Goal: Task Accomplishment & Management: Manage account settings

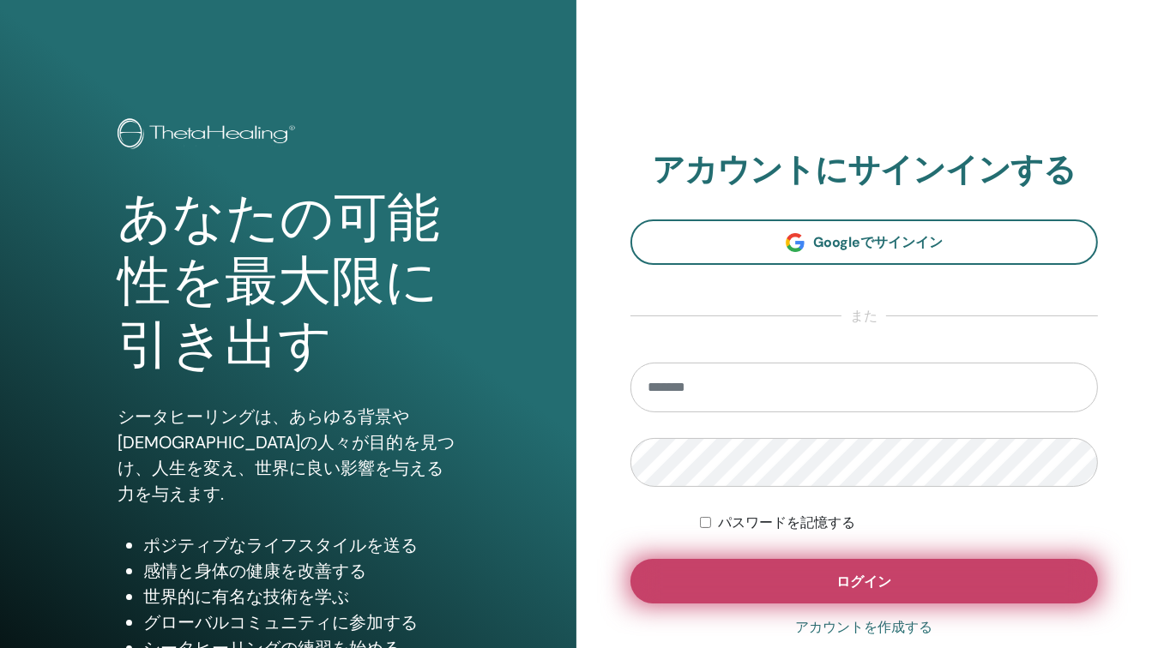
type input "**********"
click at [901, 579] on button "ログイン" at bounding box center [864, 581] width 468 height 45
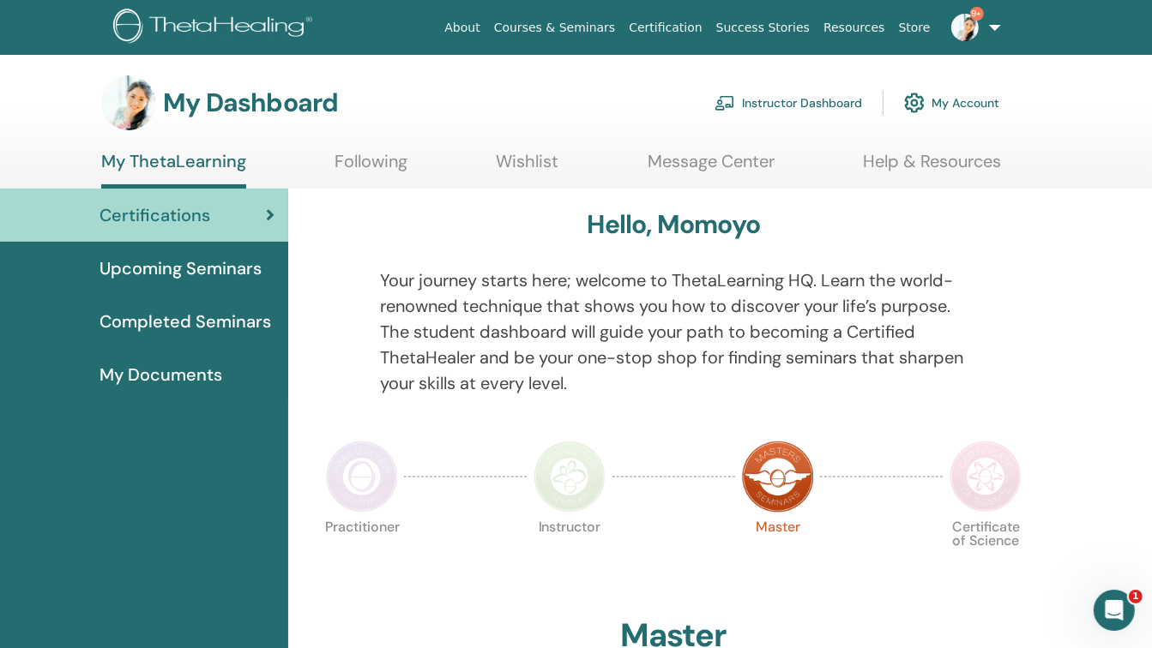
click at [799, 103] on link "Instructor Dashboard" at bounding box center [788, 103] width 148 height 38
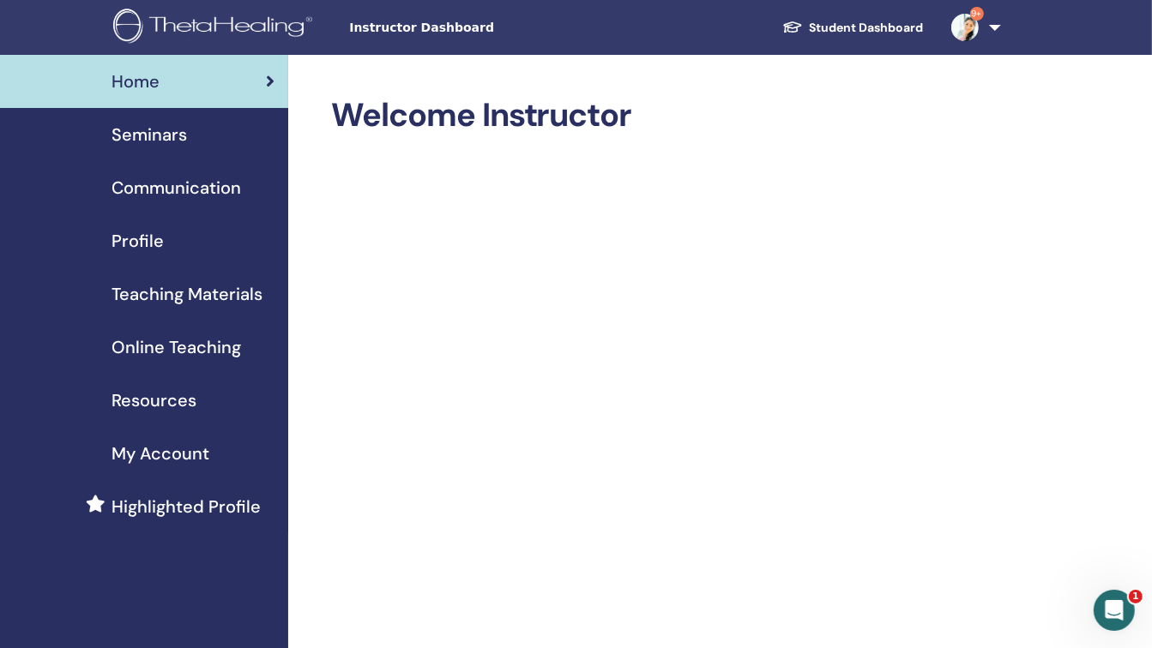
click at [148, 135] on span "Seminars" at bounding box center [149, 135] width 75 height 26
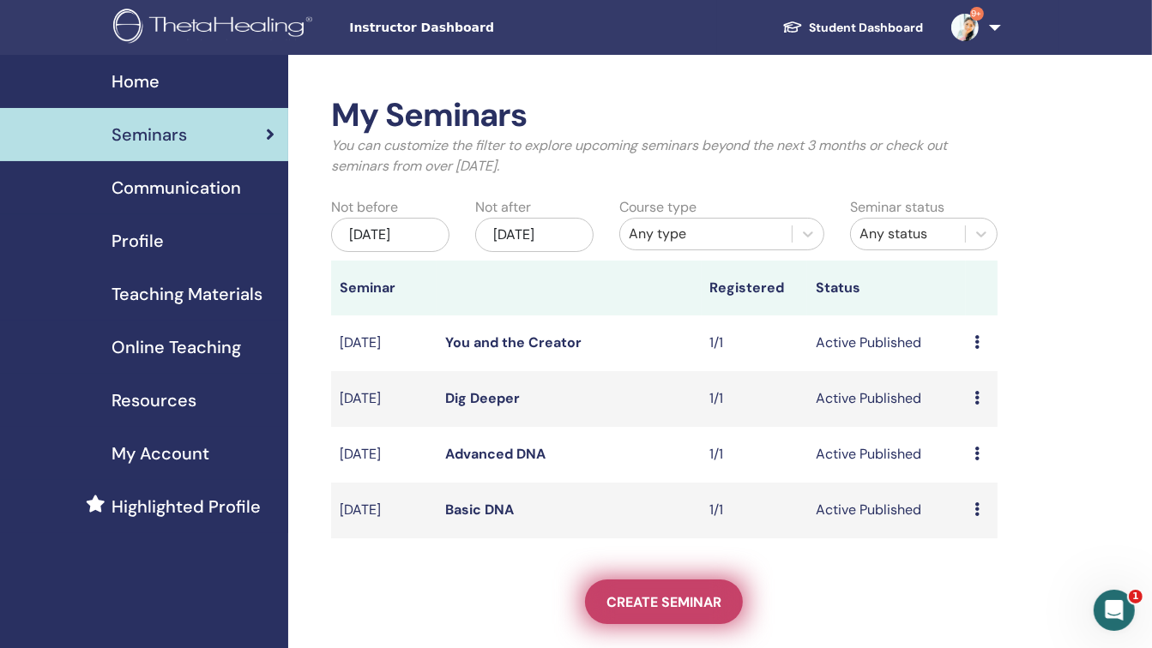
click at [637, 601] on span "Create seminar" at bounding box center [663, 603] width 115 height 18
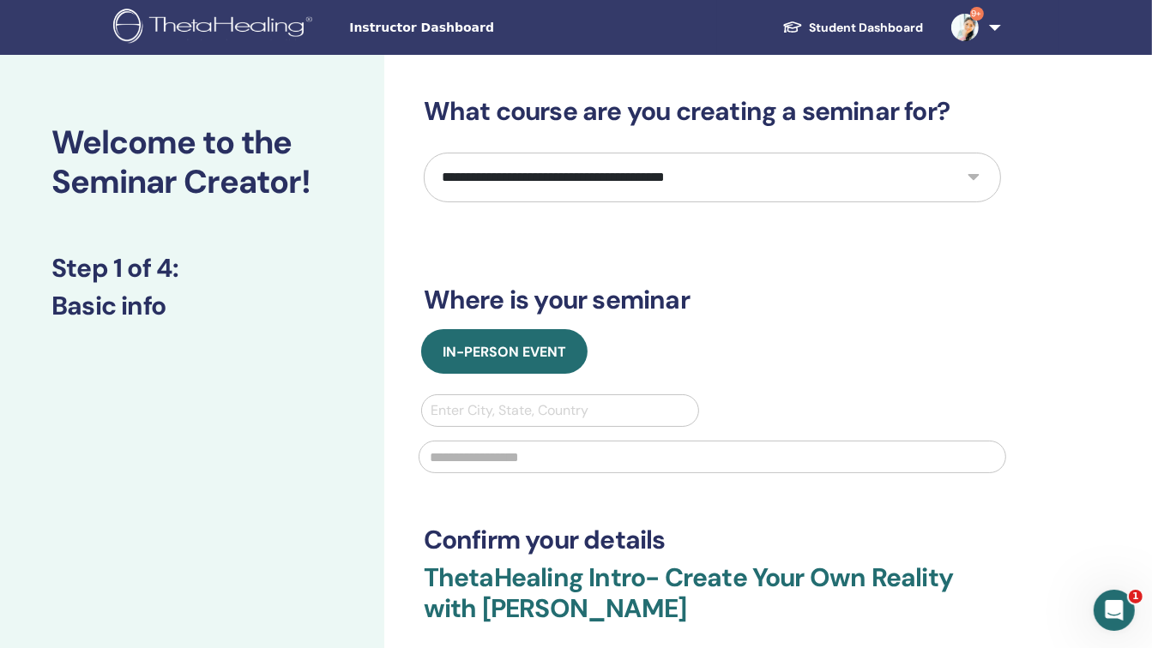
click at [653, 191] on select "**********" at bounding box center [712, 178] width 577 height 50
select select "*"
click at [424, 153] on select "**********" at bounding box center [712, 178] width 577 height 50
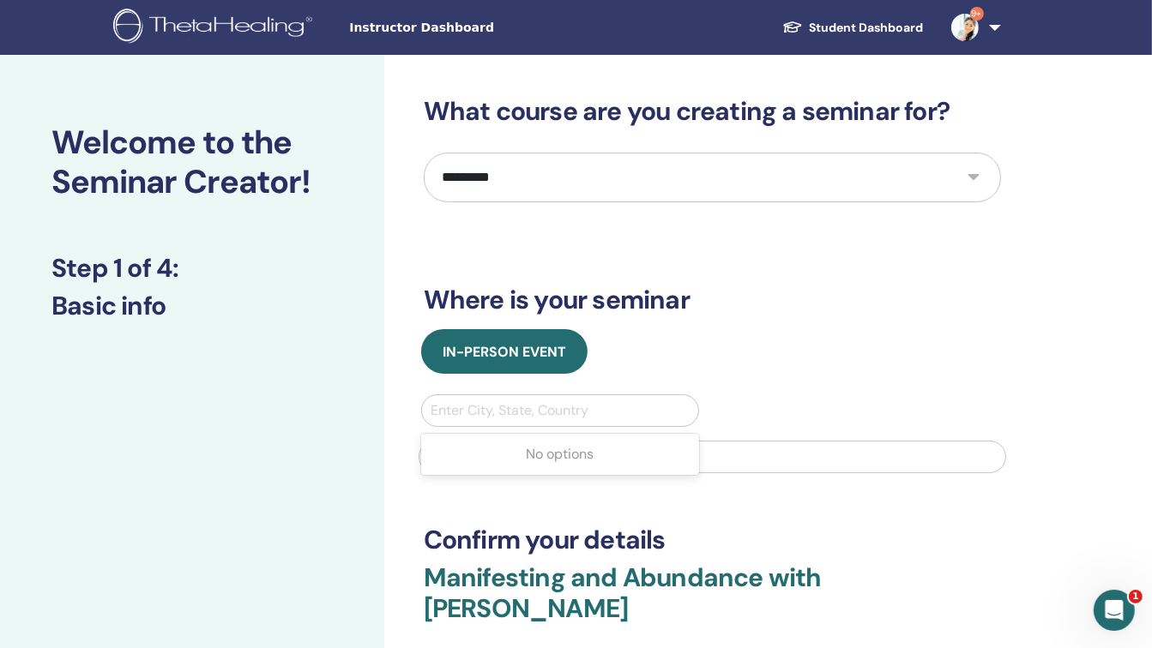
click at [612, 407] on div at bounding box center [561, 411] width 260 height 24
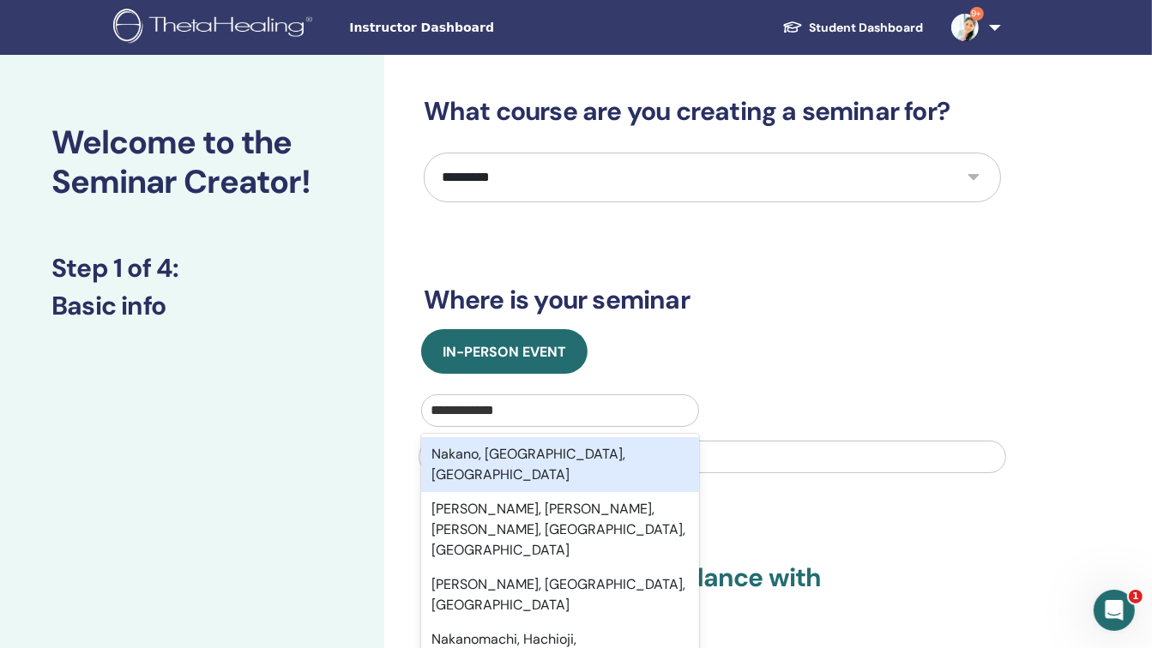
type input "**********"
click at [582, 460] on div "Nakano, Tokyo, JPN" at bounding box center [560, 464] width 279 height 55
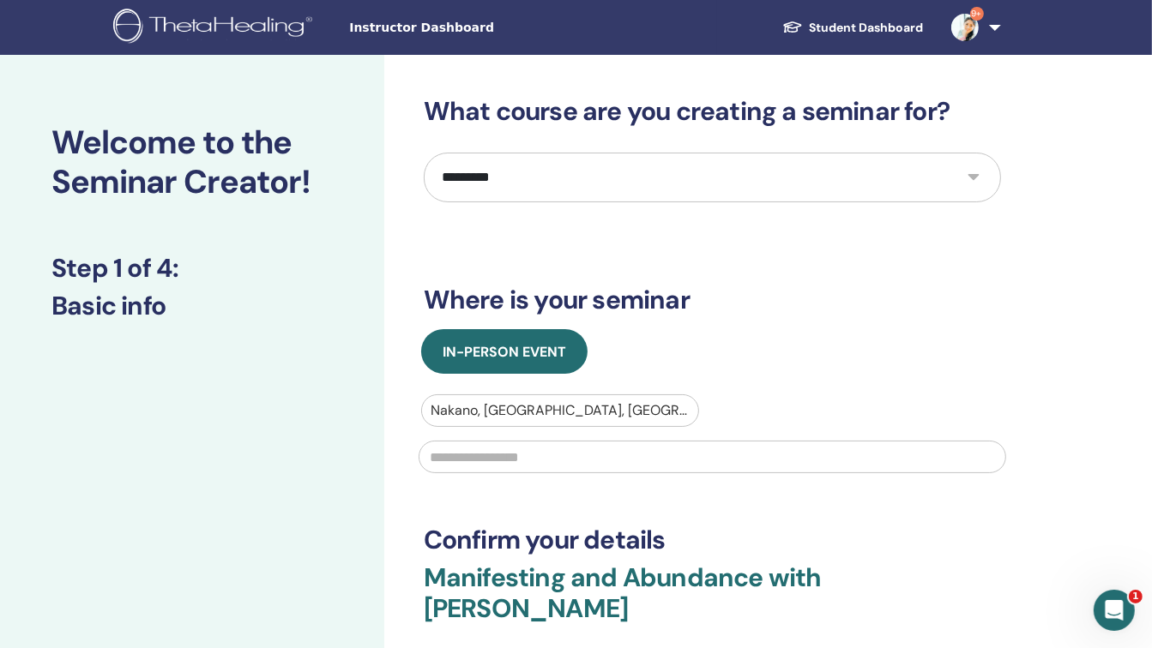
click at [576, 465] on input "text" at bounding box center [713, 457] width 588 height 33
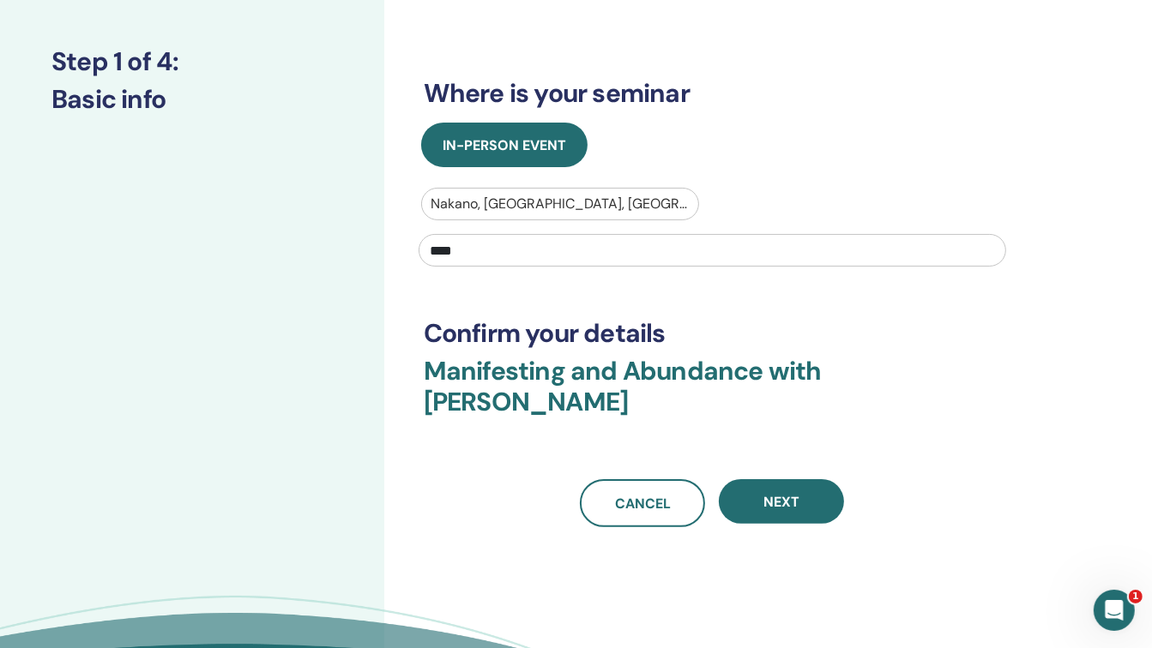
scroll to position [228, 0]
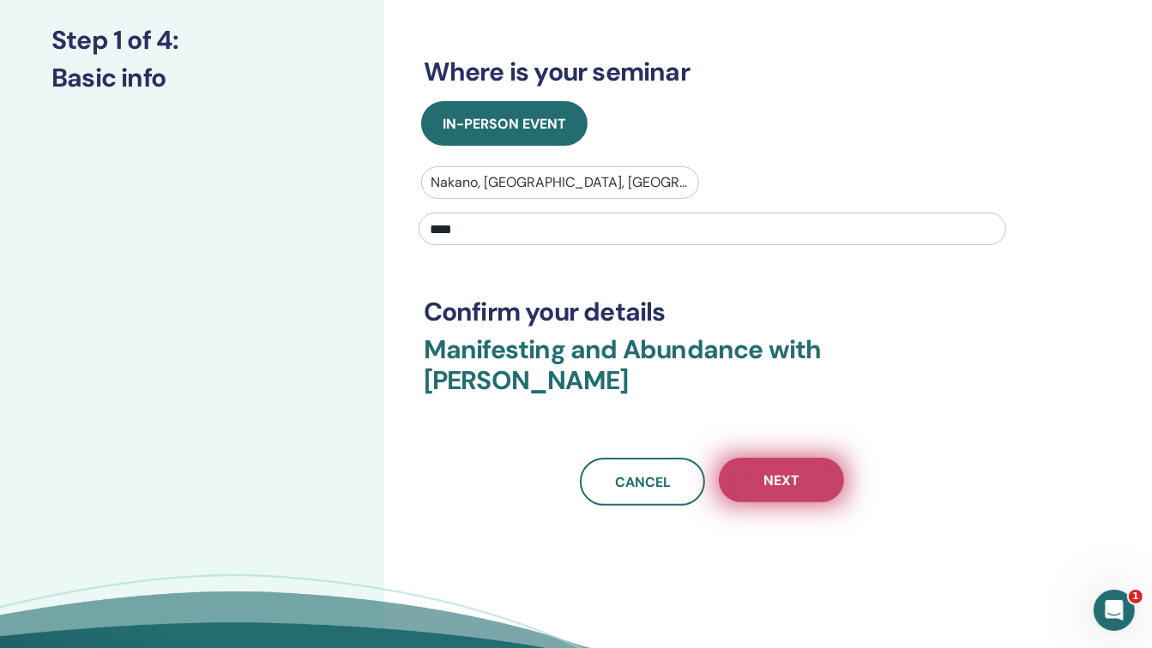
type input "****"
click at [767, 479] on span "Next" at bounding box center [781, 481] width 36 height 18
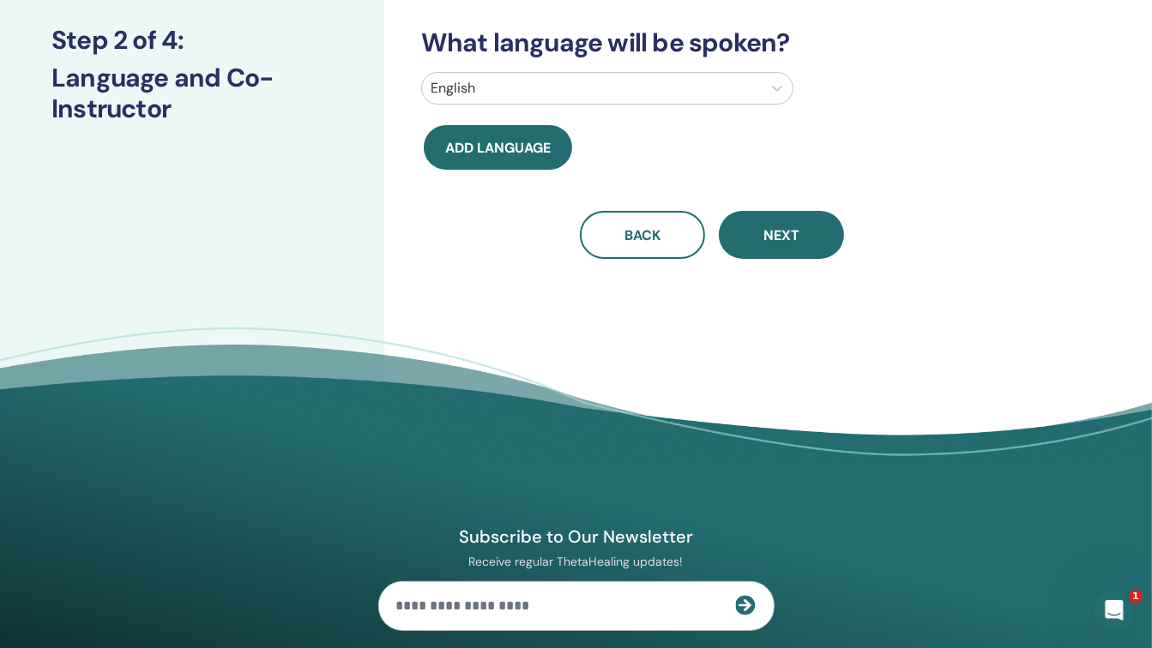
click at [738, 96] on div at bounding box center [592, 88] width 322 height 24
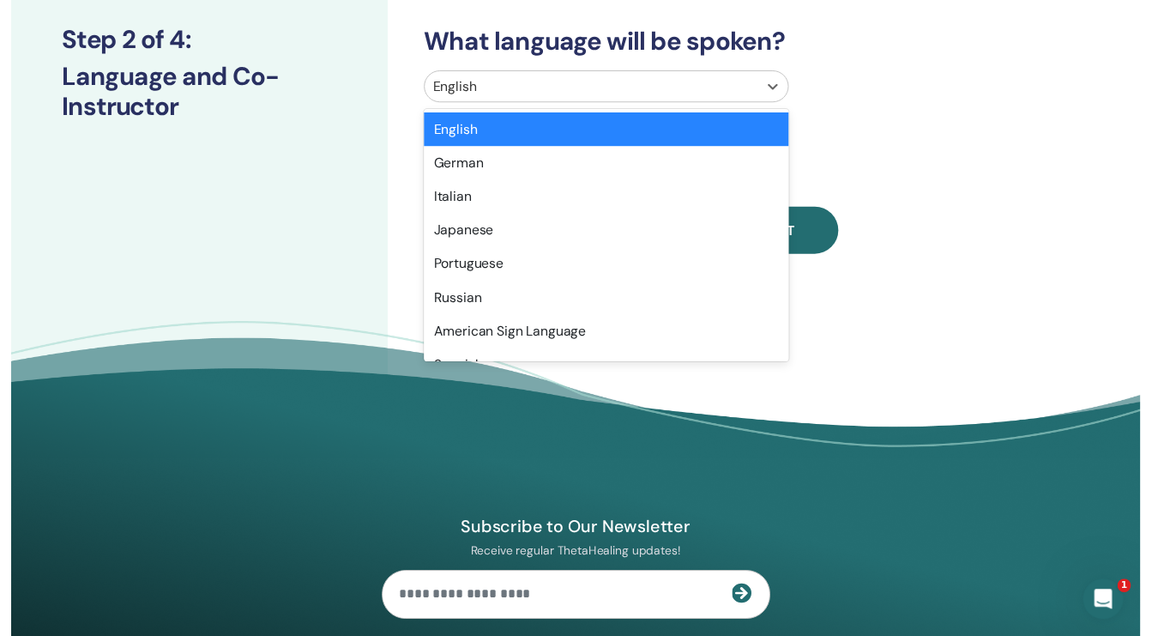
scroll to position [6, 0]
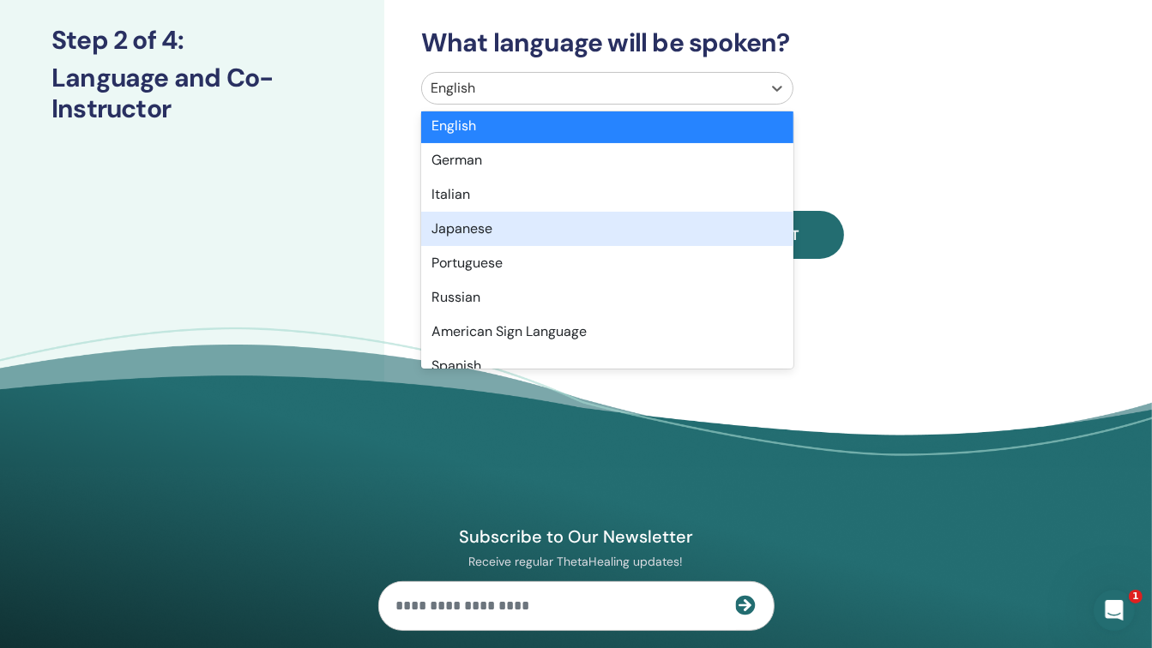
click at [518, 234] on div "Japanese" at bounding box center [607, 229] width 372 height 34
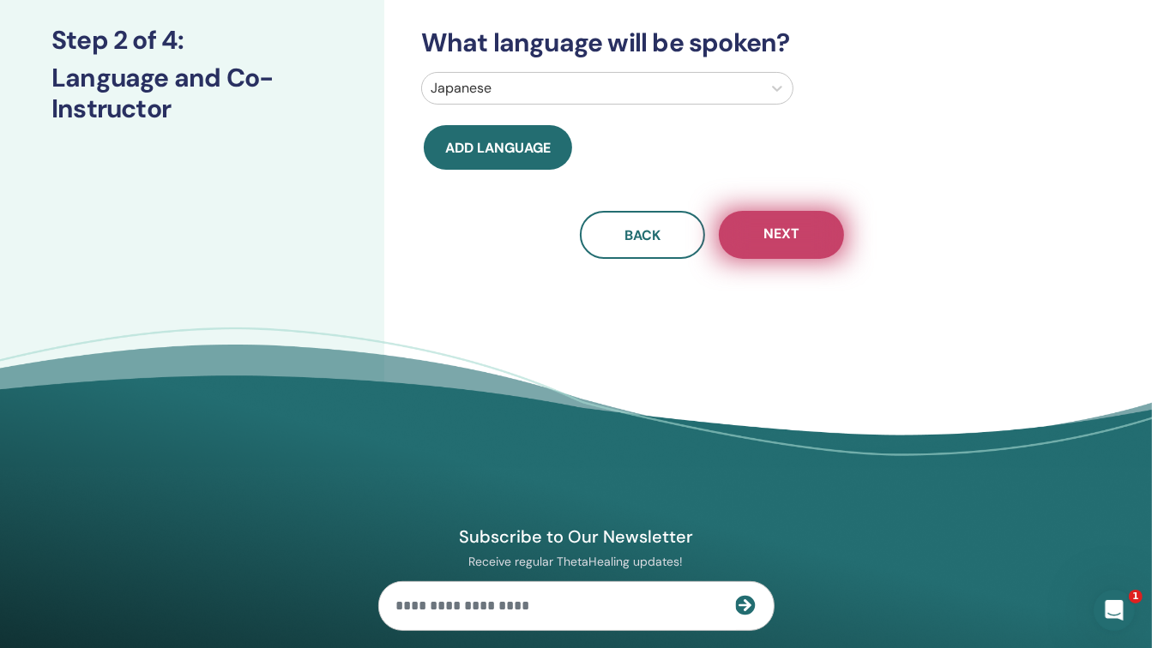
click at [786, 248] on button "Next" at bounding box center [781, 235] width 125 height 48
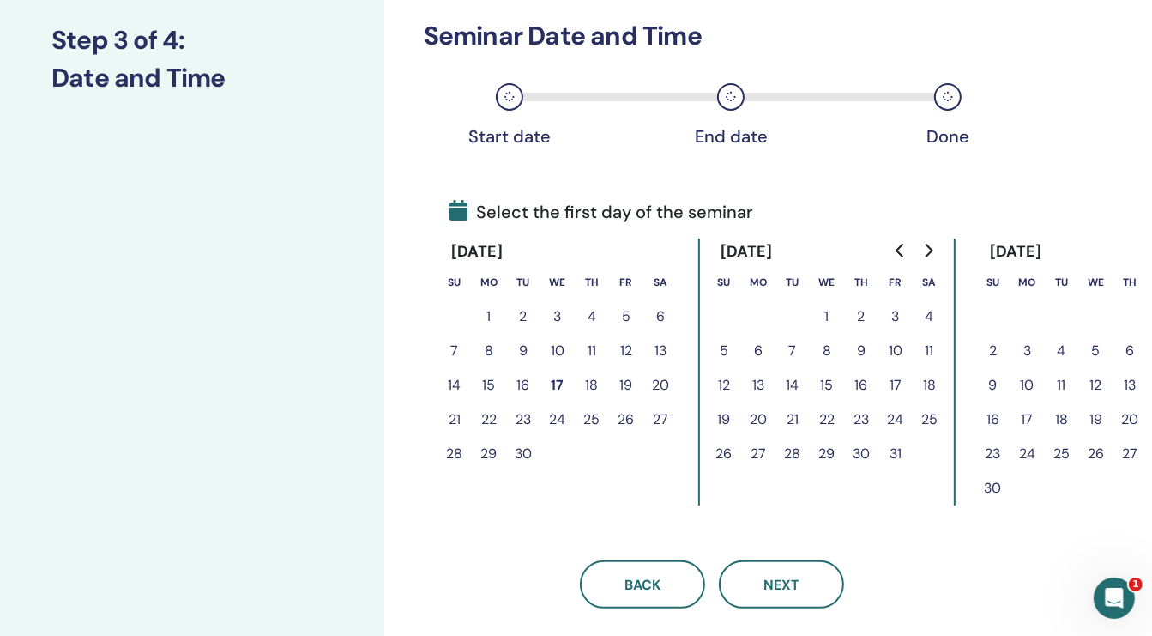
click at [926, 311] on button "4" at bounding box center [930, 316] width 34 height 34
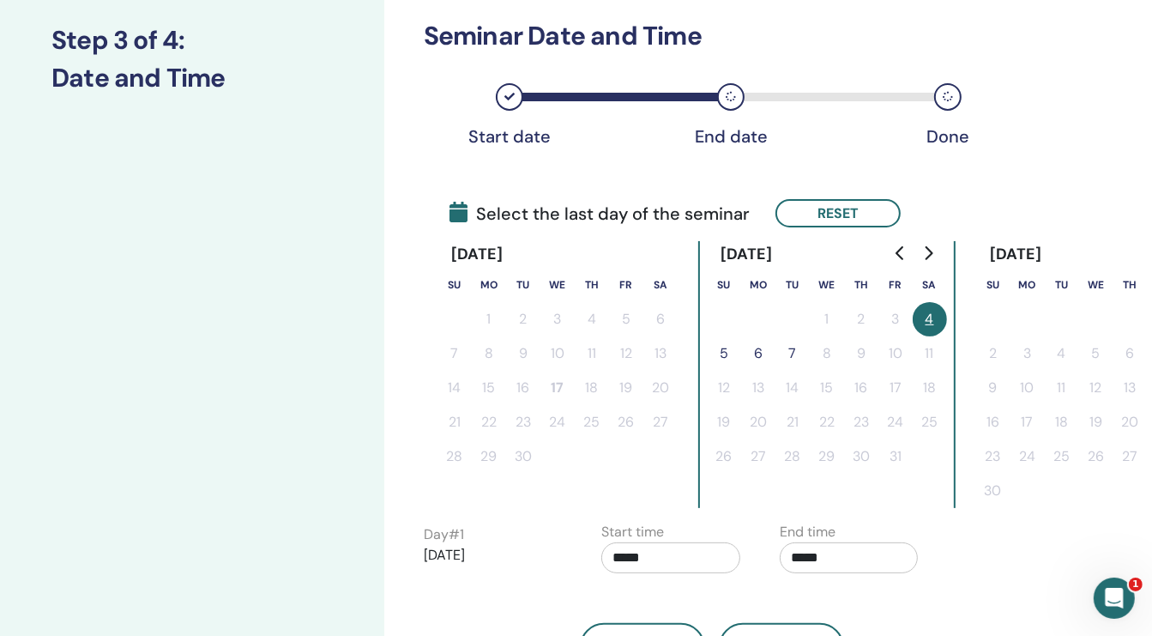
click at [721, 347] on button "5" at bounding box center [724, 353] width 34 height 34
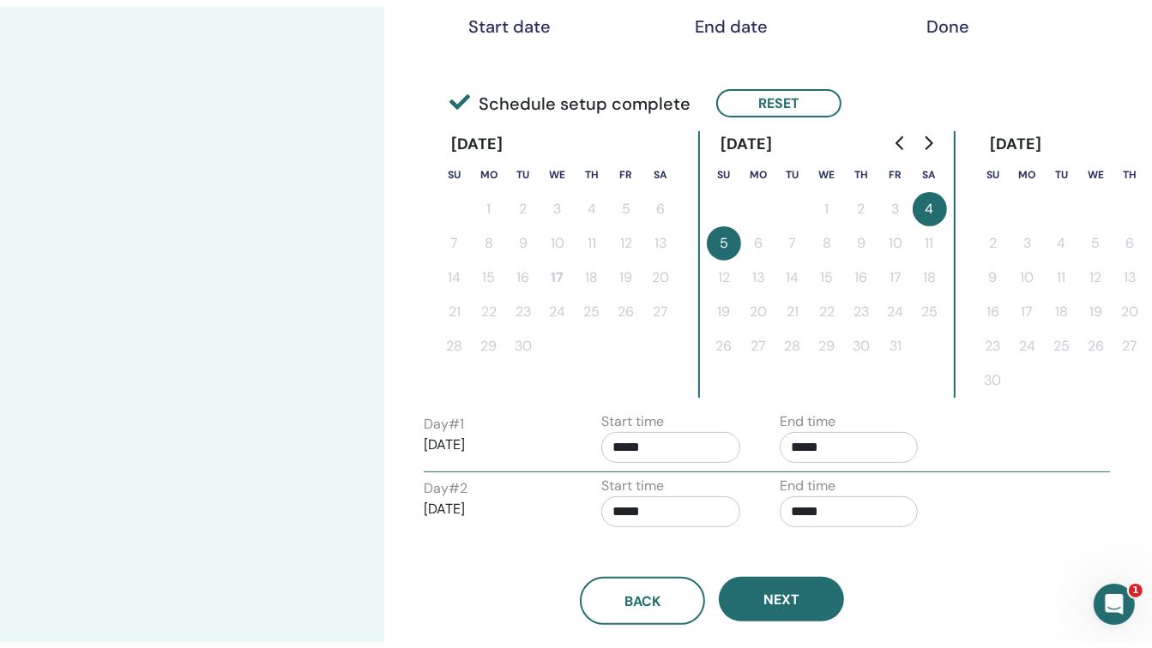
scroll to position [369, 0]
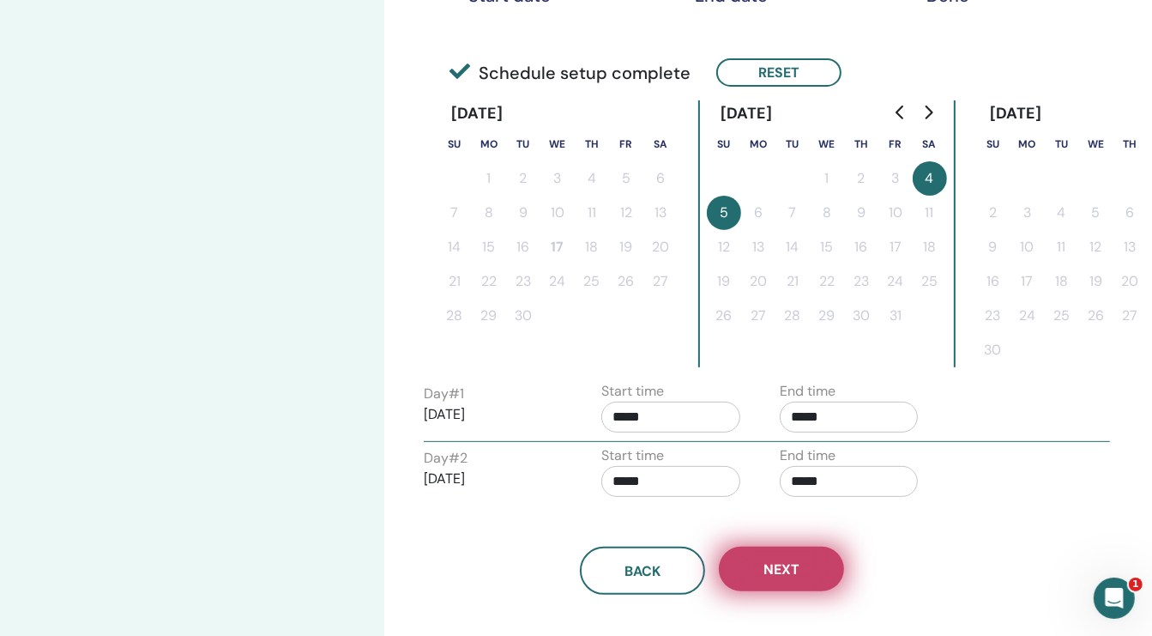
click at [803, 560] on button "Next" at bounding box center [781, 568] width 125 height 45
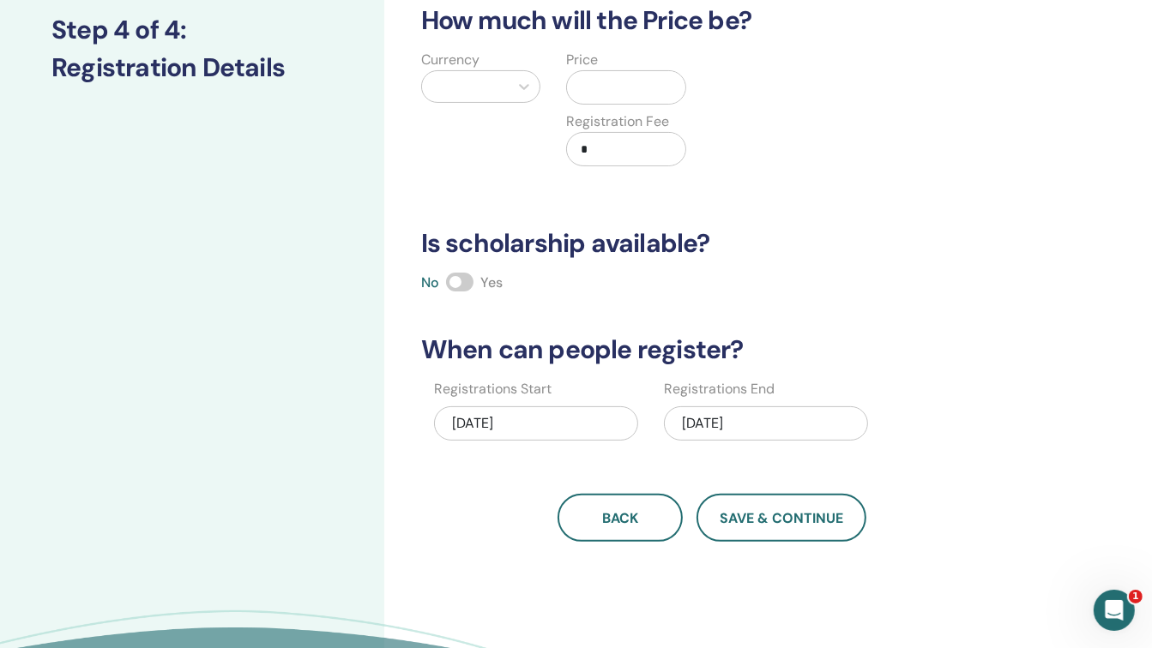
scroll to position [234, 0]
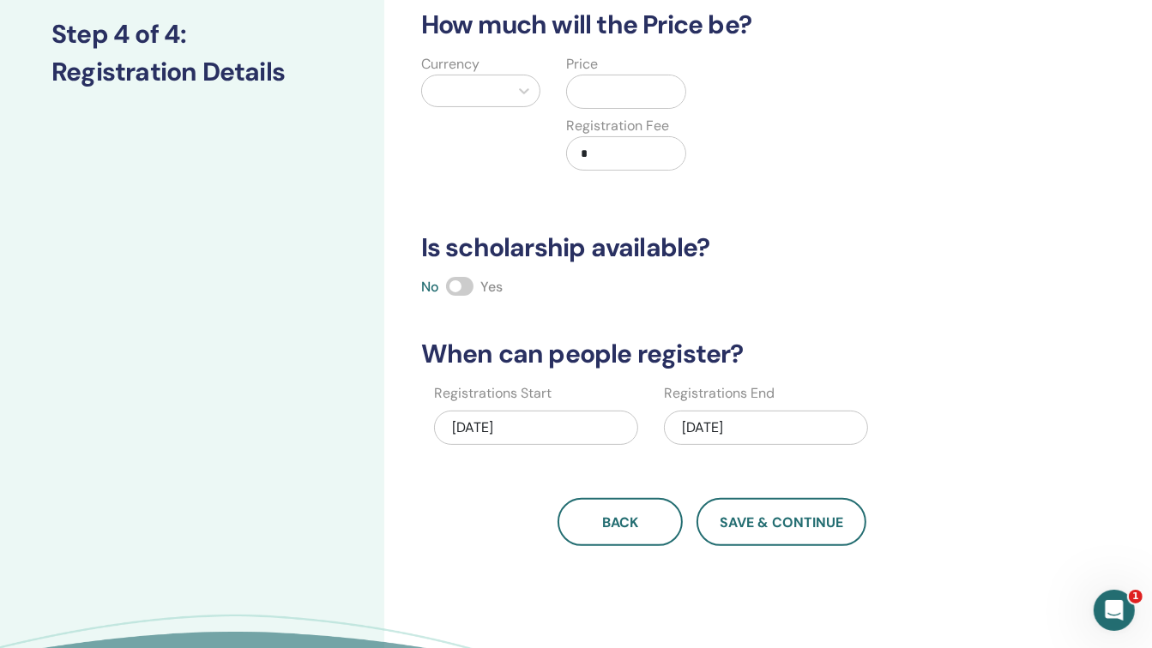
click at [616, 87] on input "text" at bounding box center [630, 91] width 112 height 33
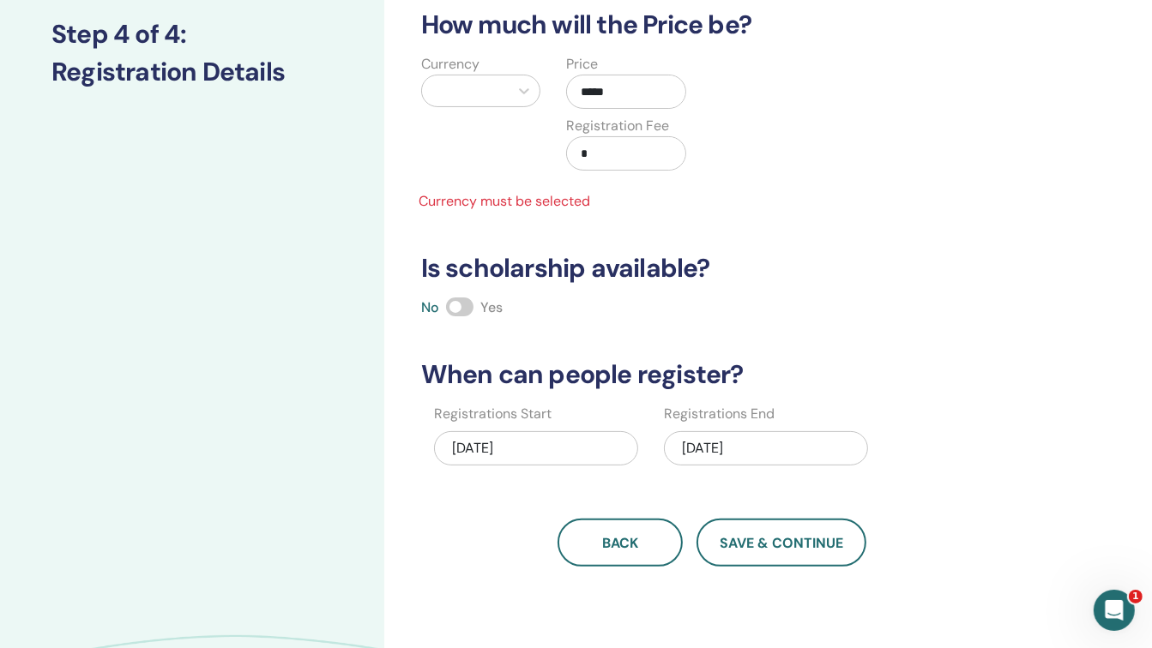
type input "*****"
click at [616, 133] on label "Registration Fee" at bounding box center [617, 126] width 103 height 21
click at [616, 149] on input "*" at bounding box center [630, 153] width 112 height 33
click at [519, 86] on icon at bounding box center [523, 90] width 17 height 17
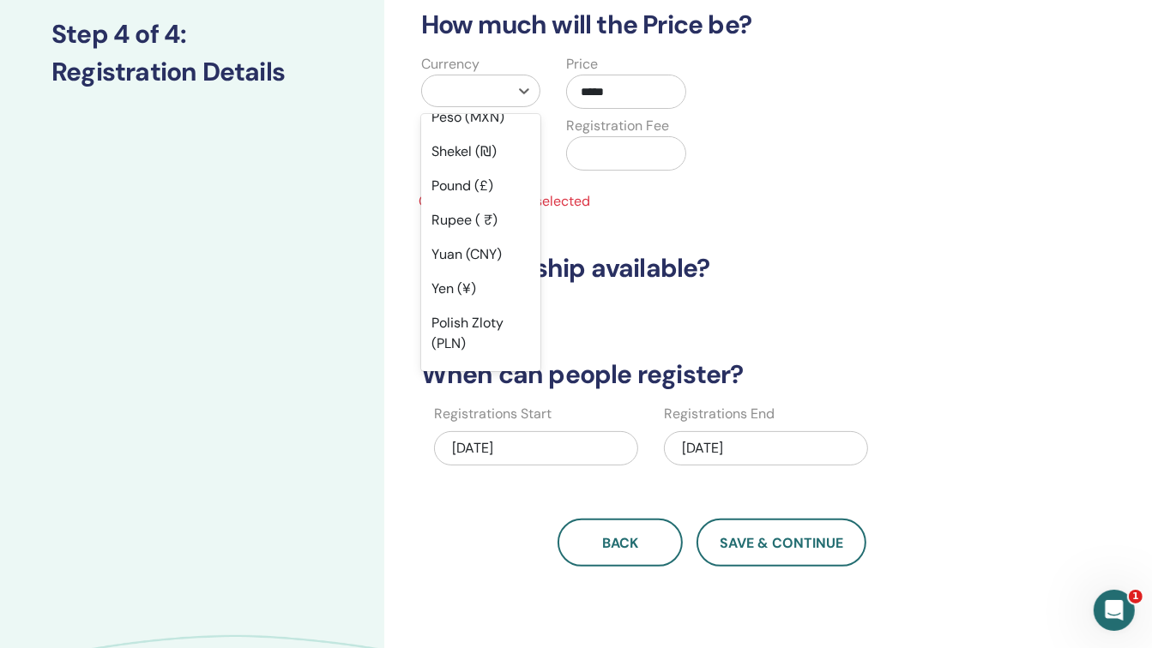
scroll to position [127, 0]
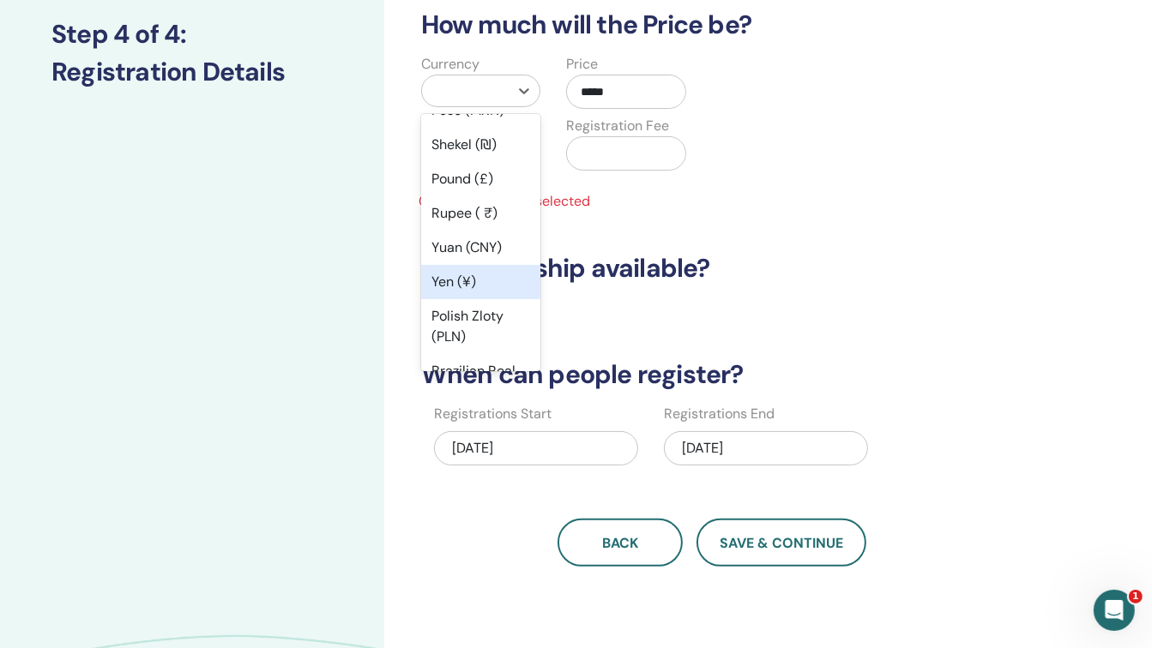
click at [491, 282] on div "Yen (¥)" at bounding box center [481, 282] width 120 height 34
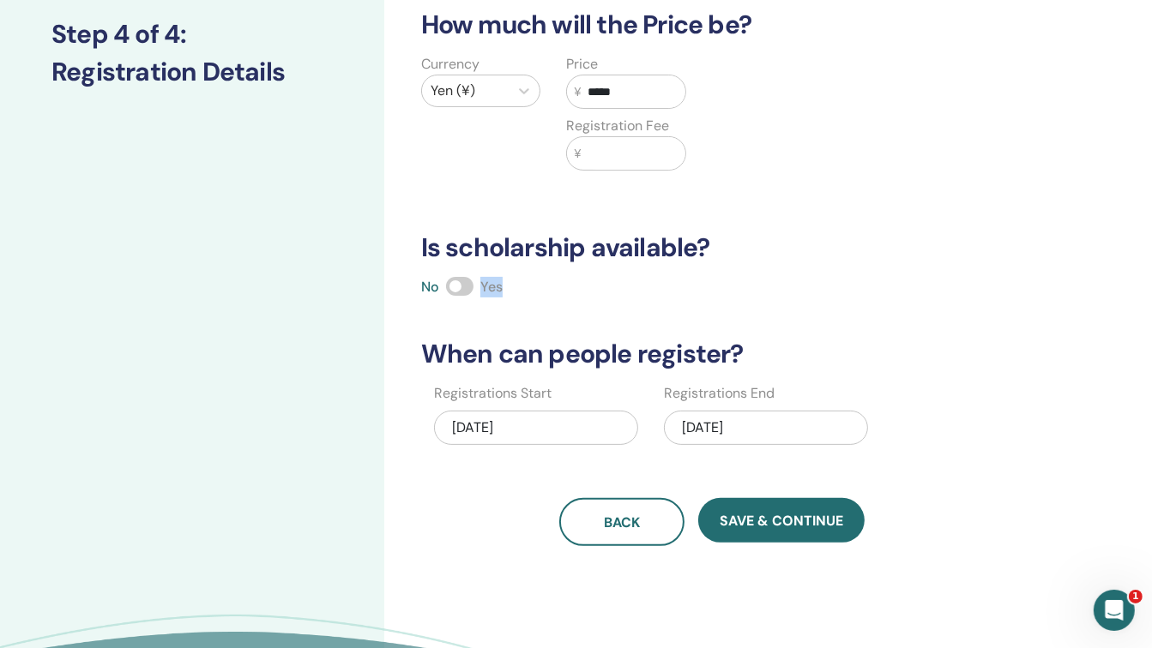
click at [491, 282] on span "Yes" at bounding box center [491, 287] width 22 height 18
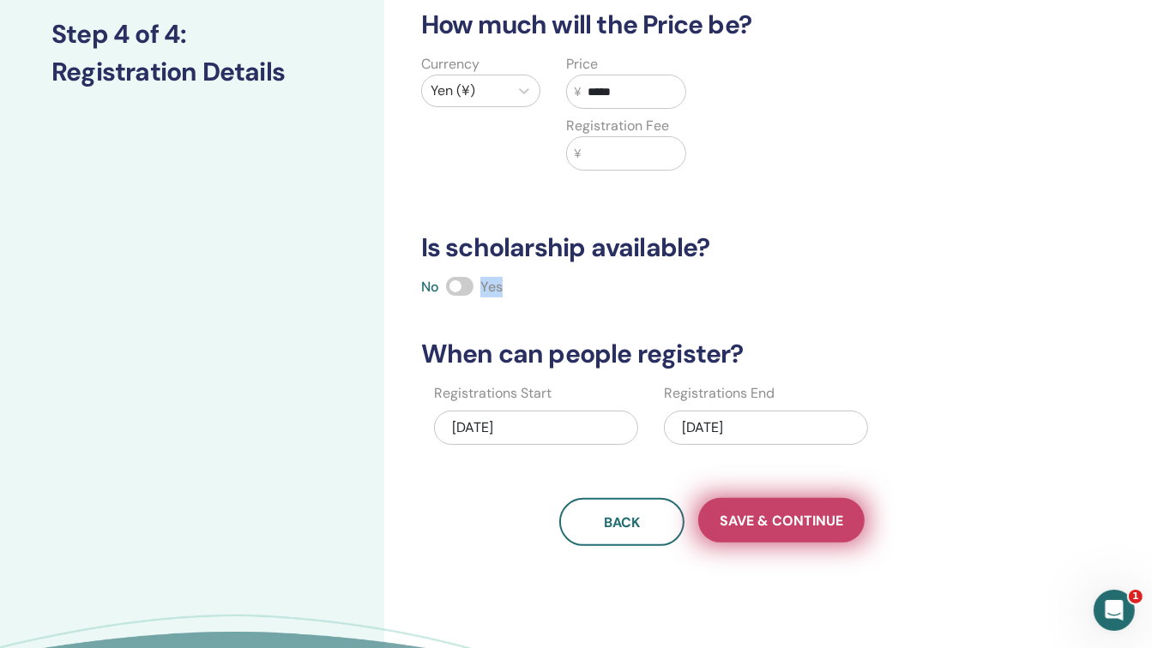
click at [765, 520] on span "Save & Continue" at bounding box center [782, 521] width 124 height 18
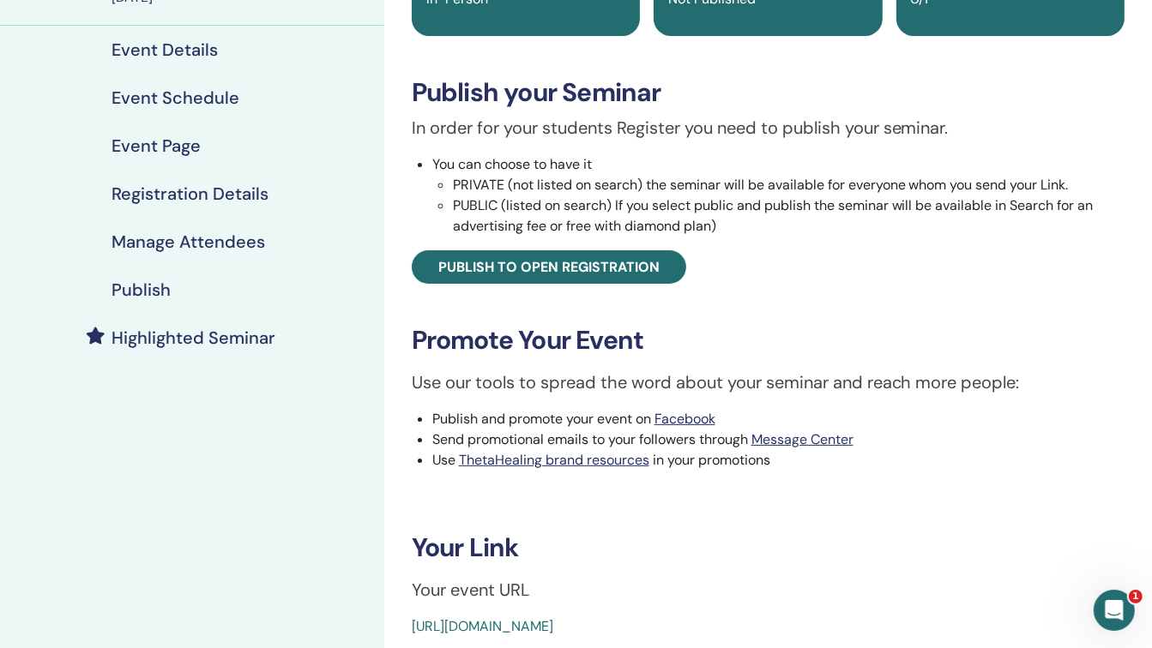
scroll to position [224, 0]
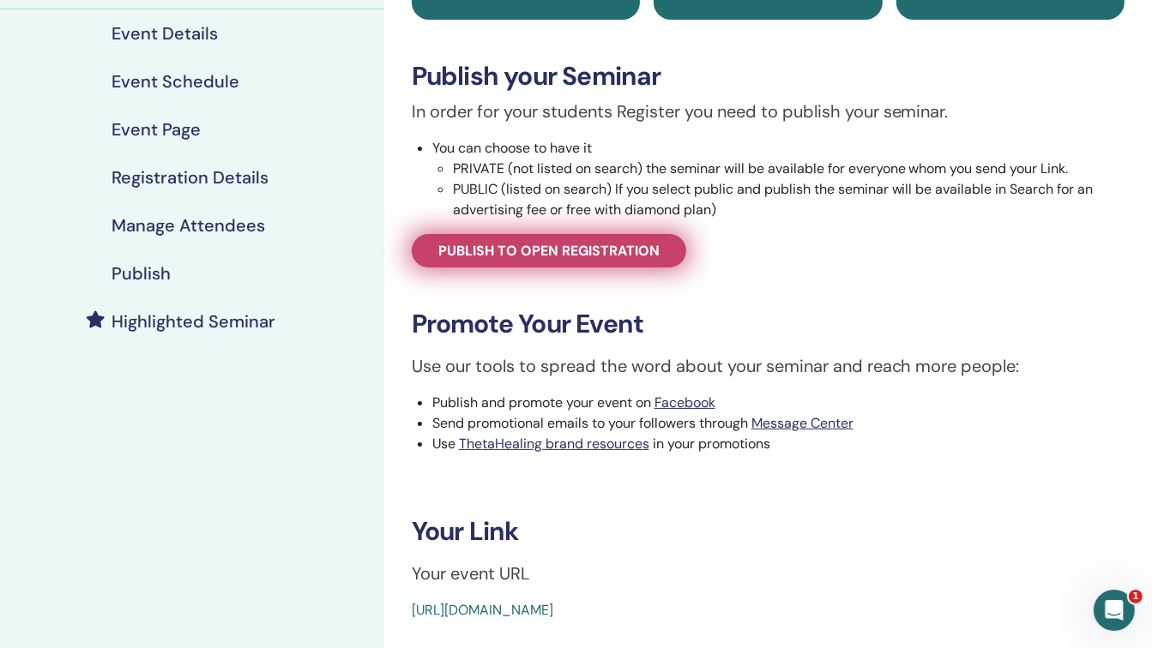
click at [609, 251] on span "Publish to open registration" at bounding box center [548, 251] width 221 height 18
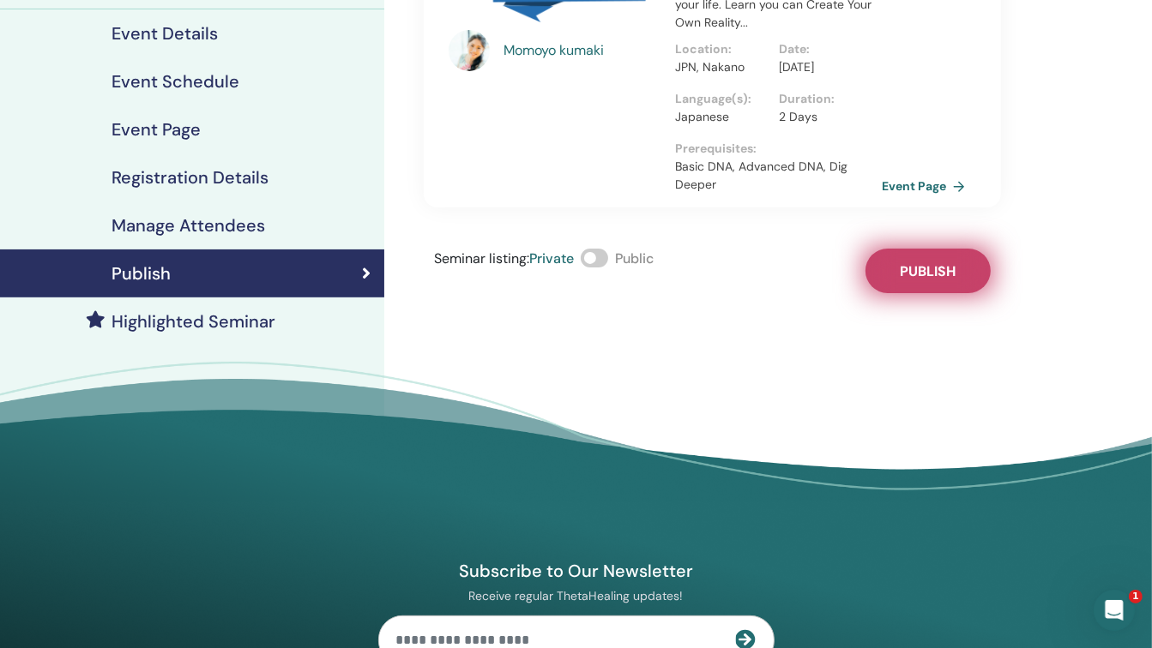
click at [919, 280] on span "Publish" at bounding box center [928, 271] width 56 height 18
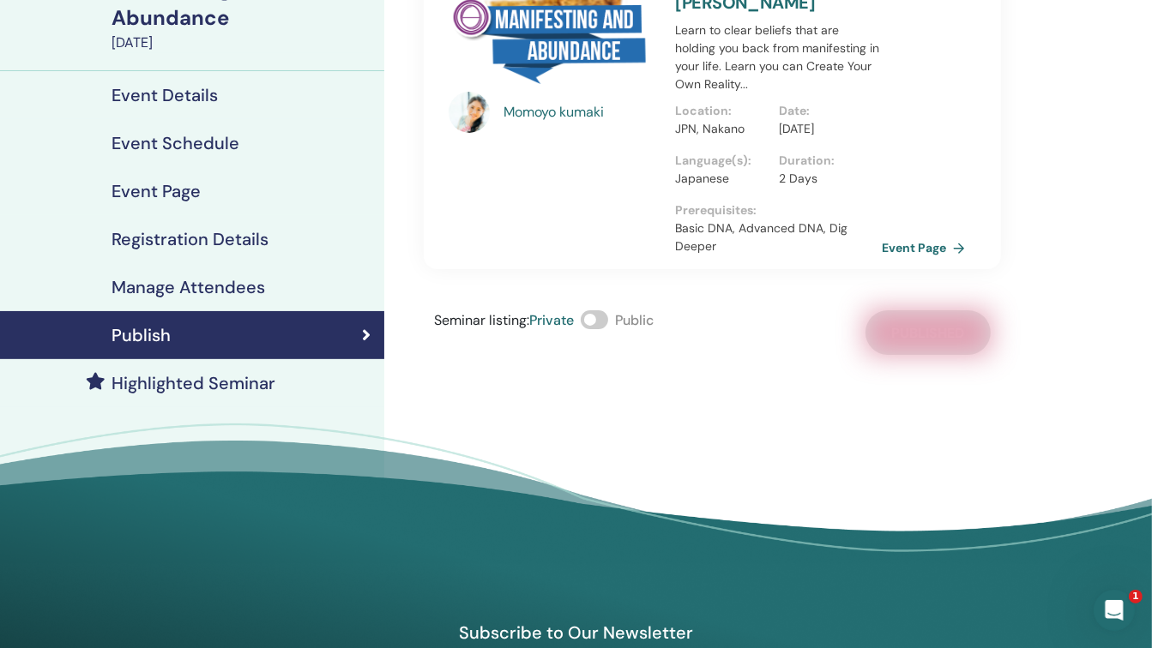
click at [795, 248] on p "Basic DNA, Advanced DNA, Dig Deeper" at bounding box center [778, 238] width 207 height 36
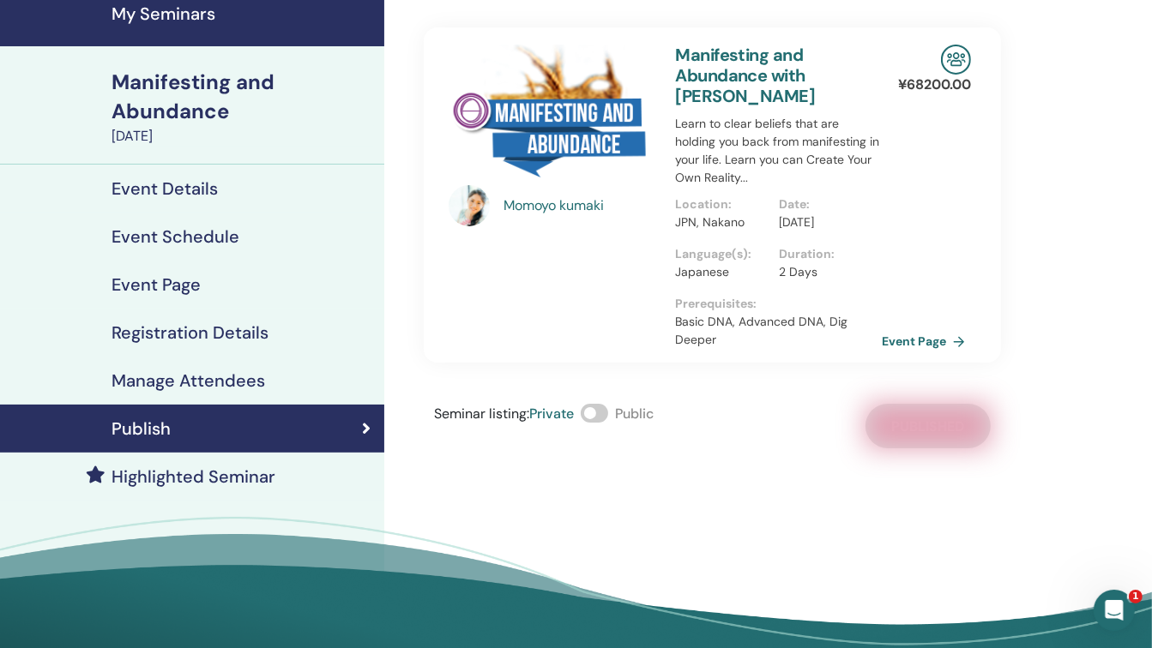
scroll to position [42, 0]
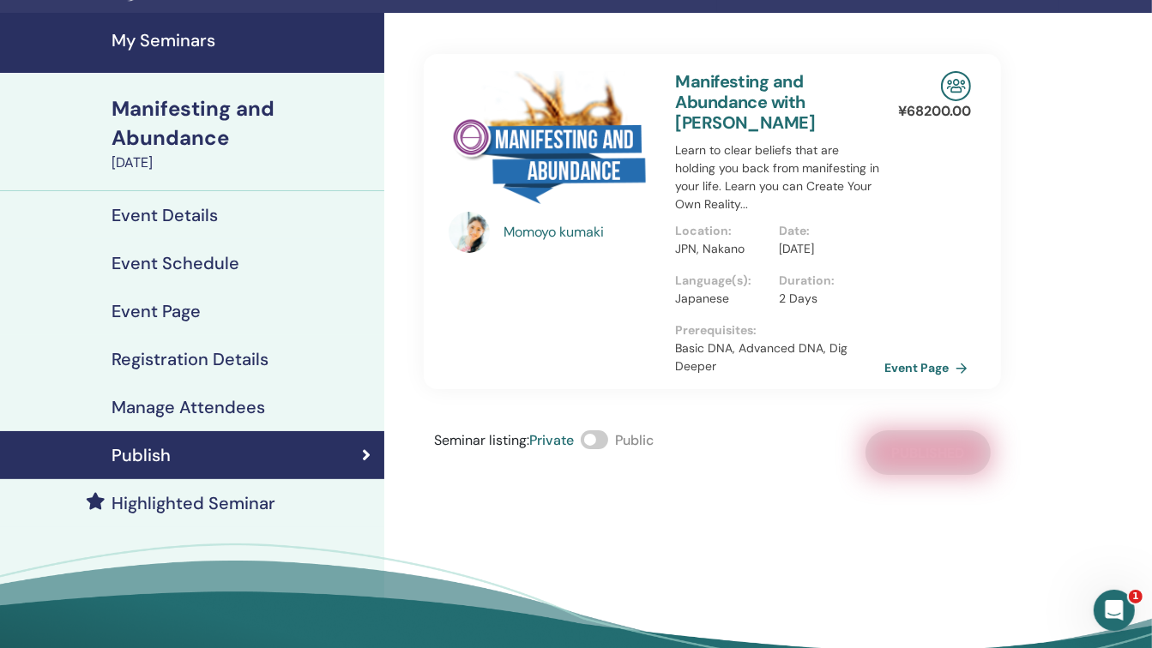
click at [919, 381] on link "Event Page" at bounding box center [929, 368] width 90 height 26
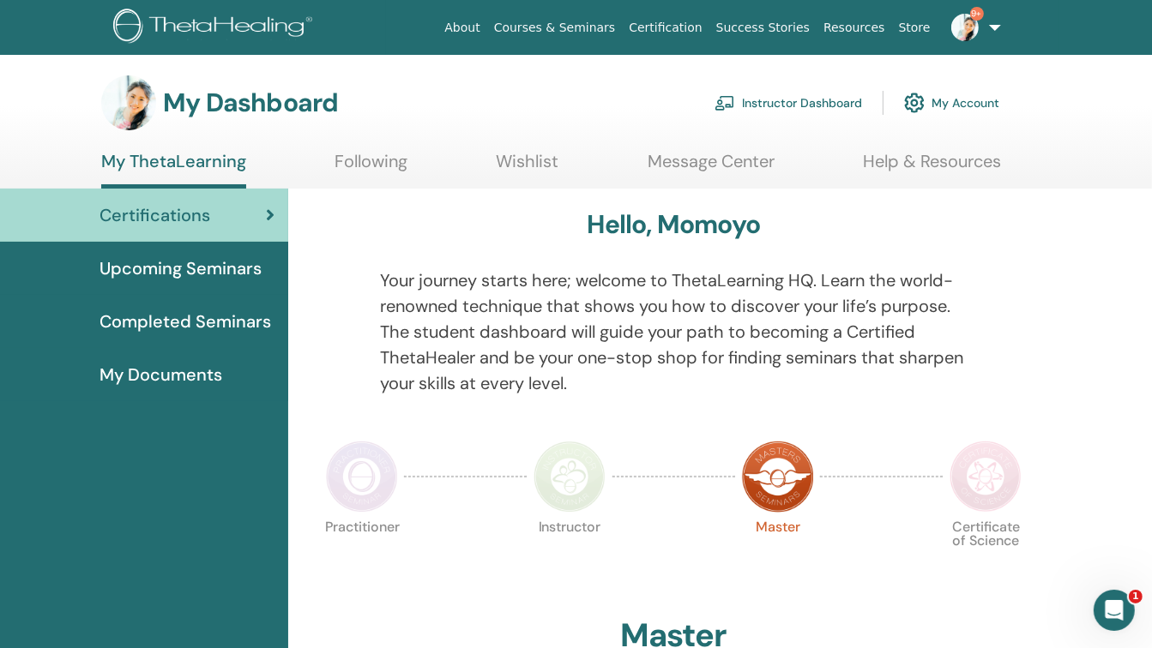
click at [768, 99] on link "Instructor Dashboard" at bounding box center [788, 103] width 148 height 38
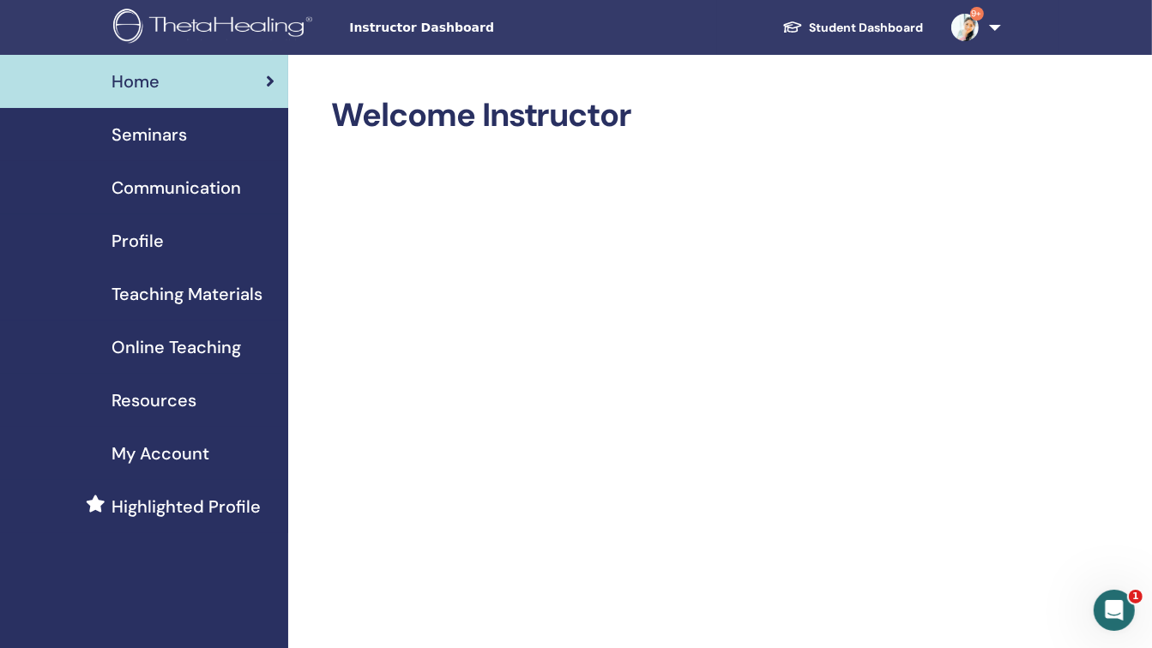
click at [170, 135] on span "Seminars" at bounding box center [149, 135] width 75 height 26
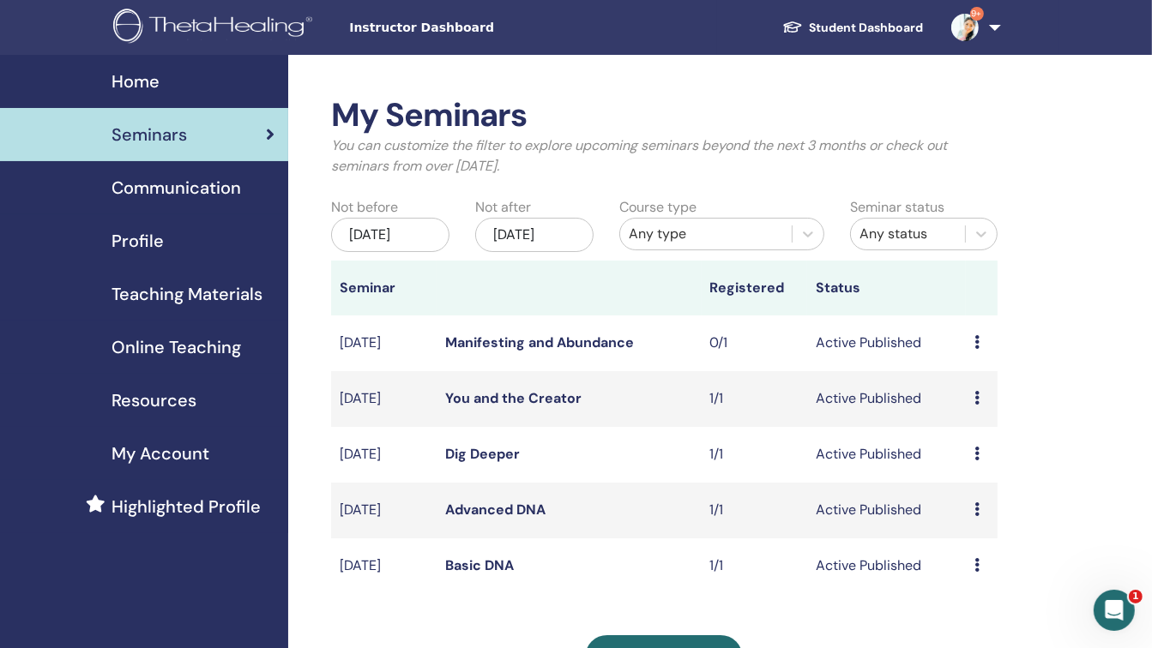
click at [963, 569] on td "Active Published" at bounding box center [886, 567] width 159 height 56
click at [978, 566] on icon at bounding box center [976, 565] width 5 height 14
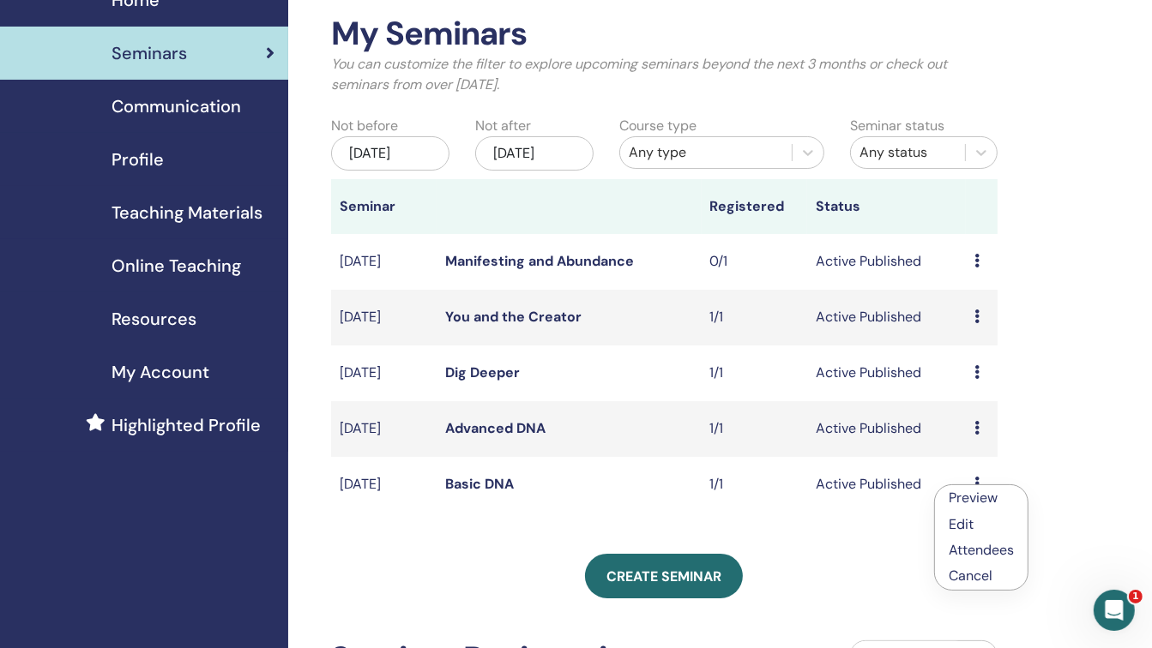
scroll to position [93, 0]
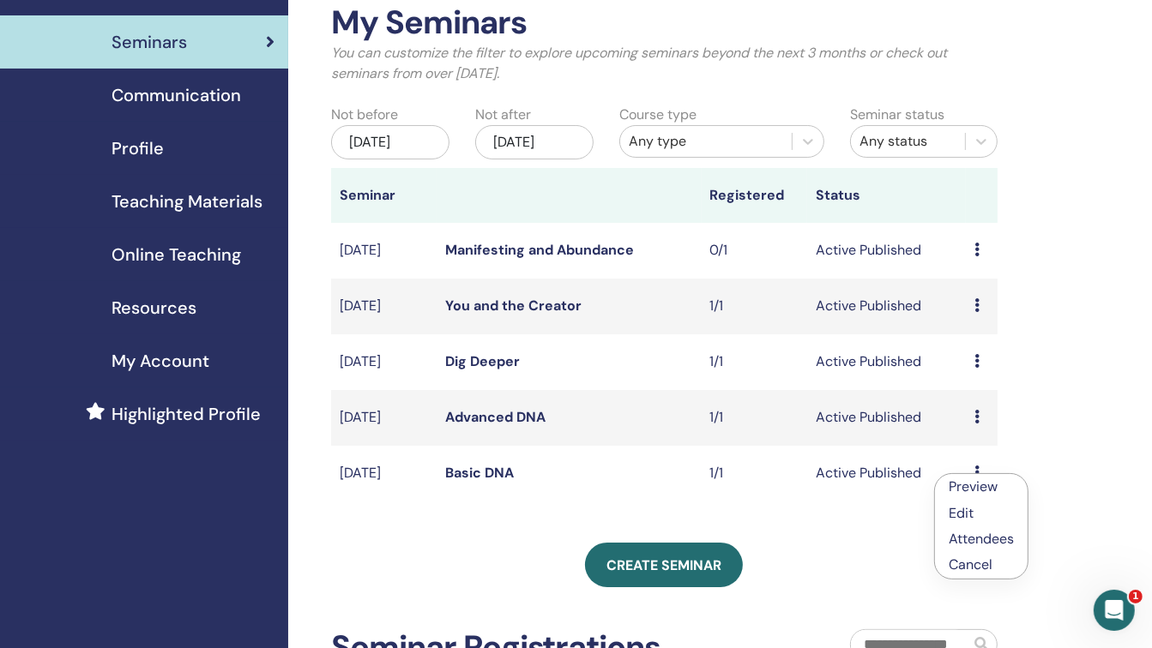
click at [1046, 509] on div "My Seminars You can customize the filter to explore upcoming seminars beyond th…" at bounding box center [720, 577] width 864 height 1230
click at [451, 476] on link "Basic DNA" at bounding box center [479, 473] width 69 height 18
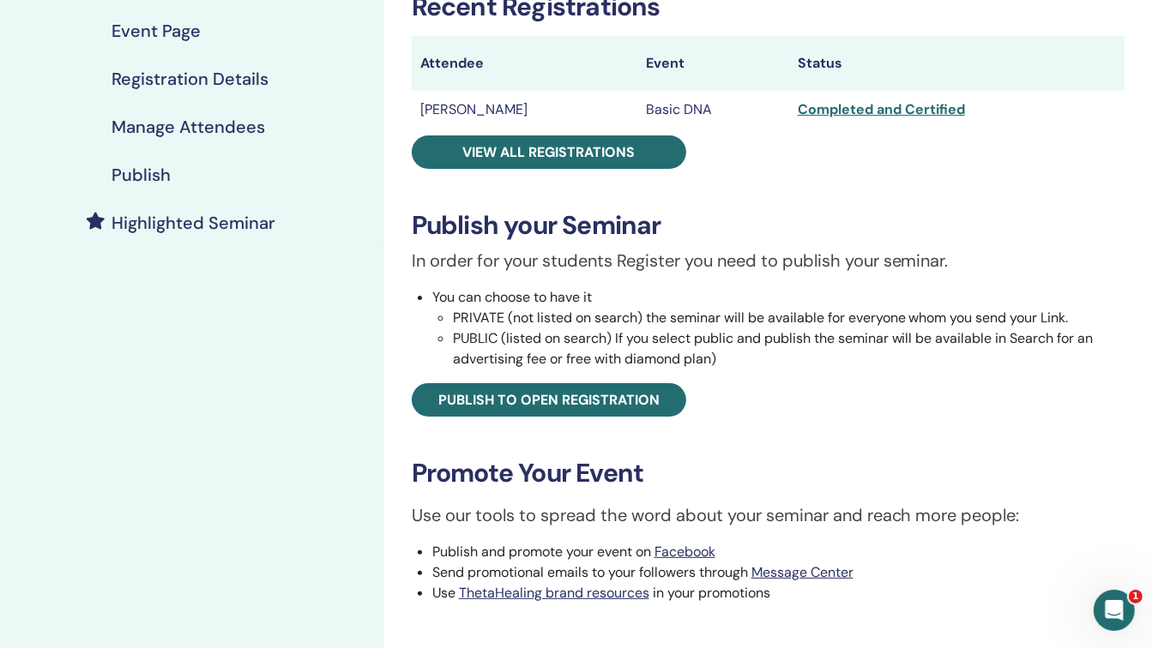
scroll to position [318, 0]
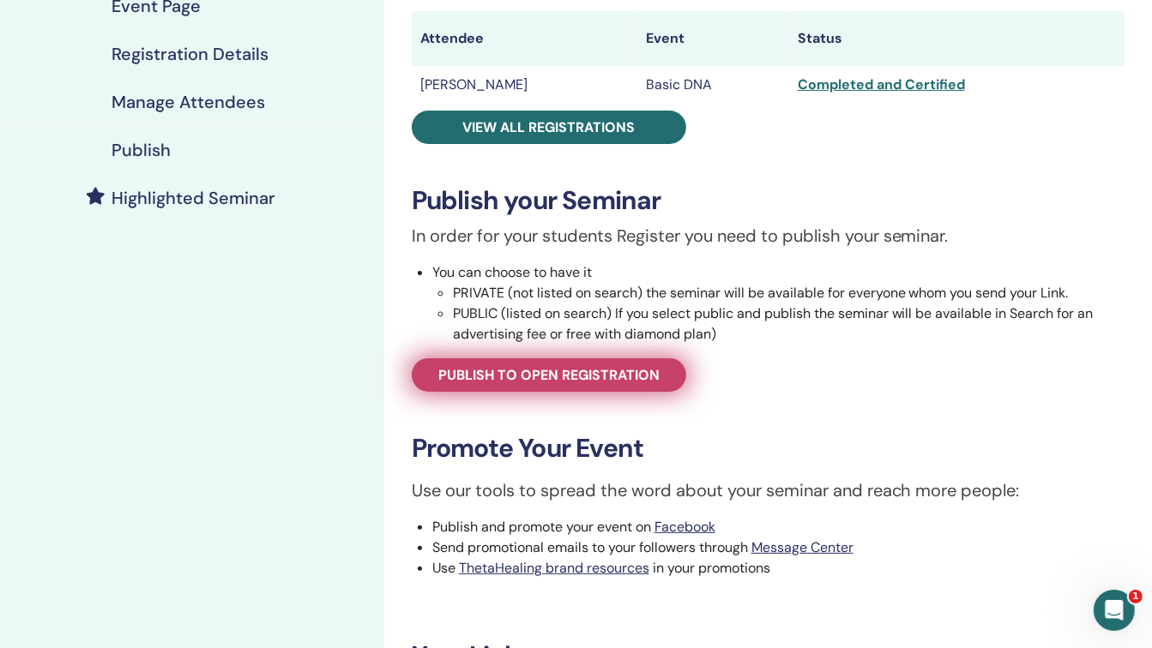
click at [618, 378] on span "Publish to open registration" at bounding box center [548, 375] width 221 height 18
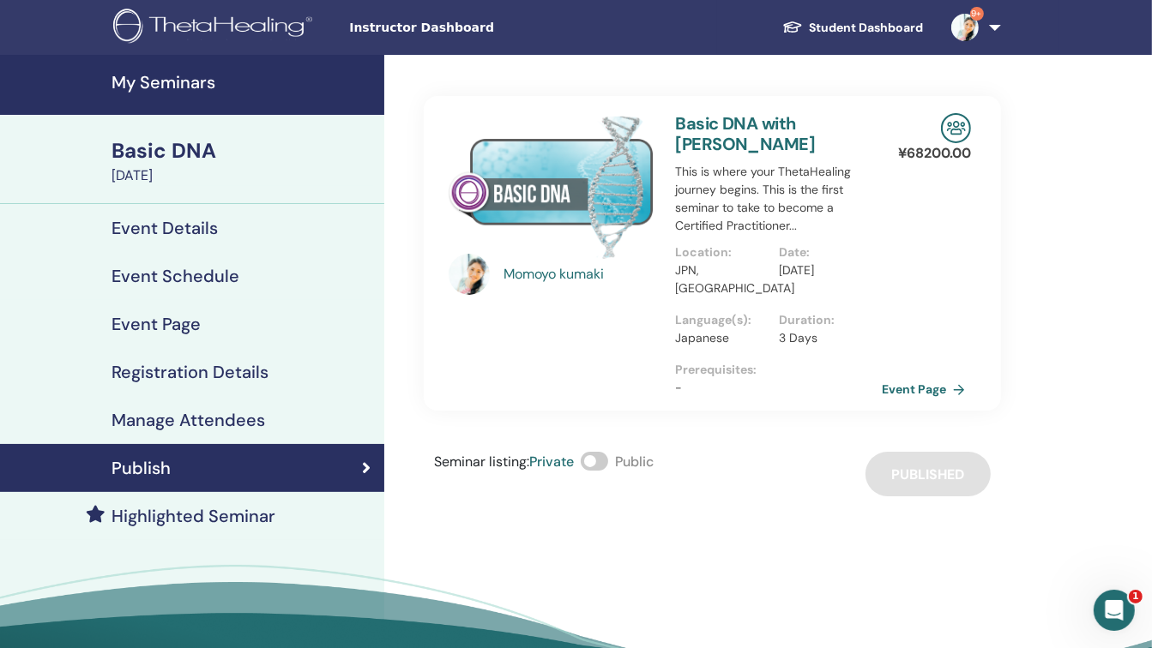
click at [150, 91] on h4 "My Seminars" at bounding box center [243, 82] width 262 height 21
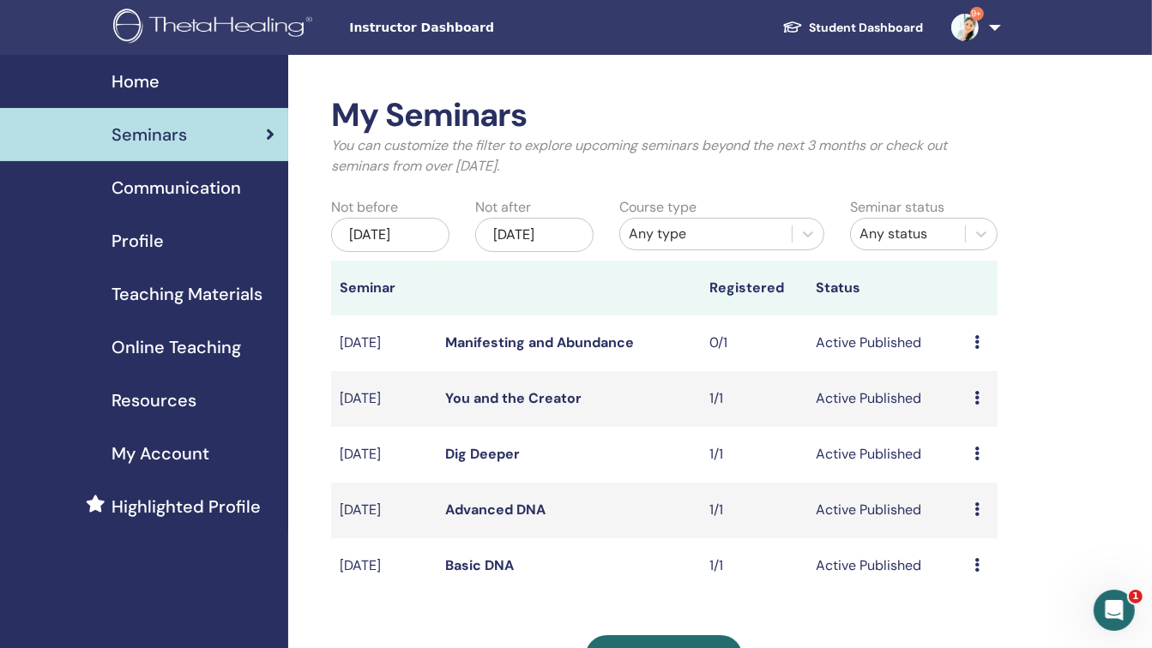
click at [521, 514] on link "Advanced DNA" at bounding box center [495, 510] width 100 height 18
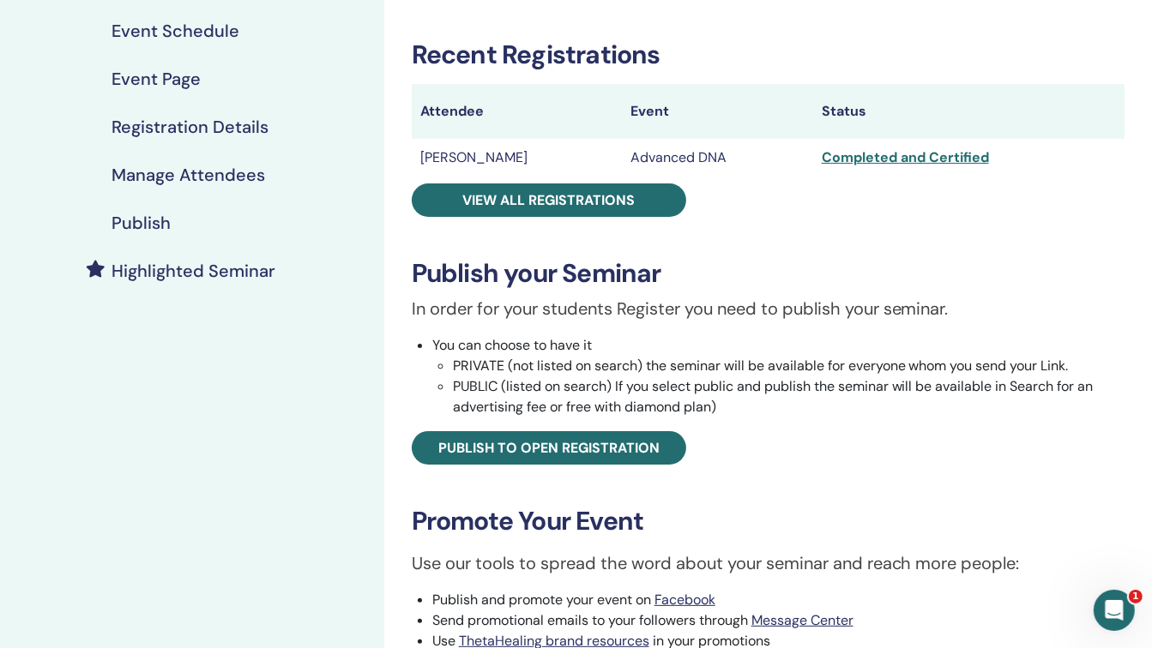
scroll to position [271, 0]
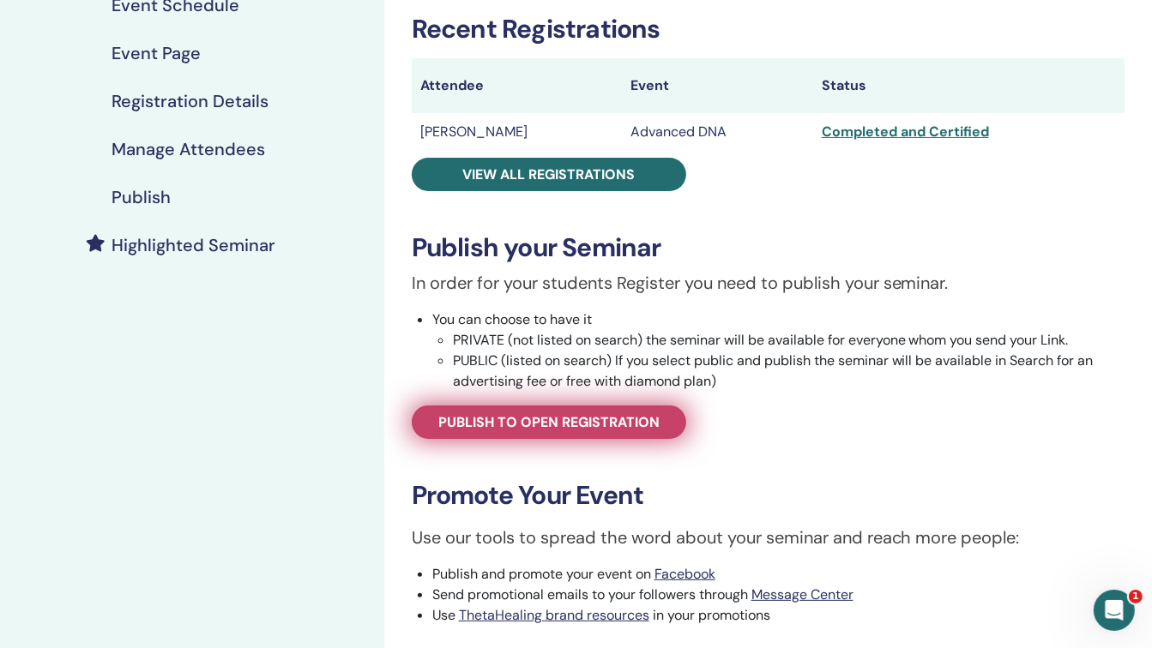
click at [590, 417] on span "Publish to open registration" at bounding box center [548, 422] width 221 height 18
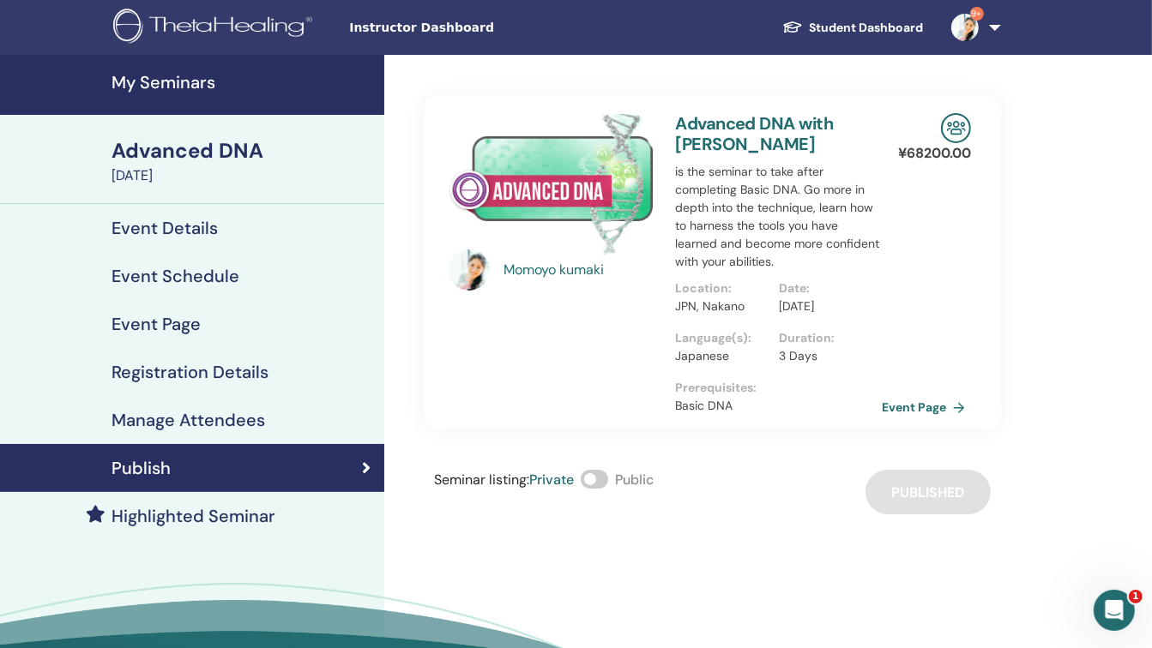
click at [151, 81] on h4 "My Seminars" at bounding box center [243, 82] width 262 height 21
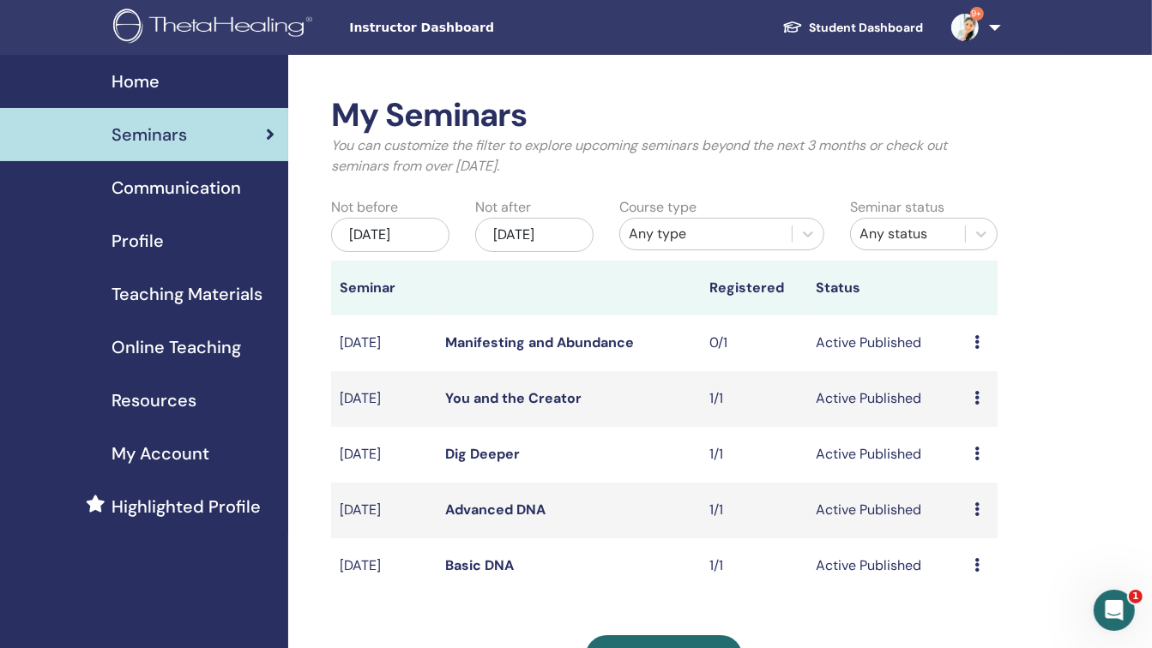
click at [481, 457] on link "Dig Deeper" at bounding box center [482, 454] width 75 height 18
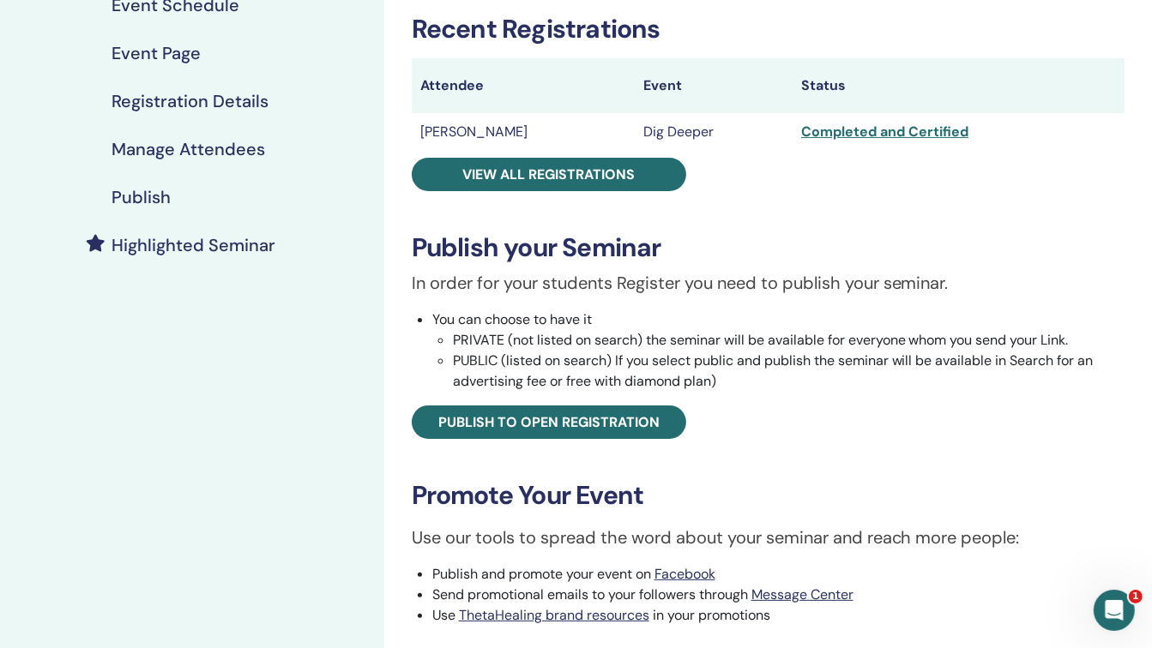
scroll to position [274, 0]
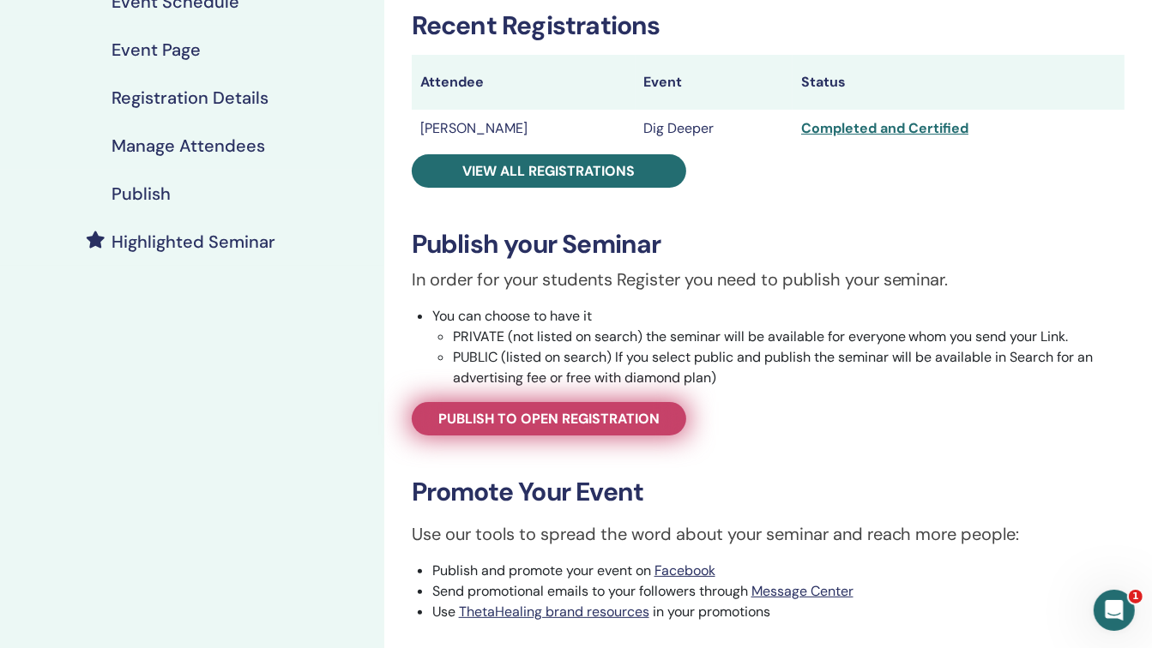
click at [592, 420] on span "Publish to open registration" at bounding box center [548, 419] width 221 height 18
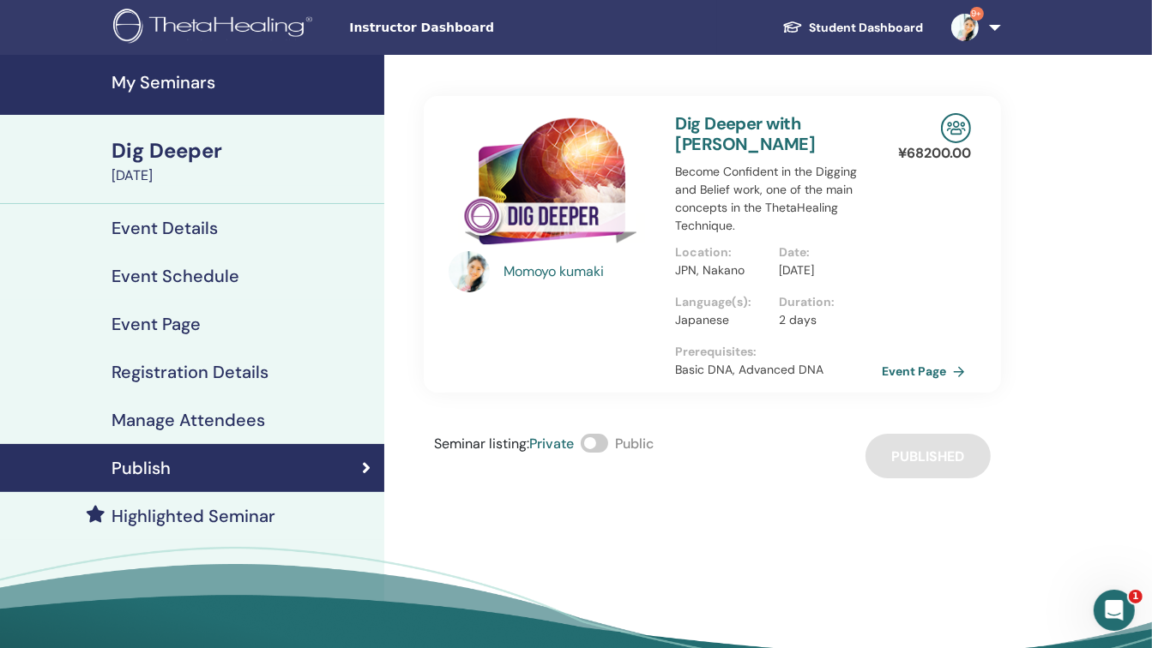
click at [138, 78] on h4 "My Seminars" at bounding box center [243, 82] width 262 height 21
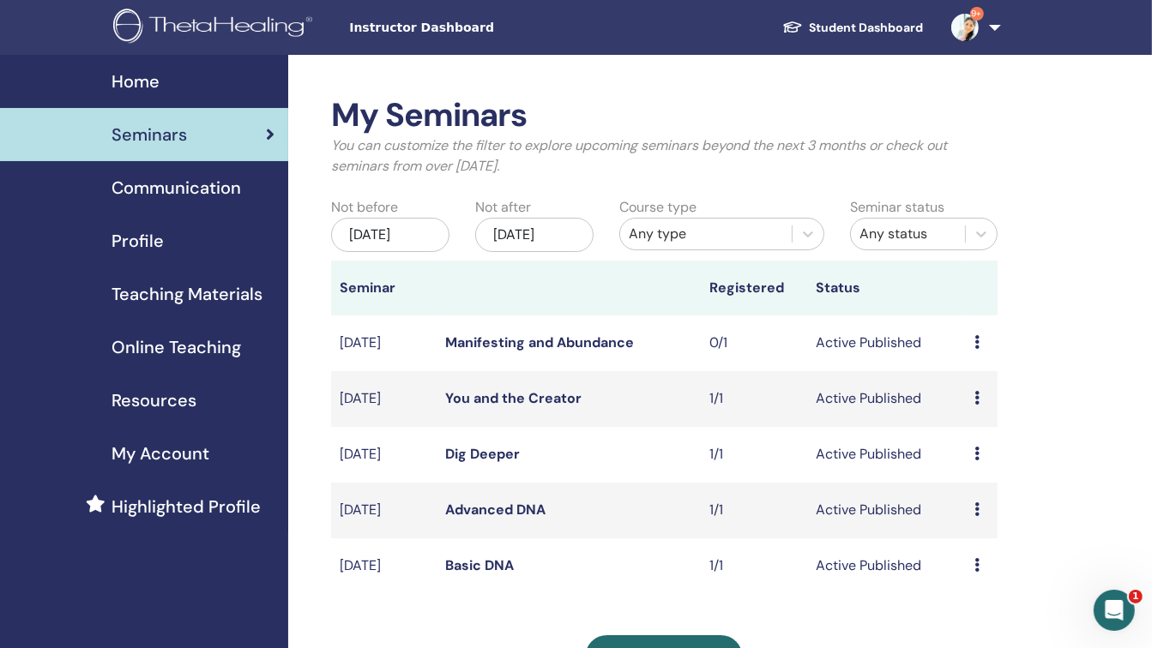
click at [490, 393] on link "You and the Creator" at bounding box center [513, 398] width 136 height 18
click at [497, 395] on link "You and the Creator" at bounding box center [513, 398] width 136 height 18
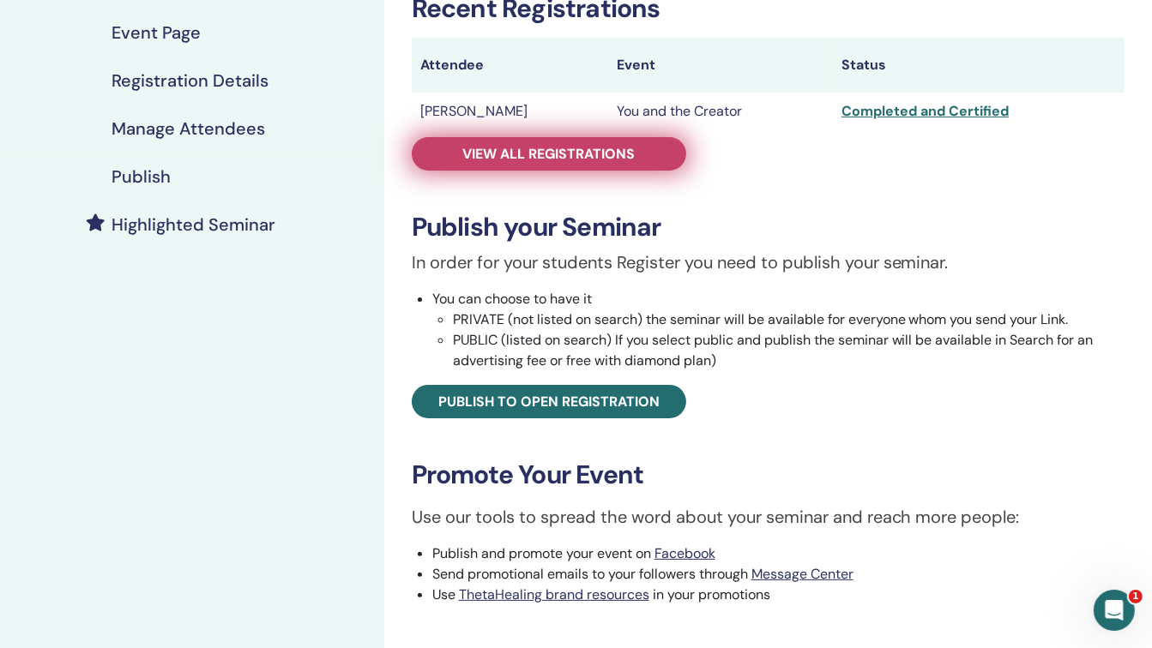
scroll to position [309, 0]
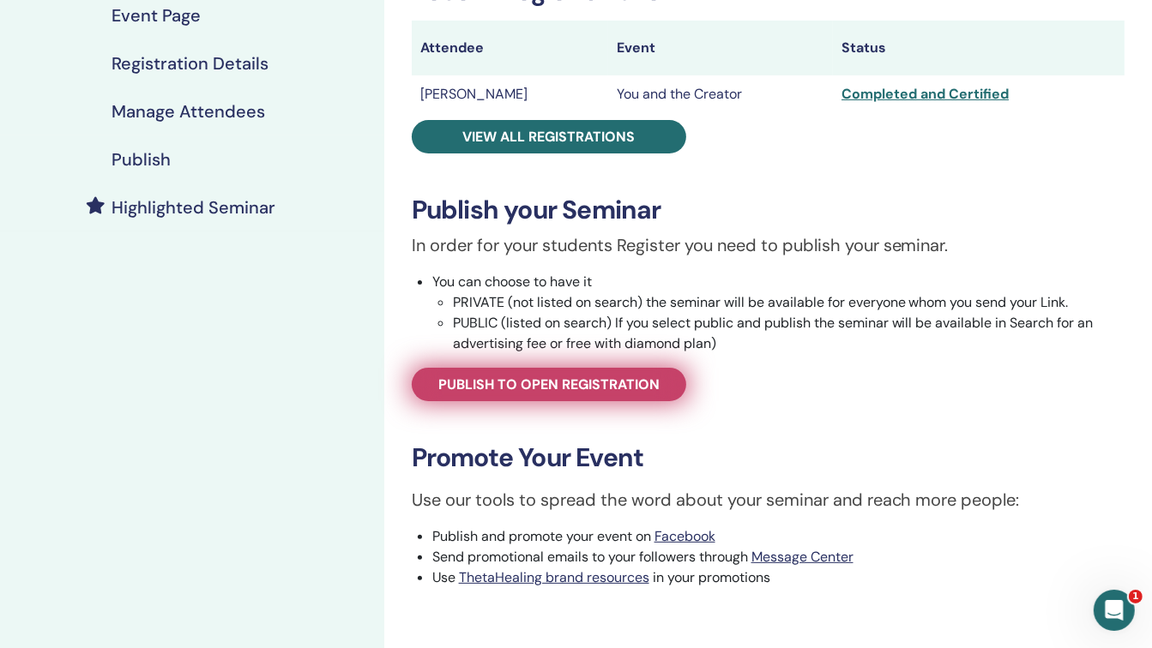
click at [495, 377] on span "Publish to open registration" at bounding box center [548, 385] width 221 height 18
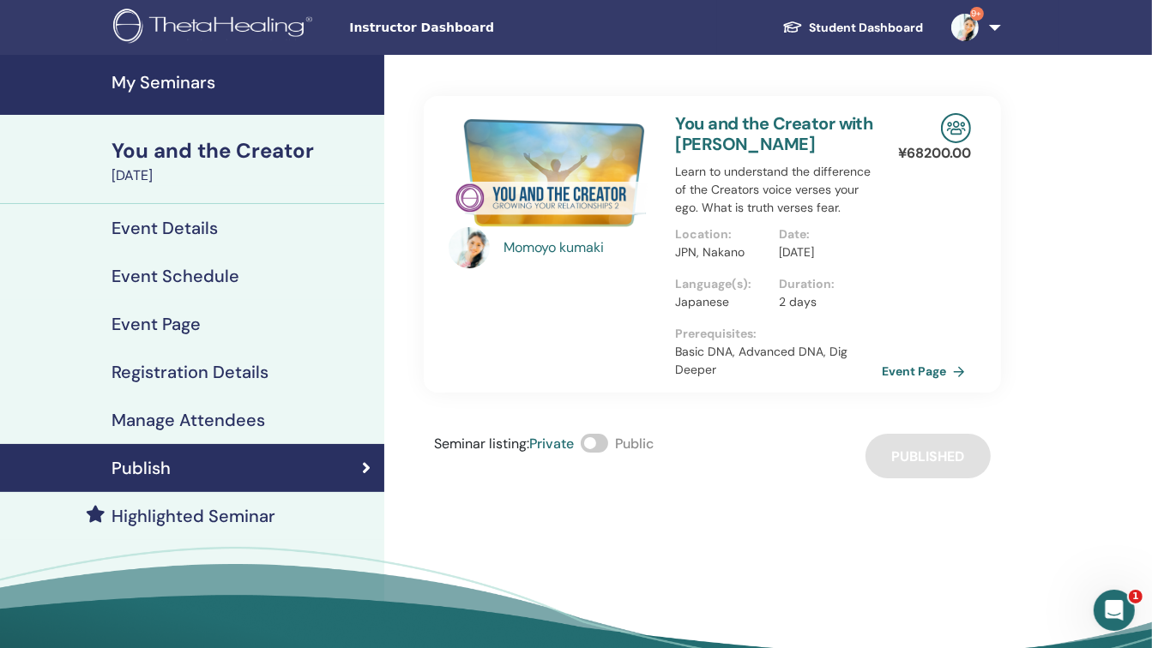
click at [189, 79] on h4 "My Seminars" at bounding box center [243, 82] width 262 height 21
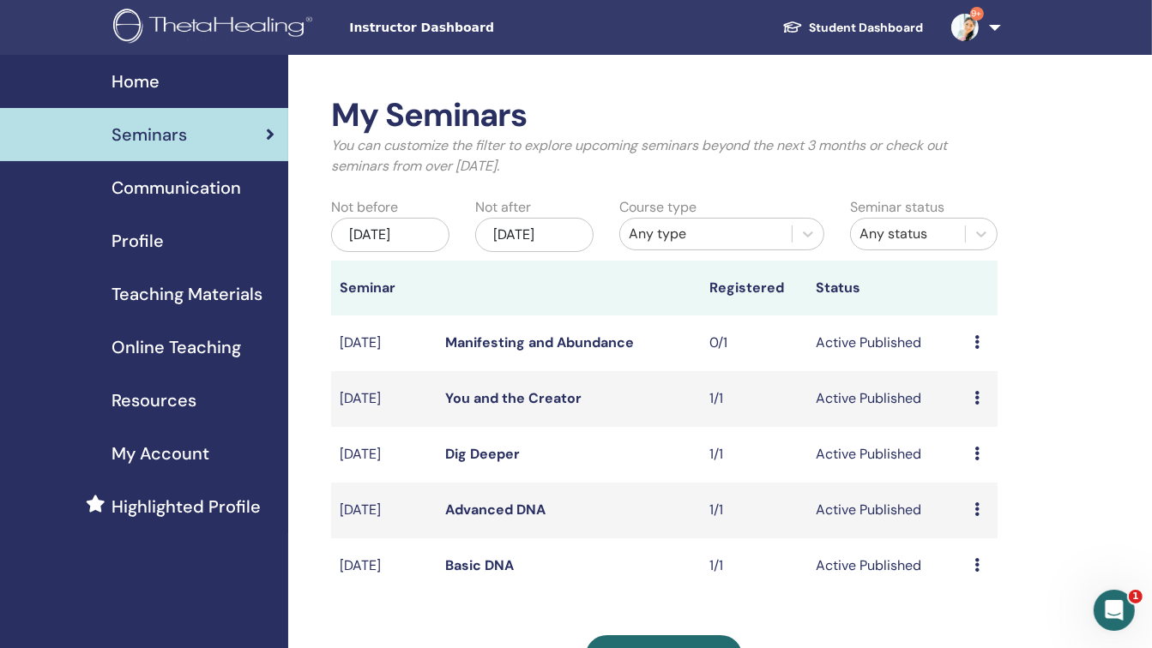
click at [488, 402] on link "You and the Creator" at bounding box center [513, 398] width 136 height 18
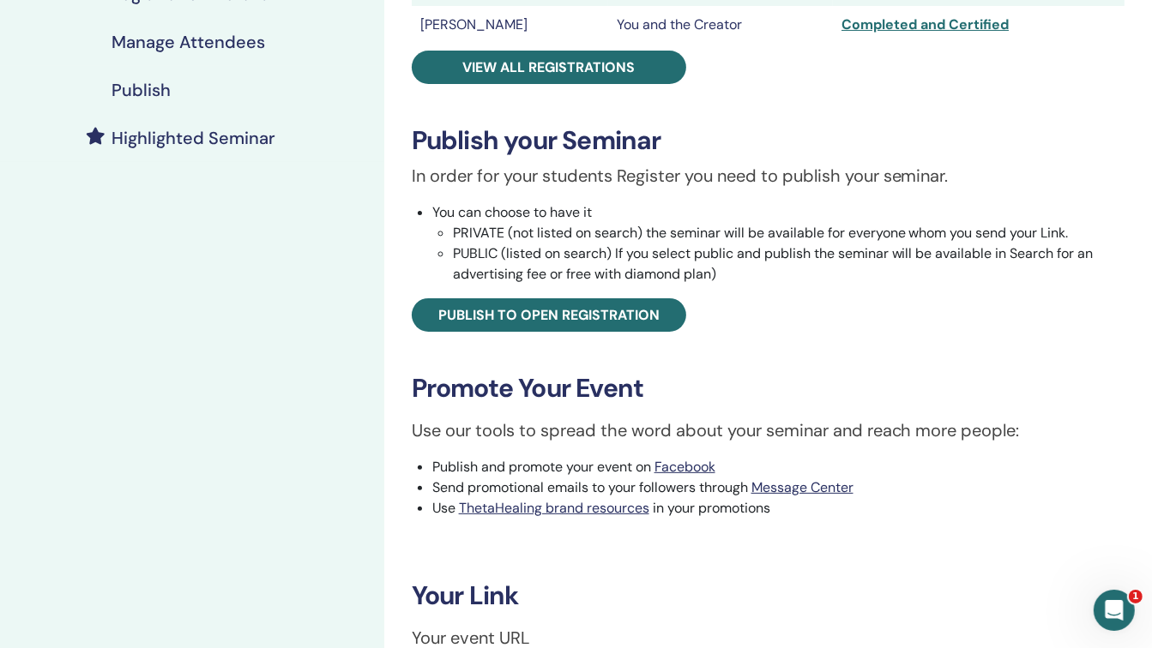
scroll to position [401, 0]
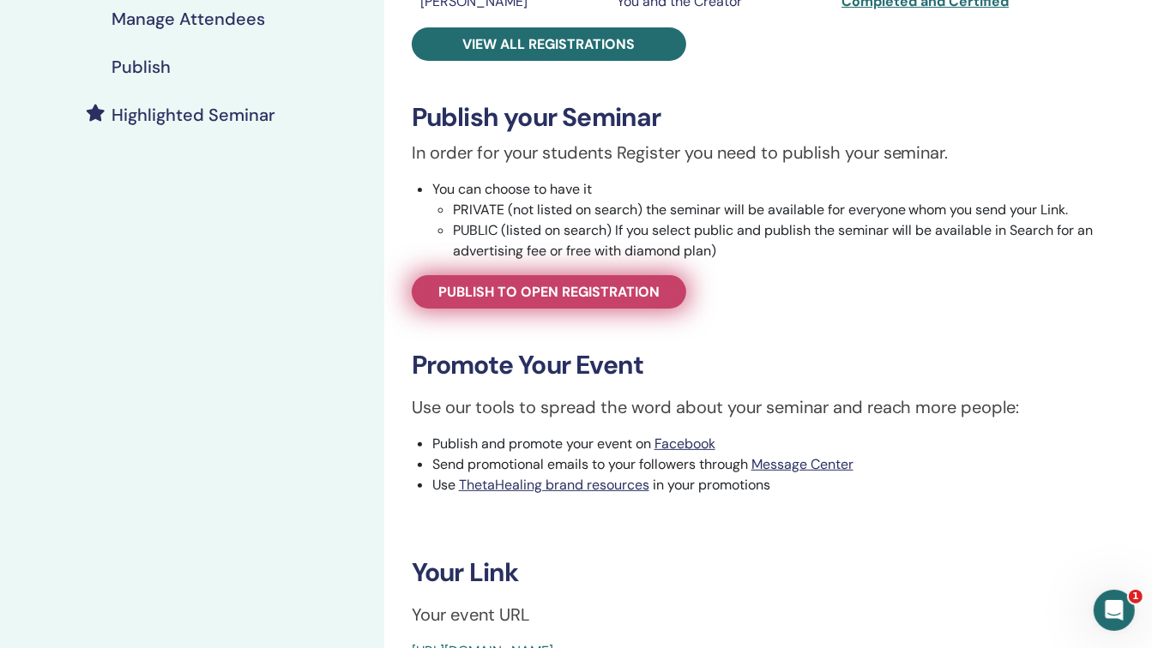
click at [470, 284] on span "Publish to open registration" at bounding box center [548, 292] width 221 height 18
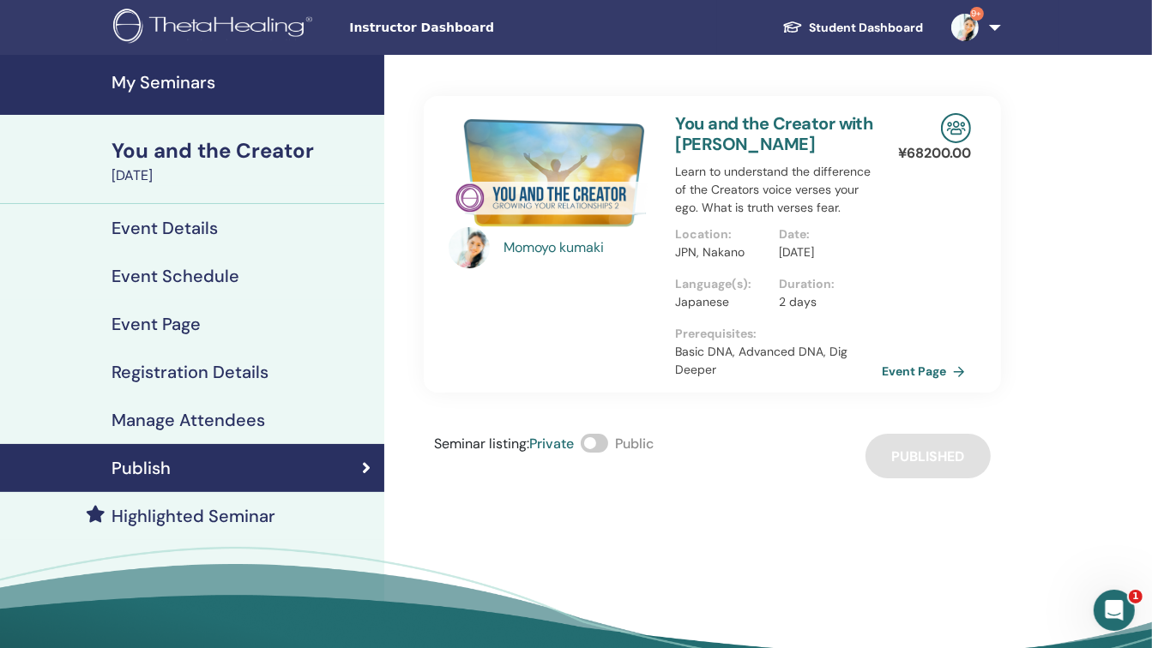
click at [200, 79] on h4 "My Seminars" at bounding box center [243, 82] width 262 height 21
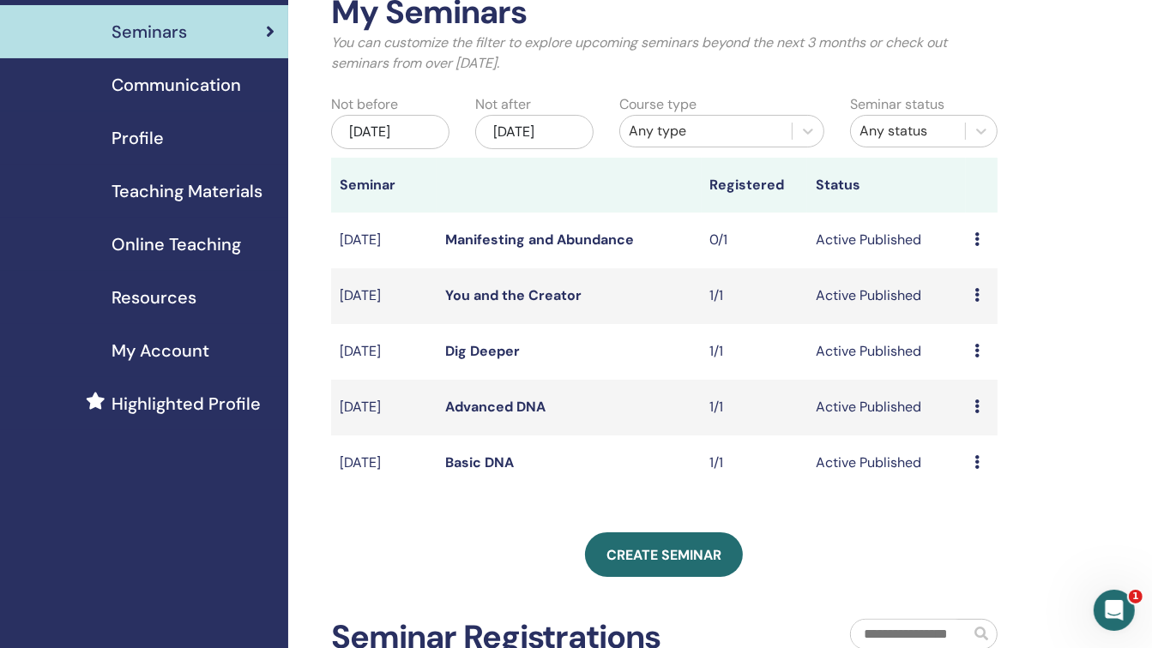
scroll to position [106, 0]
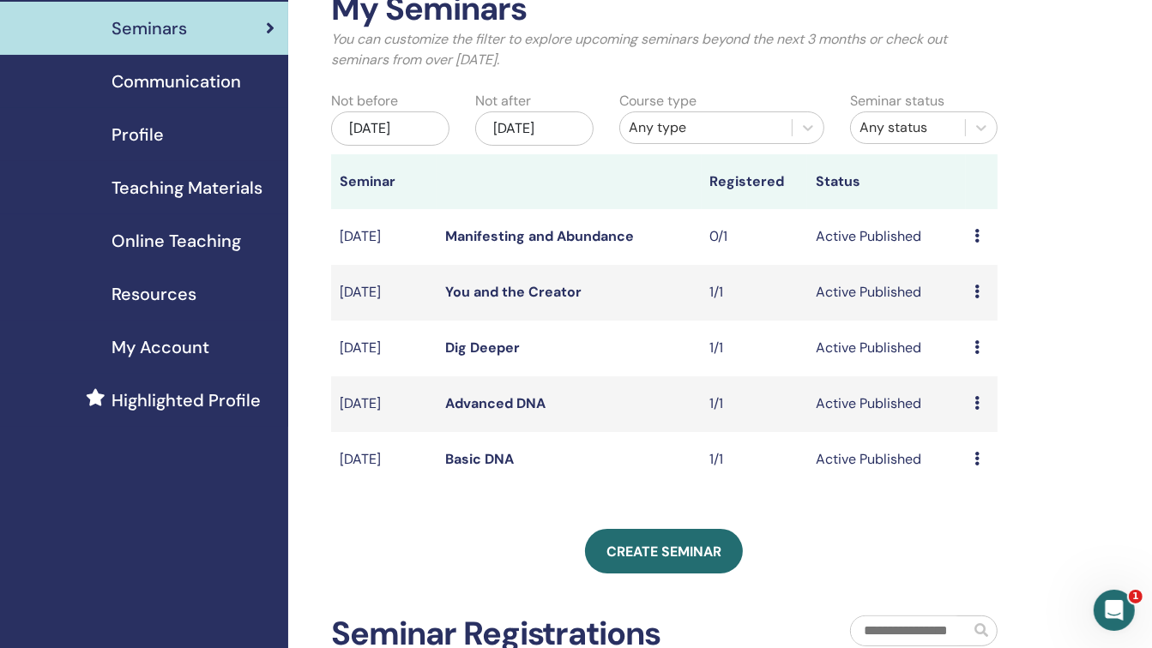
click at [493, 454] on link "Basic DNA" at bounding box center [479, 459] width 69 height 18
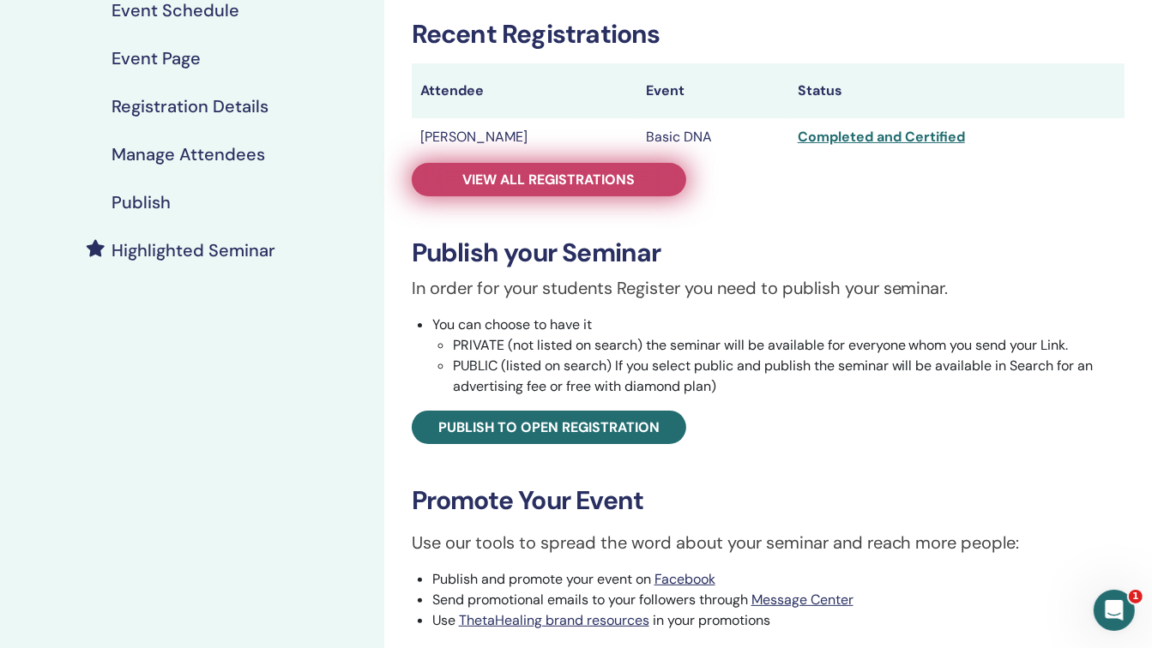
scroll to position [315, 0]
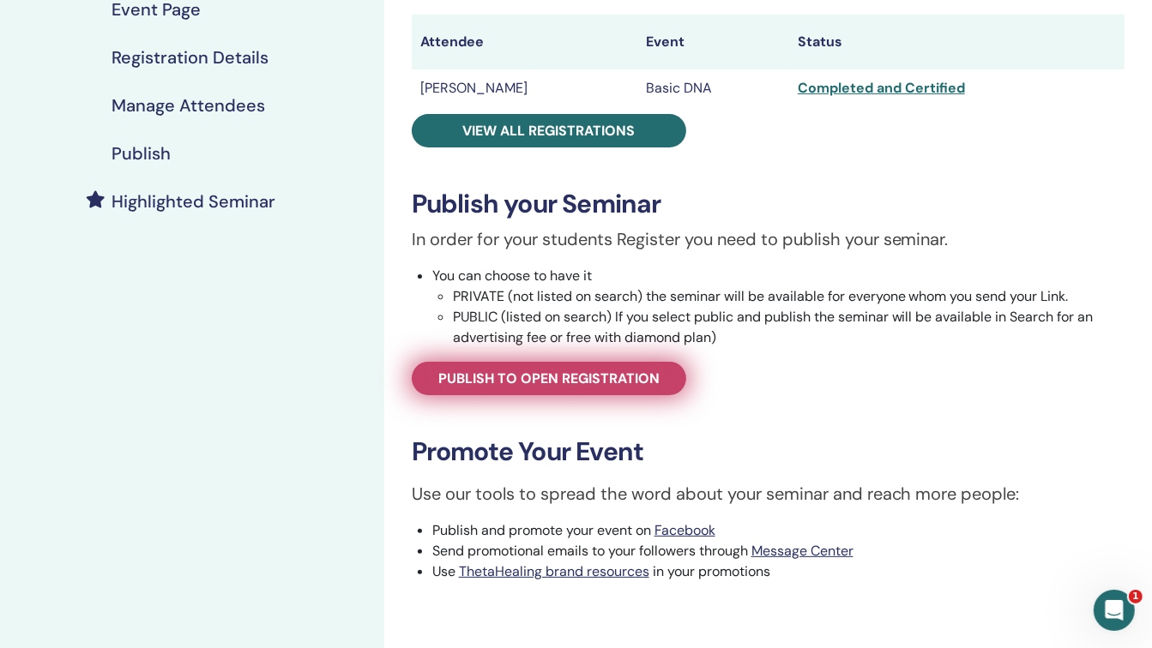
click at [576, 380] on span "Publish to open registration" at bounding box center [548, 379] width 221 height 18
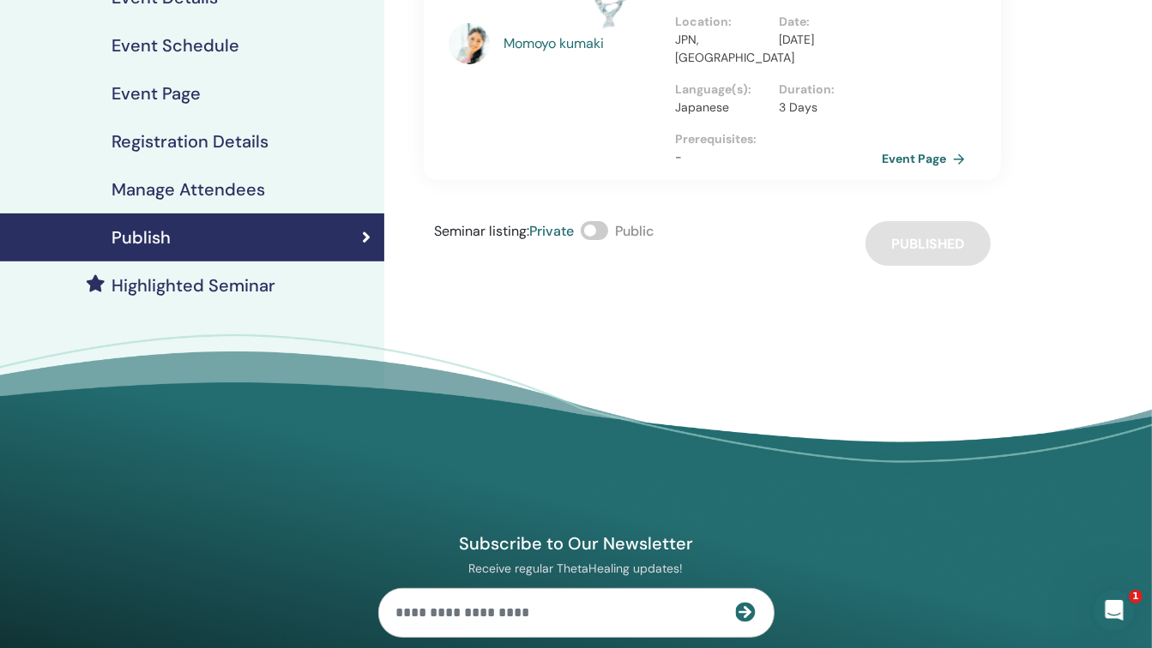
scroll to position [219, 0]
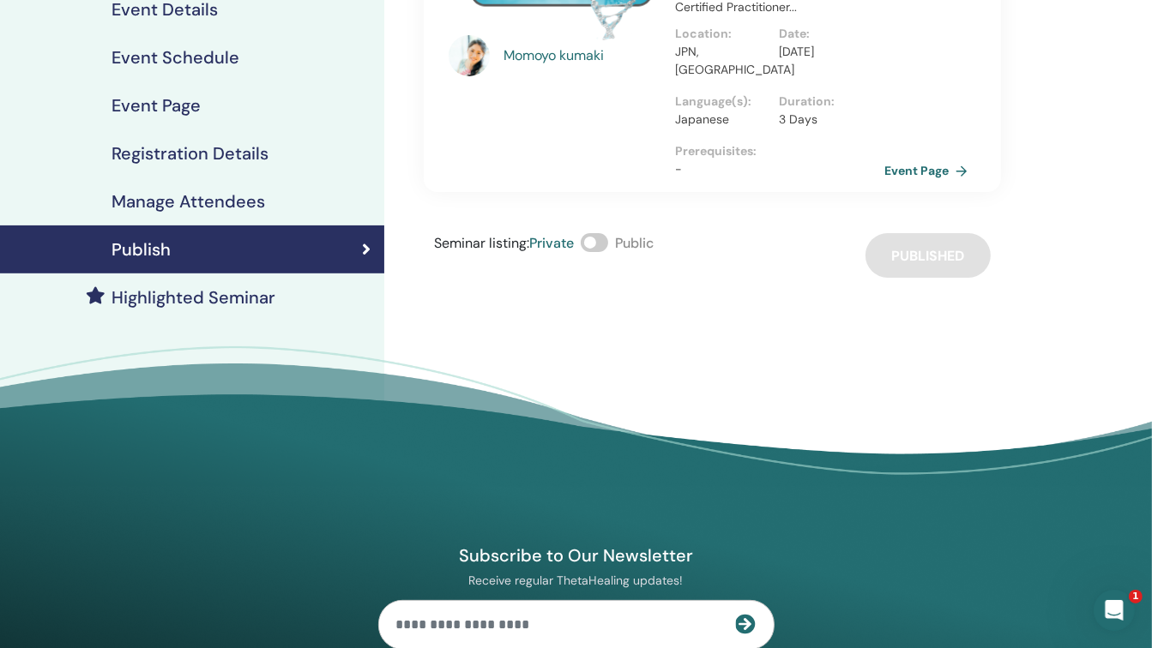
click at [906, 166] on link "Event Page" at bounding box center [929, 171] width 90 height 26
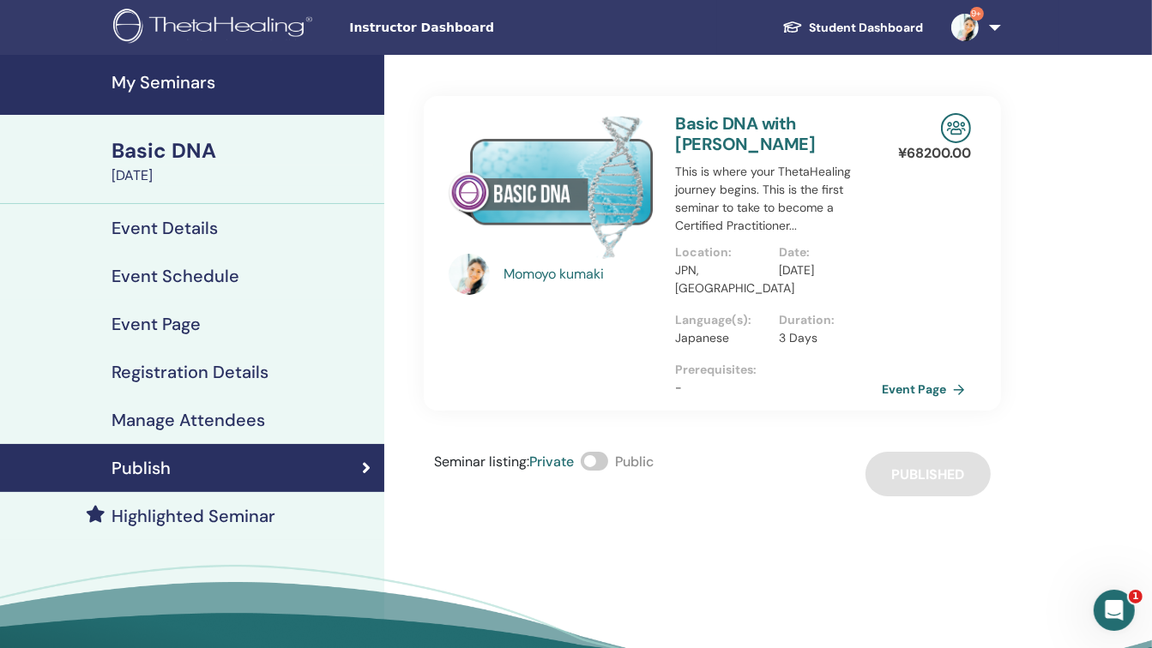
click at [184, 80] on h4 "My Seminars" at bounding box center [243, 82] width 262 height 21
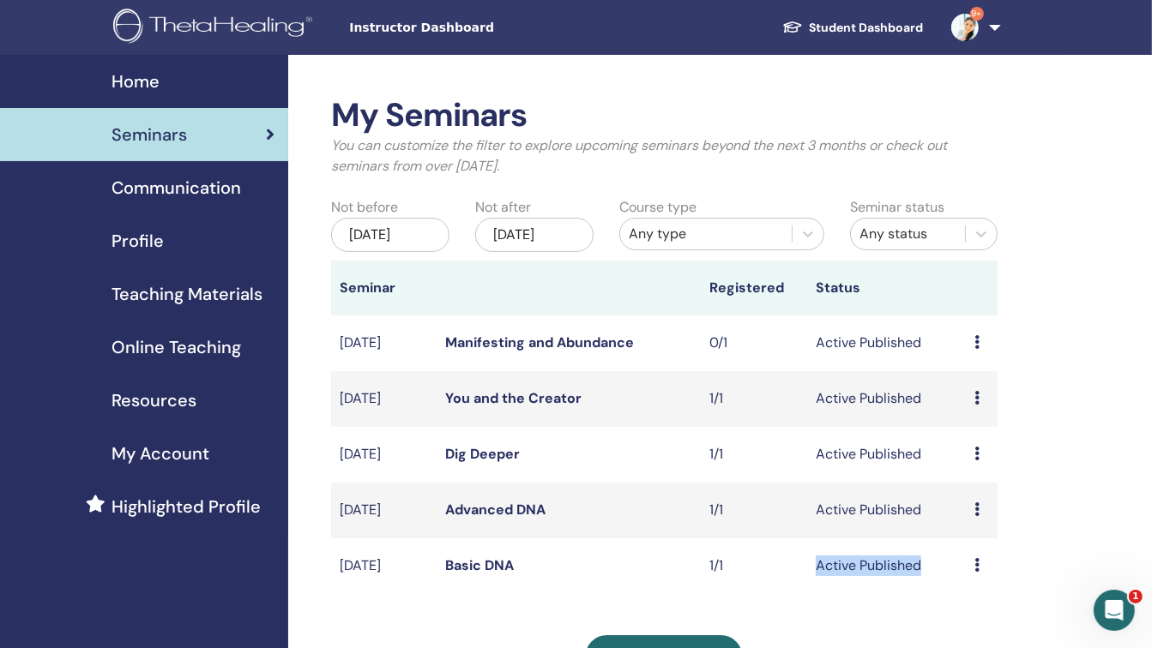
drag, startPoint x: 931, startPoint y: 567, endPoint x: 811, endPoint y: 570, distance: 120.1
click at [811, 570] on td "Active Published" at bounding box center [886, 567] width 159 height 56
copy td "Active Published"
click at [500, 568] on link "Basic DNA" at bounding box center [479, 566] width 69 height 18
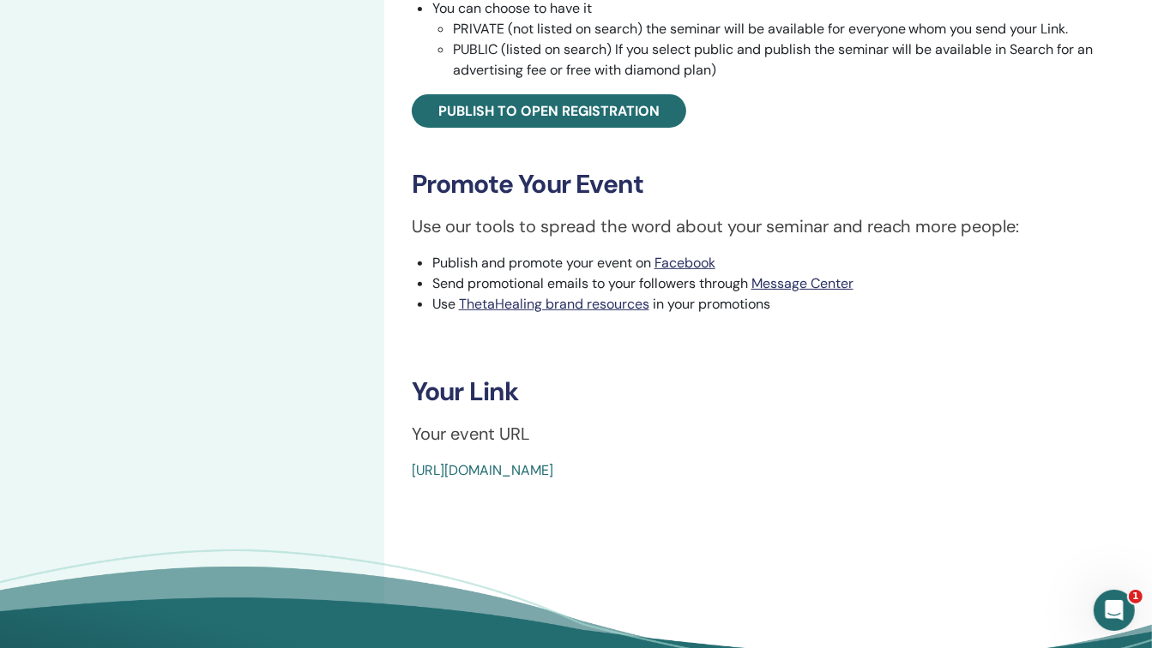
scroll to position [584, 0]
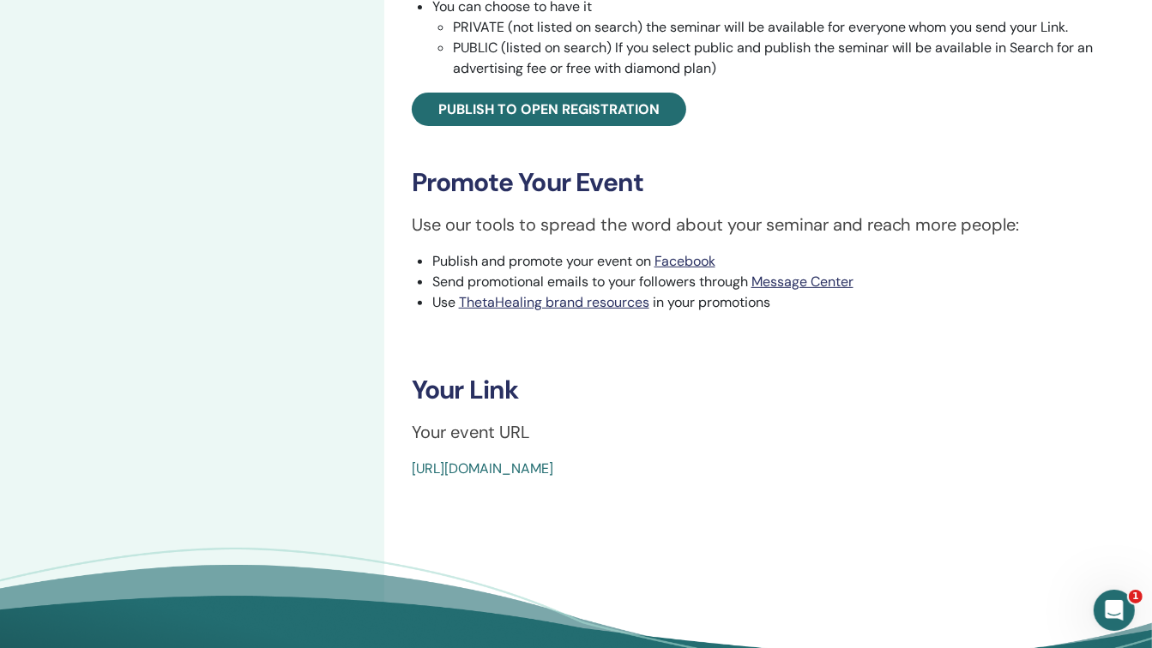
drag, startPoint x: 835, startPoint y: 480, endPoint x: 408, endPoint y: 459, distance: 427.7
click at [408, 459] on div "Basic DNA Event Type In-Person Event Status Active Published Registrations 1/1 …" at bounding box center [768, 95] width 768 height 1249
copy link "https://www.thetahealing.com/seminar-377473-details.html"
click at [295, 215] on div "My Seminars Basic DNA September 18, 2025 Event Details Event Schedule Event Pag…" at bounding box center [192, 95] width 384 height 1249
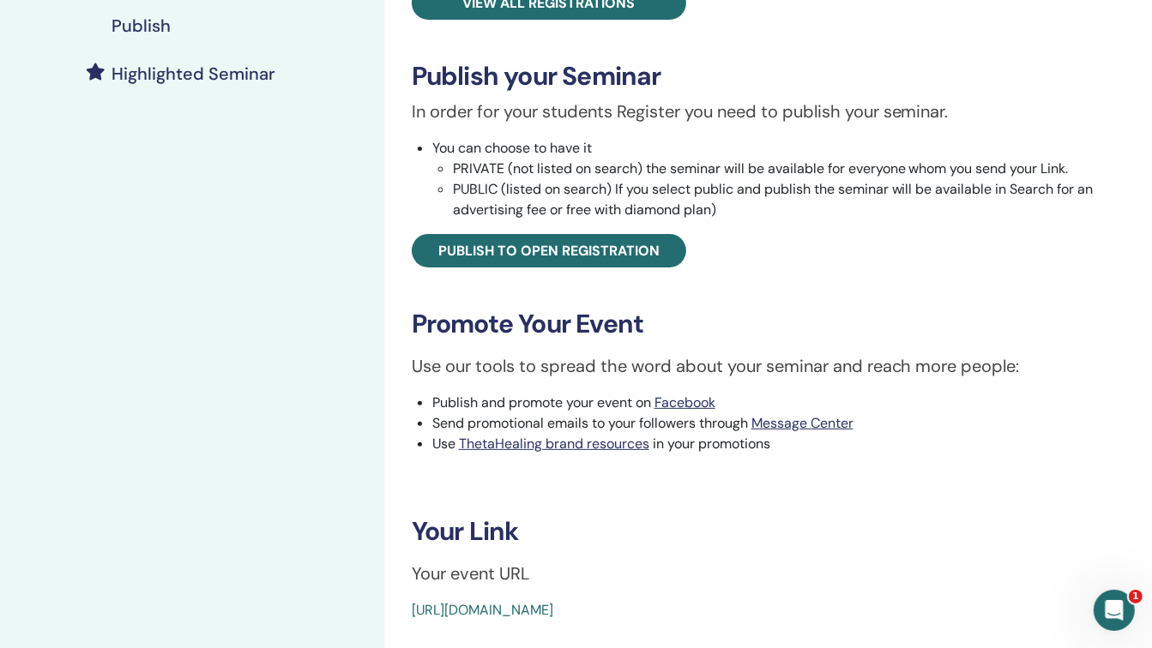
scroll to position [409, 0]
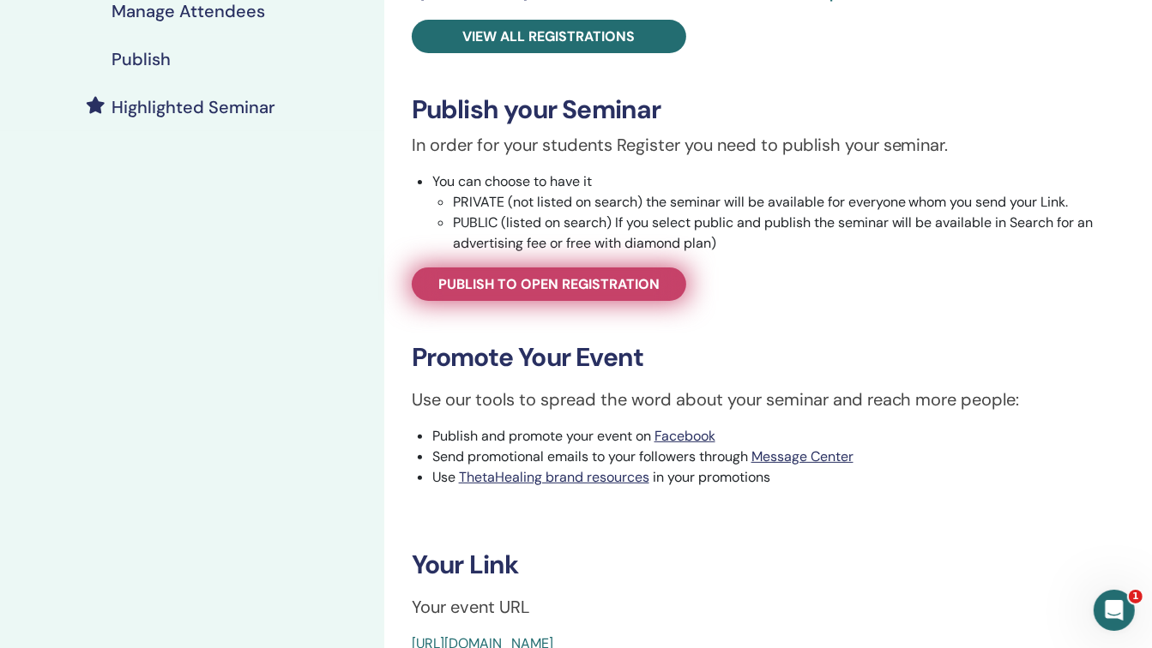
click at [442, 282] on span "Publish to open registration" at bounding box center [548, 284] width 221 height 18
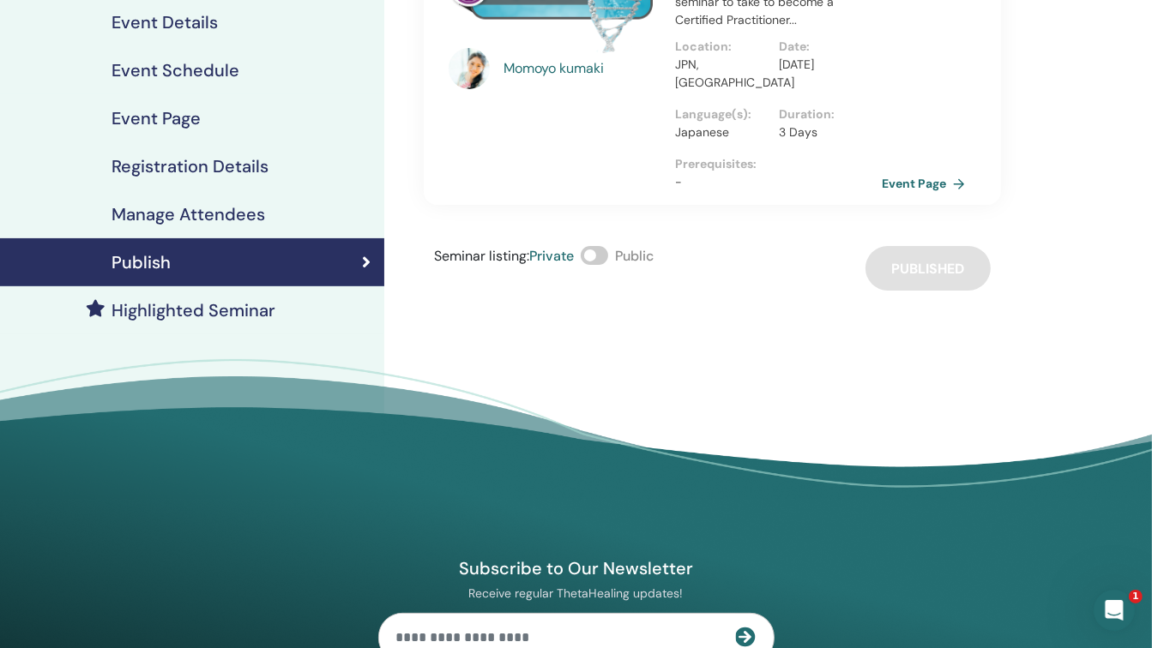
scroll to position [186, 0]
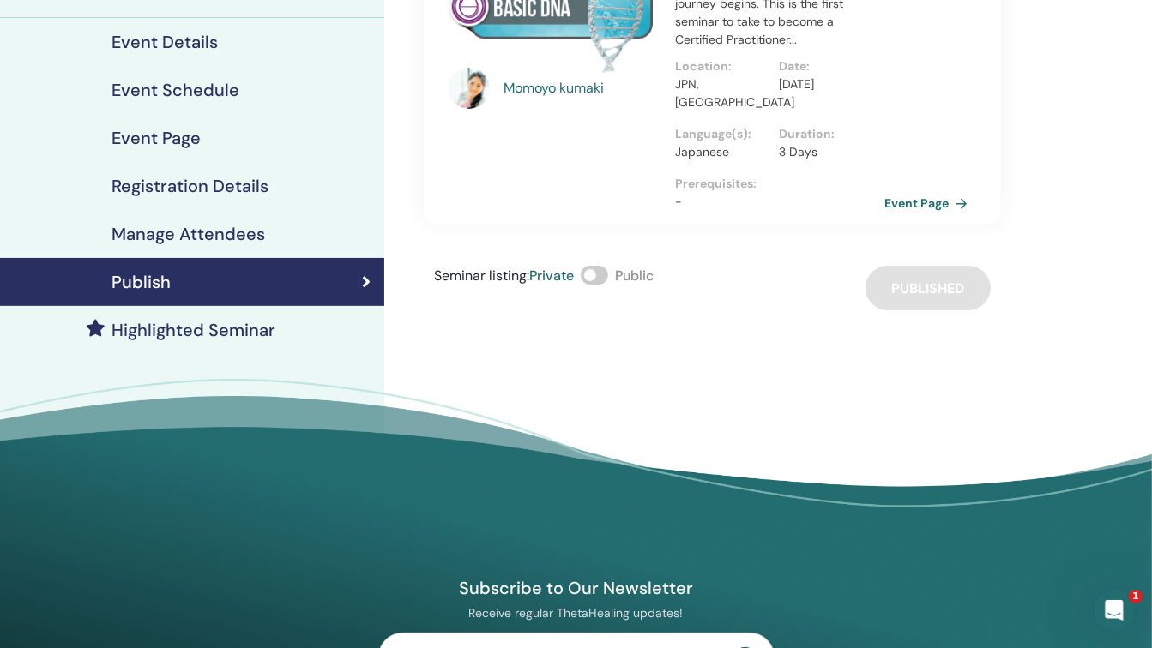
click at [907, 197] on link "Event Page" at bounding box center [929, 203] width 90 height 26
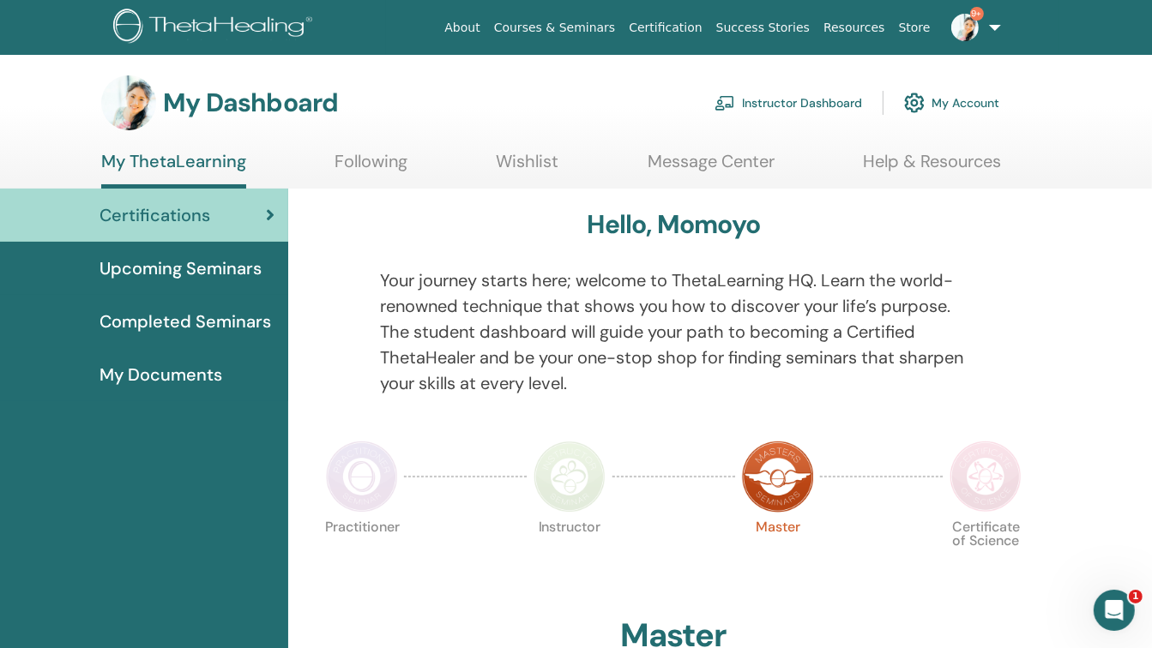
click at [803, 99] on link "Instructor Dashboard" at bounding box center [788, 103] width 148 height 38
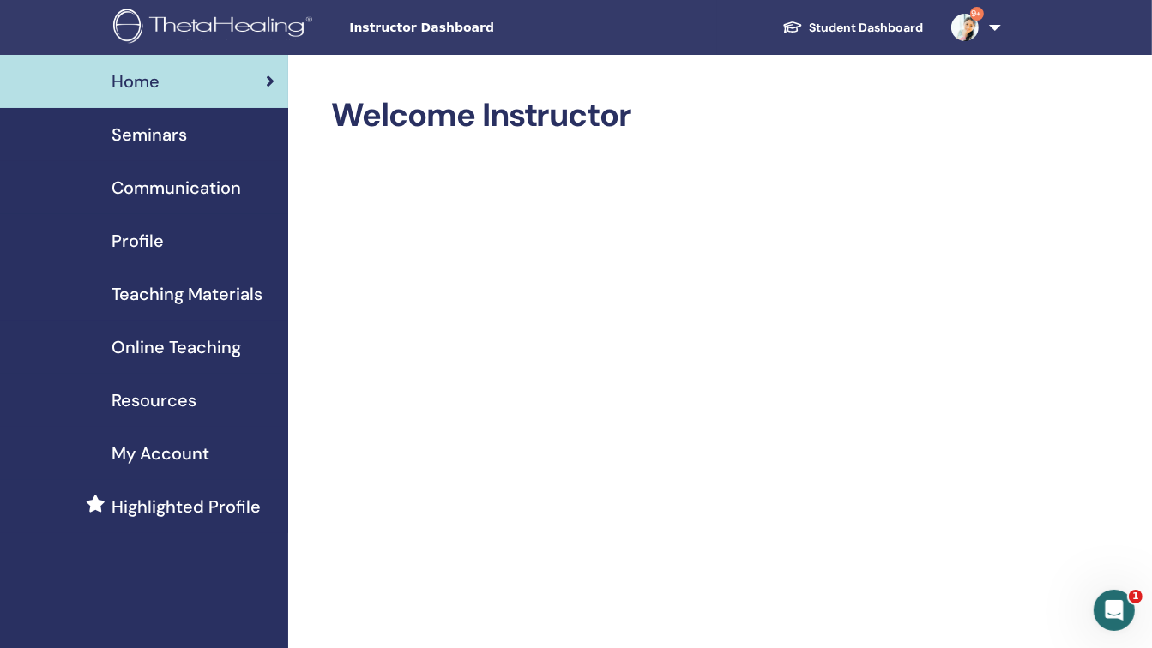
click at [145, 137] on span "Seminars" at bounding box center [149, 135] width 75 height 26
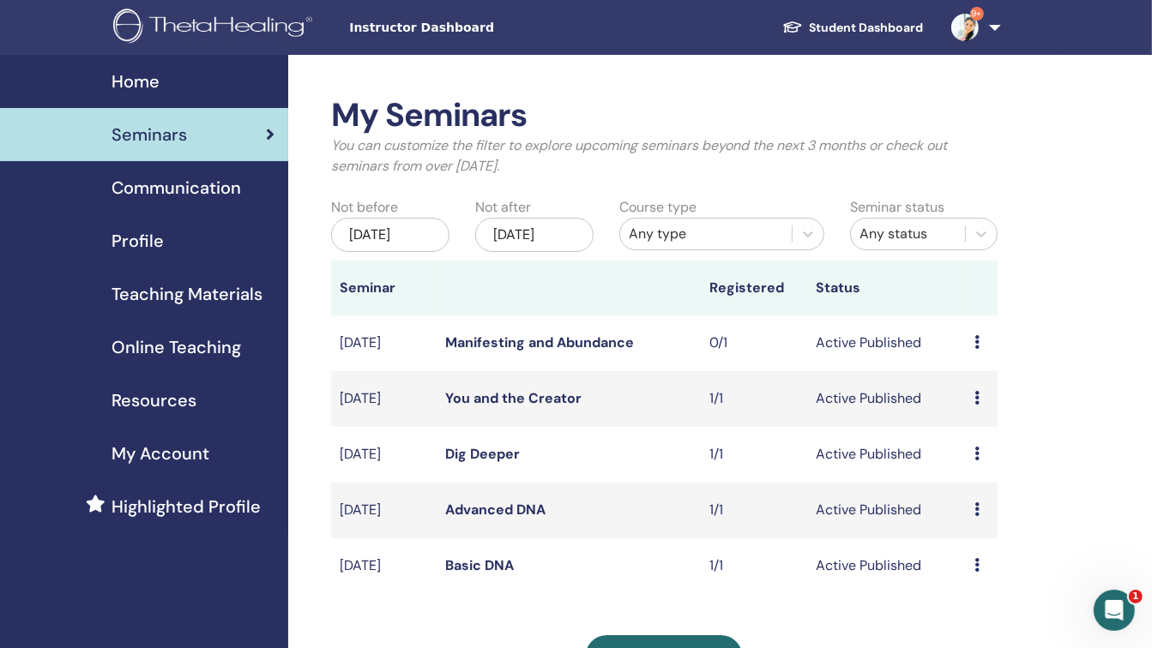
click at [491, 505] on link "Advanced DNA" at bounding box center [495, 510] width 100 height 18
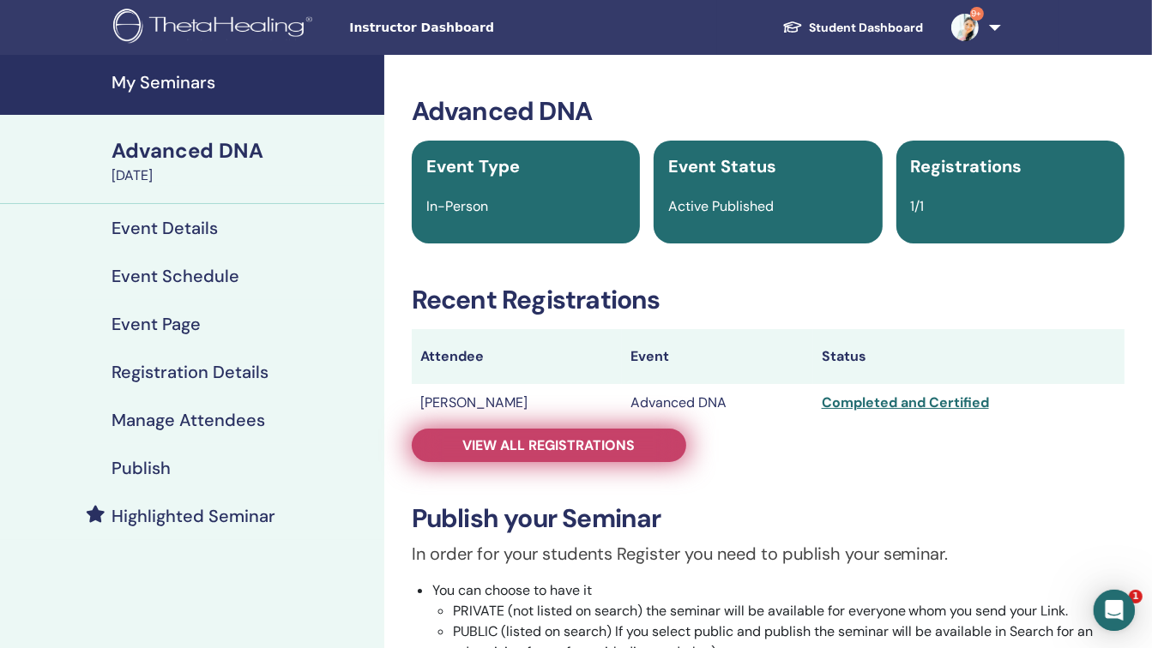
click at [539, 434] on link "View all registrations" at bounding box center [549, 445] width 274 height 33
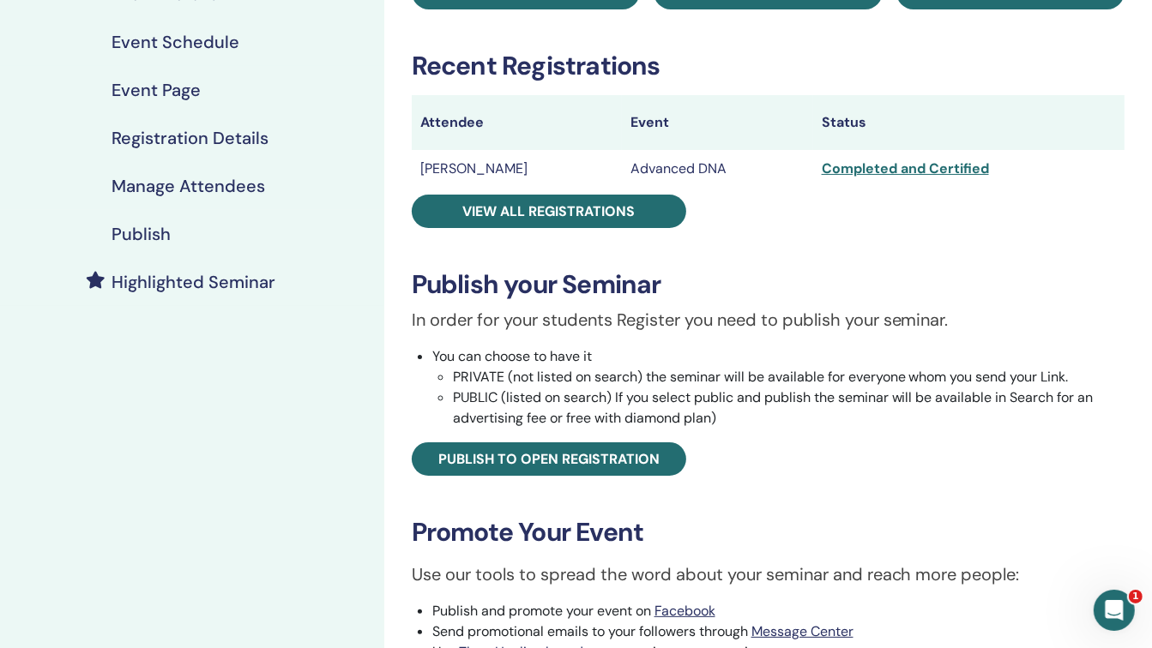
scroll to position [297, 0]
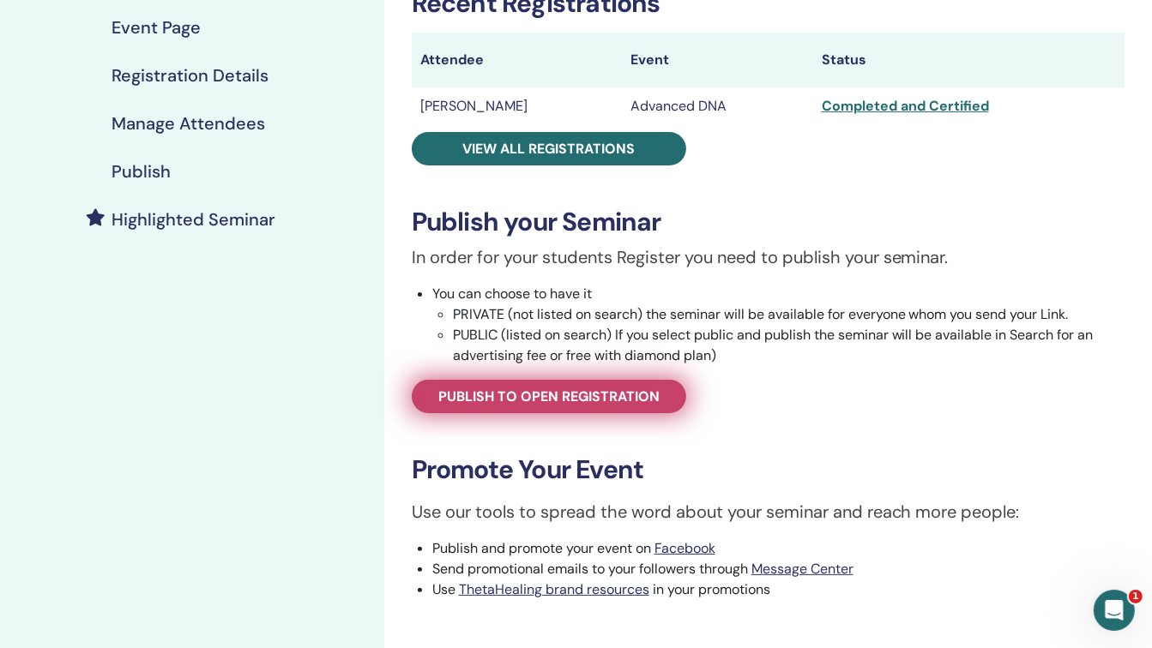
click at [487, 394] on span "Publish to open registration" at bounding box center [548, 397] width 221 height 18
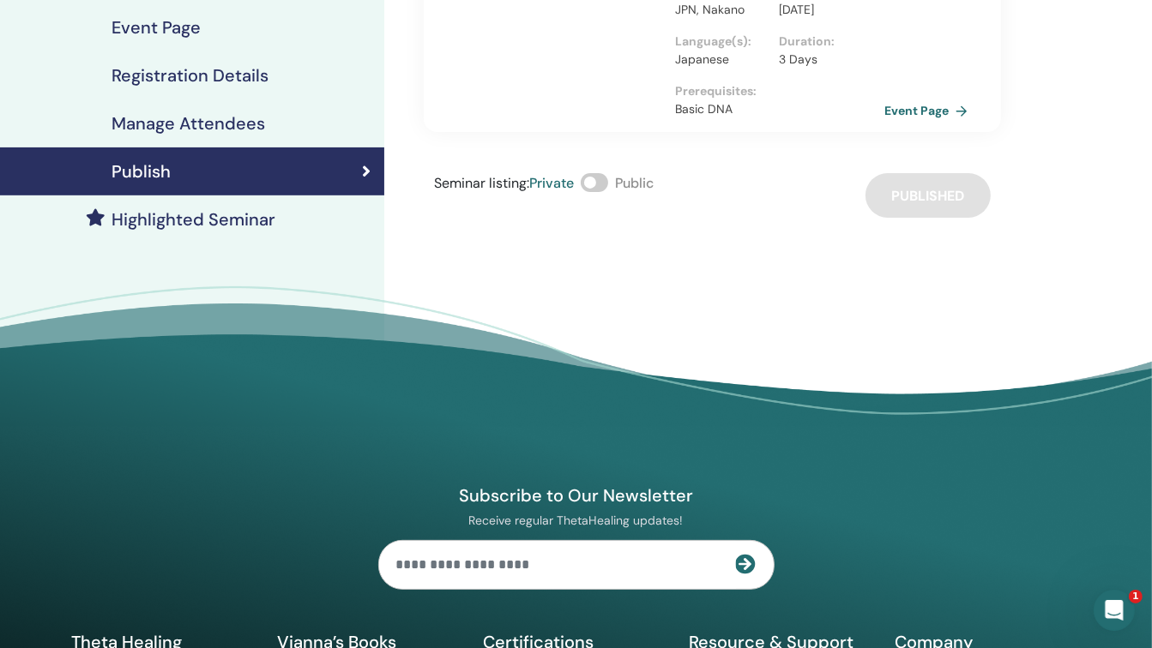
click at [916, 124] on link "Event Page" at bounding box center [929, 111] width 90 height 26
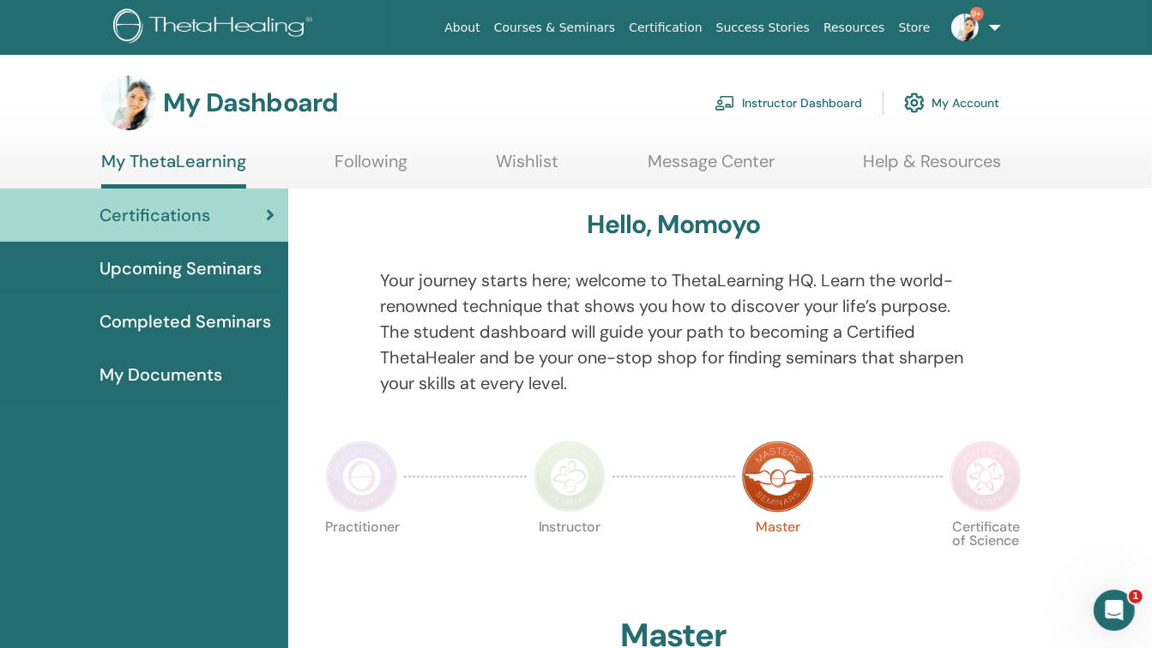
click at [820, 102] on link "Instructor Dashboard" at bounding box center [788, 103] width 148 height 38
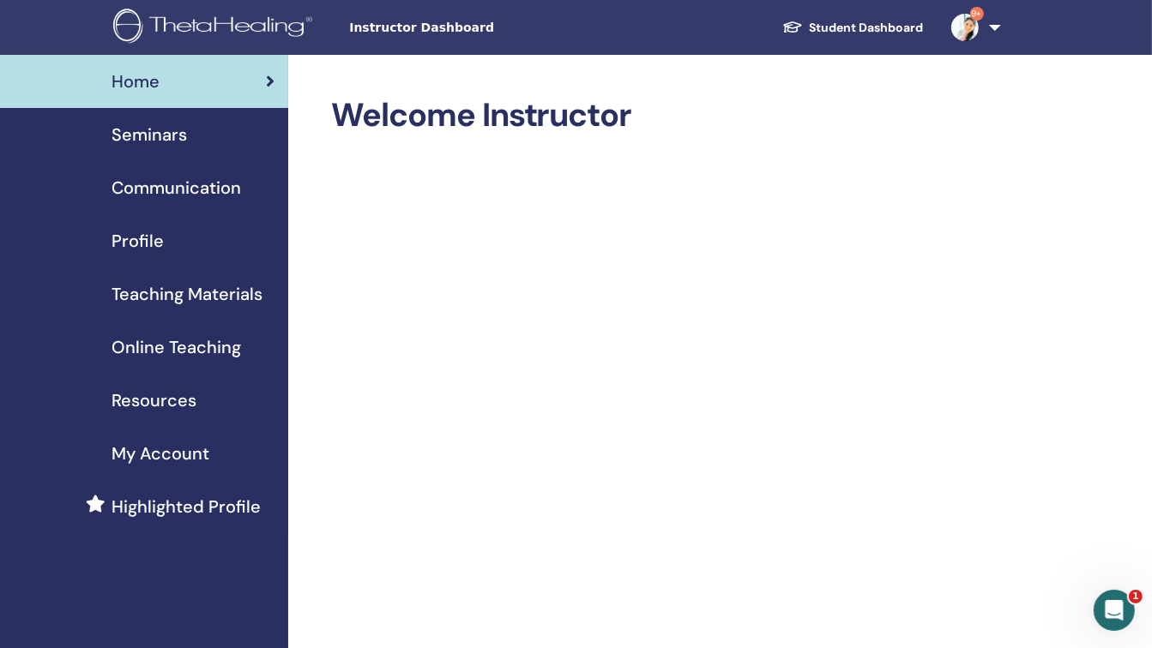
click at [168, 139] on span "Seminars" at bounding box center [149, 135] width 75 height 26
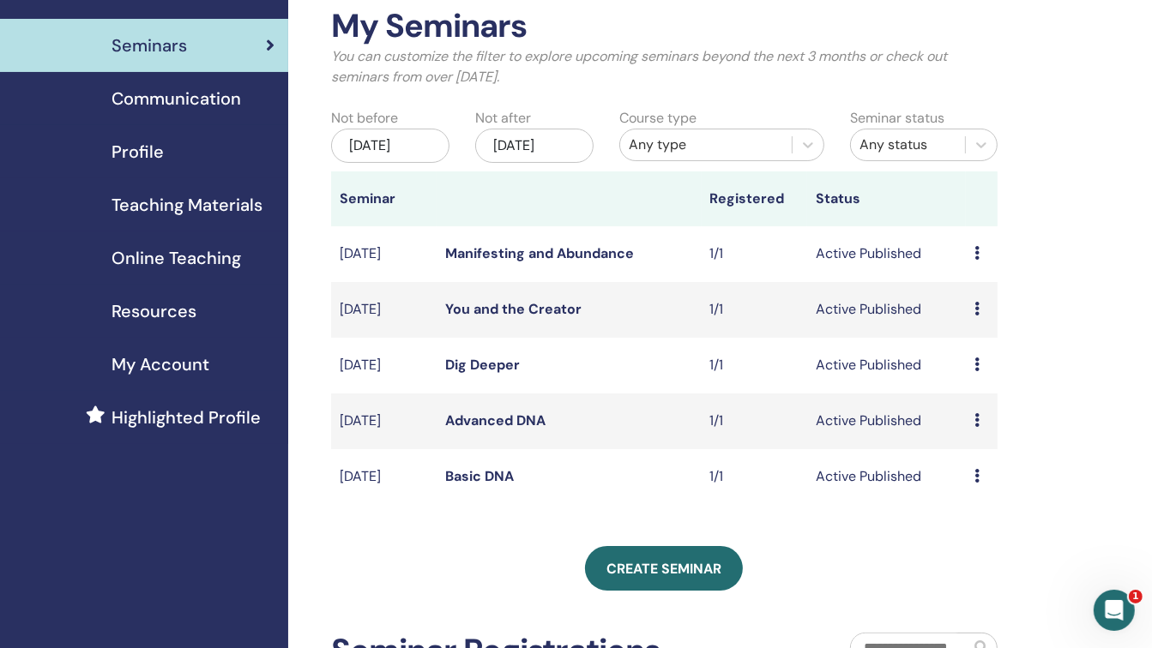
scroll to position [99, 0]
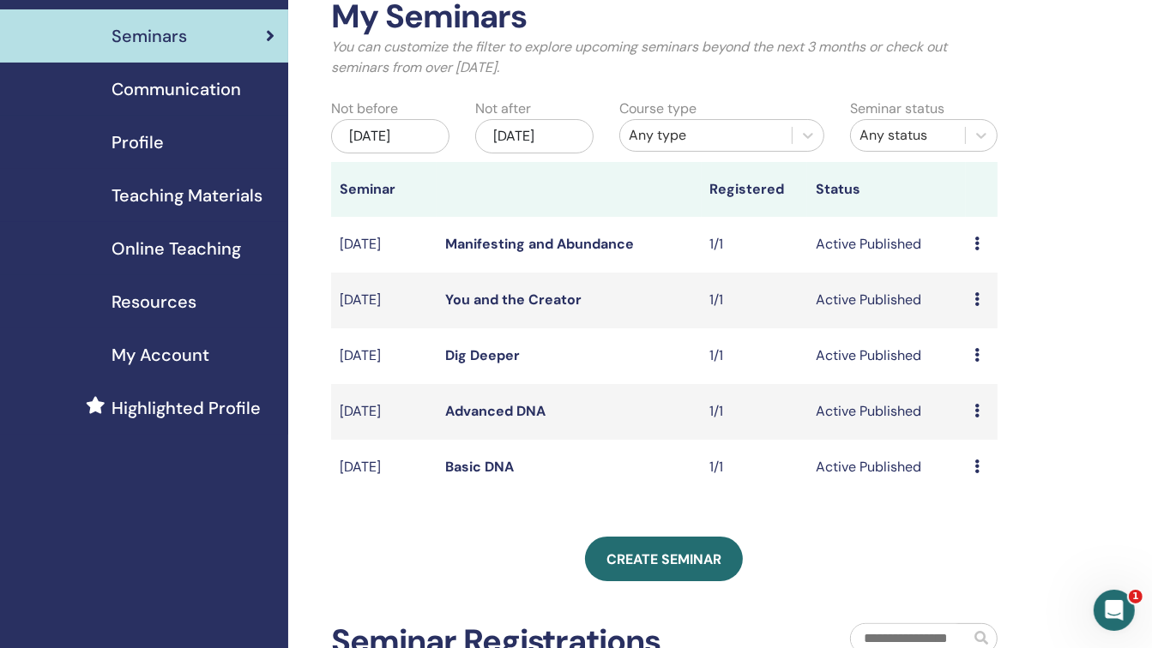
click at [471, 411] on link "Advanced DNA" at bounding box center [495, 411] width 100 height 18
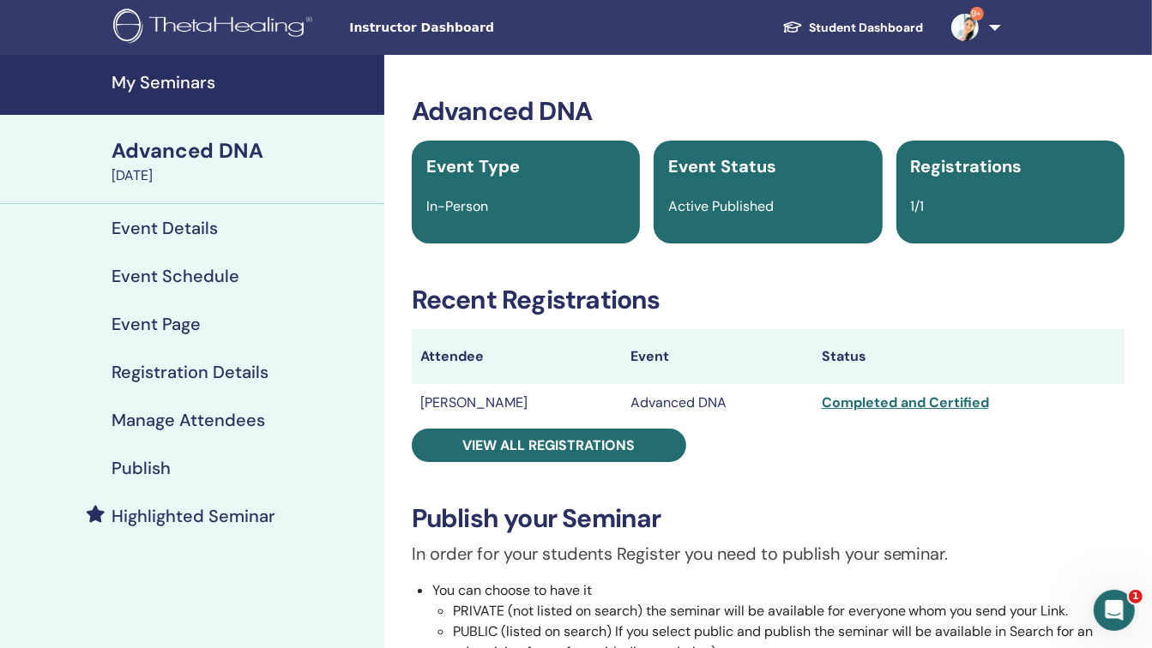
click at [182, 83] on h4 "My Seminars" at bounding box center [243, 82] width 262 height 21
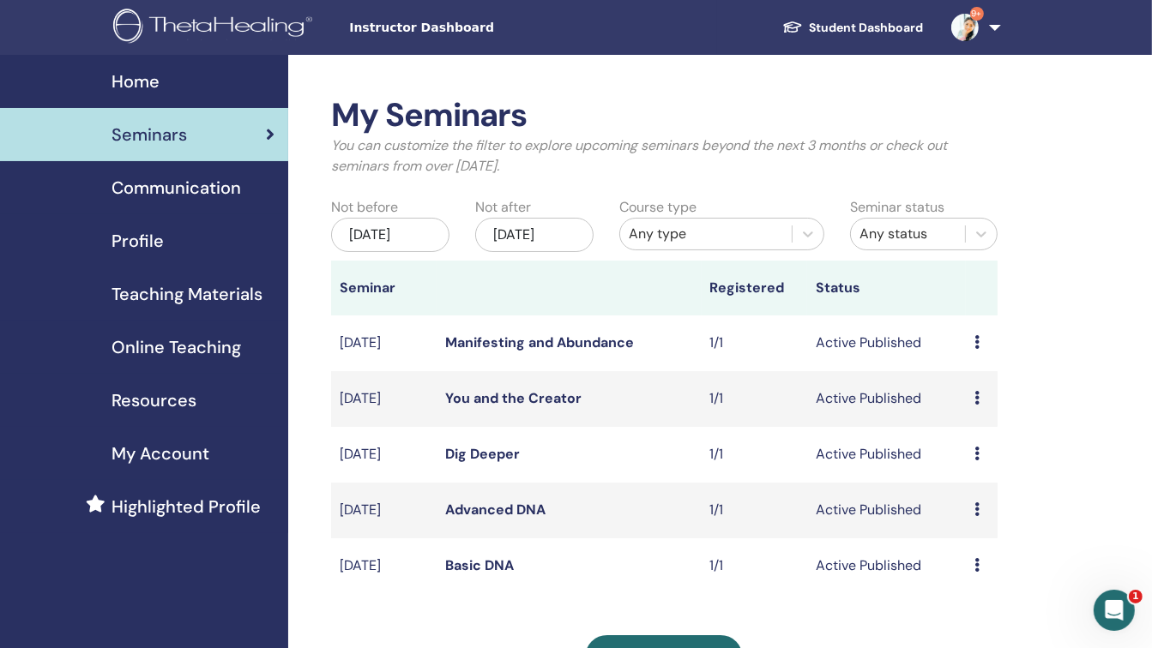
click at [975, 562] on icon at bounding box center [976, 565] width 5 height 14
click at [464, 568] on link "Basic DNA" at bounding box center [479, 566] width 69 height 18
click at [978, 567] on icon at bounding box center [976, 565] width 5 height 14
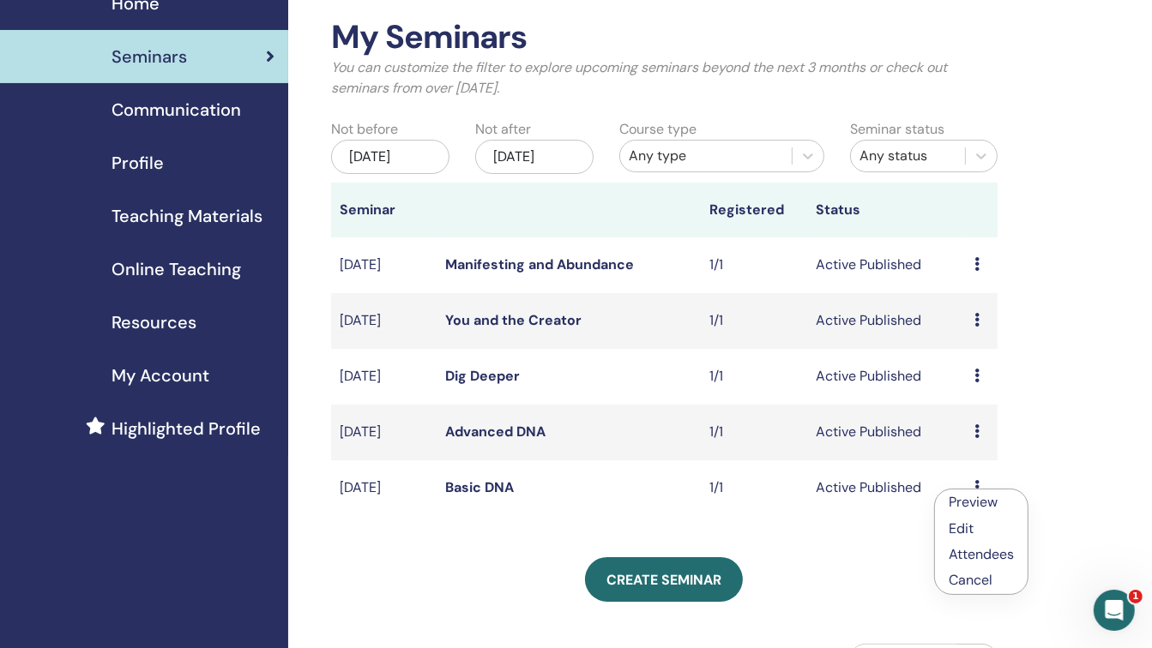
scroll to position [101, 0]
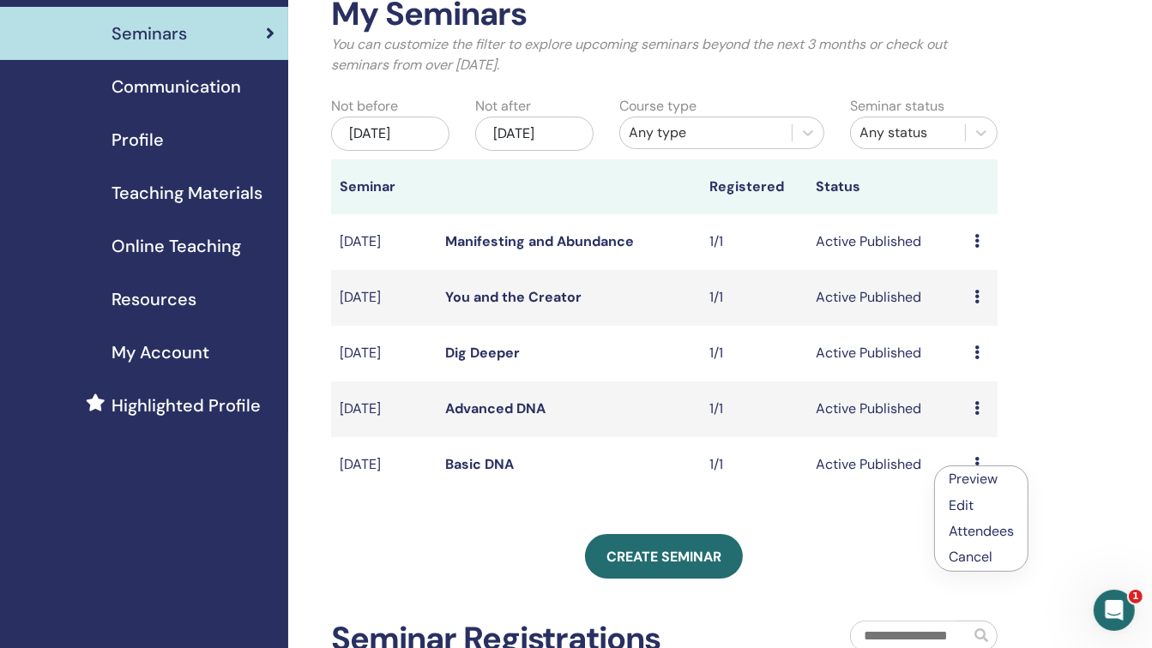
click at [971, 479] on link "Preview" at bounding box center [973, 479] width 49 height 18
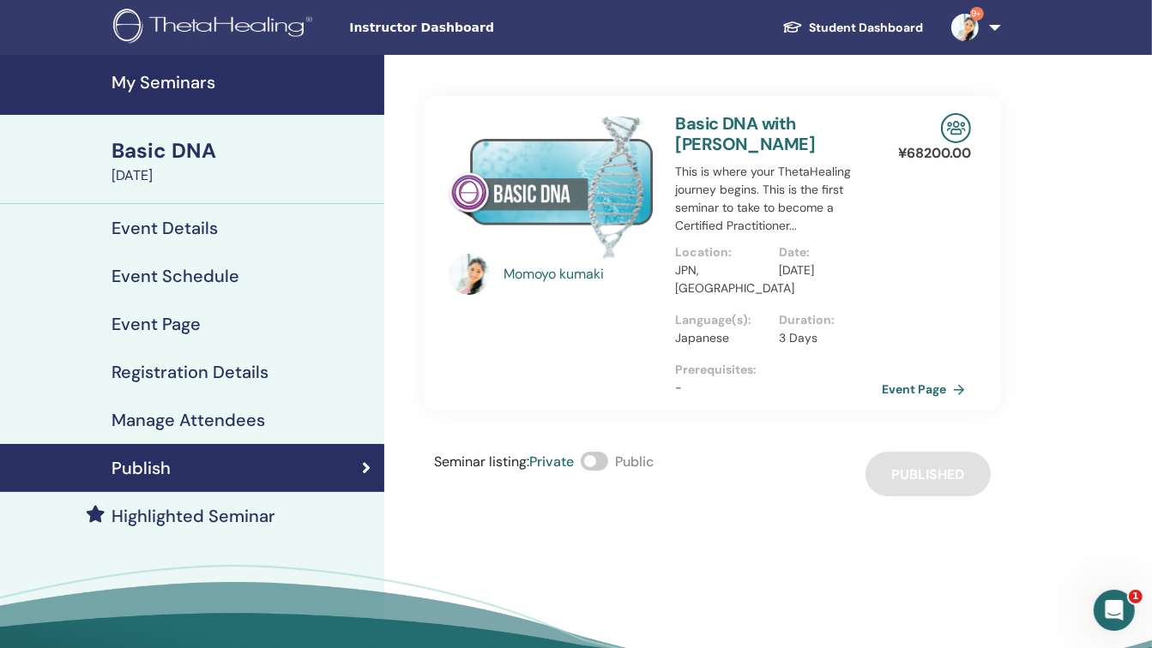
click at [961, 136] on img at bounding box center [956, 128] width 30 height 30
click at [957, 130] on img at bounding box center [956, 128] width 30 height 30
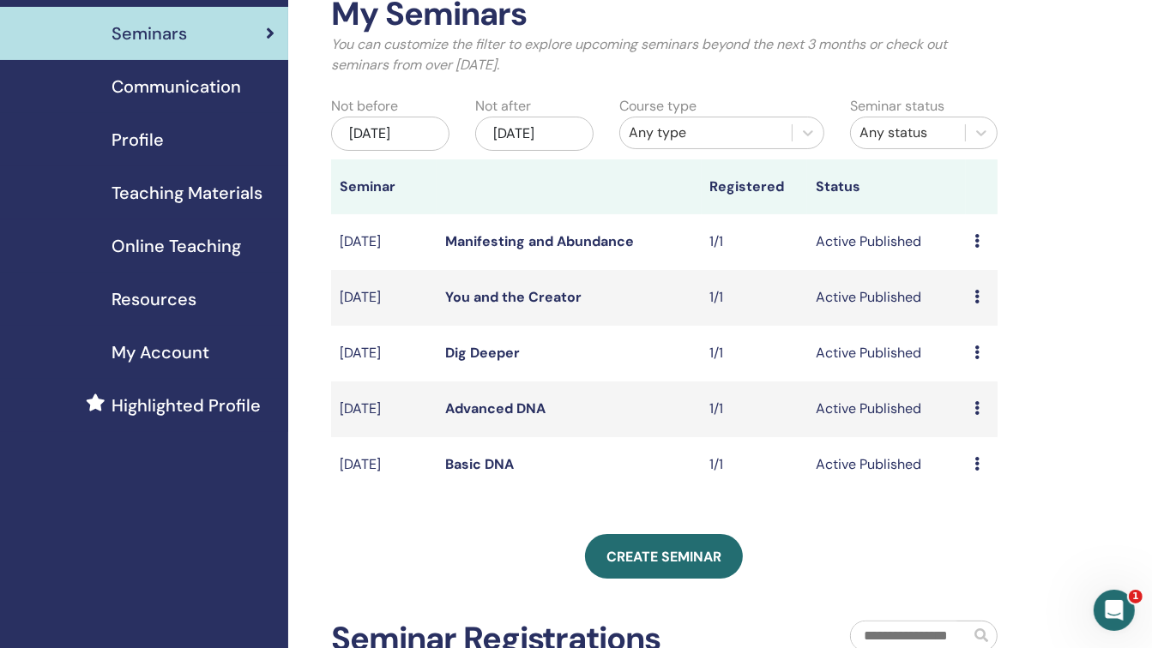
click at [975, 463] on icon at bounding box center [976, 464] width 5 height 14
click at [966, 503] on link "Edit" at bounding box center [958, 504] width 25 height 18
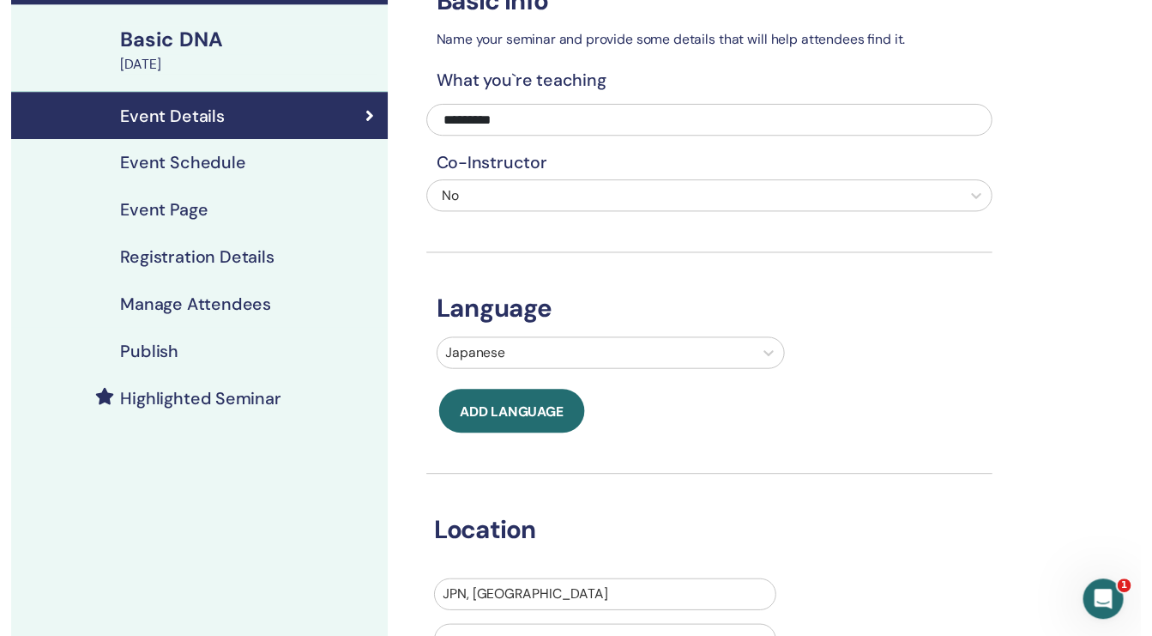
scroll to position [104, 0]
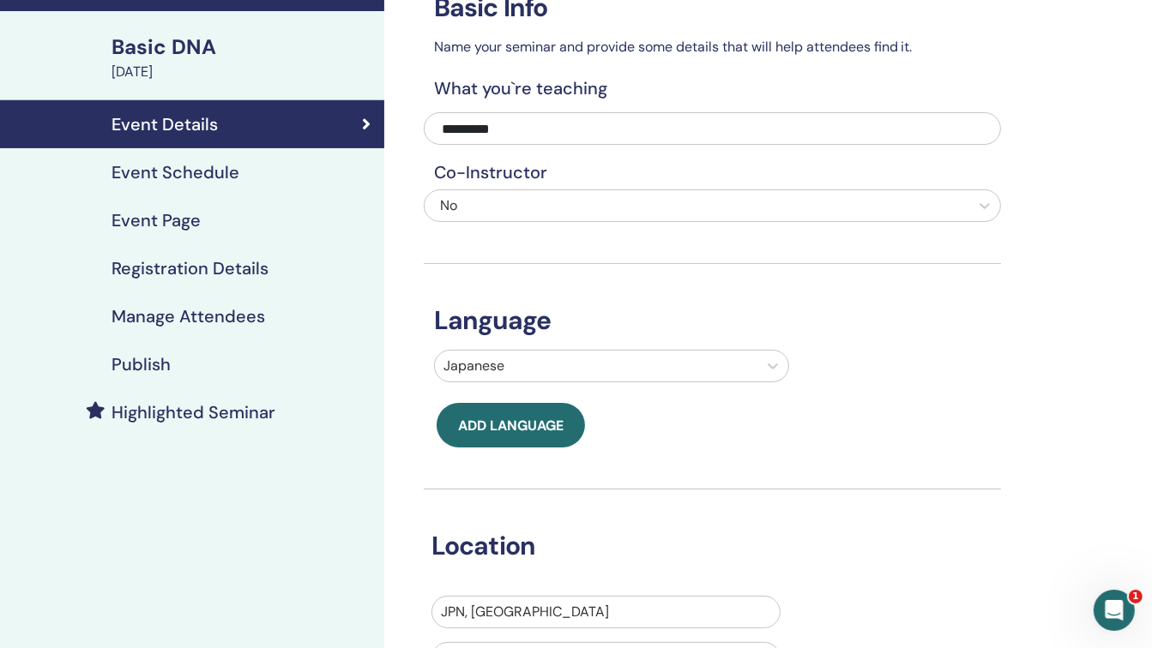
click at [244, 172] on div "Event Schedule" at bounding box center [192, 172] width 357 height 21
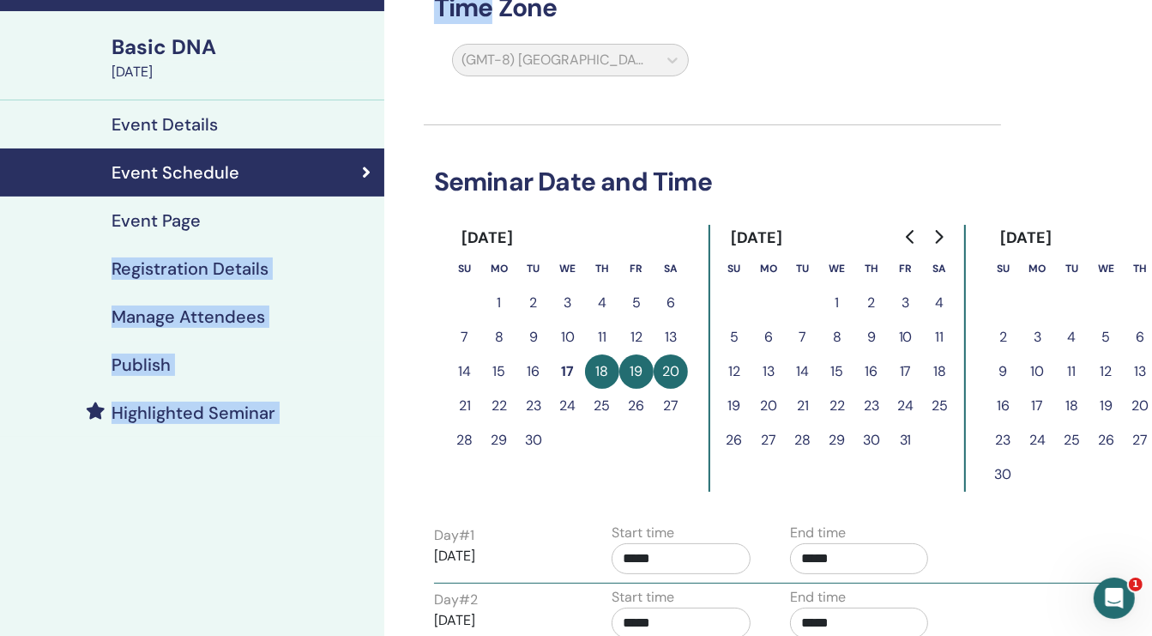
click at [220, 206] on link "Event Page" at bounding box center [192, 220] width 384 height 48
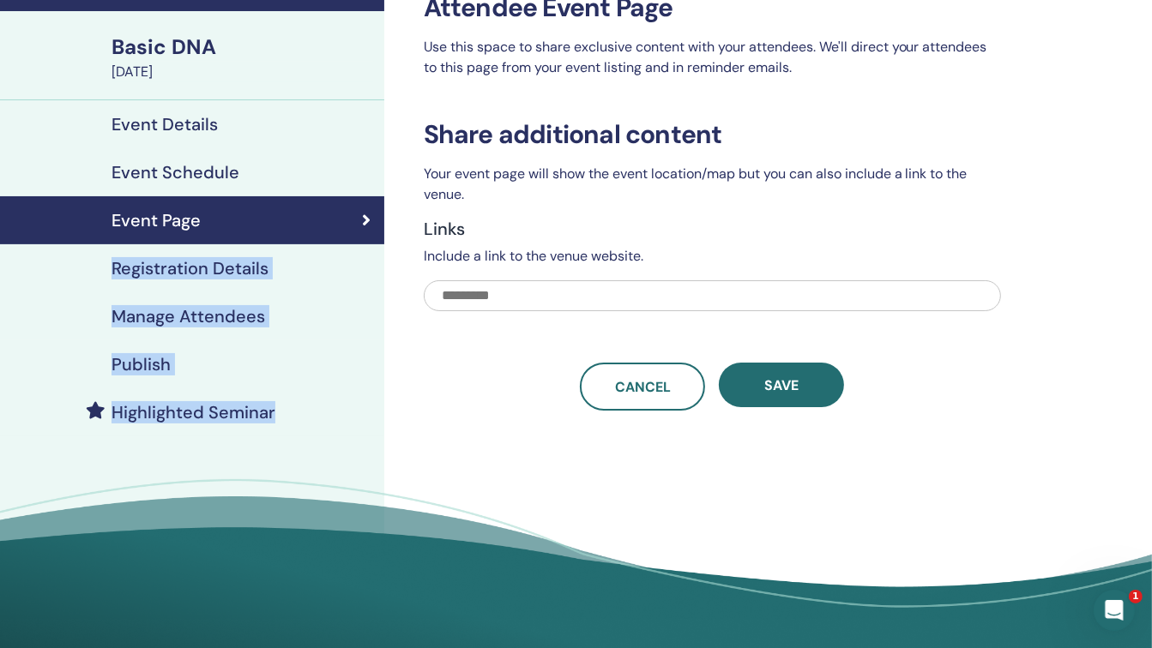
click at [247, 173] on div "Event Schedule" at bounding box center [192, 172] width 357 height 21
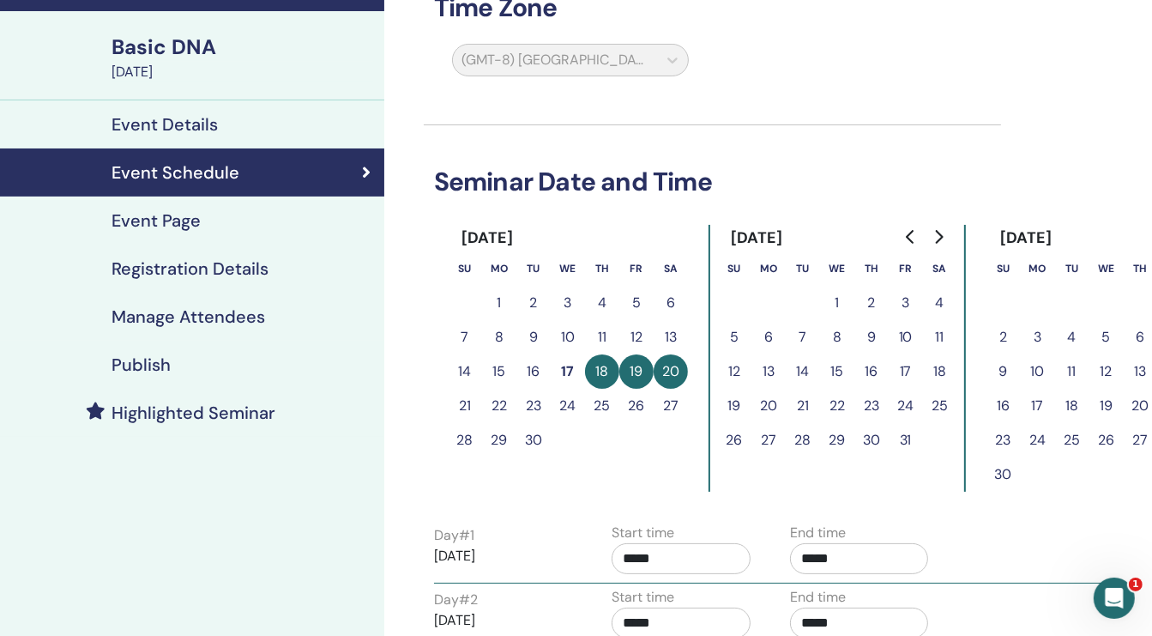
click at [873, 54] on div "(GMT-8) US/Alaska" at bounding box center [699, 63] width 577 height 39
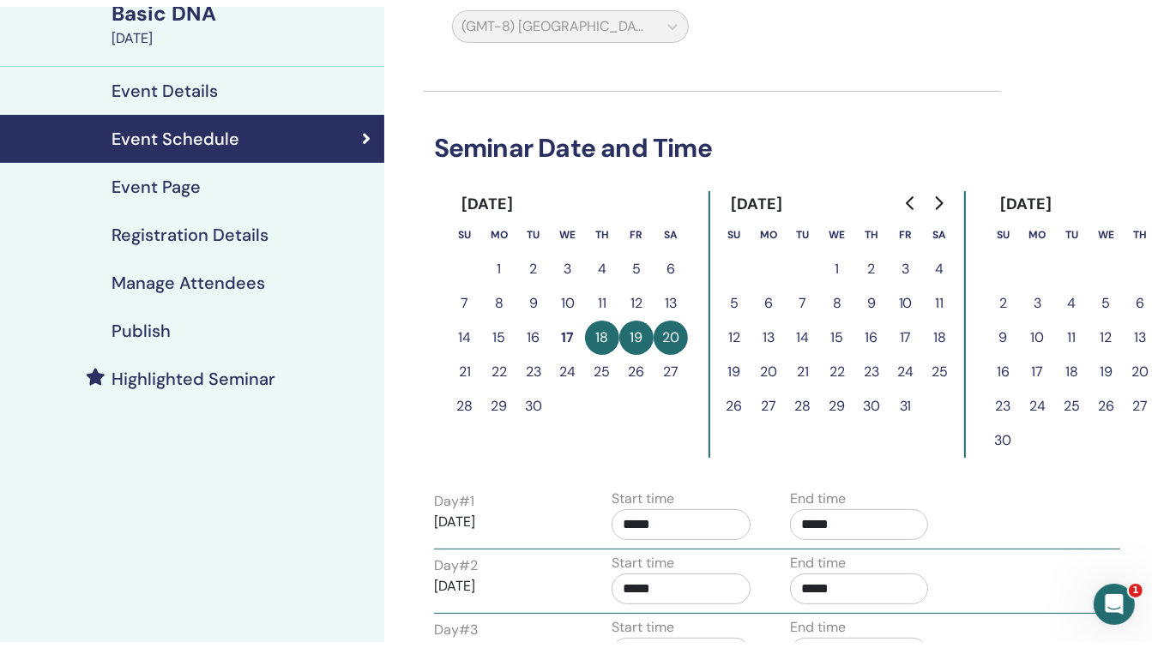
scroll to position [93, 0]
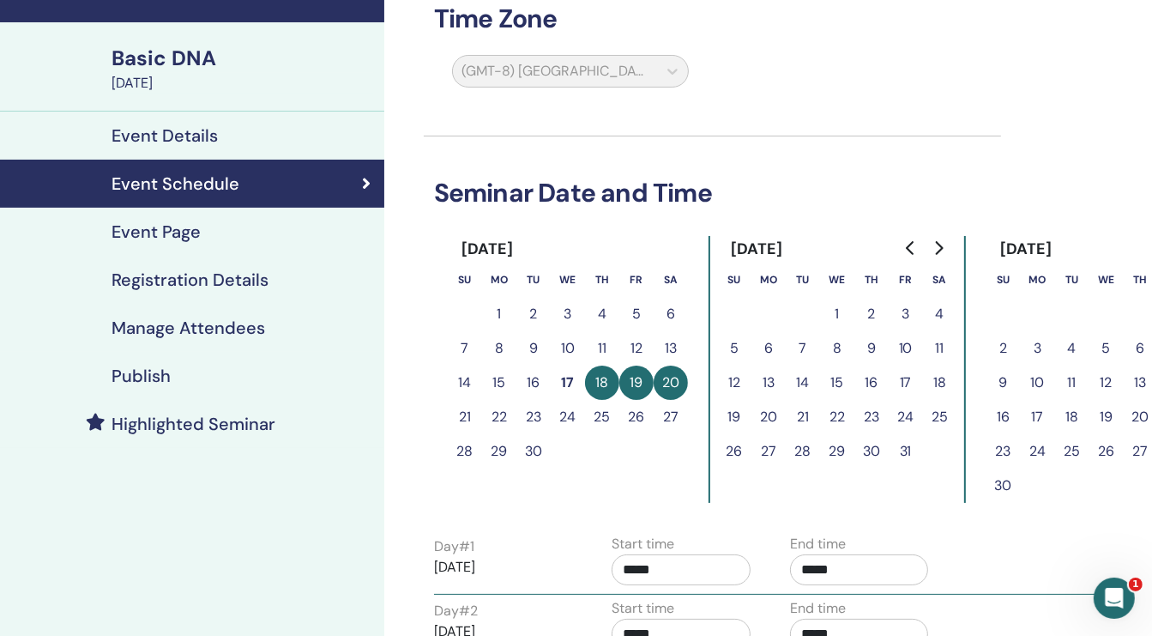
click at [214, 135] on h4 "Event Details" at bounding box center [165, 135] width 106 height 21
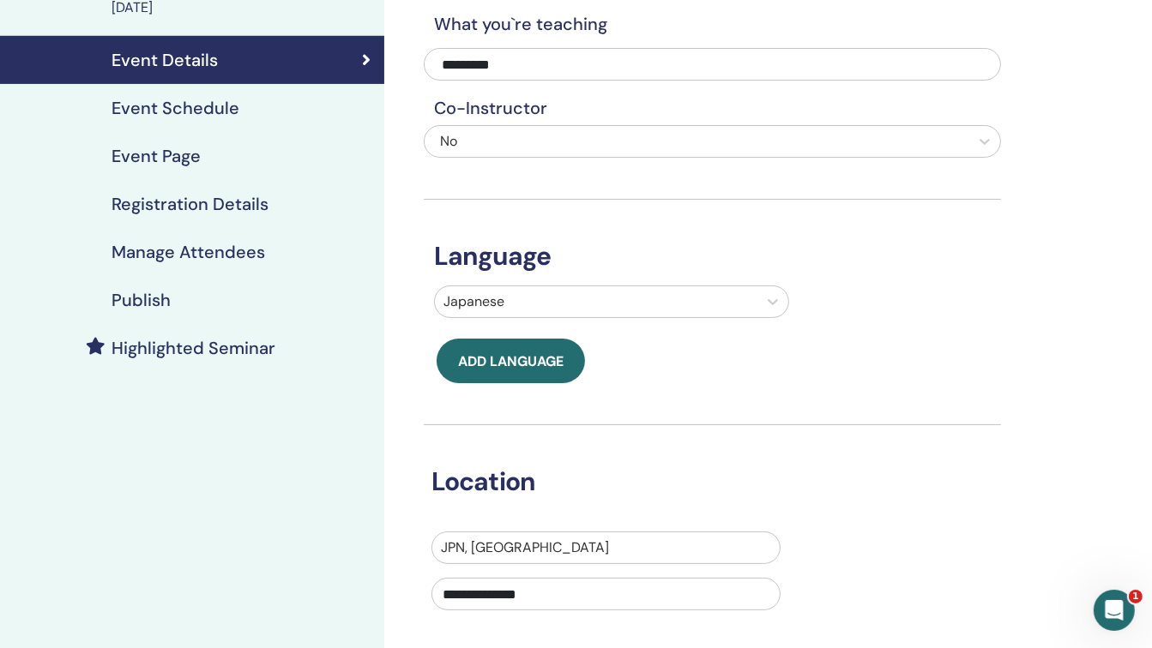
scroll to position [140, 0]
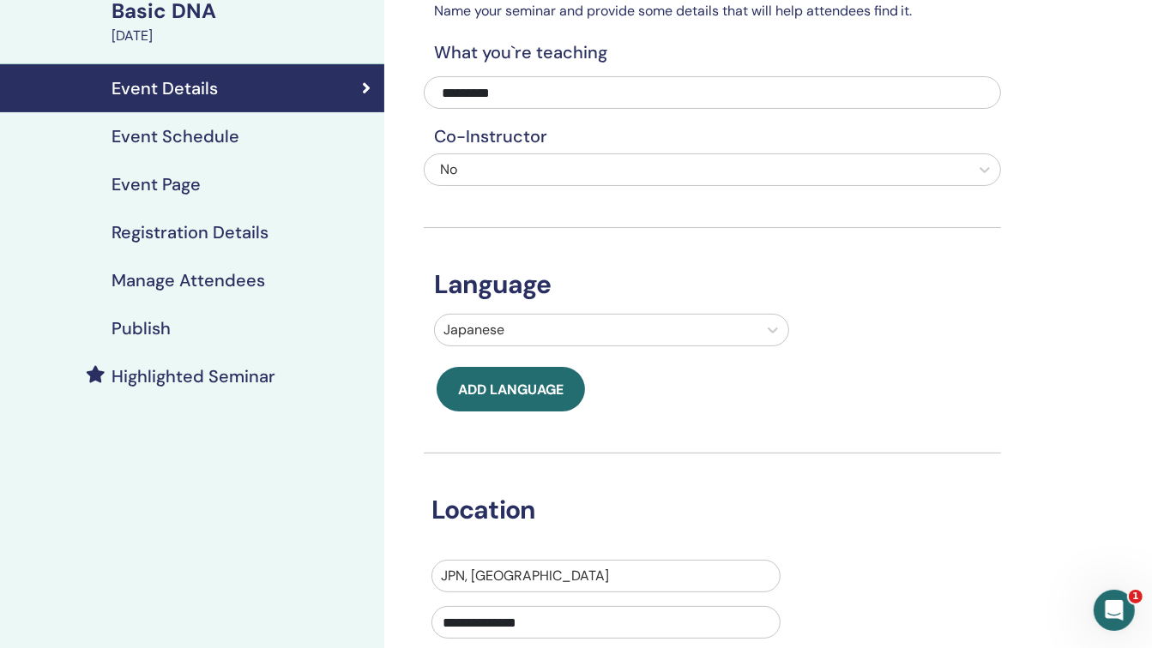
click at [201, 224] on h4 "Registration Details" at bounding box center [190, 232] width 157 height 21
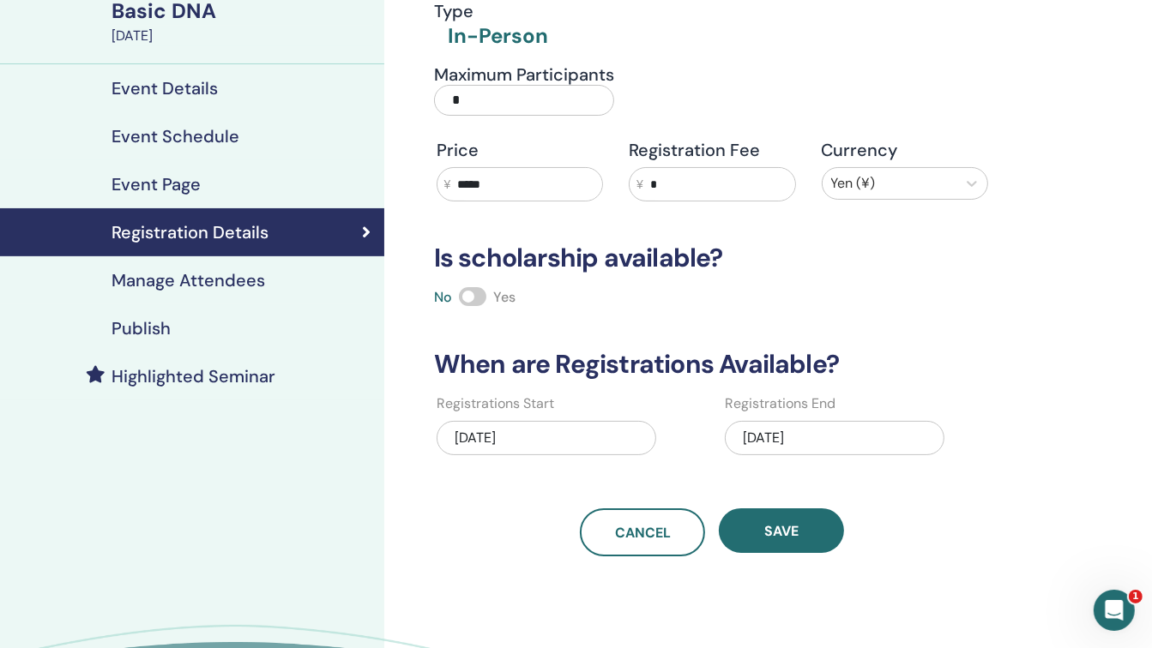
click at [490, 90] on input "*" at bounding box center [524, 100] width 180 height 31
type input "*"
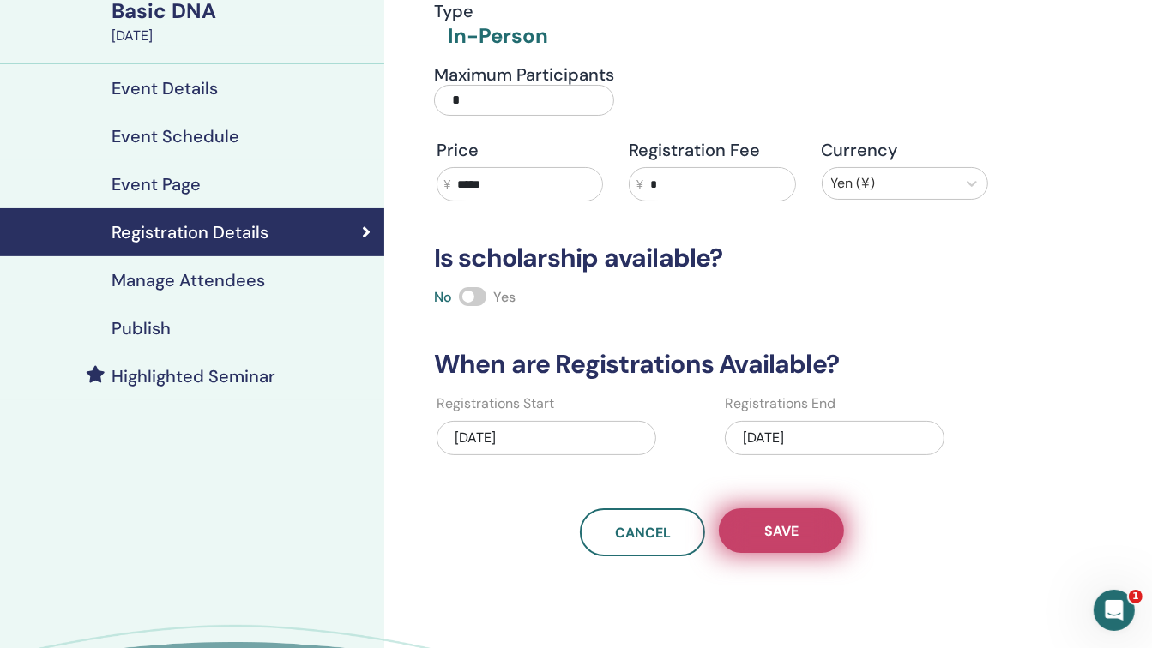
type input "*"
click at [751, 524] on button "Save" at bounding box center [781, 531] width 125 height 45
click at [755, 527] on button "Save" at bounding box center [781, 531] width 125 height 45
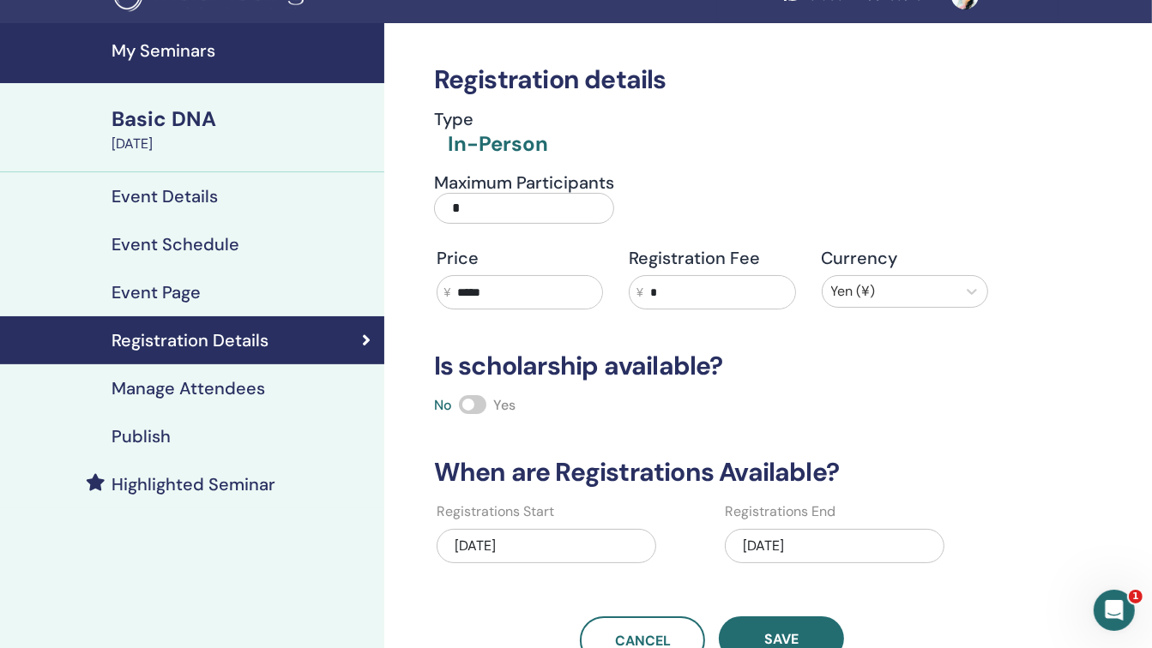
scroll to position [27, 0]
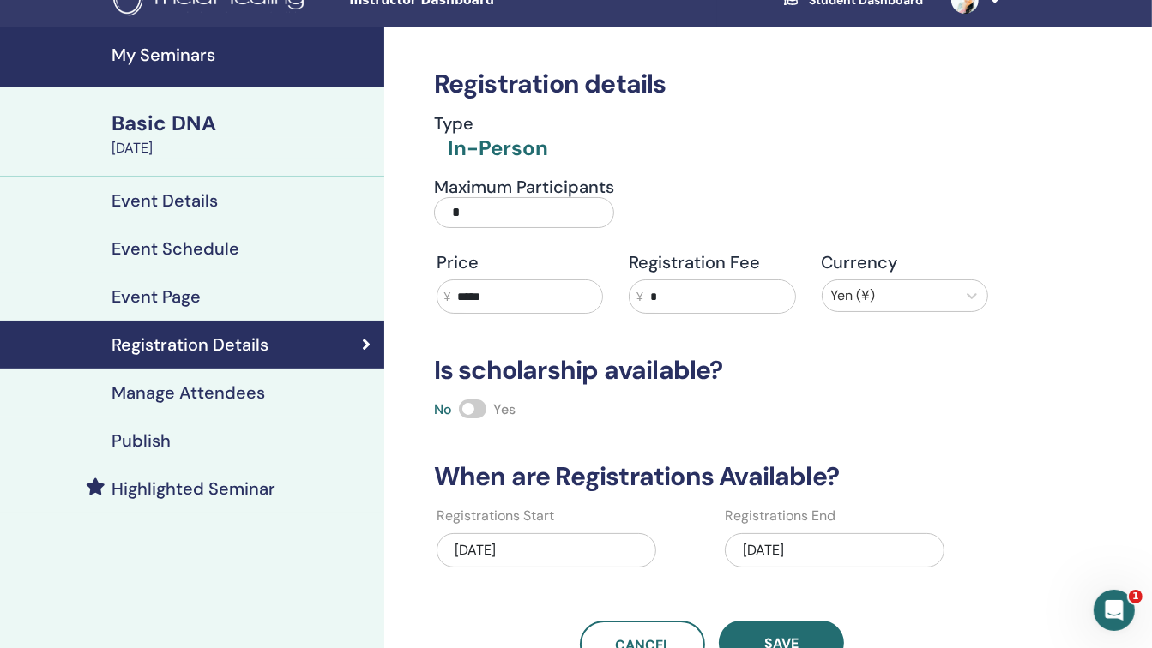
click at [204, 51] on h4 "My Seminars" at bounding box center [243, 55] width 262 height 21
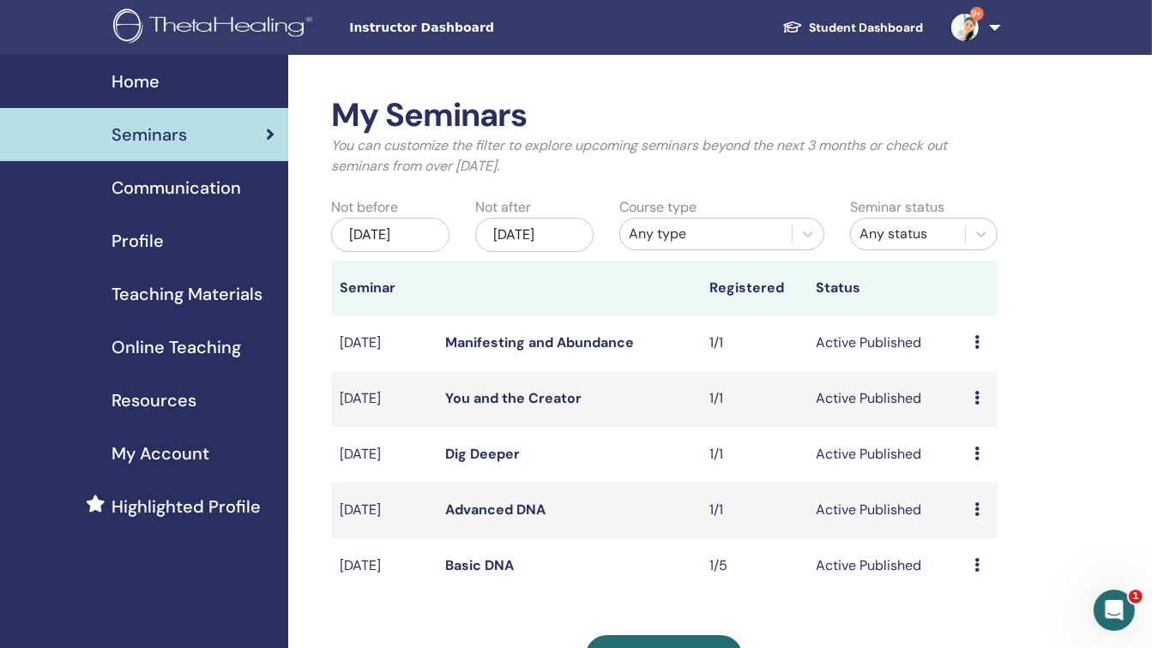
click at [973, 510] on td "Preview Edit Attendees Cancel" at bounding box center [982, 511] width 32 height 56
click at [975, 513] on icon at bounding box center [976, 510] width 5 height 14
click at [980, 555] on li "Edit" at bounding box center [978, 552] width 93 height 26
click at [974, 510] on icon at bounding box center [976, 510] width 5 height 14
click at [953, 551] on link "Edit" at bounding box center [957, 550] width 25 height 18
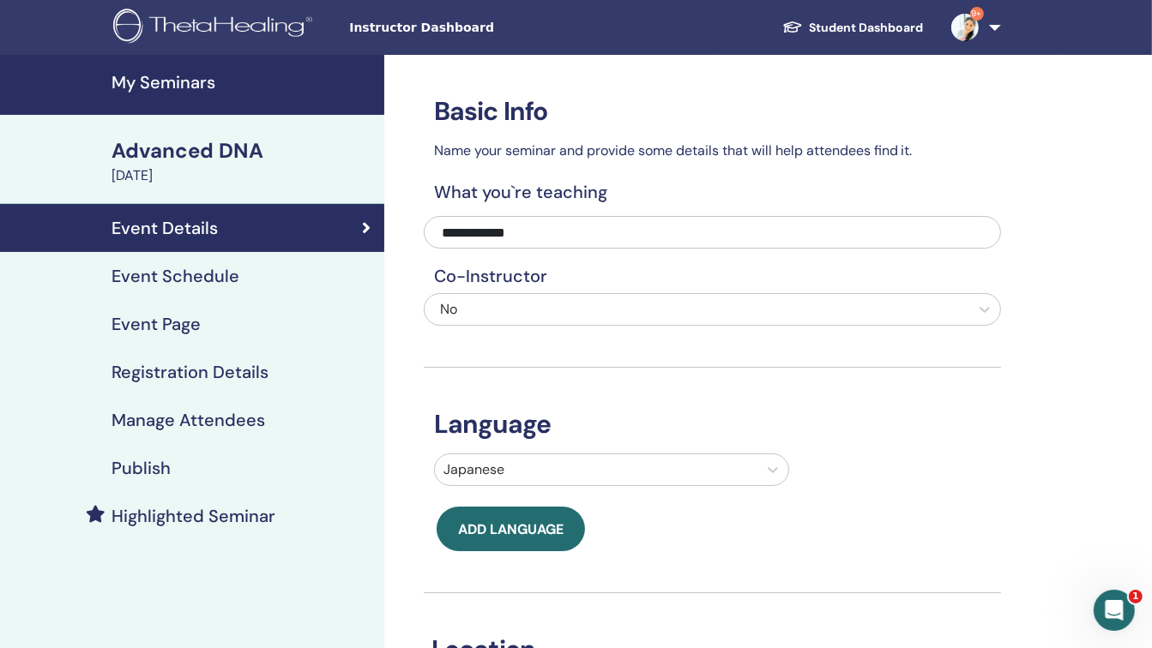
click at [221, 273] on h4 "Event Schedule" at bounding box center [176, 276] width 128 height 21
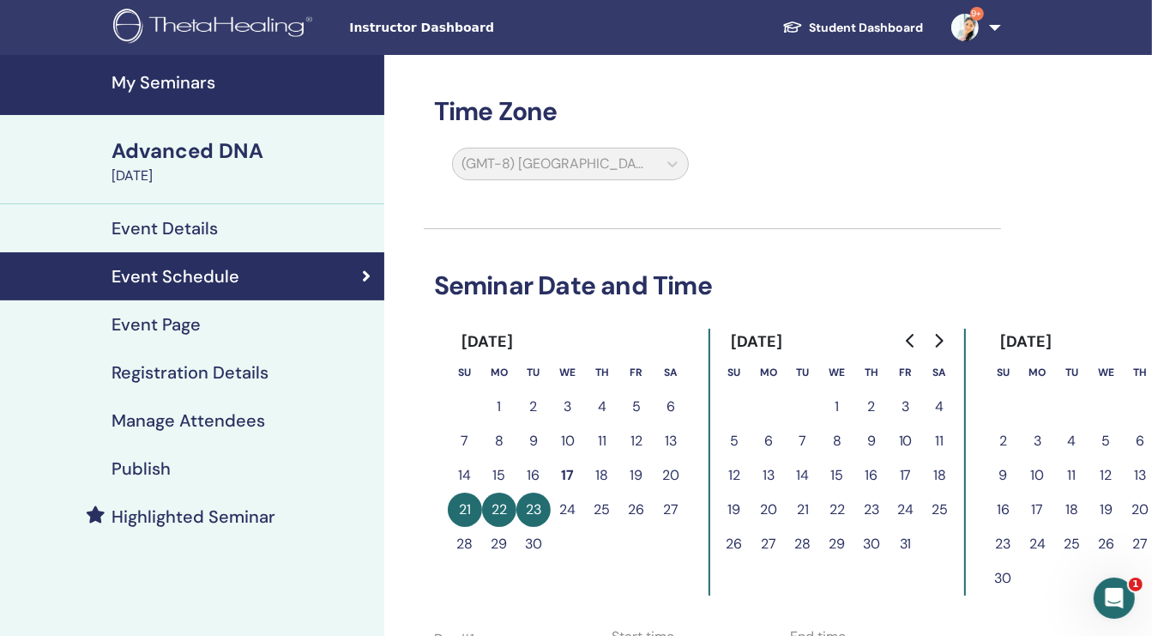
click at [180, 324] on h4 "Event Page" at bounding box center [156, 324] width 89 height 21
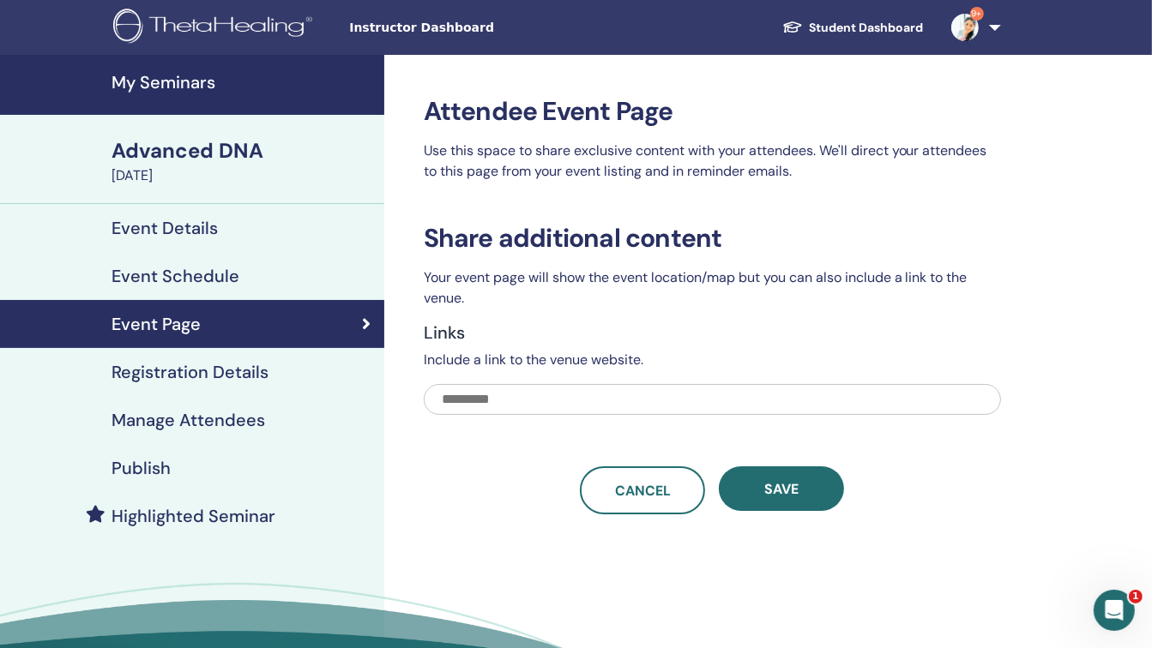
click at [187, 373] on h4 "Registration Details" at bounding box center [190, 372] width 157 height 21
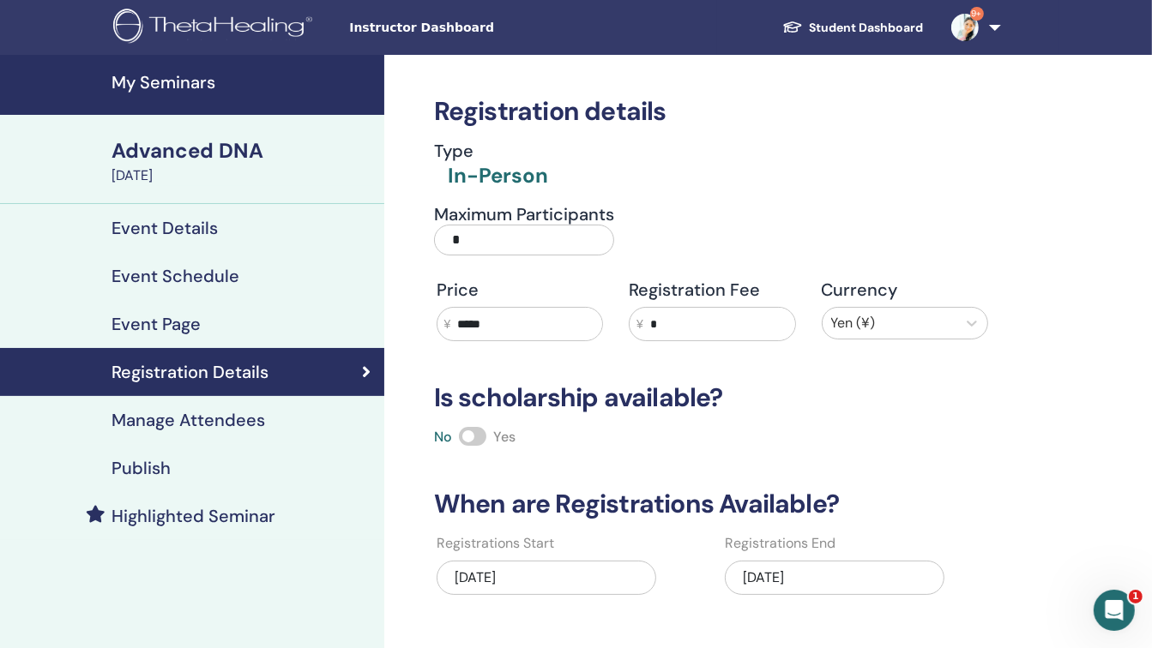
click at [475, 240] on input "*" at bounding box center [524, 240] width 180 height 31
type input "*"
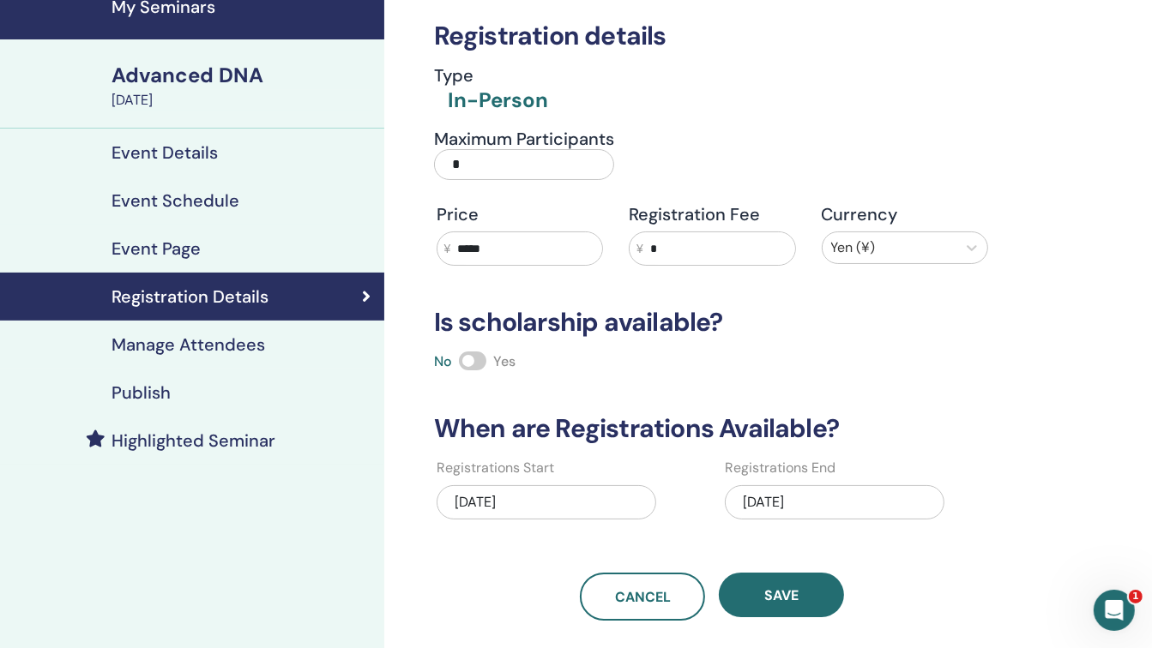
scroll to position [105, 0]
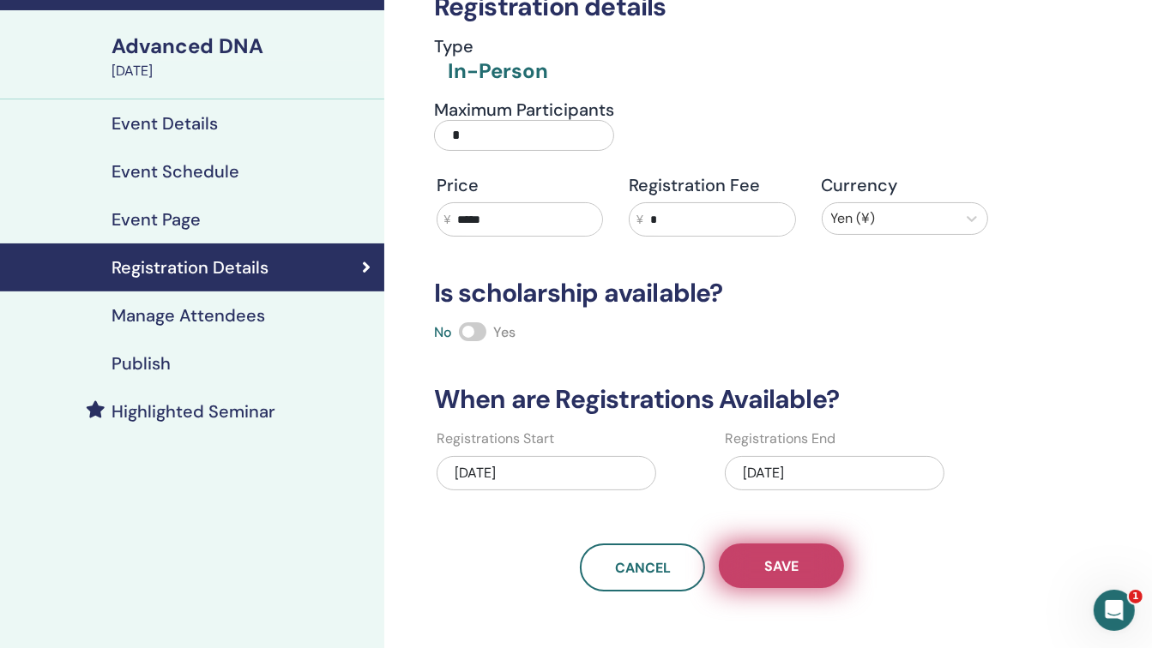
click at [793, 562] on span "Save" at bounding box center [781, 567] width 34 height 18
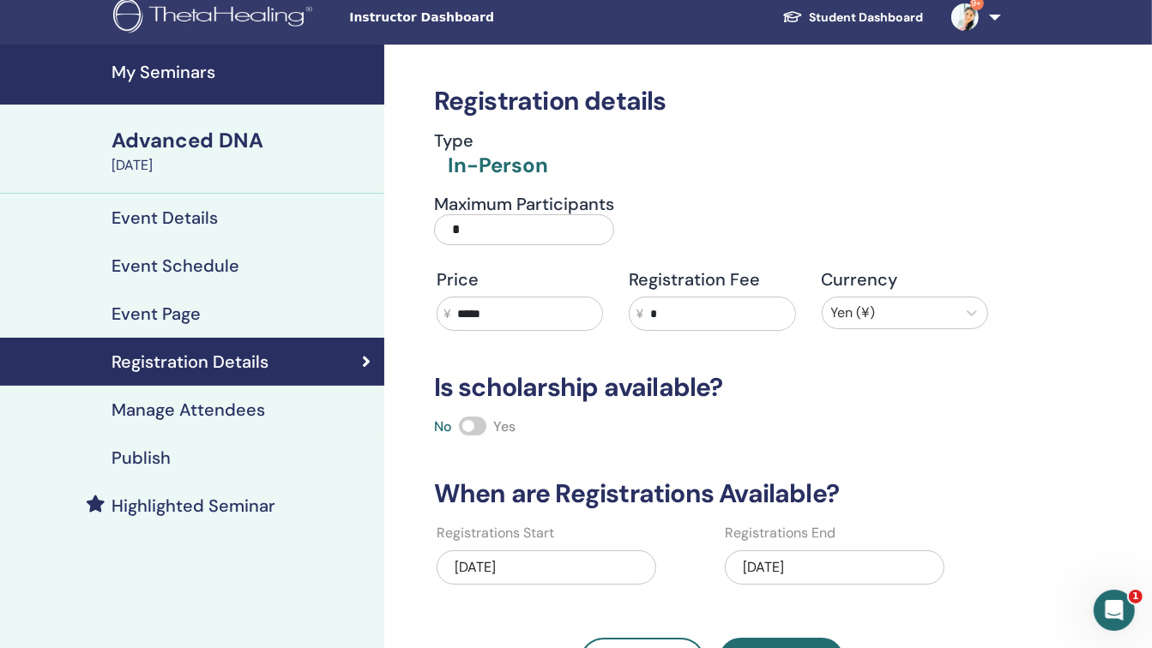
scroll to position [2, 0]
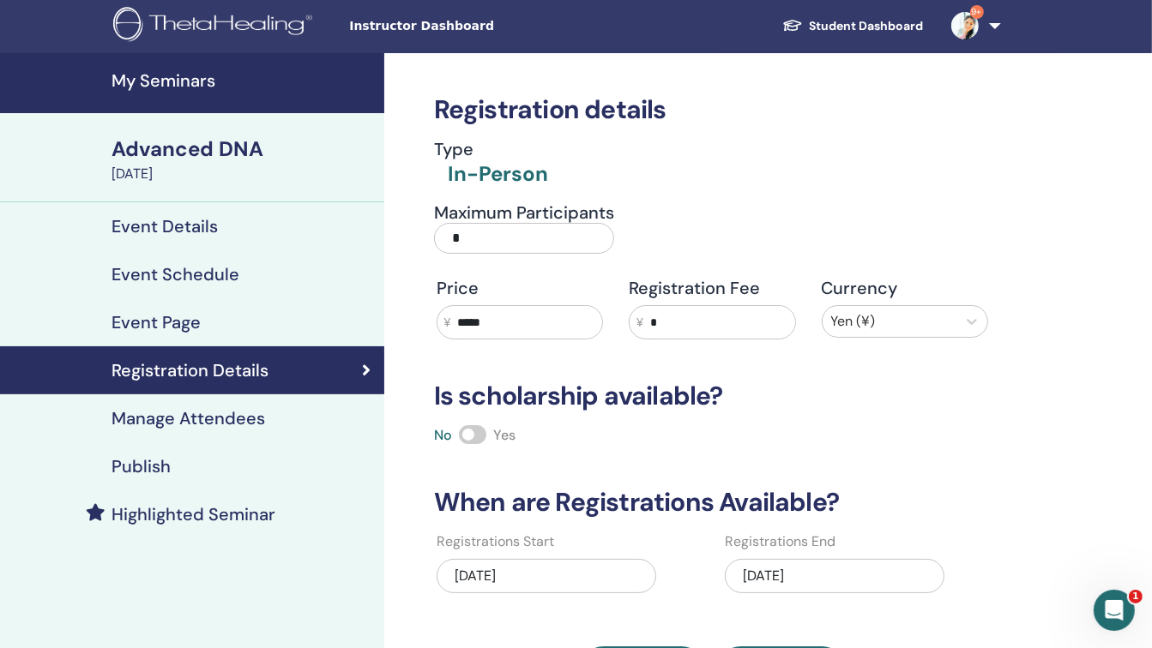
click at [196, 80] on h4 "My Seminars" at bounding box center [243, 80] width 262 height 21
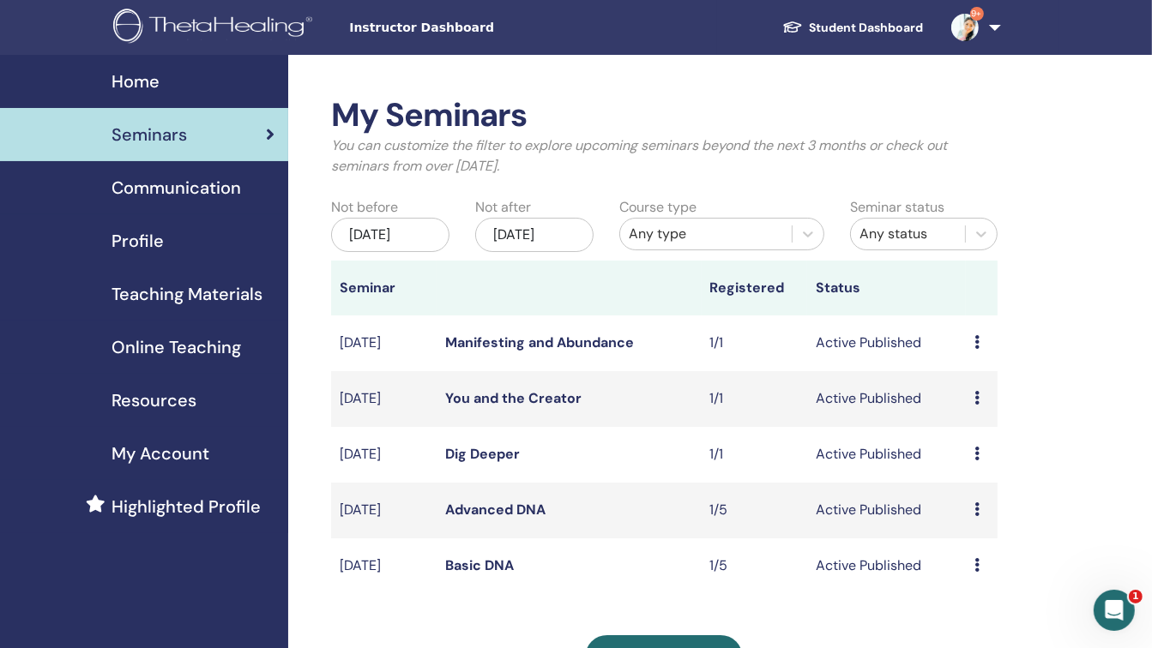
click at [977, 457] on icon at bounding box center [976, 454] width 5 height 14
click at [963, 497] on link "Edit" at bounding box center [960, 497] width 25 height 18
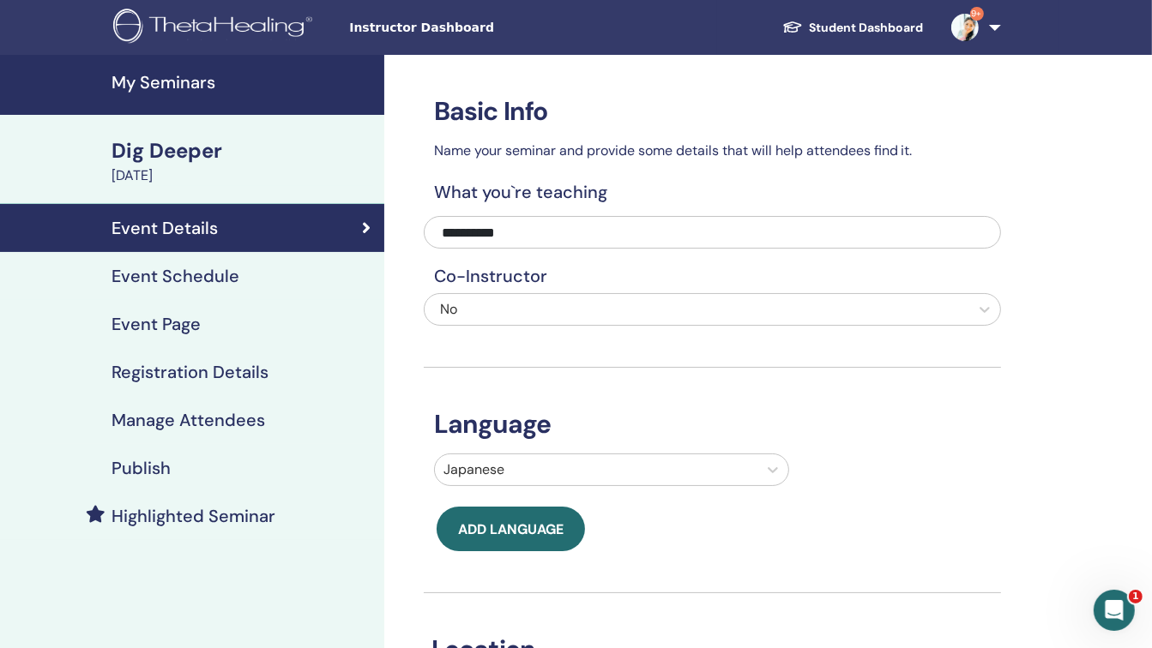
click at [190, 326] on h4 "Event Page" at bounding box center [156, 324] width 89 height 21
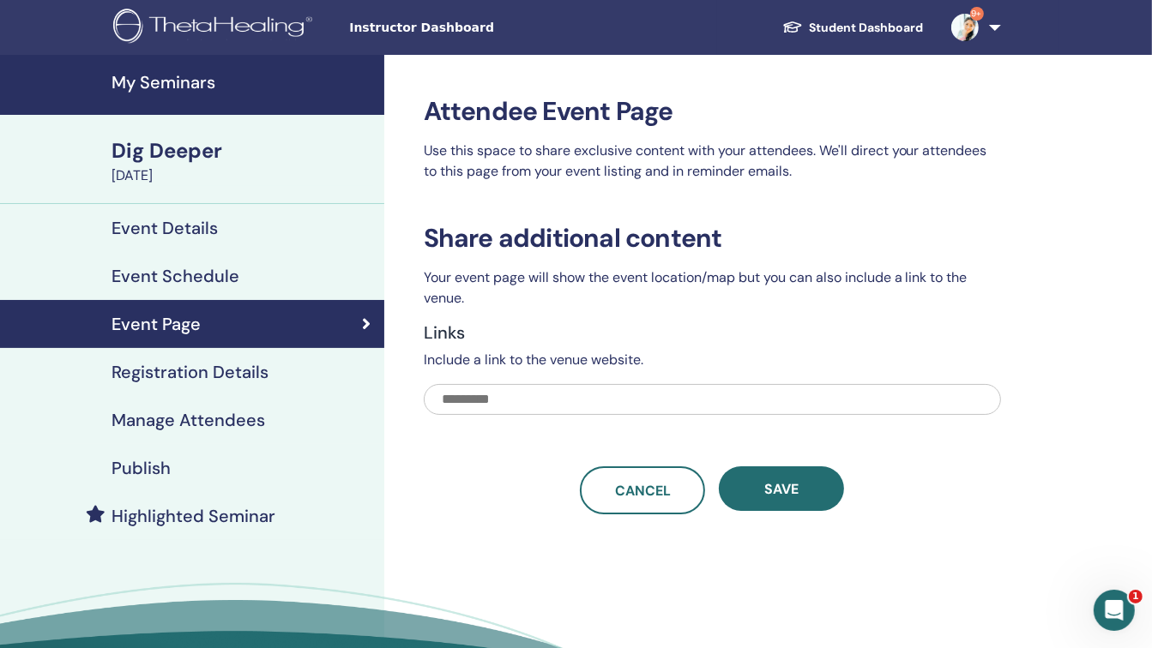
click at [223, 383] on h4 "Registration Details" at bounding box center [190, 372] width 157 height 21
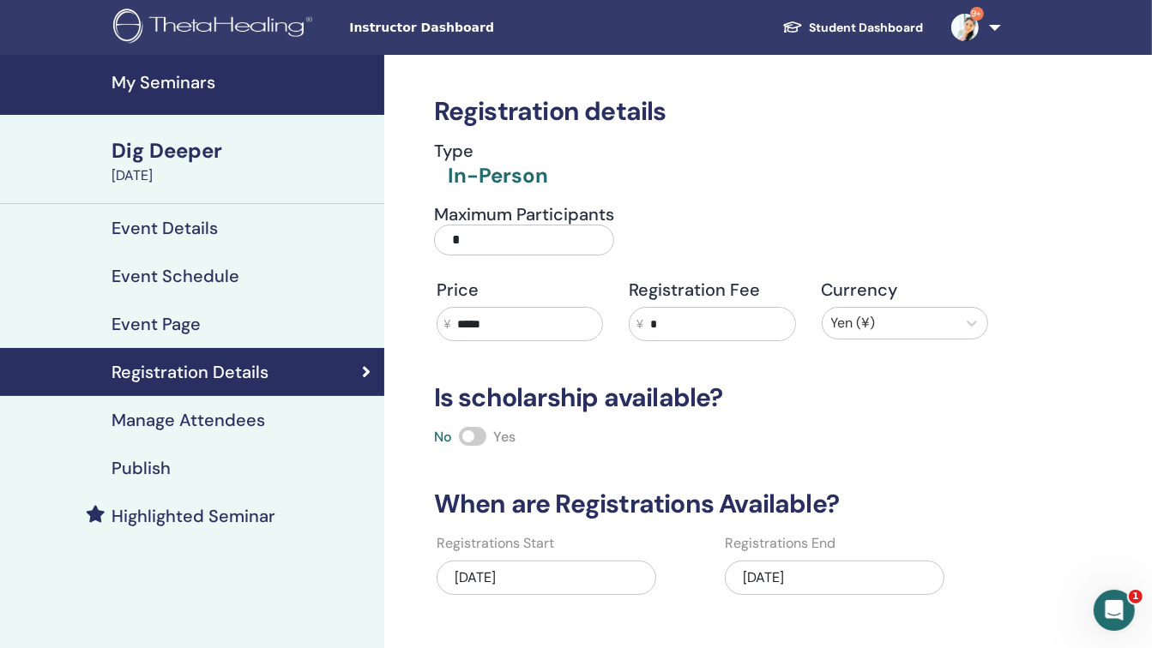
click at [532, 233] on input "*" at bounding box center [524, 240] width 180 height 31
type input "*"
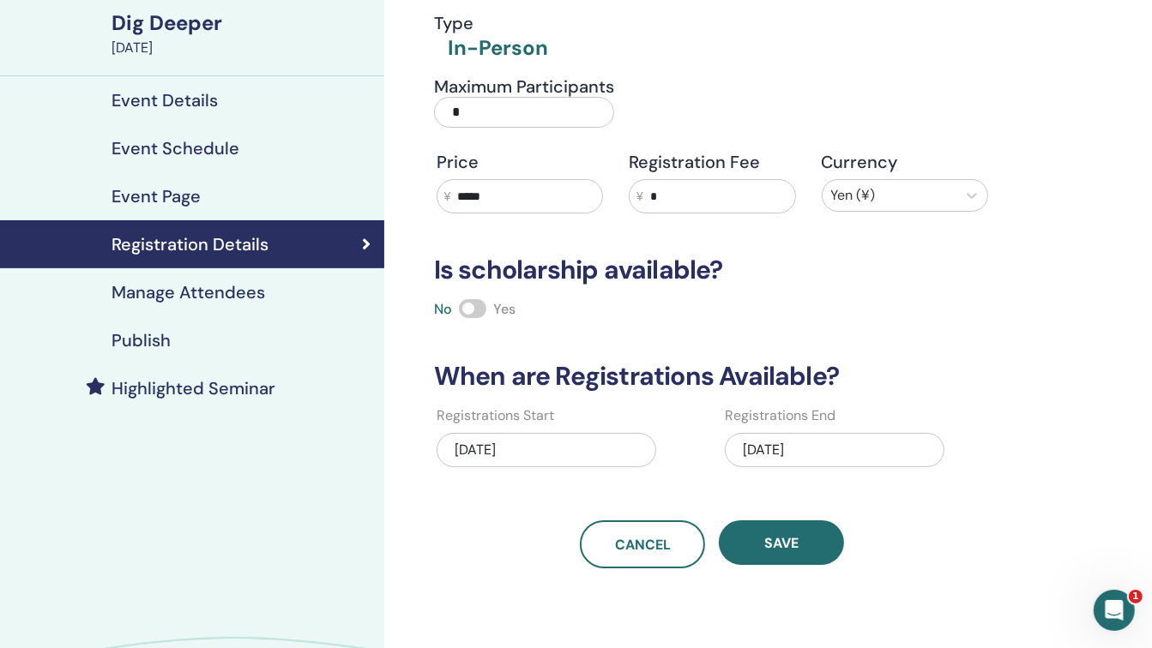
scroll to position [156, 0]
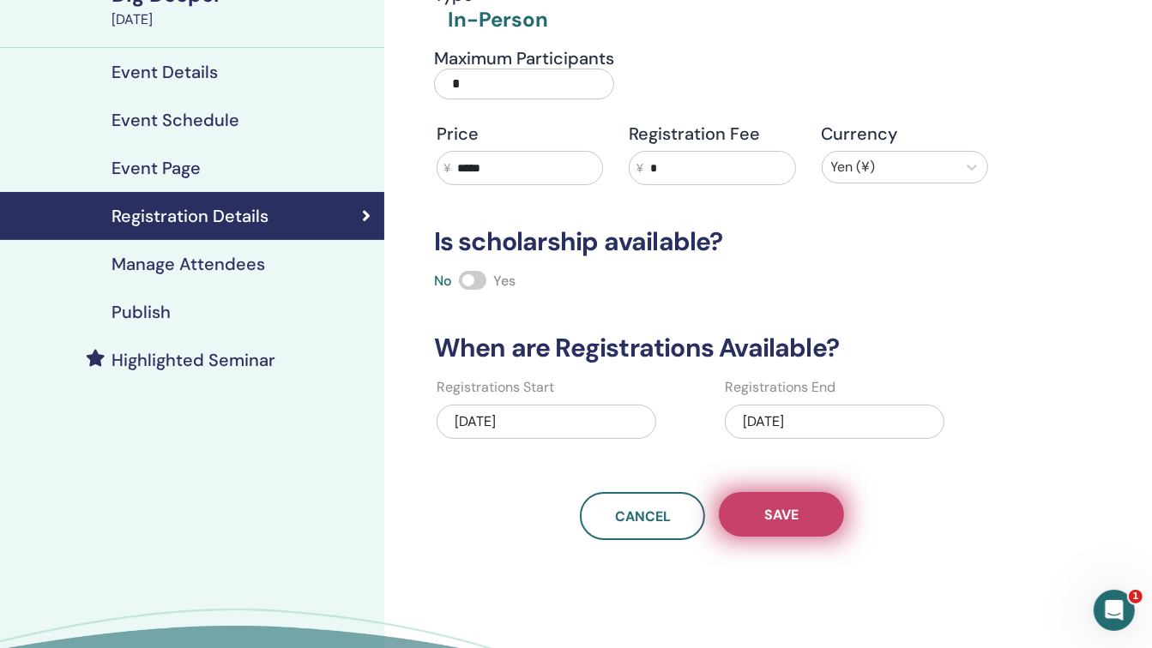
click at [778, 515] on span "Save" at bounding box center [781, 515] width 34 height 18
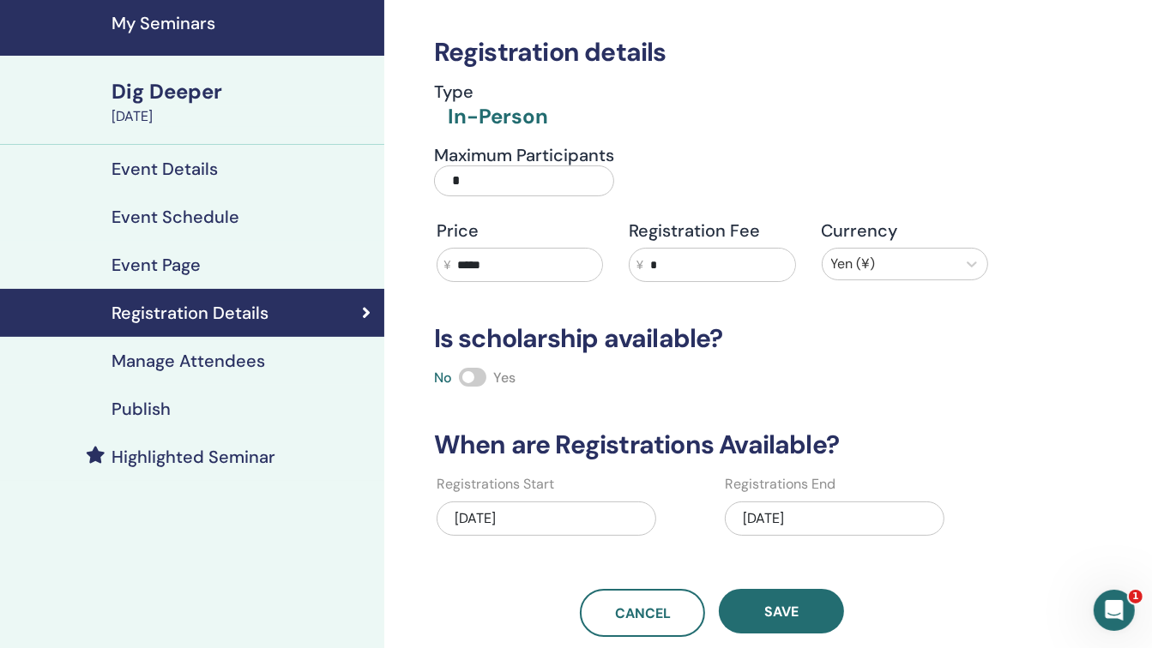
scroll to position [45, 0]
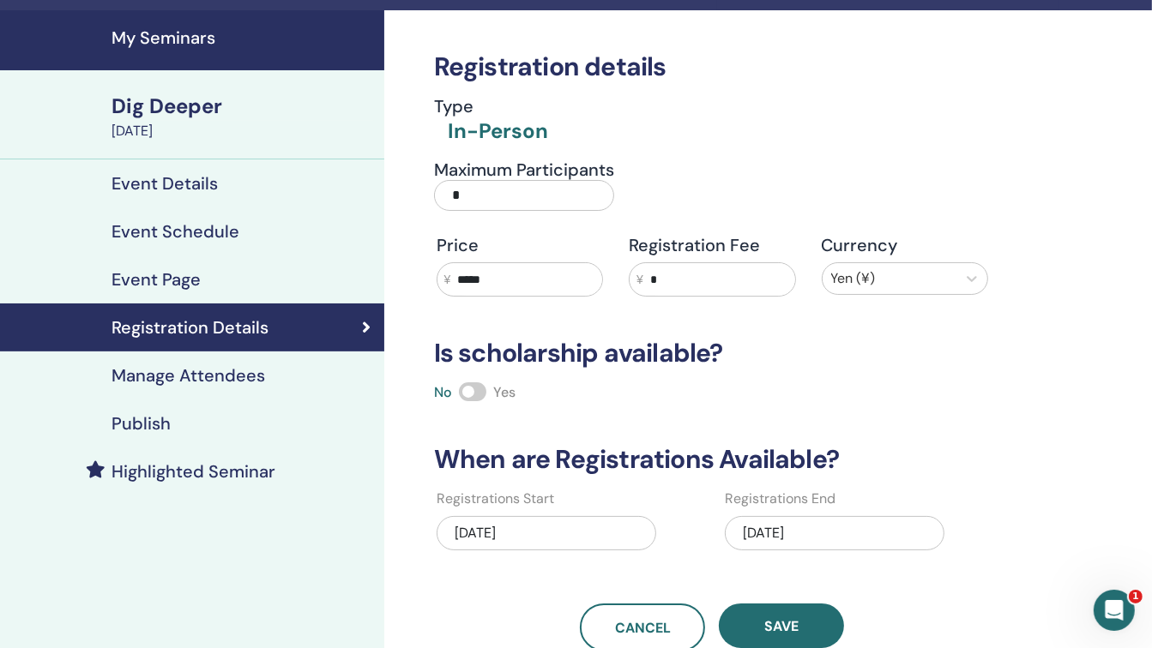
click at [167, 39] on h4 "My Seminars" at bounding box center [243, 37] width 262 height 21
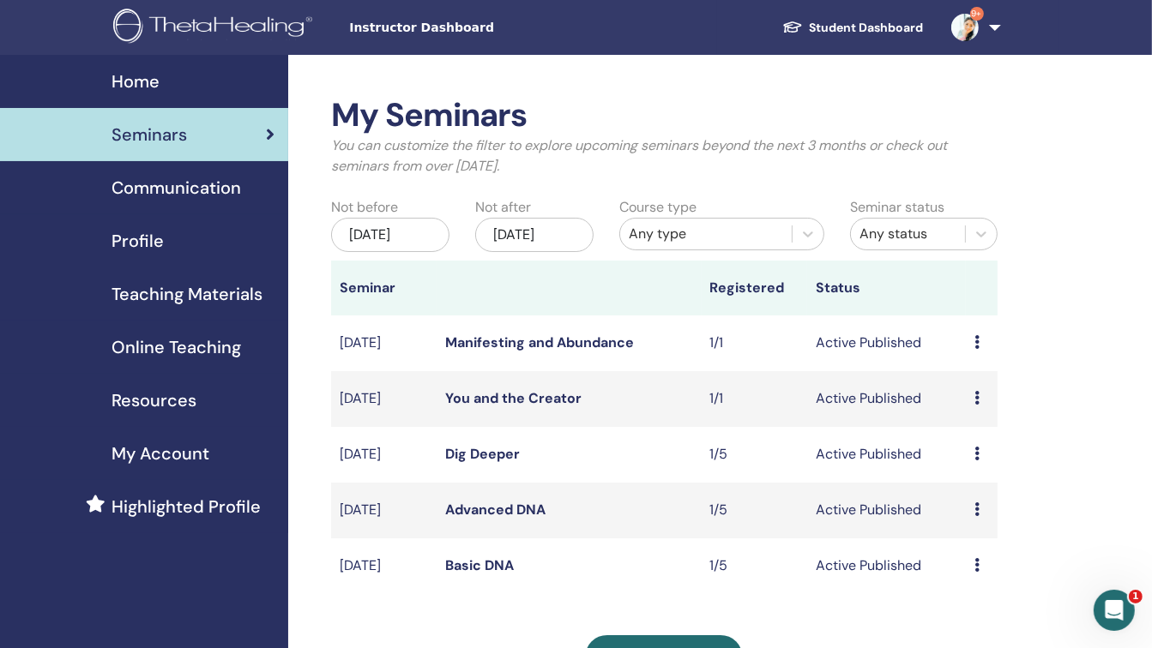
click at [978, 396] on icon at bounding box center [976, 398] width 5 height 14
click at [963, 435] on link "Edit" at bounding box center [961, 436] width 25 height 18
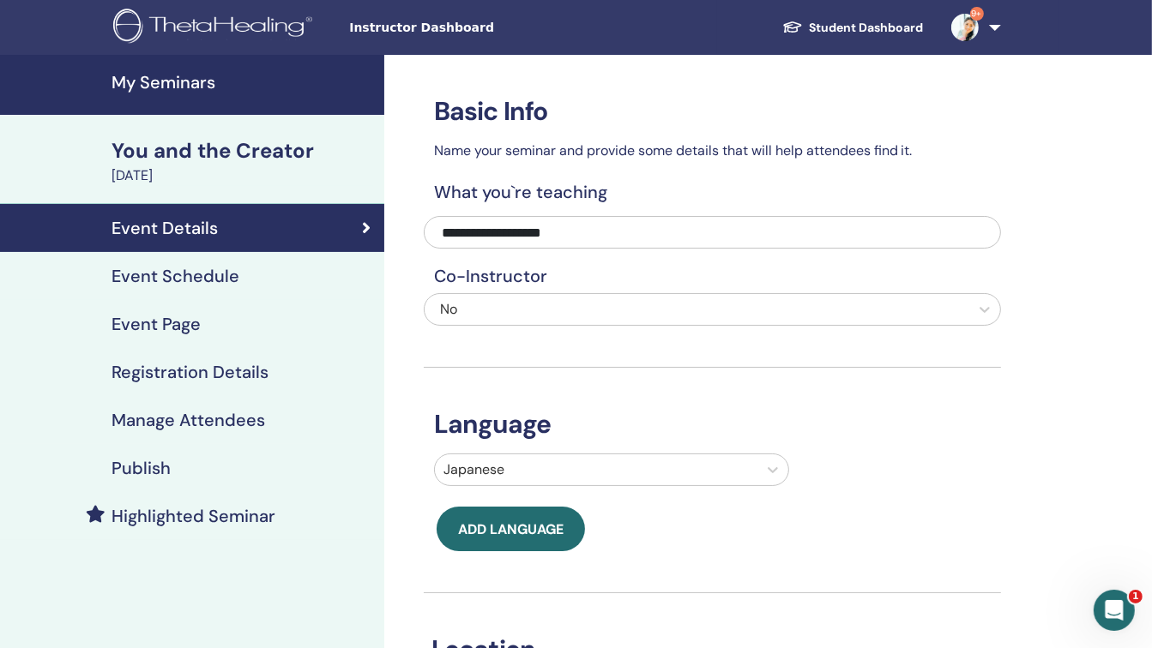
click at [224, 318] on div "Event Page" at bounding box center [192, 324] width 357 height 21
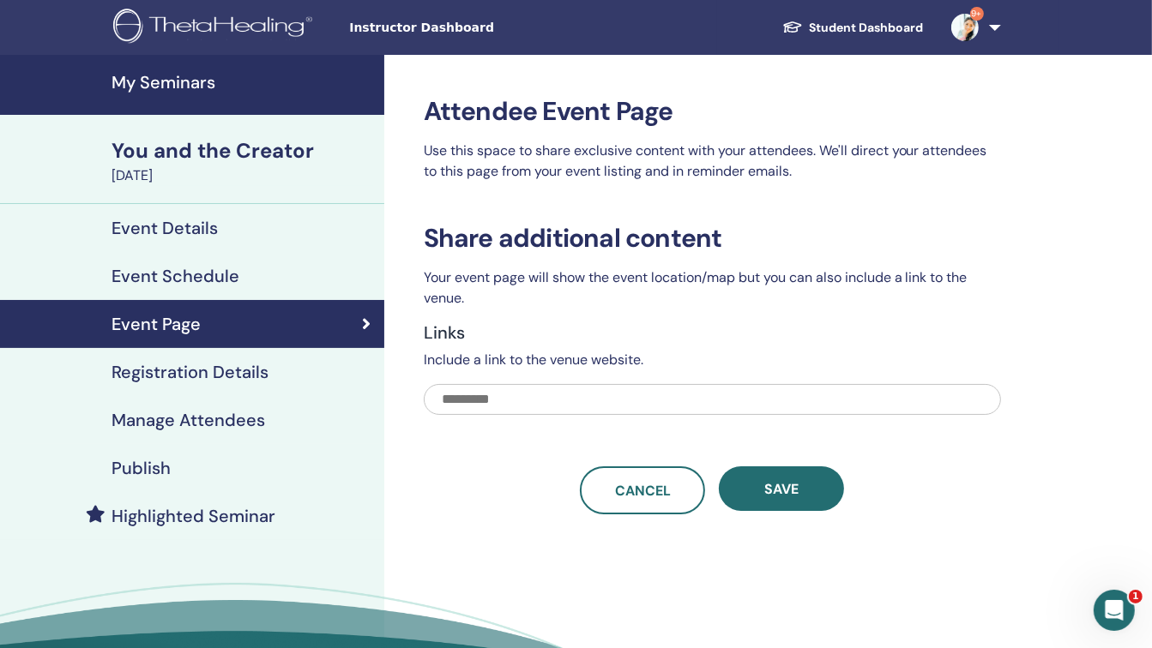
click at [257, 362] on h4 "Registration Details" at bounding box center [190, 372] width 157 height 21
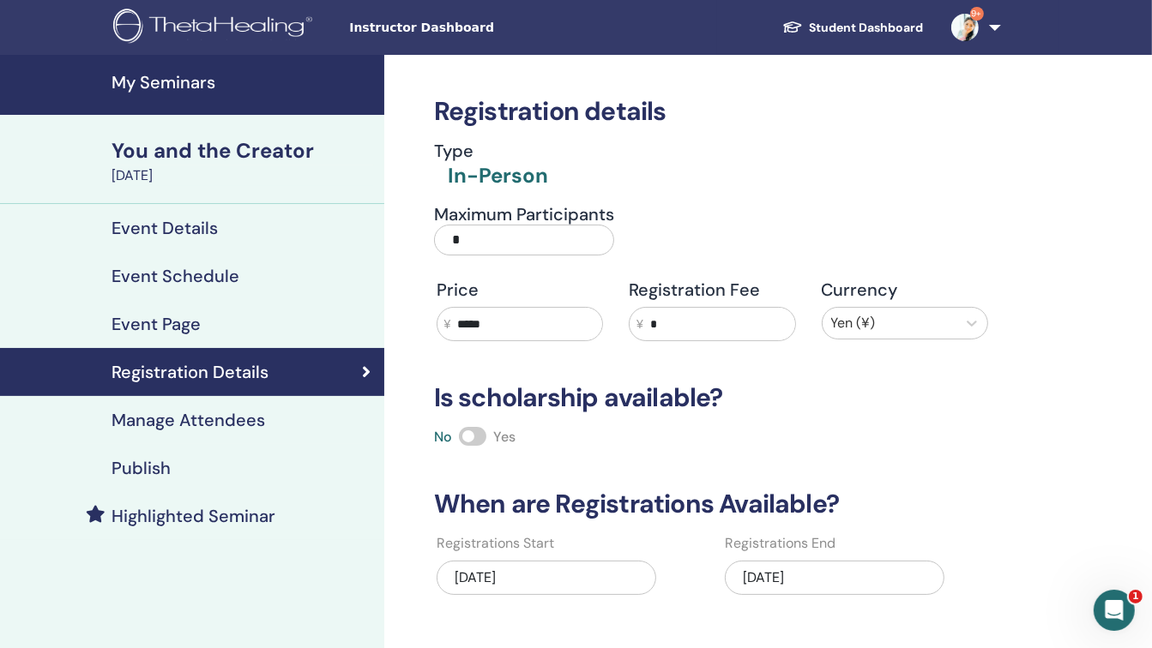
click at [477, 246] on input "*" at bounding box center [524, 240] width 180 height 31
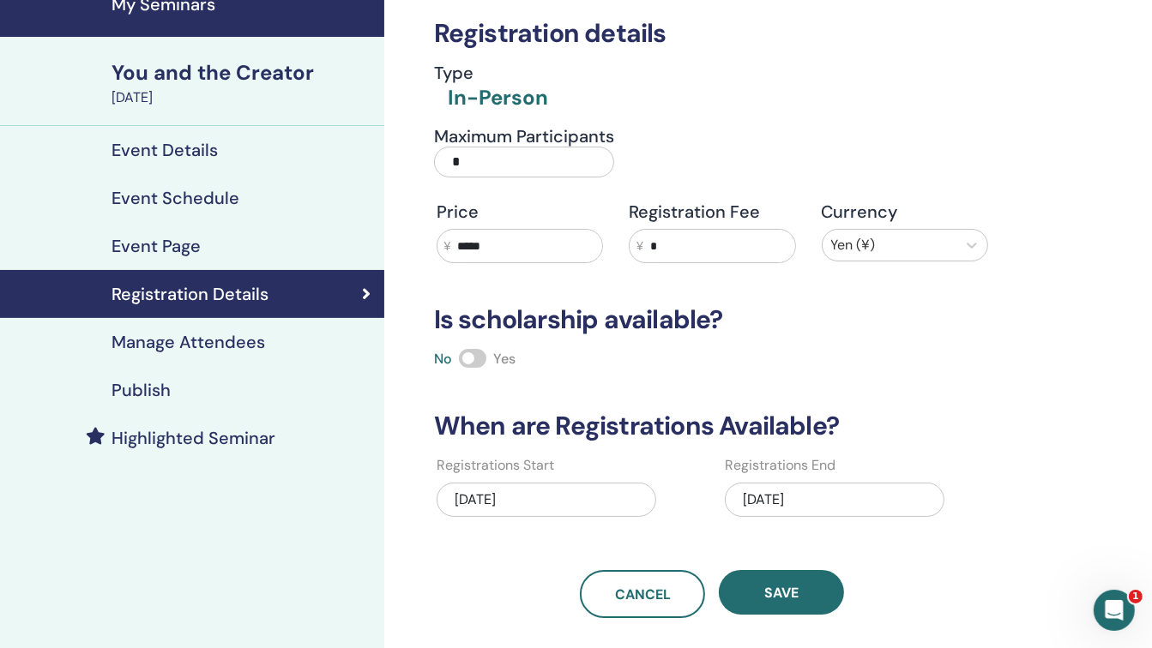
scroll to position [86, 0]
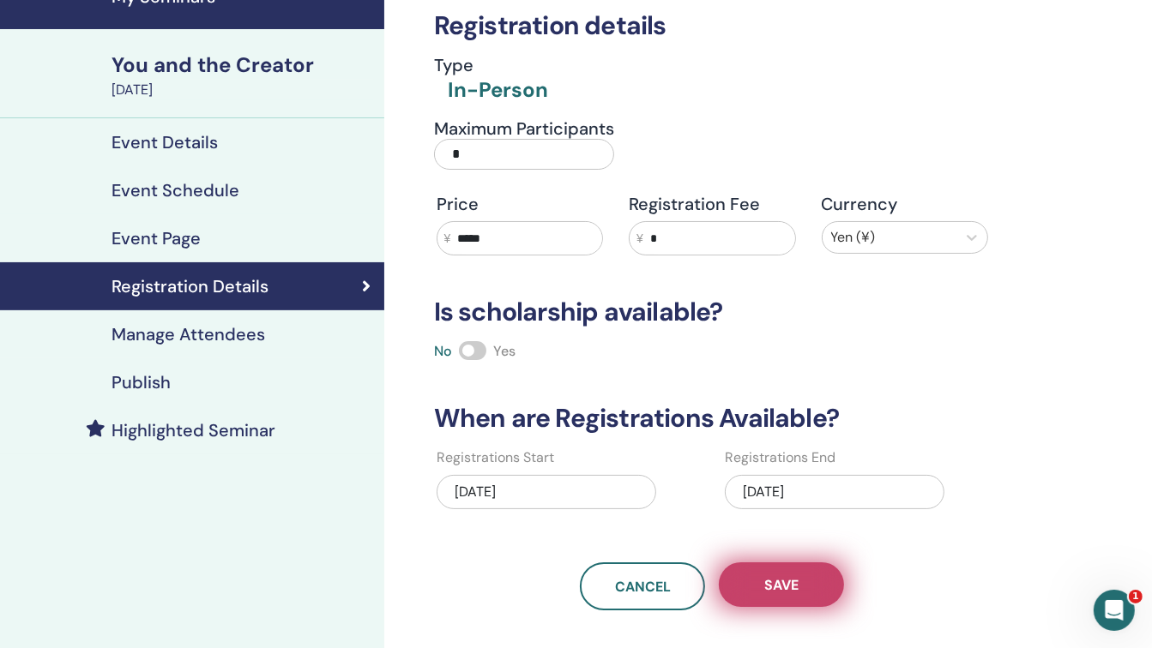
type input "*"
click at [792, 582] on span "Save" at bounding box center [781, 585] width 34 height 18
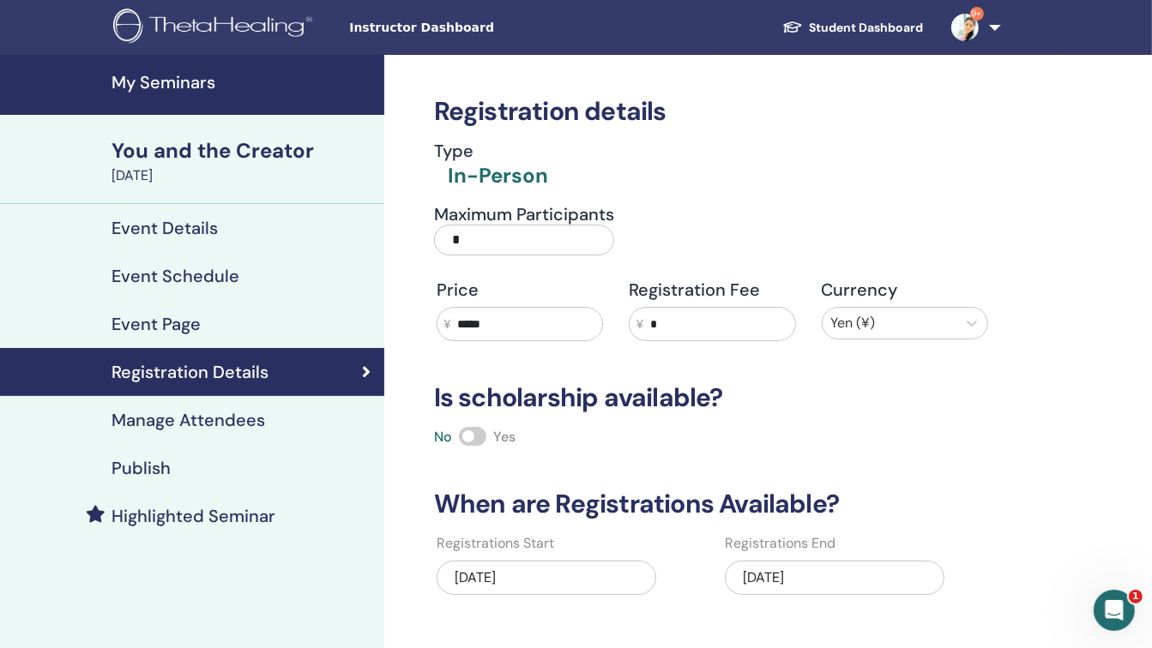
scroll to position [0, 0]
click at [180, 81] on h4 "My Seminars" at bounding box center [243, 82] width 262 height 21
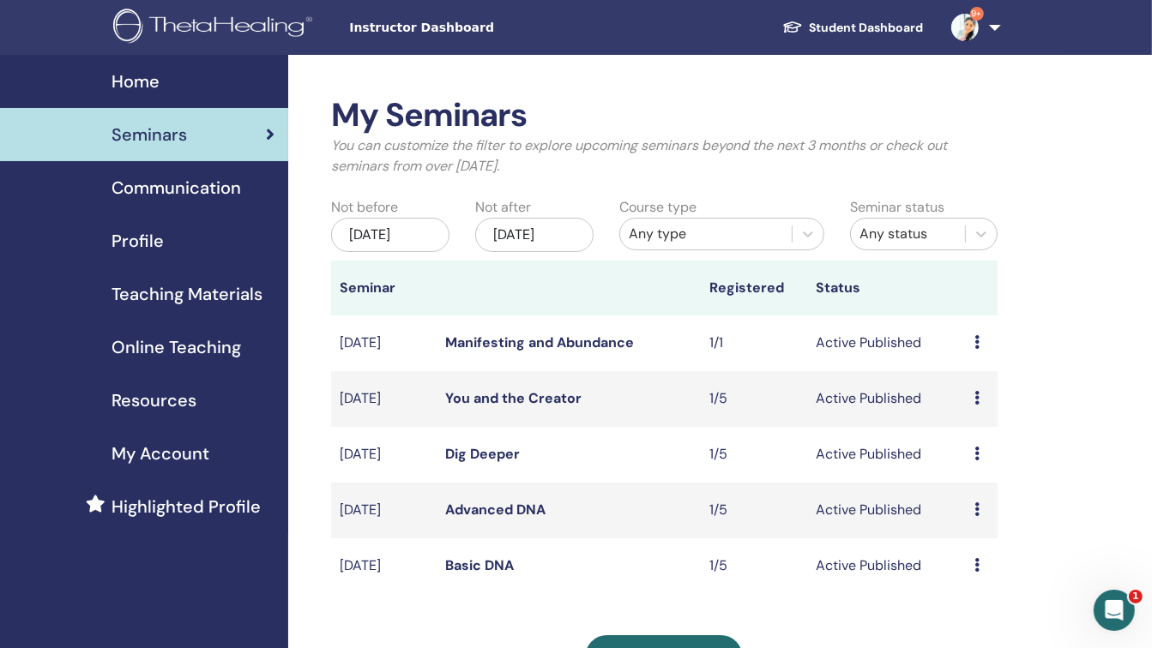
click at [976, 339] on icon at bounding box center [976, 342] width 5 height 14
click at [961, 376] on link "Edit" at bounding box center [959, 379] width 25 height 18
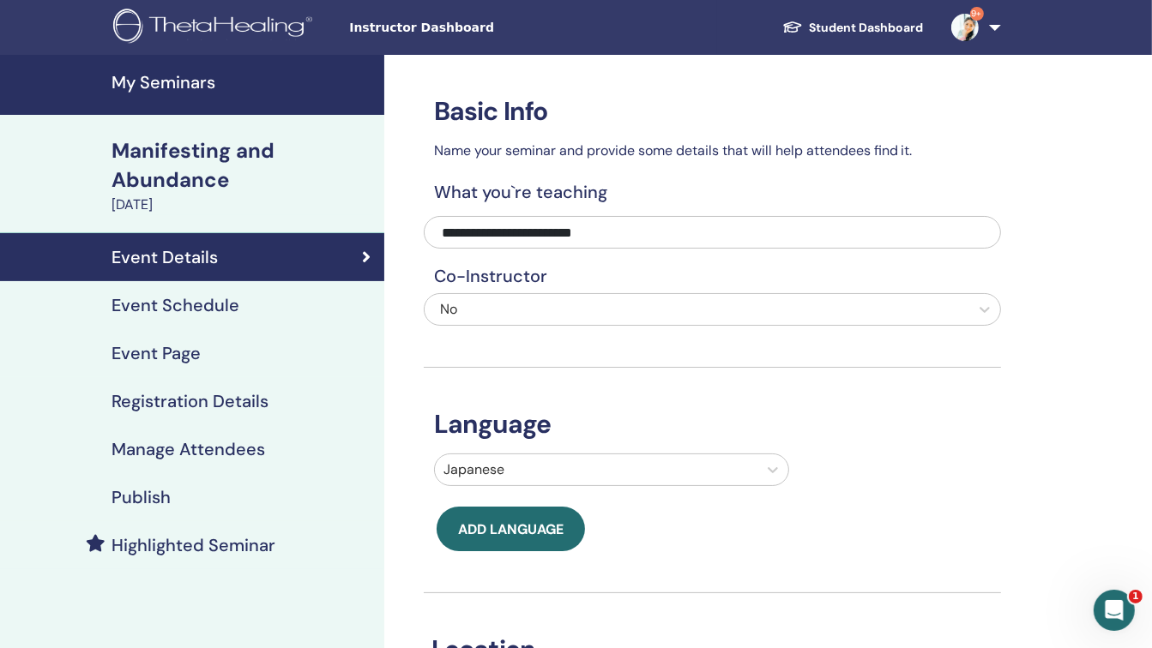
click at [196, 352] on h4 "Event Page" at bounding box center [156, 353] width 89 height 21
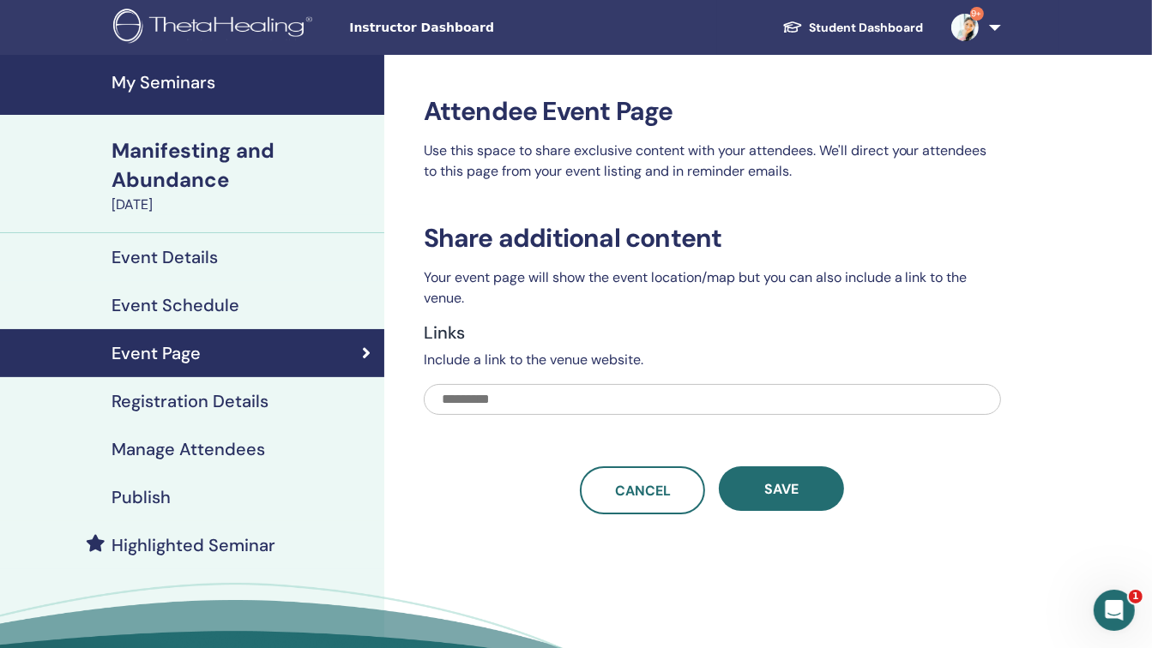
click at [199, 396] on h4 "Registration Details" at bounding box center [190, 401] width 157 height 21
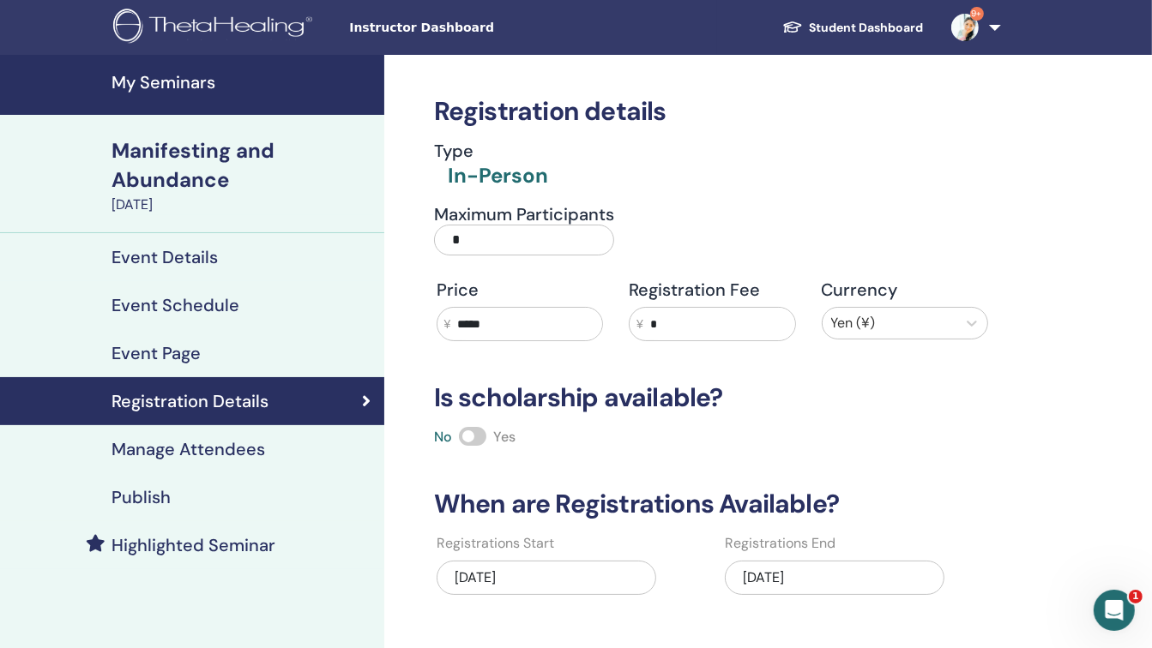
click at [508, 235] on input "*" at bounding box center [524, 240] width 180 height 31
type input "*"
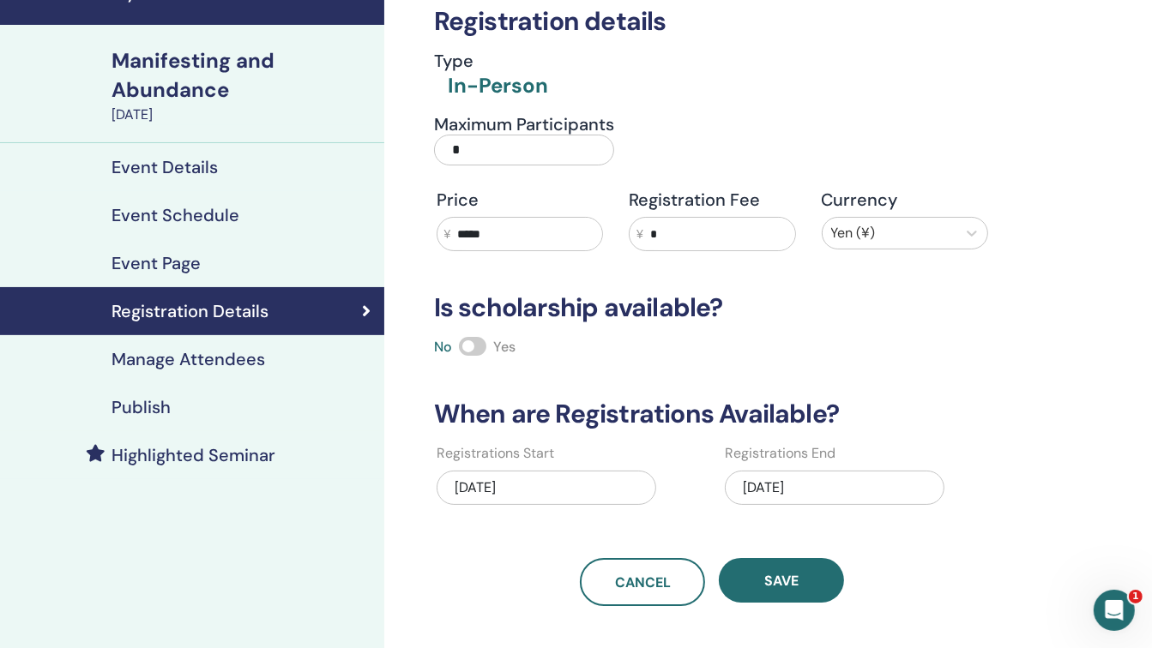
scroll to position [91, 0]
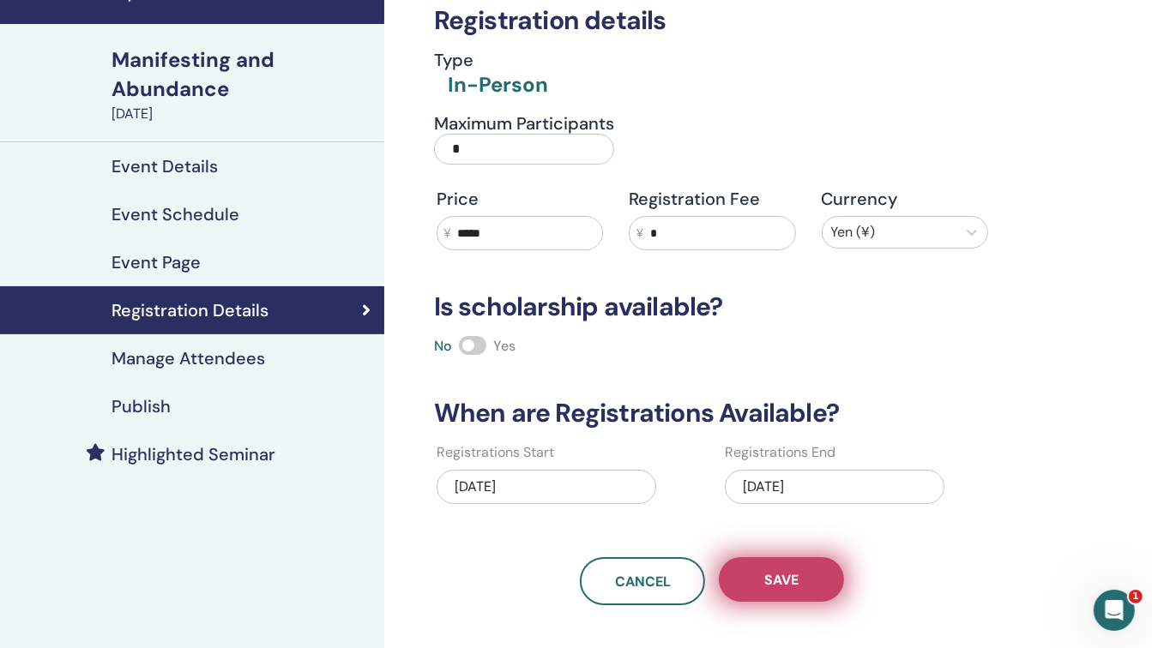
click at [816, 571] on button "Save" at bounding box center [781, 580] width 125 height 45
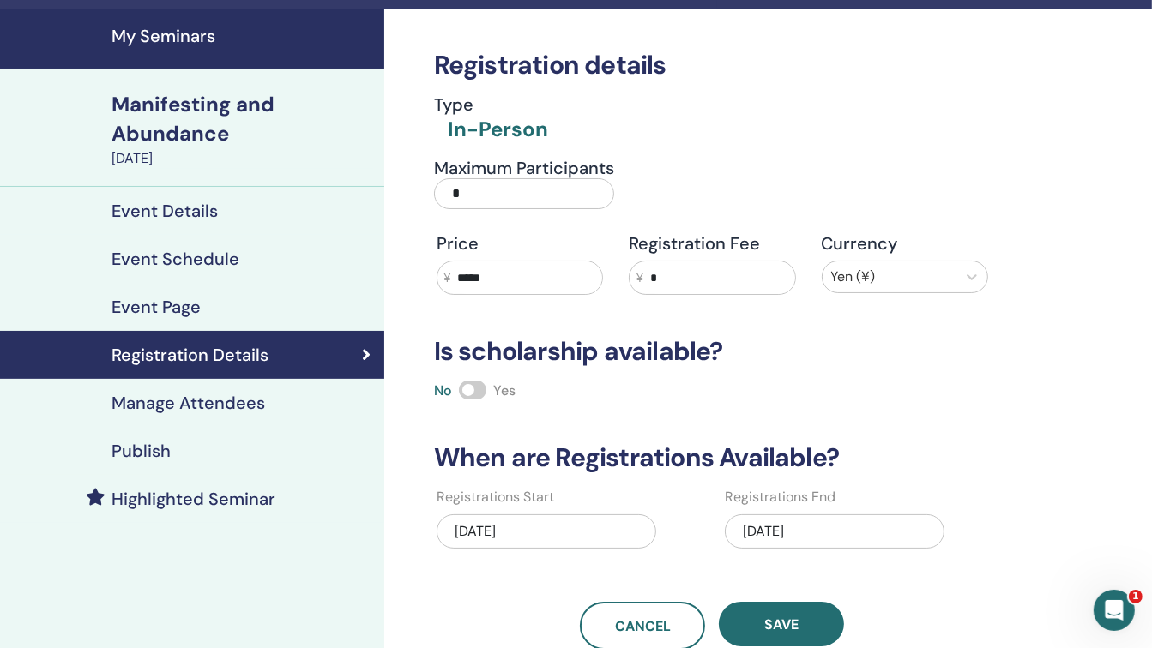
scroll to position [0, 0]
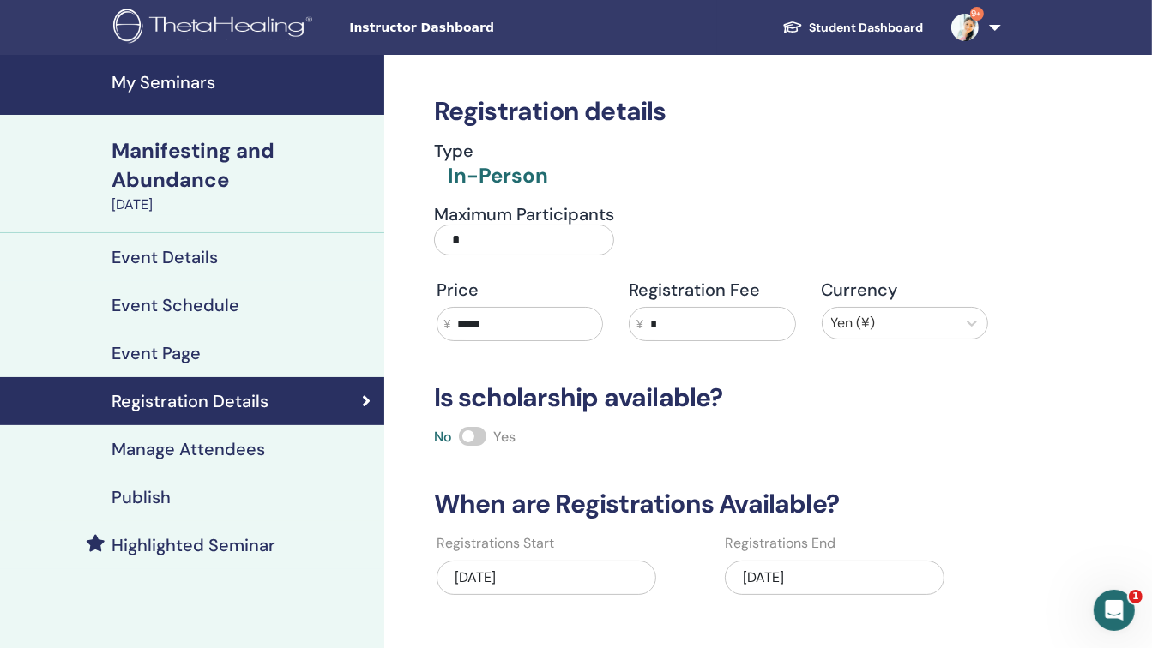
click at [172, 81] on h4 "My Seminars" at bounding box center [243, 82] width 262 height 21
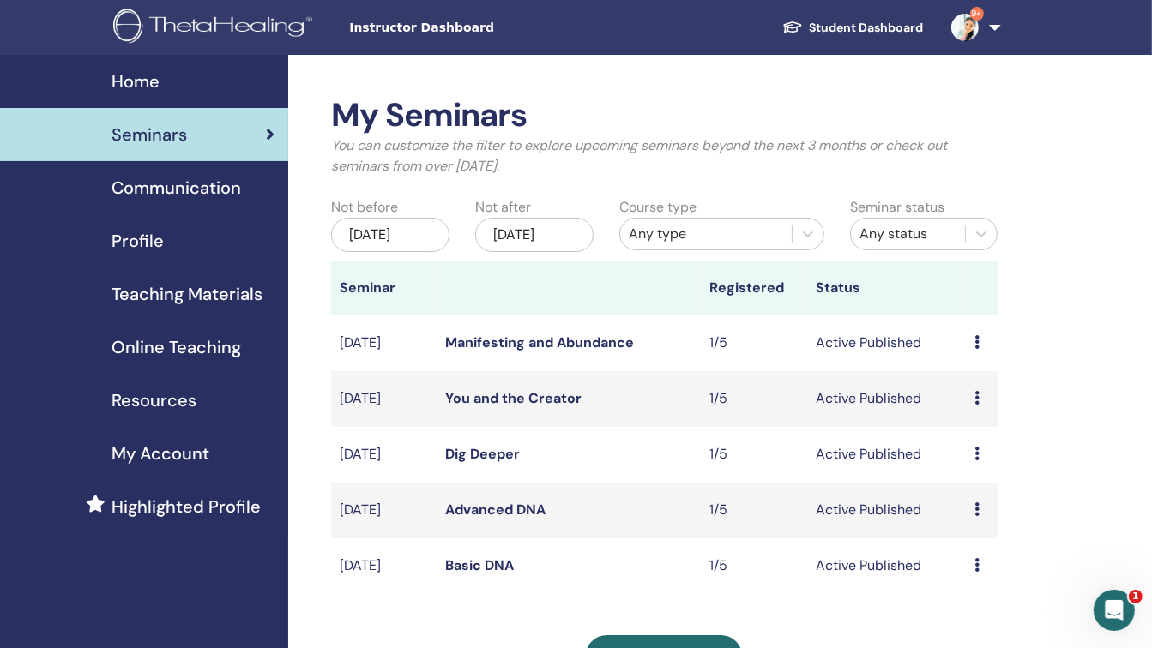
click at [799, 98] on h2 "My Seminars" at bounding box center [664, 115] width 666 height 39
click at [976, 509] on icon at bounding box center [976, 510] width 5 height 14
click at [979, 576] on link "Attendees" at bounding box center [979, 575] width 65 height 18
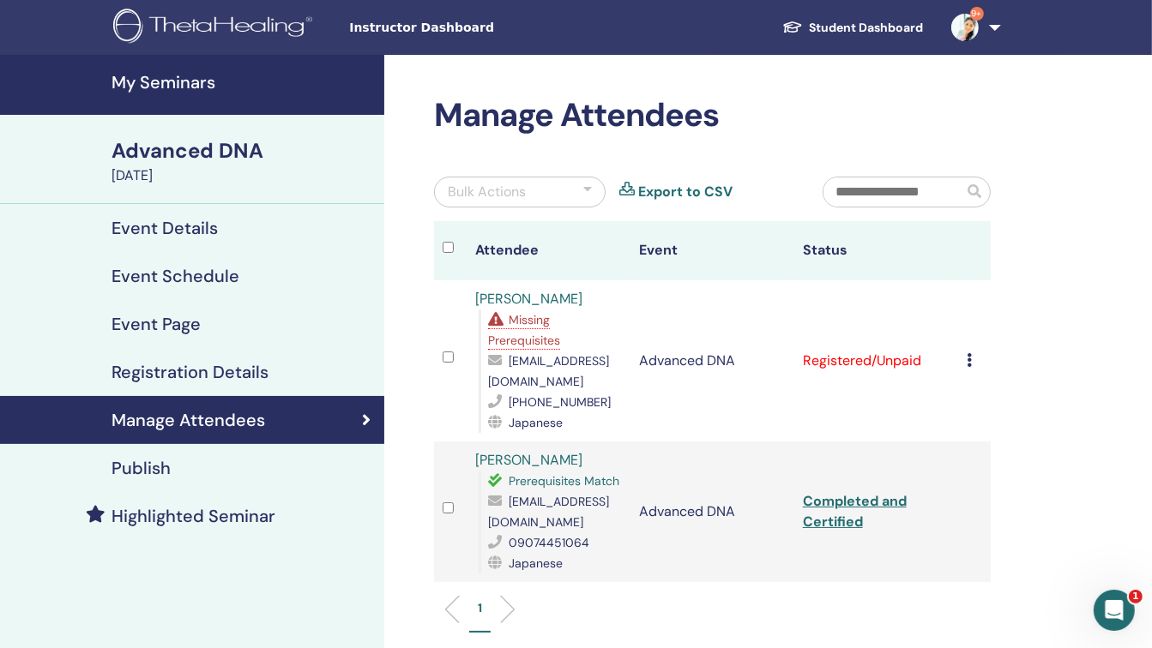
click at [965, 363] on td "Cancel Registration Do not auto-certify Mark as Paid Mark as Unpaid Mark as Abs…" at bounding box center [974, 360] width 33 height 161
click at [967, 360] on icon at bounding box center [969, 360] width 5 height 14
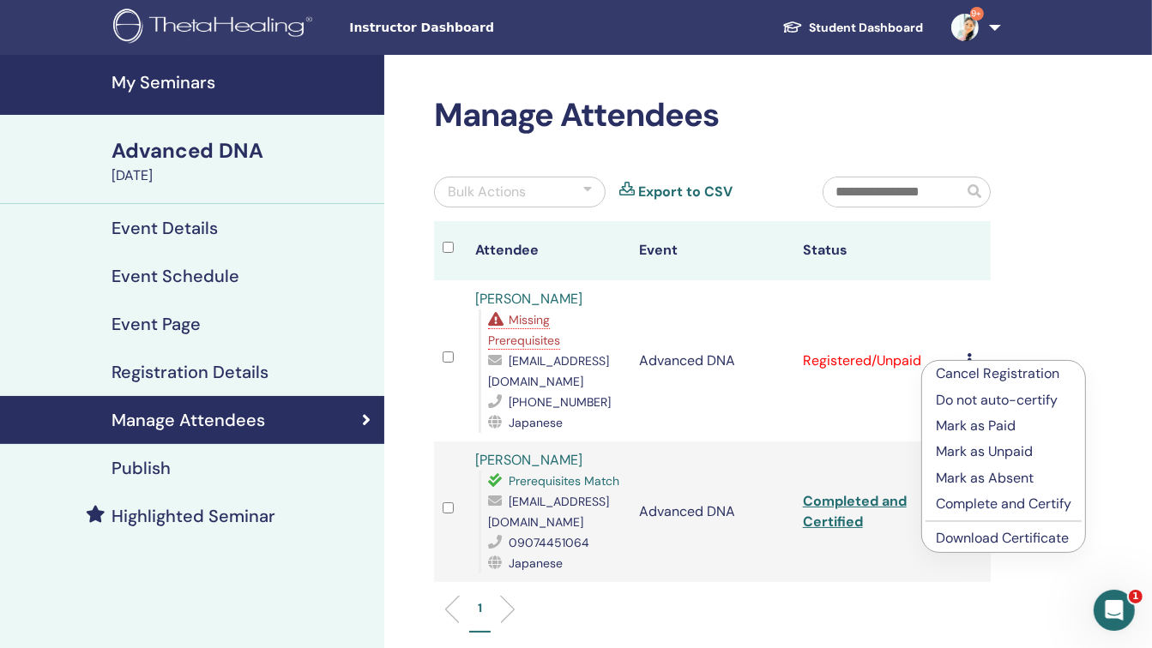
drag, startPoint x: 967, startPoint y: 360, endPoint x: 985, endPoint y: 530, distance: 170.8
click at [985, 530] on ul "Cancel Registration Do not auto-certify Mark as Paid Mark as Unpaid Mark as Abs…" at bounding box center [1003, 456] width 163 height 191
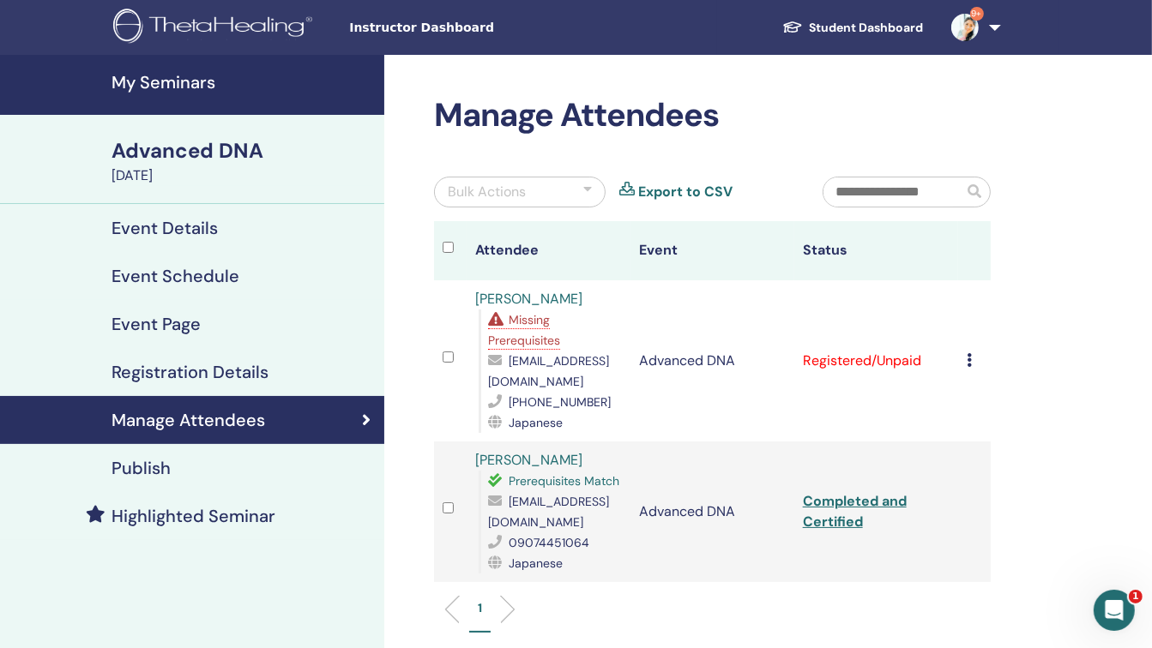
click at [964, 358] on td "Cancel Registration Do not auto-certify Mark as Paid Mark as Unpaid Mark as Abs…" at bounding box center [974, 360] width 33 height 161
click at [971, 356] on icon at bounding box center [969, 360] width 5 height 14
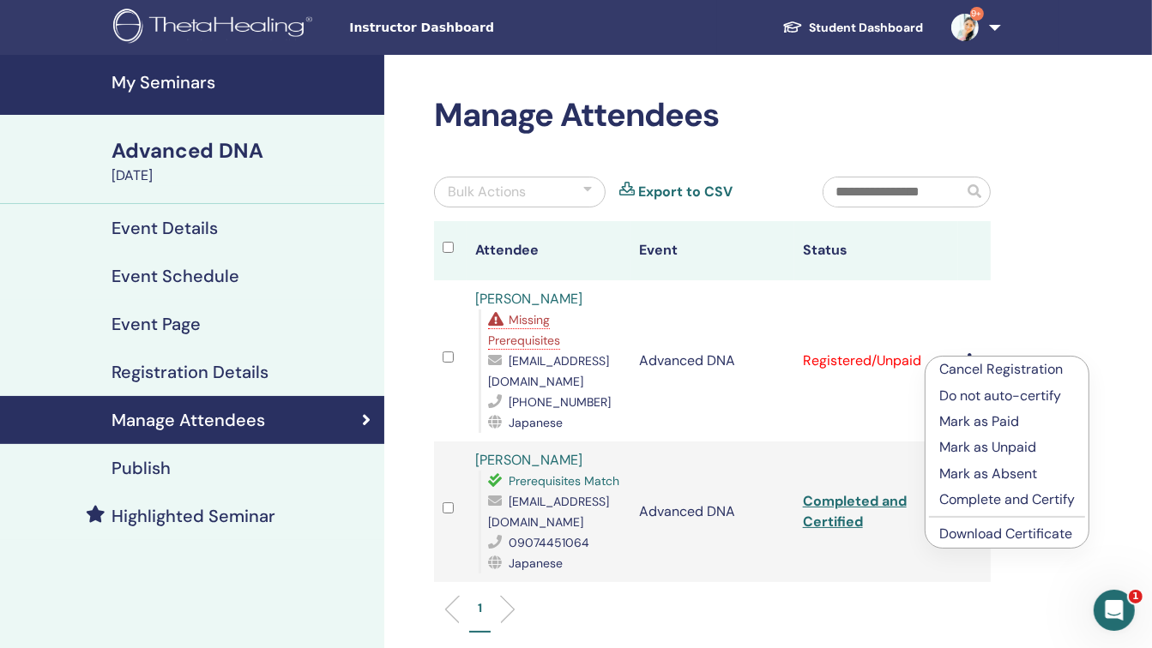
click at [994, 498] on p "Complete and Certify" at bounding box center [1007, 500] width 136 height 21
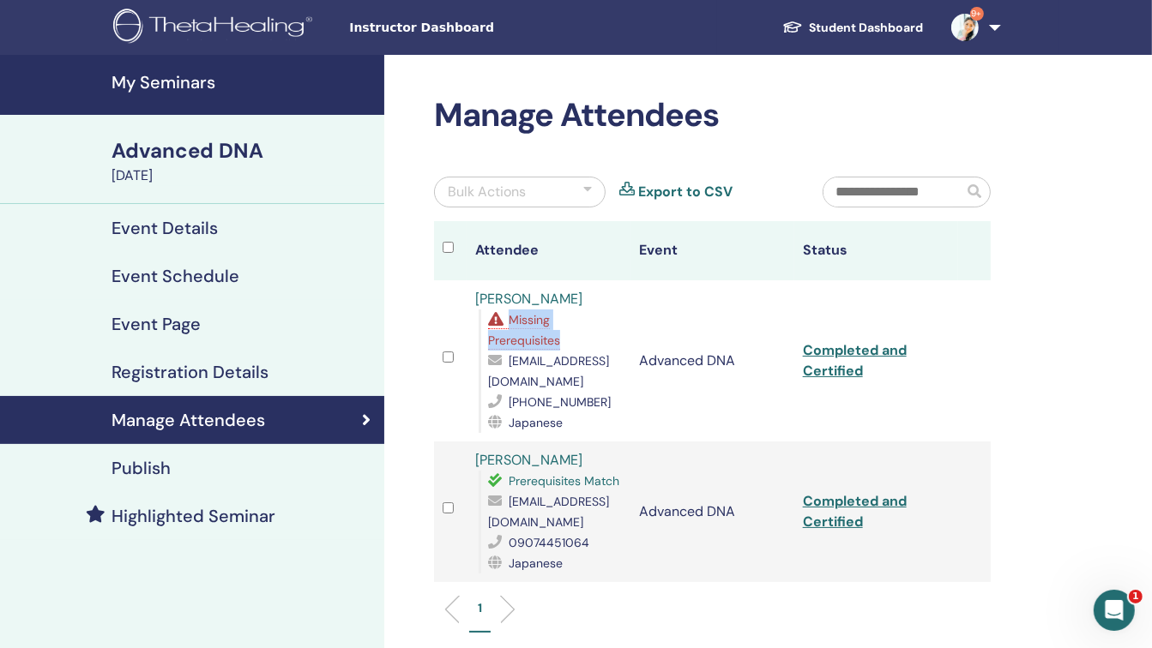
drag, startPoint x: 568, startPoint y: 339, endPoint x: 506, endPoint y: 317, distance: 65.4
click at [506, 317] on div "Missing Prerequisites" at bounding box center [555, 330] width 134 height 41
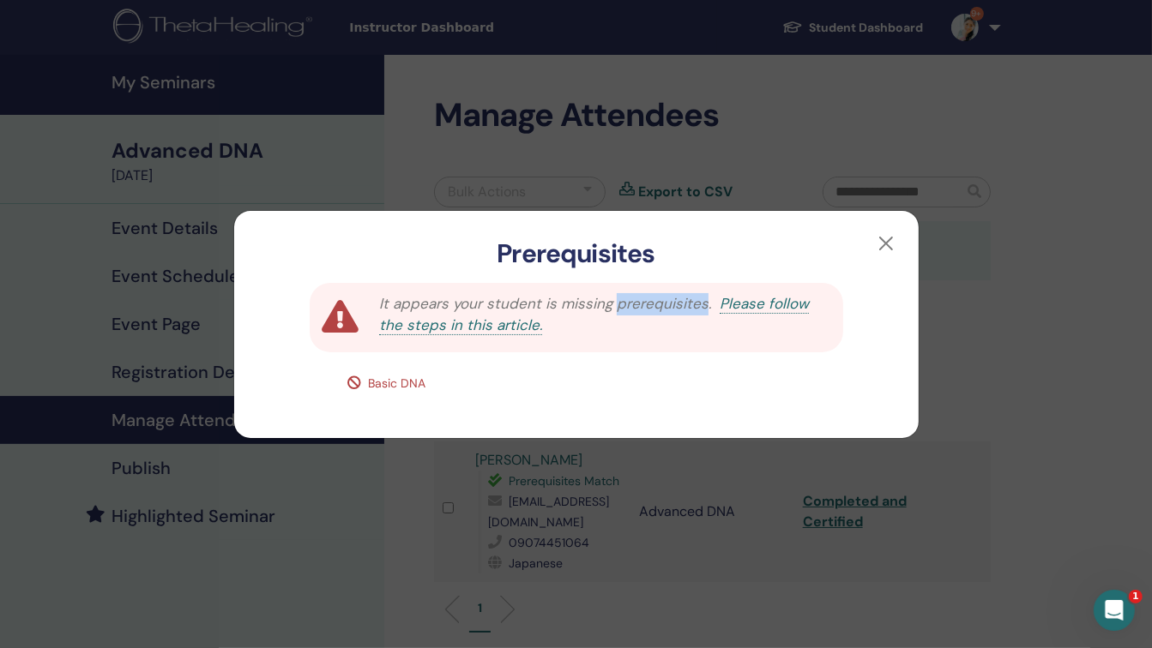
drag, startPoint x: 611, startPoint y: 304, endPoint x: 699, endPoint y: 304, distance: 88.3
click at [699, 304] on span "It appears your student is missing prerequisites." at bounding box center [545, 303] width 332 height 19
copy span "prerequisites"
click at [884, 242] on button "button" at bounding box center [885, 243] width 27 height 27
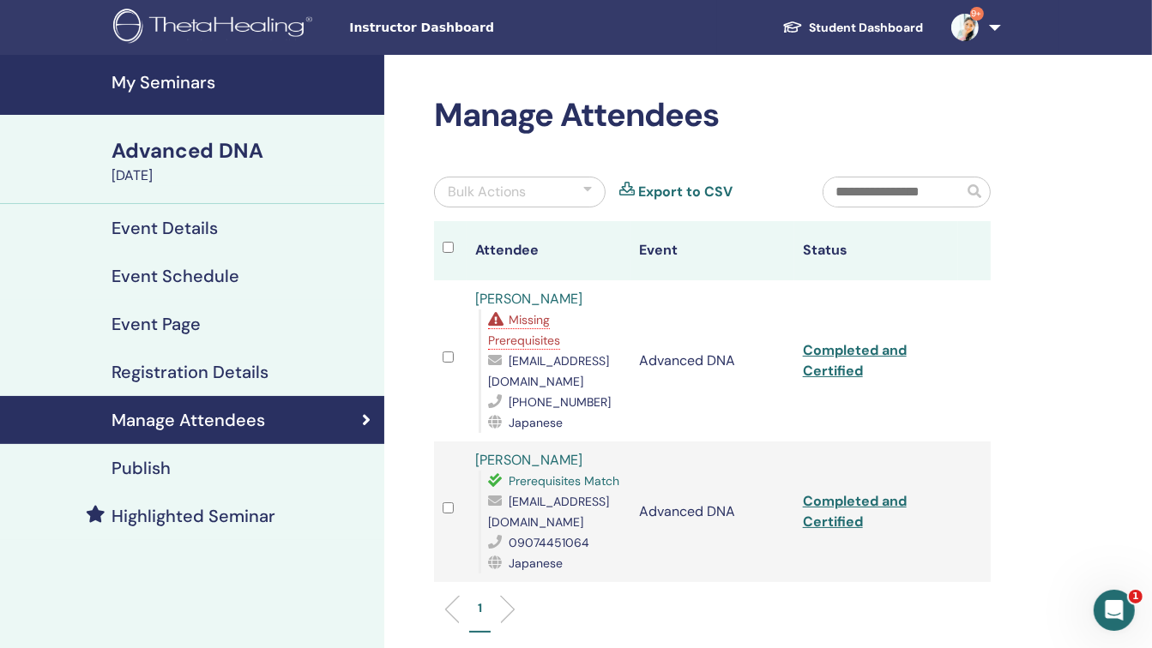
click at [157, 79] on h4 "My Seminars" at bounding box center [243, 82] width 262 height 21
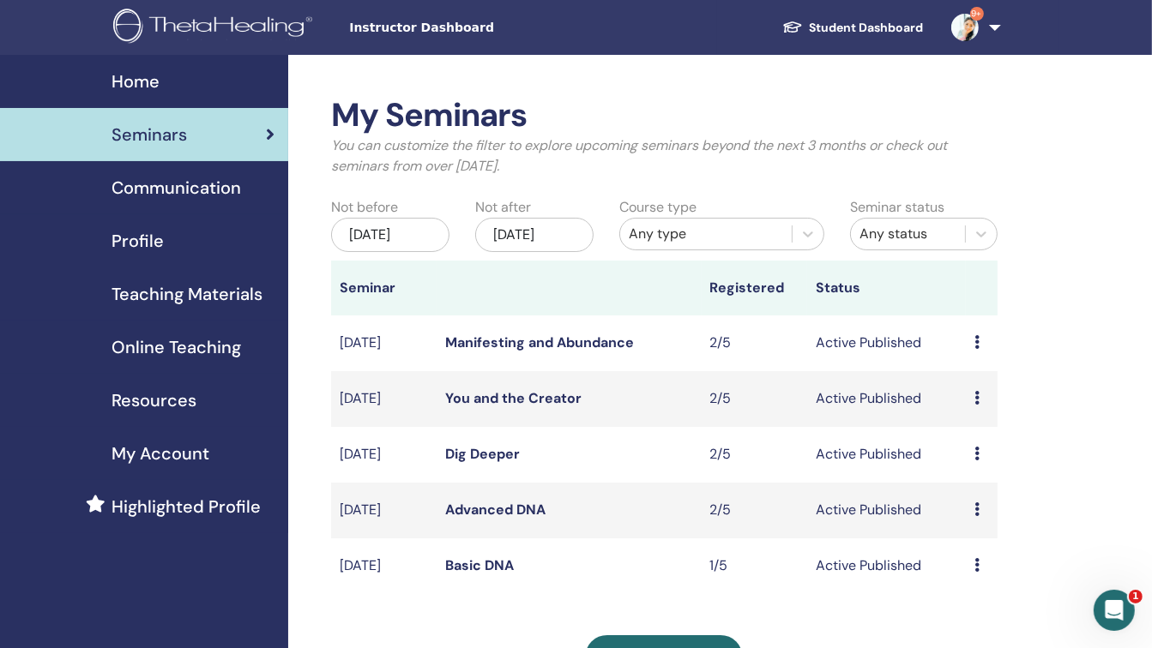
click at [975, 453] on icon at bounding box center [976, 454] width 5 height 14
click at [971, 515] on link "Attendees" at bounding box center [978, 518] width 65 height 18
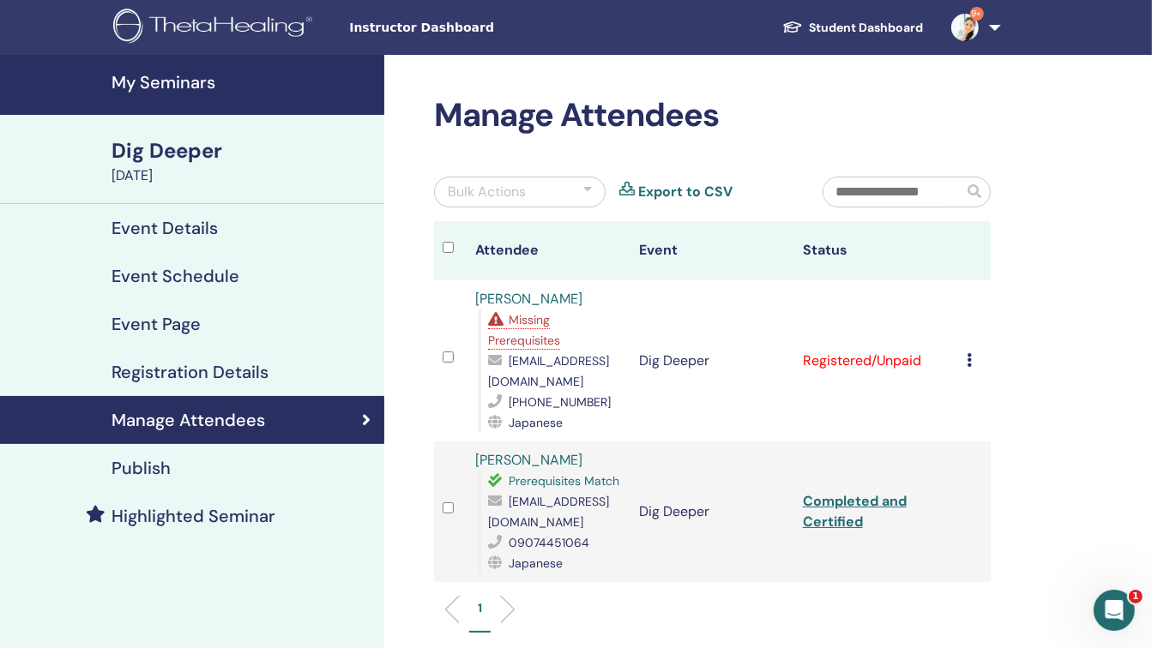
click at [967, 365] on icon at bounding box center [969, 360] width 5 height 14
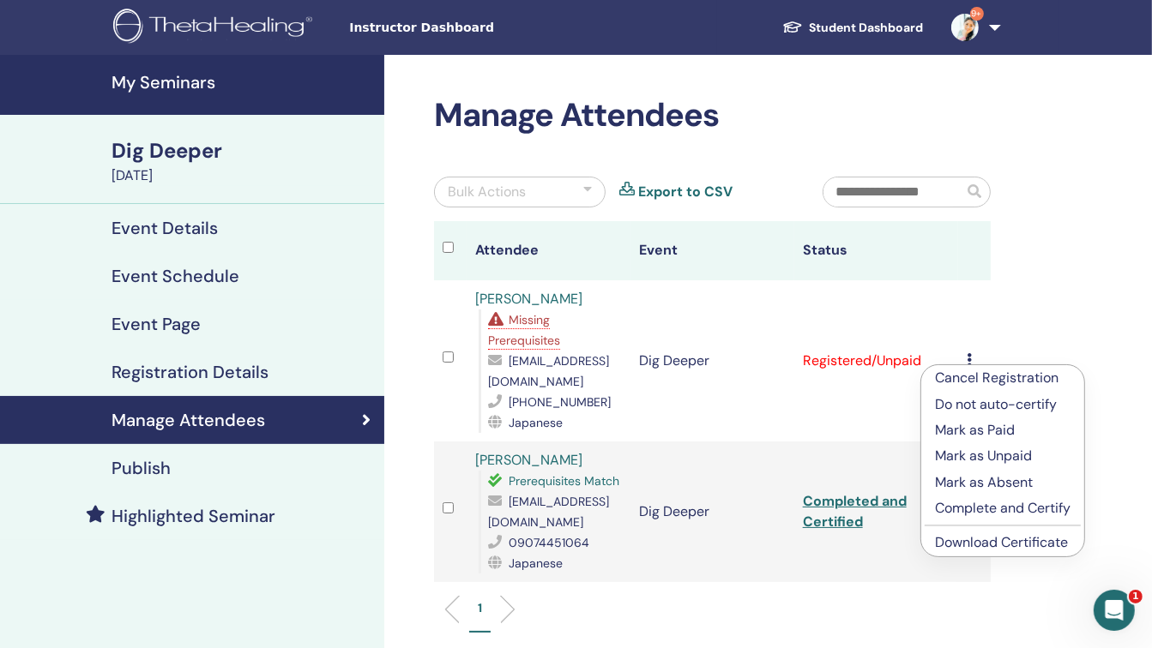
click at [975, 508] on p "Complete and Certify" at bounding box center [1003, 508] width 136 height 21
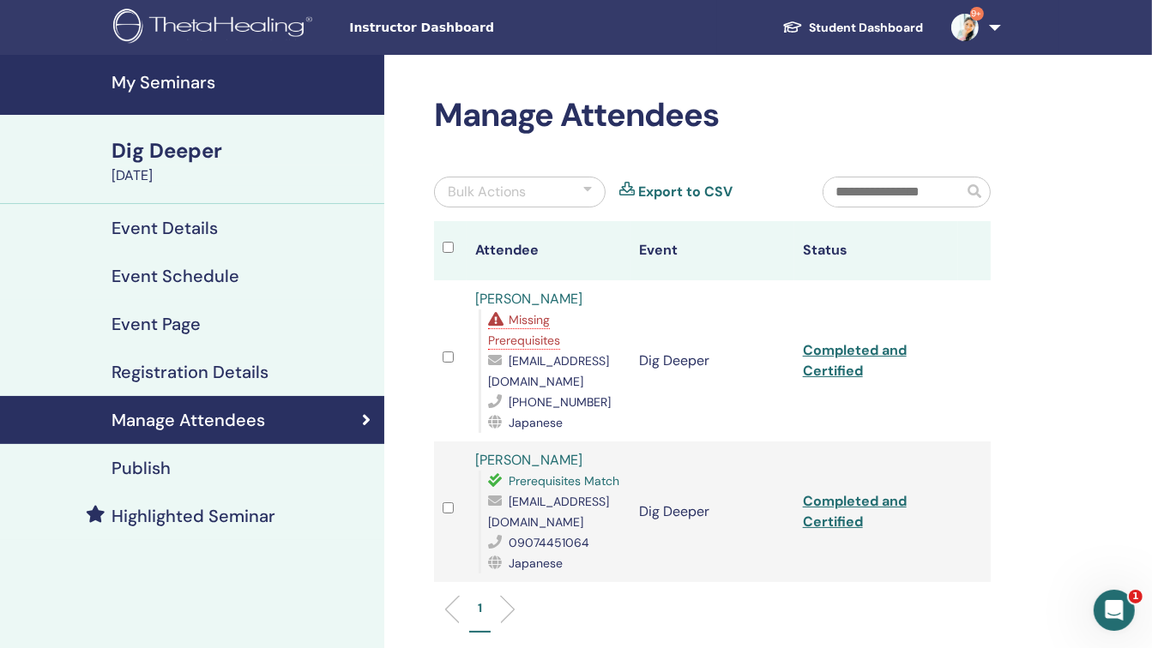
click at [213, 78] on h4 "My Seminars" at bounding box center [243, 82] width 262 height 21
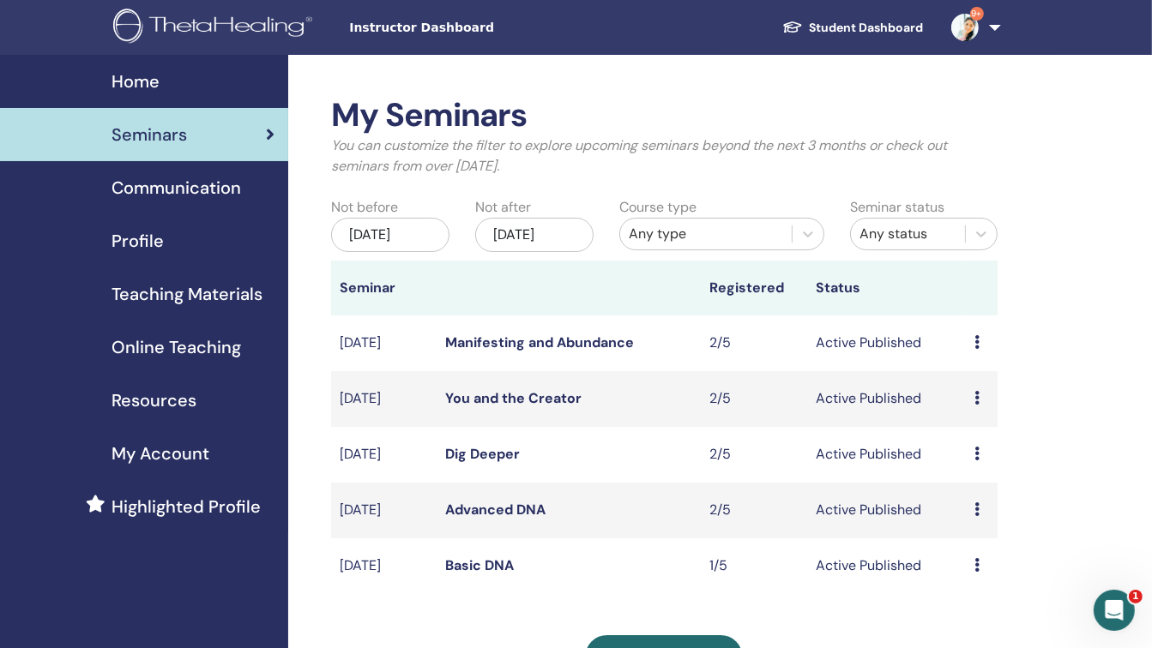
click at [978, 454] on icon at bounding box center [976, 454] width 5 height 14
click at [978, 521] on link "Attendees" at bounding box center [981, 519] width 65 height 18
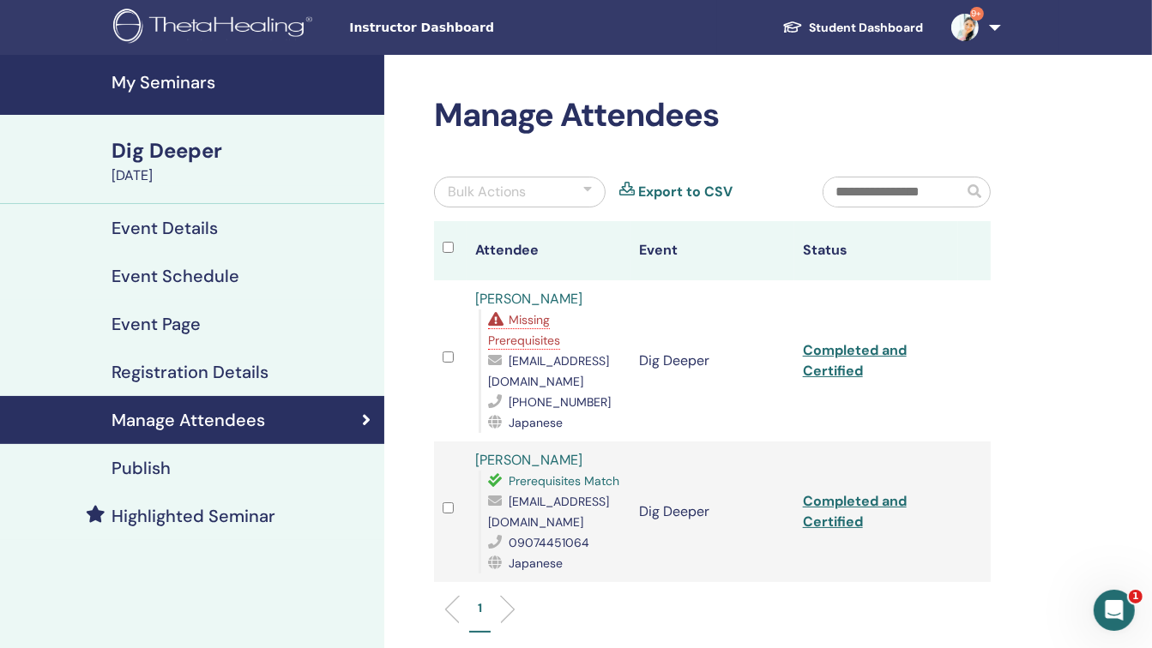
click at [197, 80] on h4 "My Seminars" at bounding box center [243, 82] width 262 height 21
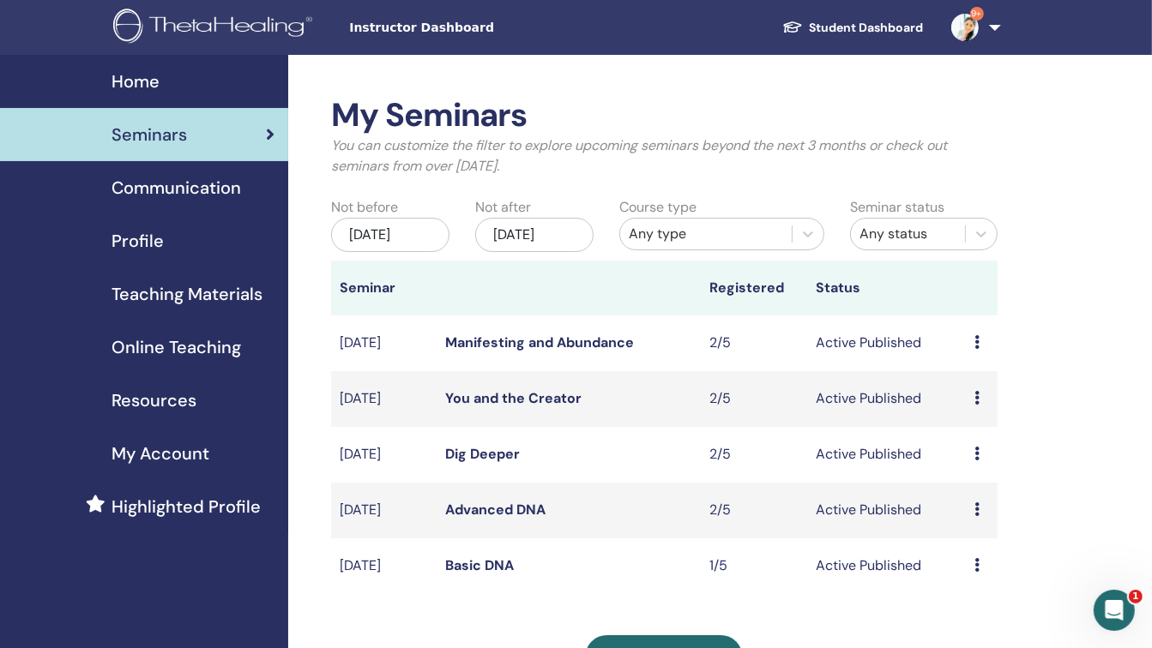
click at [974, 397] on icon at bounding box center [976, 398] width 5 height 14
click at [977, 459] on link "Attendees" at bounding box center [977, 463] width 65 height 18
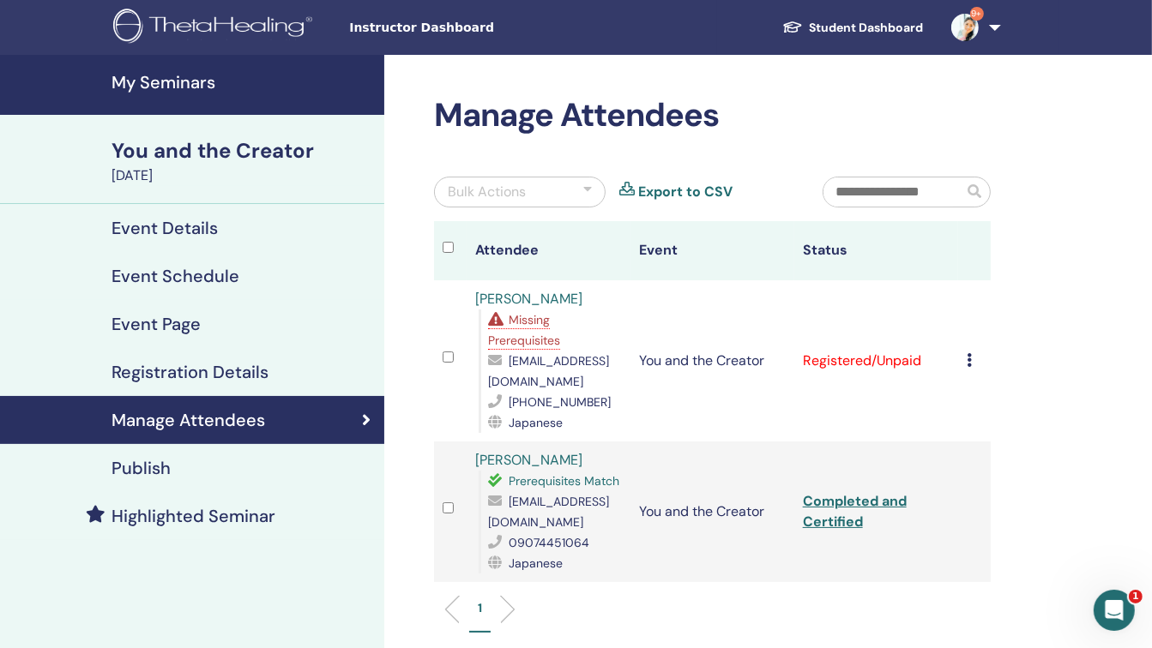
click at [967, 359] on icon at bounding box center [969, 360] width 5 height 14
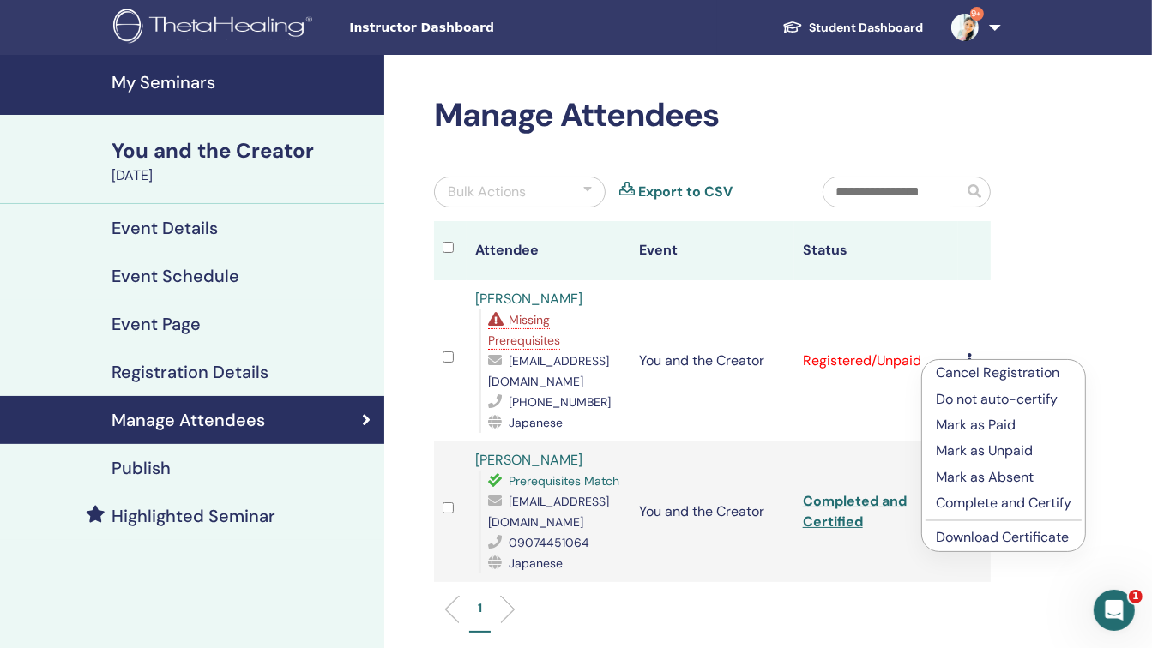
click at [975, 503] on p "Complete and Certify" at bounding box center [1004, 503] width 136 height 21
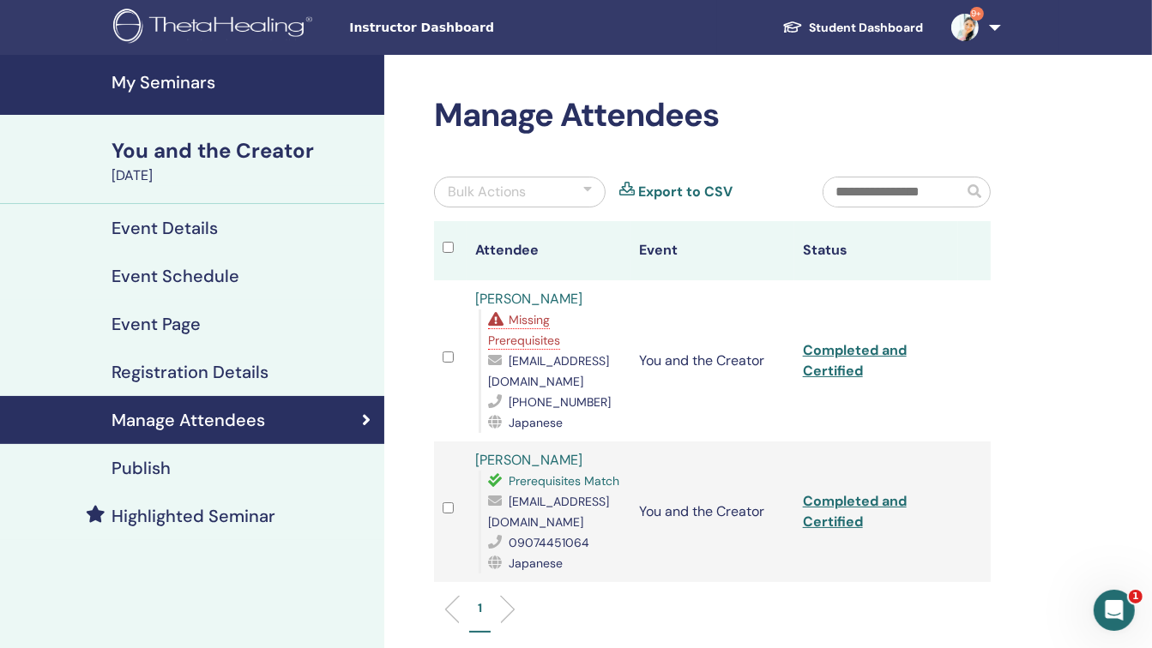
click at [178, 75] on h4 "My Seminars" at bounding box center [243, 82] width 262 height 21
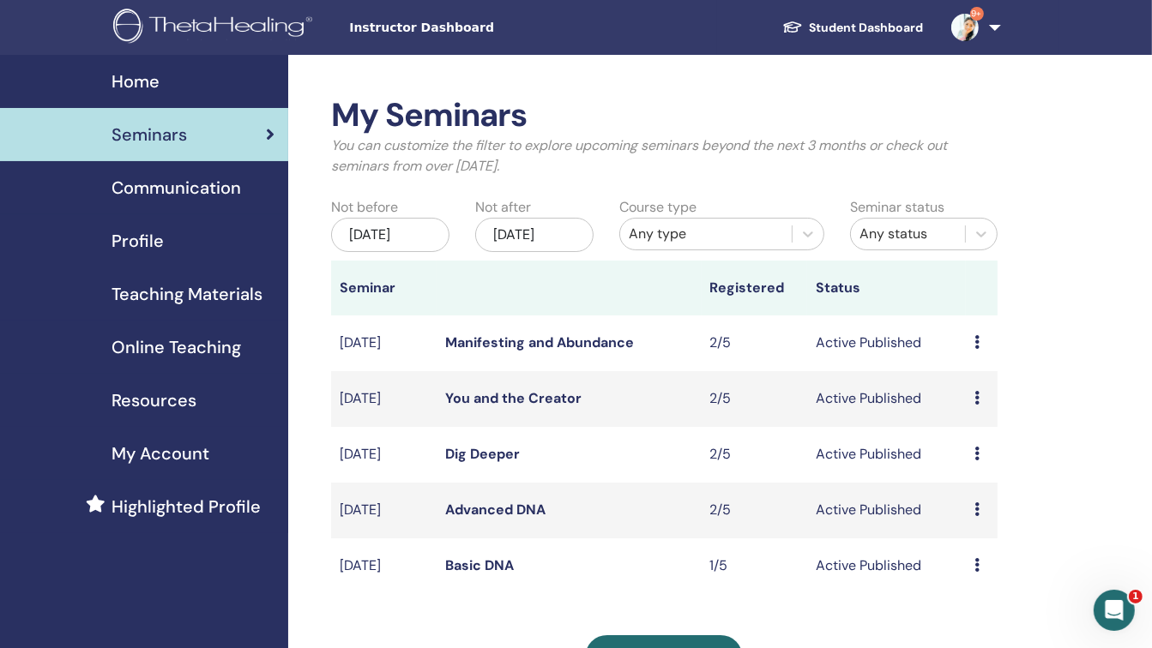
click at [974, 344] on icon at bounding box center [976, 342] width 5 height 14
click at [976, 407] on link "Attendees" at bounding box center [977, 410] width 65 height 18
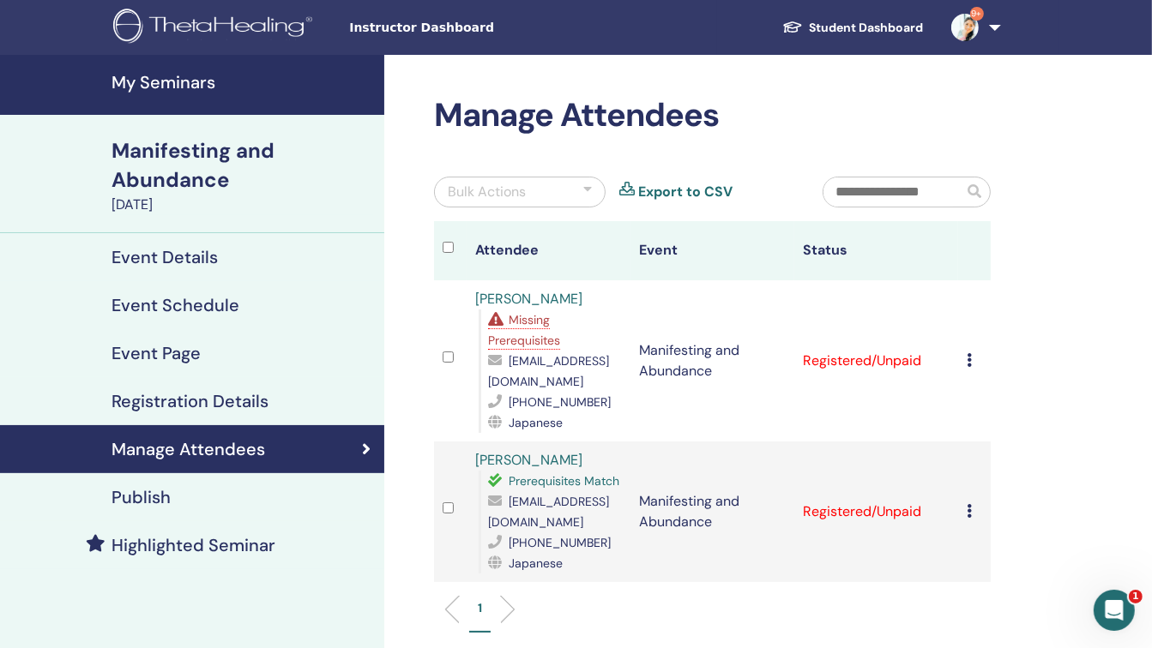
click at [968, 510] on icon at bounding box center [969, 511] width 5 height 14
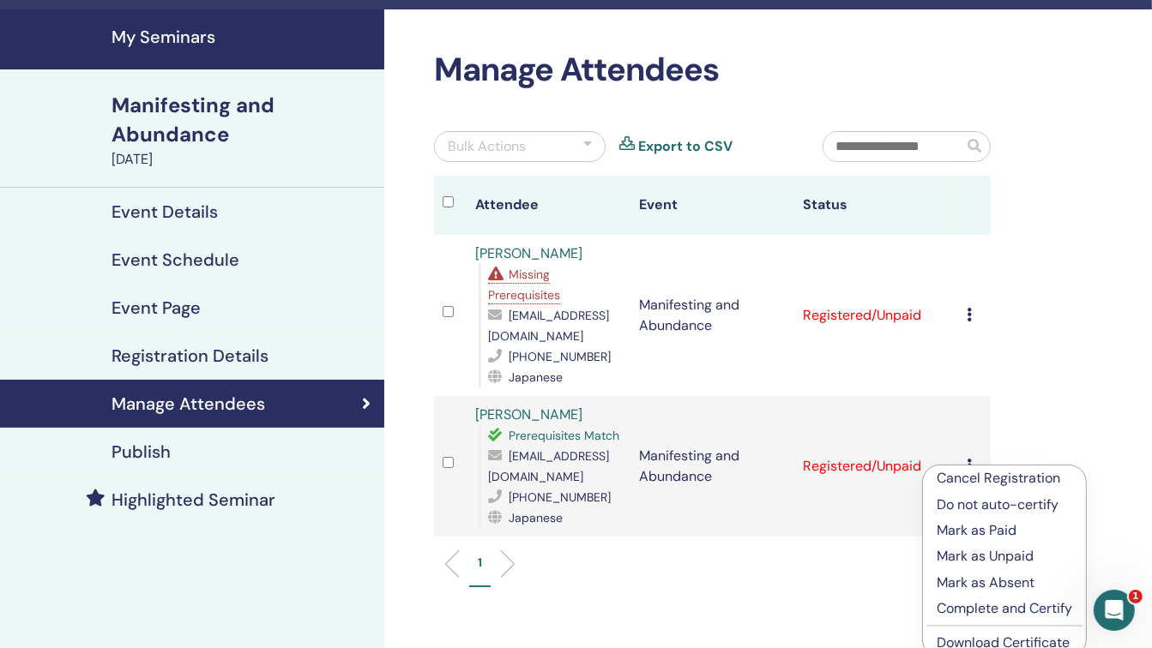
scroll to position [57, 0]
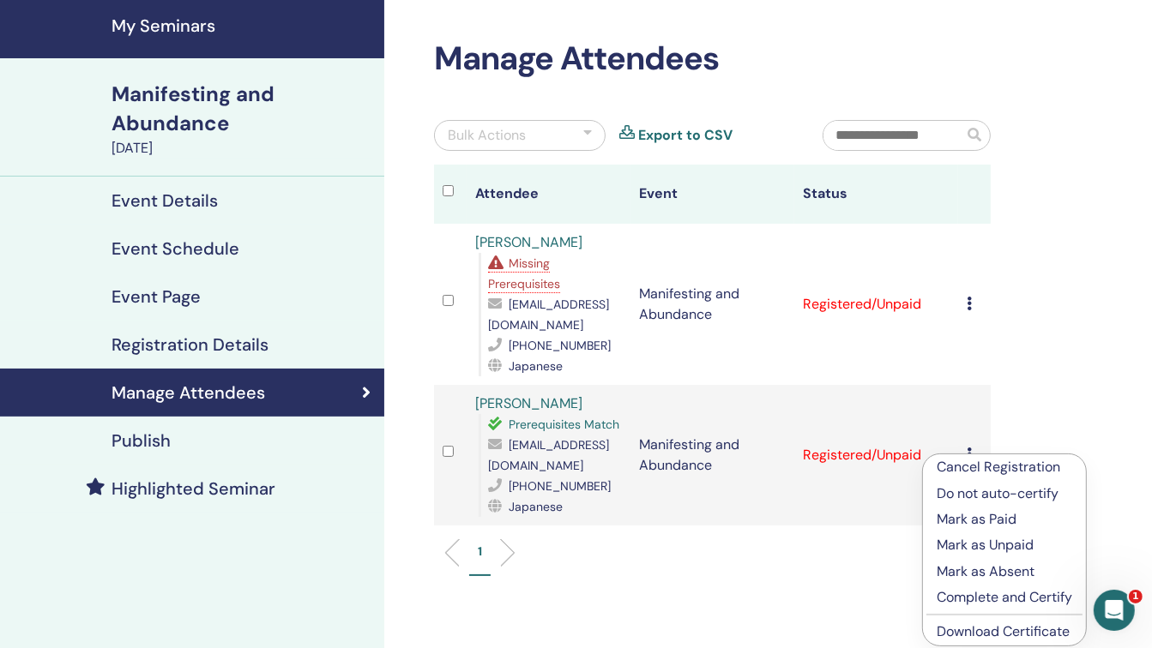
click at [967, 599] on p "Complete and Certify" at bounding box center [1005, 598] width 136 height 21
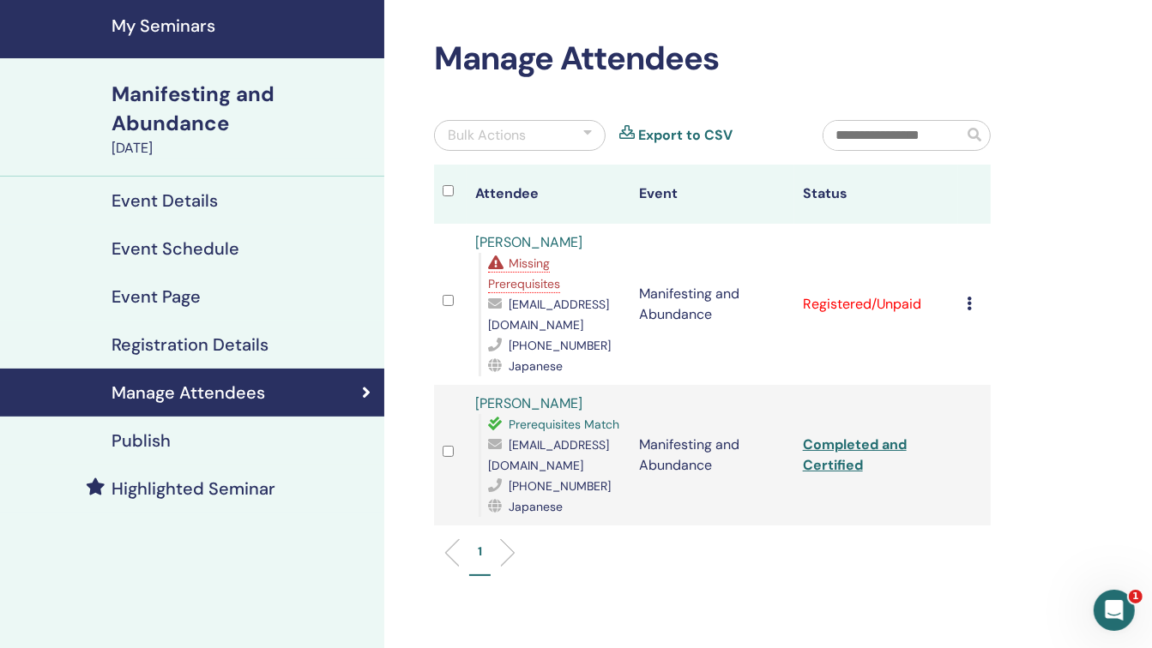
click at [967, 303] on icon at bounding box center [969, 304] width 5 height 14
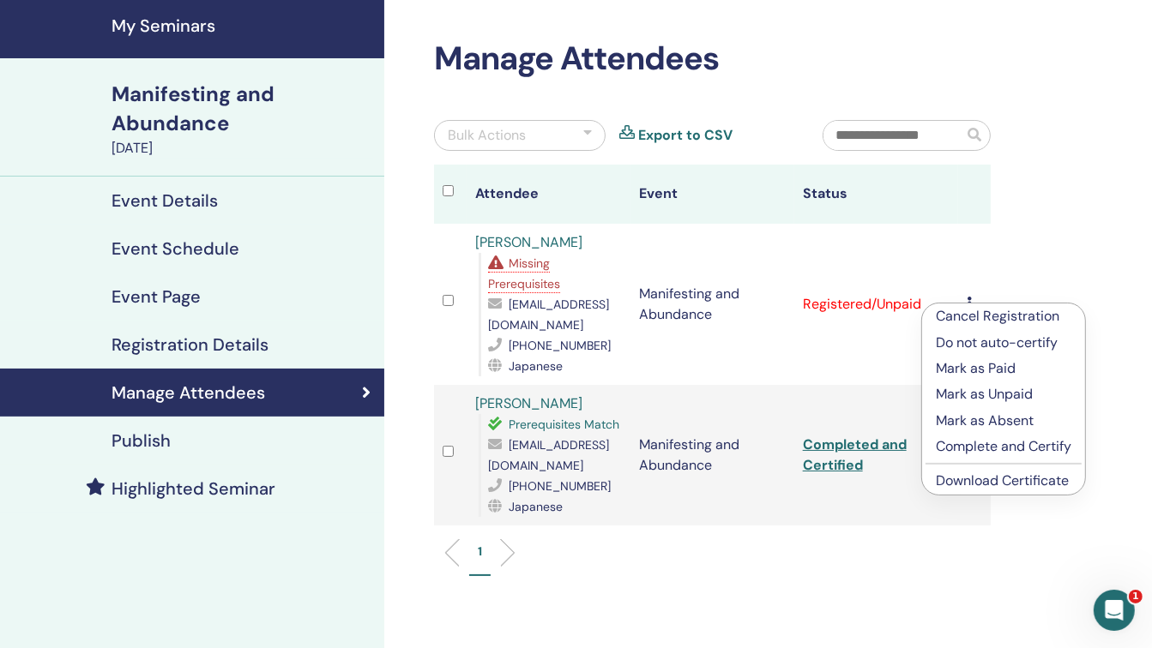
click at [977, 443] on p "Complete and Certify" at bounding box center [1004, 447] width 136 height 21
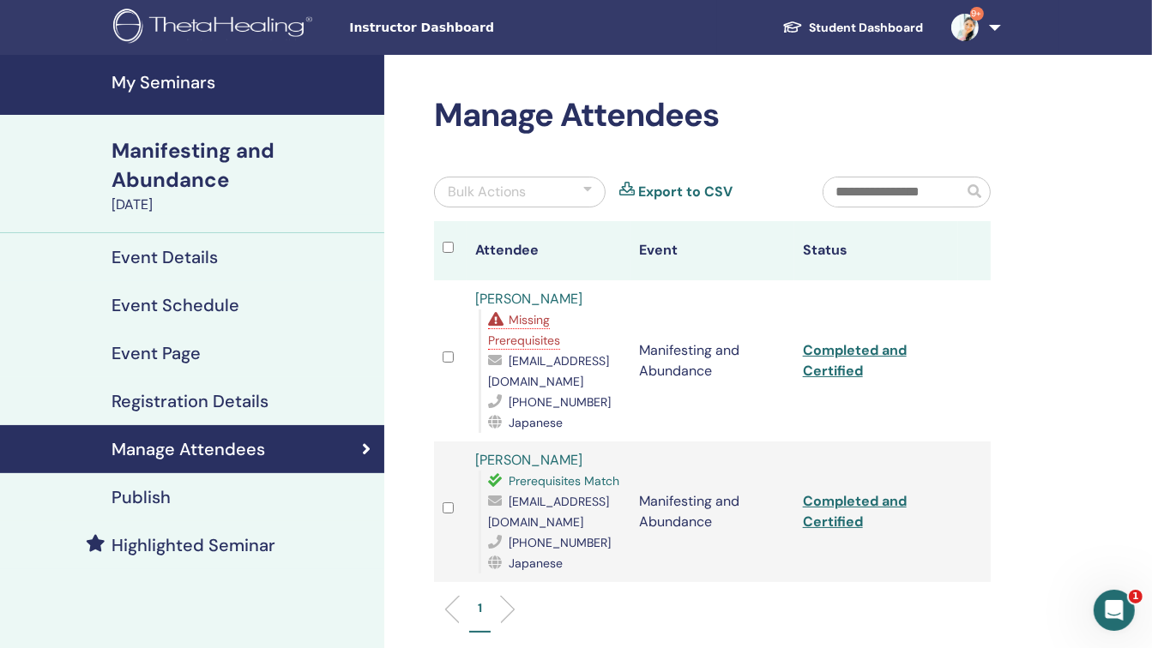
click at [189, 77] on h4 "My Seminars" at bounding box center [243, 82] width 262 height 21
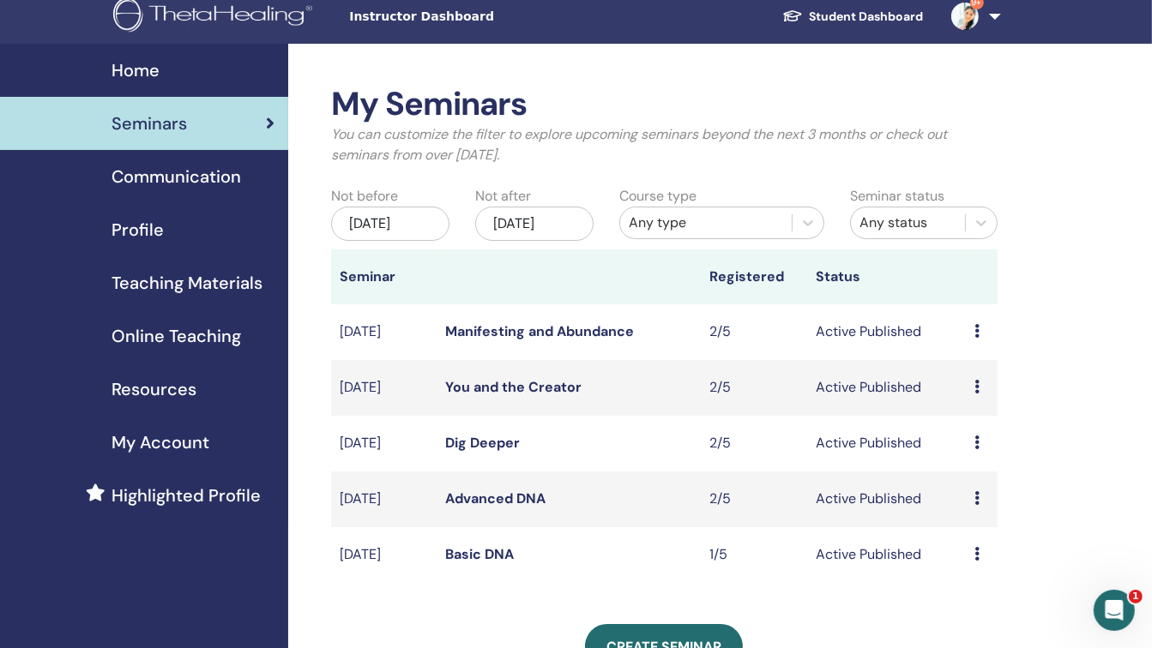
scroll to position [8, 0]
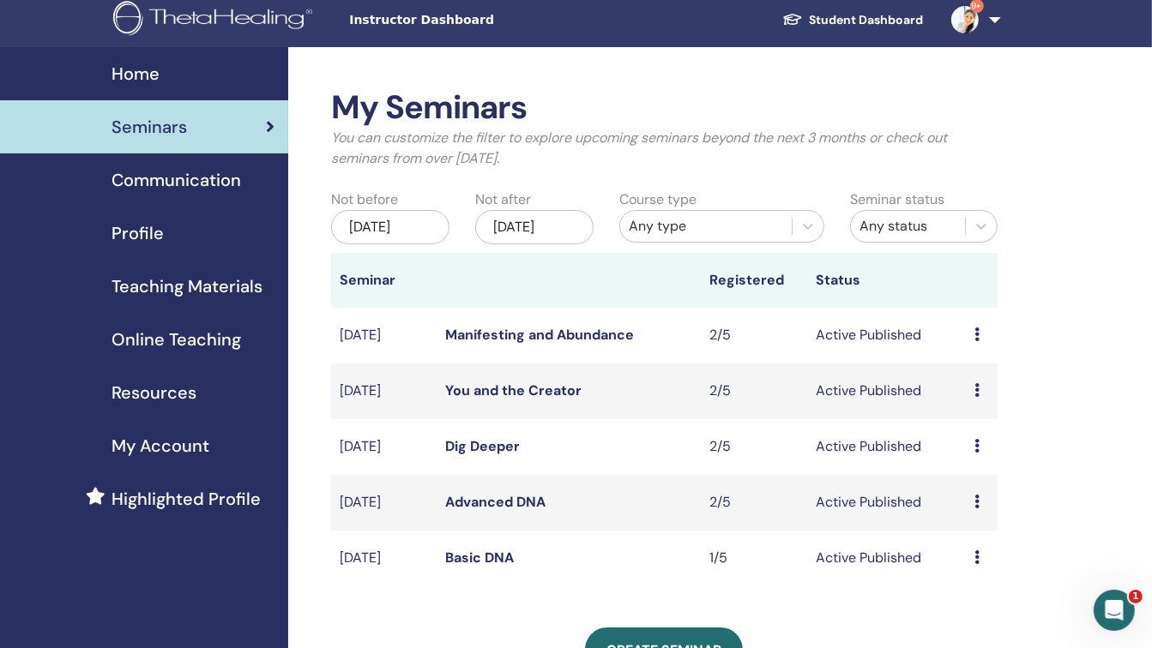
click at [420, 224] on div "[DATE]" at bounding box center [390, 227] width 118 height 34
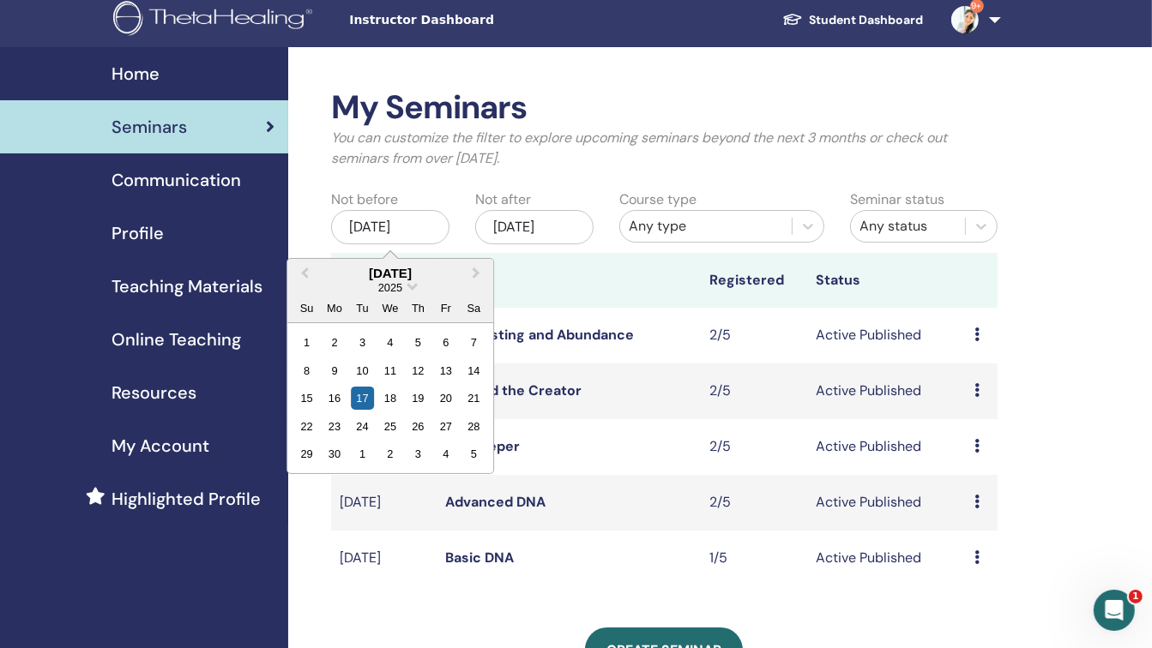
click at [407, 286] on div "2025" at bounding box center [390, 287] width 206 height 15
click at [410, 286] on span "Choose Date" at bounding box center [412, 285] width 11 height 11
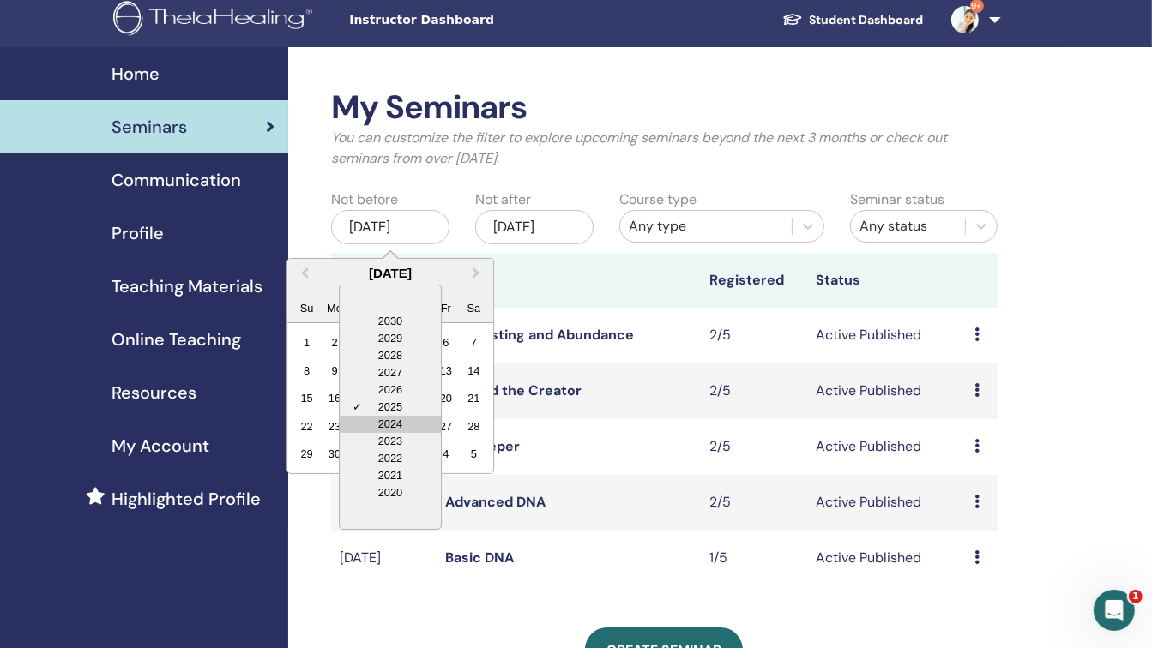
click at [393, 425] on div "2024" at bounding box center [390, 424] width 101 height 17
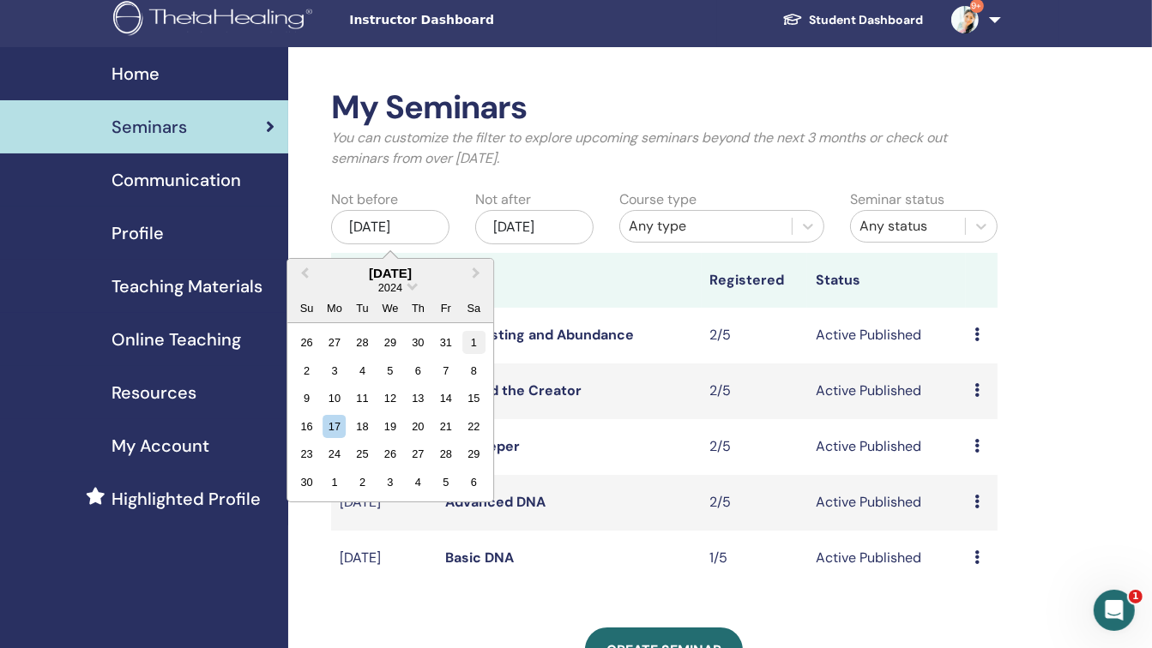
click at [477, 342] on div "1" at bounding box center [473, 342] width 23 height 23
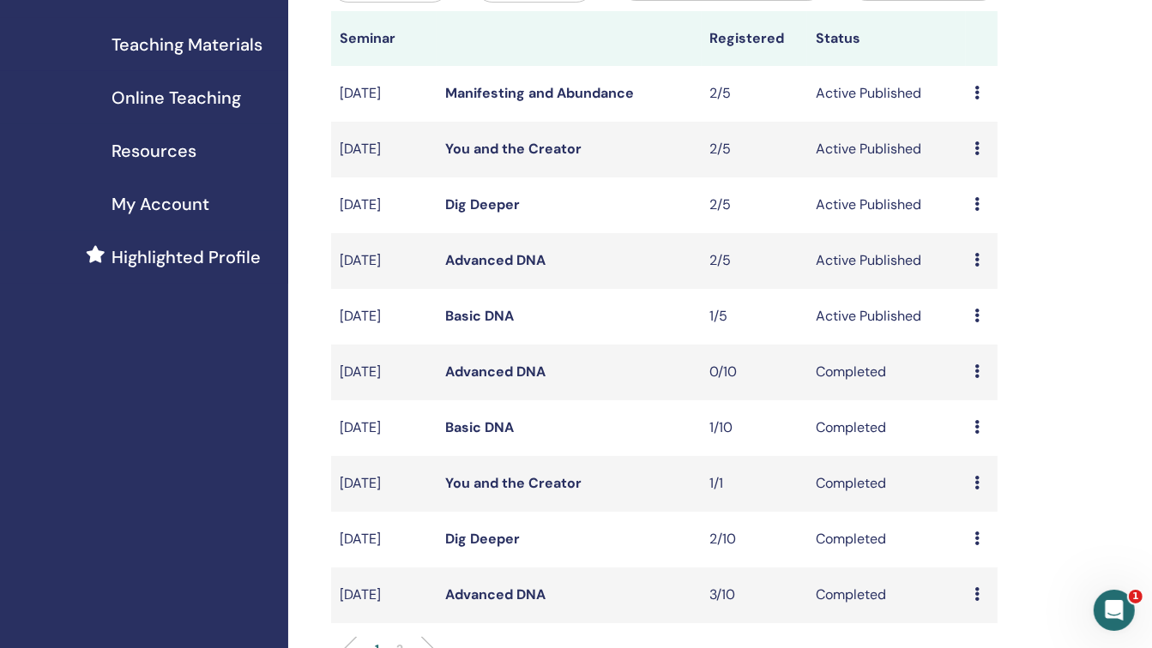
scroll to position [254, 0]
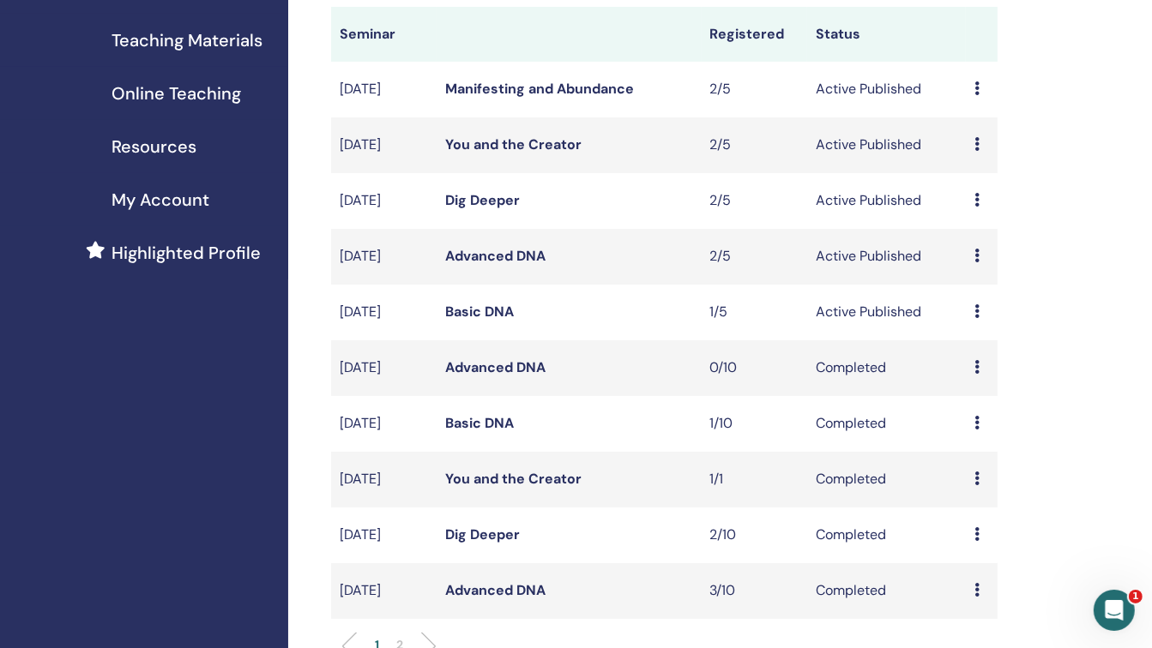
click at [978, 423] on icon at bounding box center [976, 423] width 5 height 14
click at [976, 460] on link "Attendees" at bounding box center [981, 463] width 65 height 18
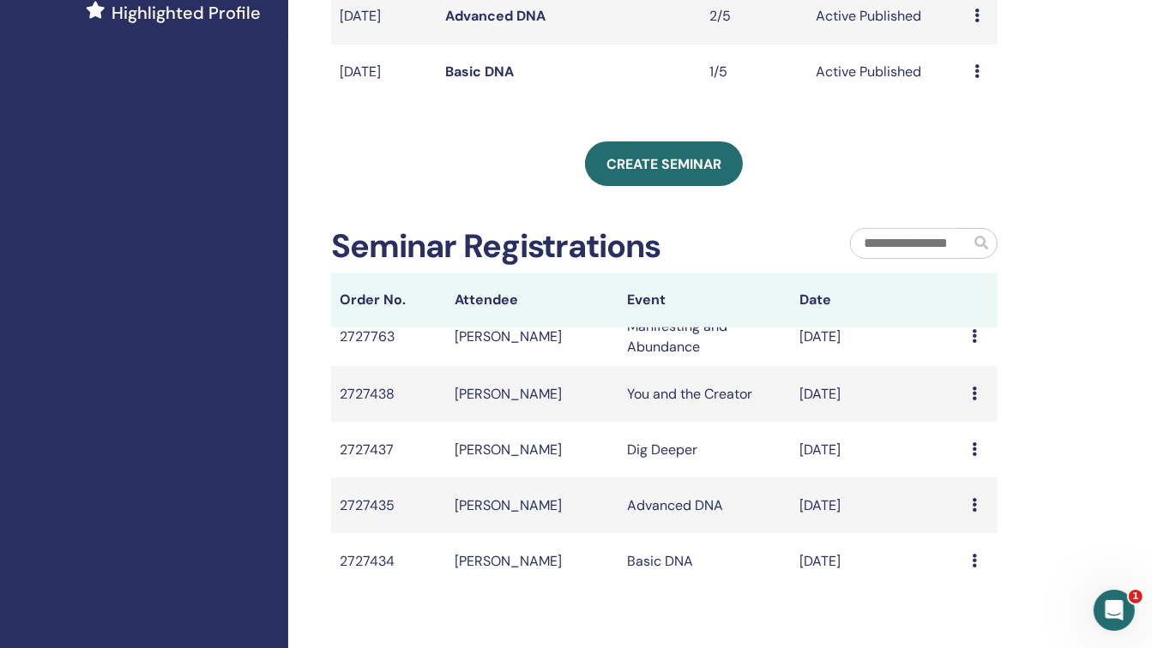
scroll to position [250, 0]
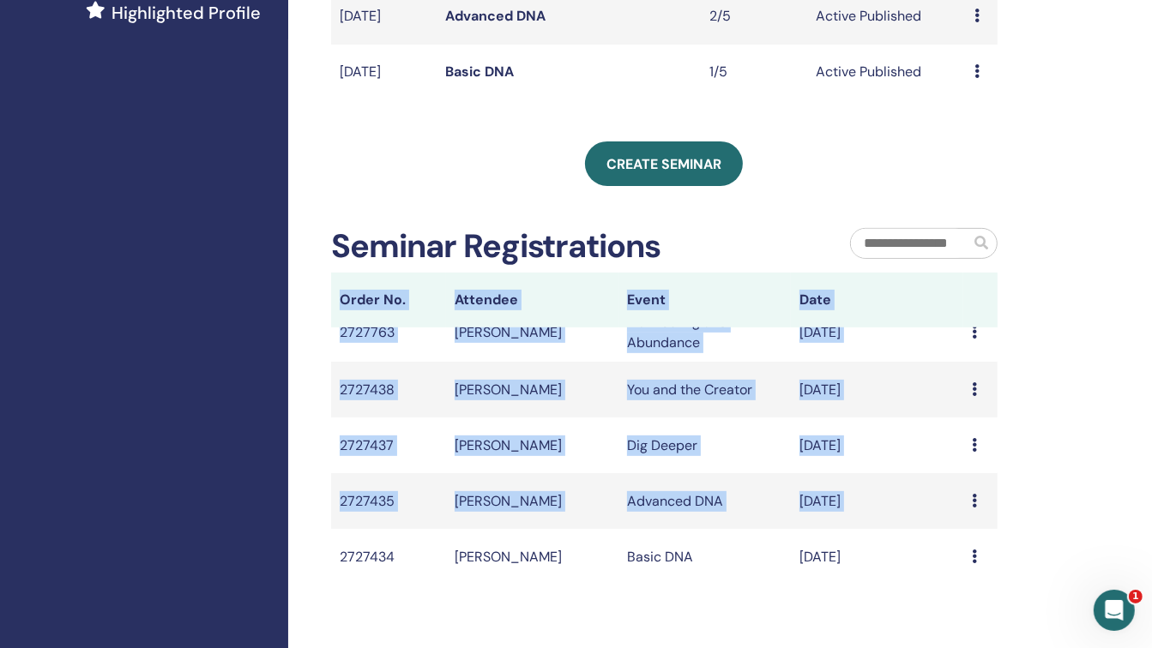
drag, startPoint x: 998, startPoint y: 493, endPoint x: 1112, endPoint y: 388, distance: 155.4
click at [1112, 388] on div "My Seminars You can customize the filter to explore upcoming seminars beyond th…" at bounding box center [720, 193] width 864 height 1264
click at [1060, 365] on div "My Seminars You can customize the filter to explore upcoming seminars beyond th…" at bounding box center [720, 193] width 864 height 1264
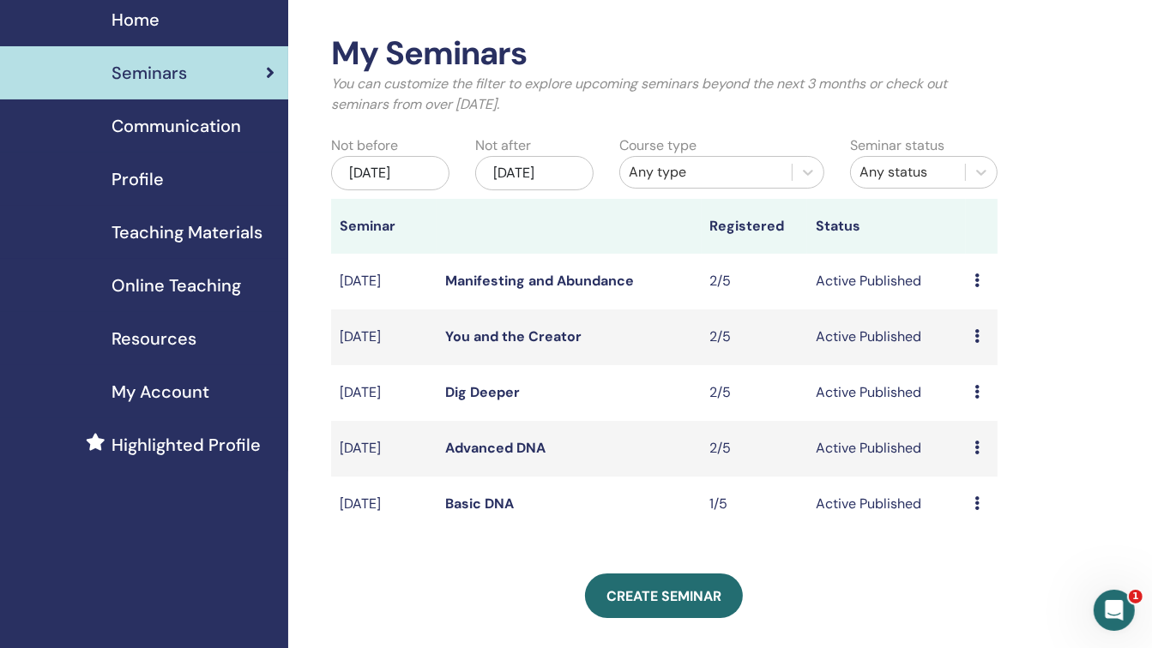
scroll to position [81, 0]
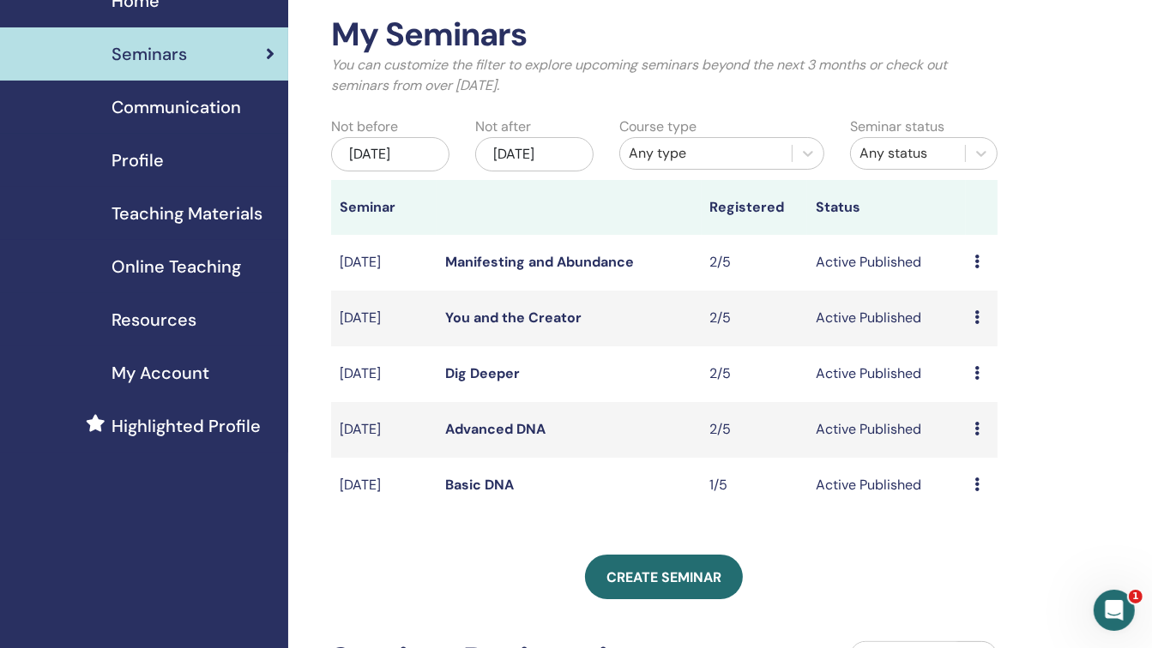
click at [399, 150] on div "Jun/17, 2025" at bounding box center [390, 154] width 118 height 34
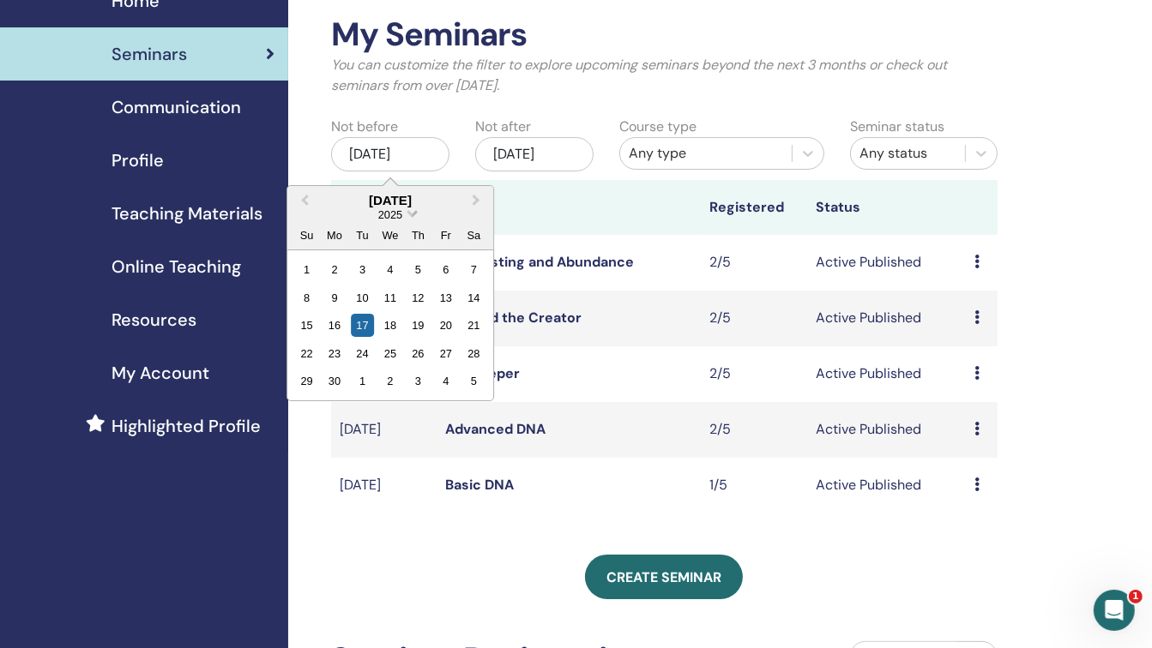
click at [410, 212] on span "Choose Date" at bounding box center [412, 212] width 11 height 11
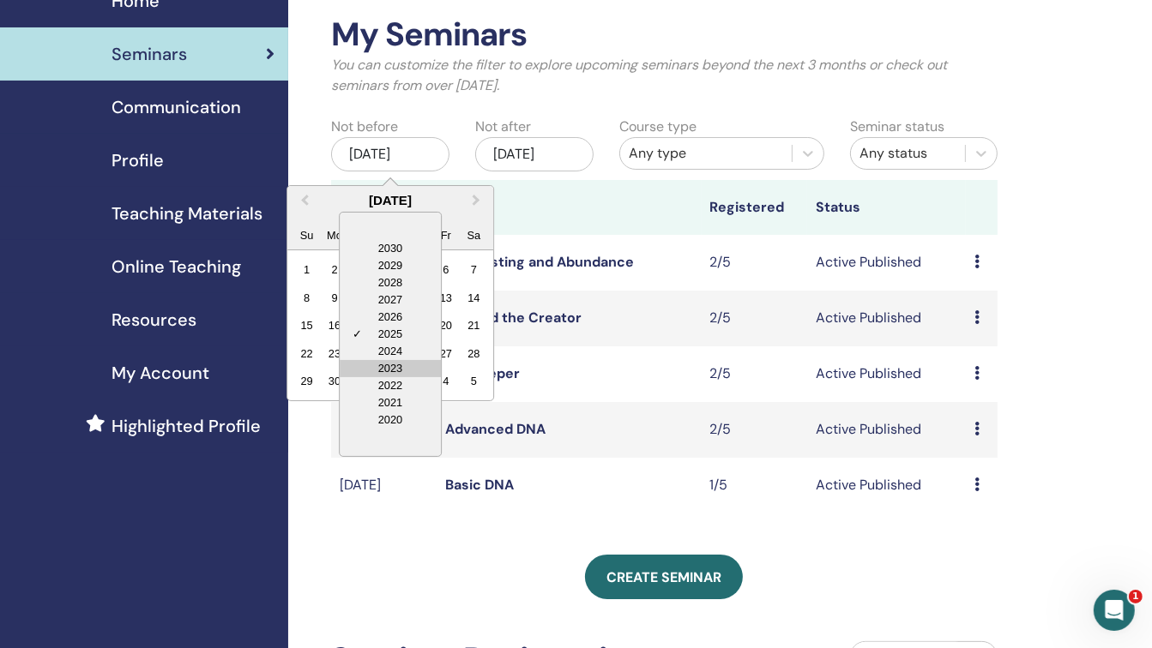
click at [395, 363] on div "2023" at bounding box center [390, 368] width 101 height 17
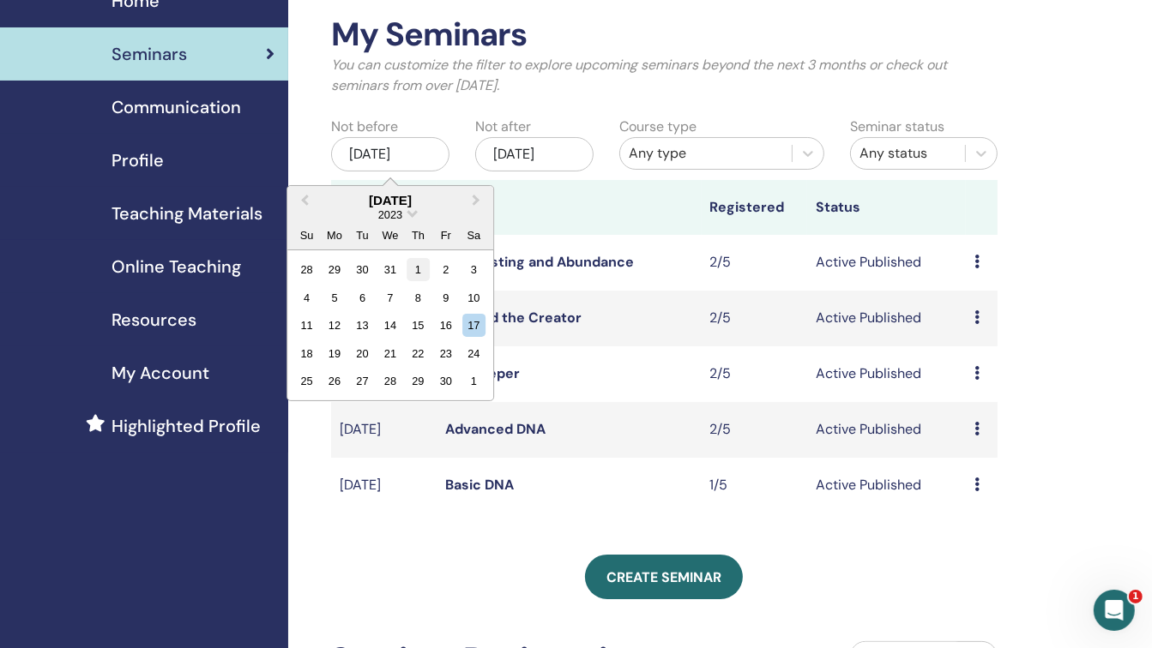
click at [412, 276] on div "1" at bounding box center [418, 269] width 23 height 23
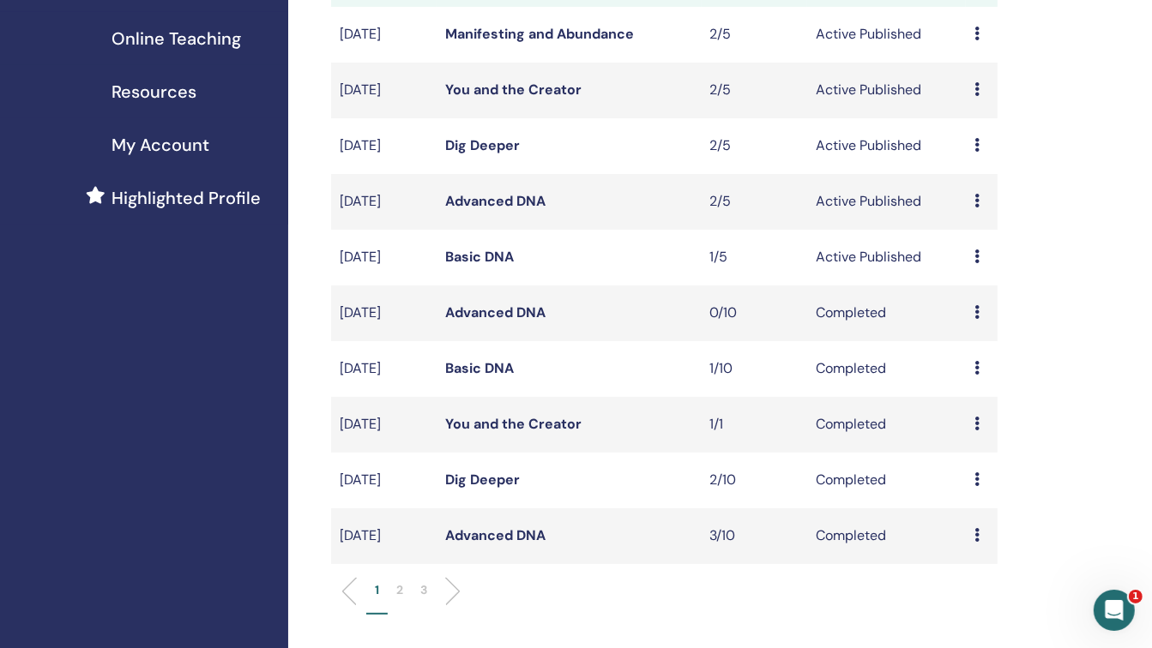
scroll to position [304, 0]
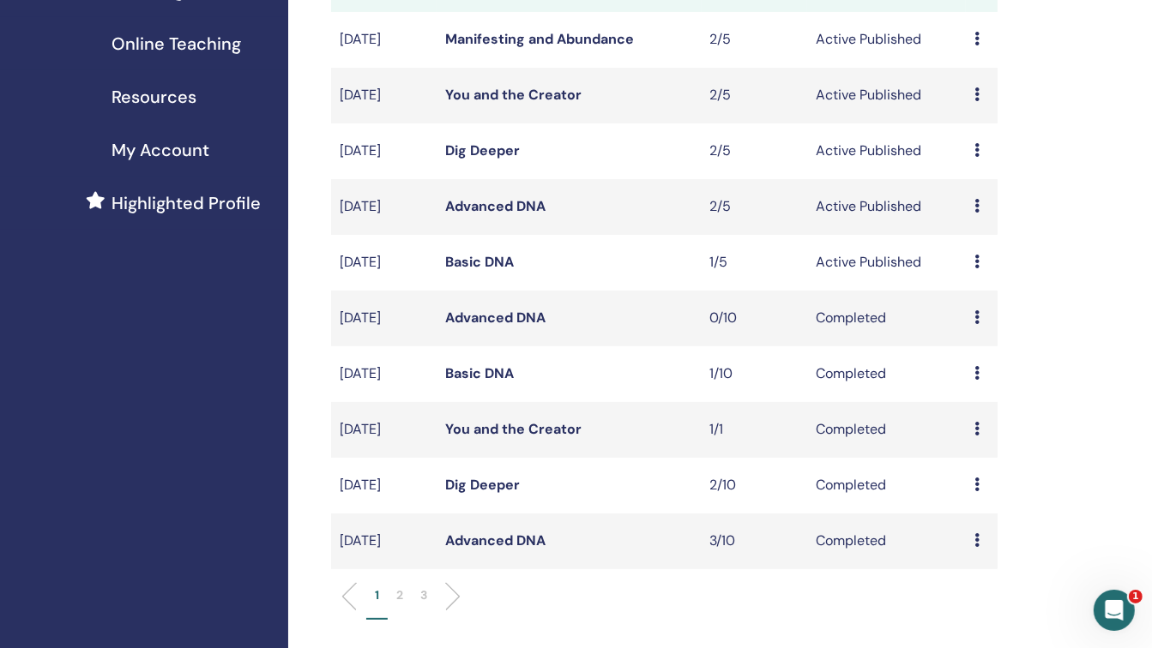
click at [978, 377] on icon at bounding box center [976, 373] width 5 height 14
click at [820, 276] on td "Active Published" at bounding box center [886, 263] width 159 height 56
click at [926, 268] on td "Active Published" at bounding box center [886, 263] width 159 height 56
click at [976, 373] on icon at bounding box center [976, 373] width 5 height 14
click at [975, 411] on link "Attendees" at bounding box center [979, 413] width 65 height 18
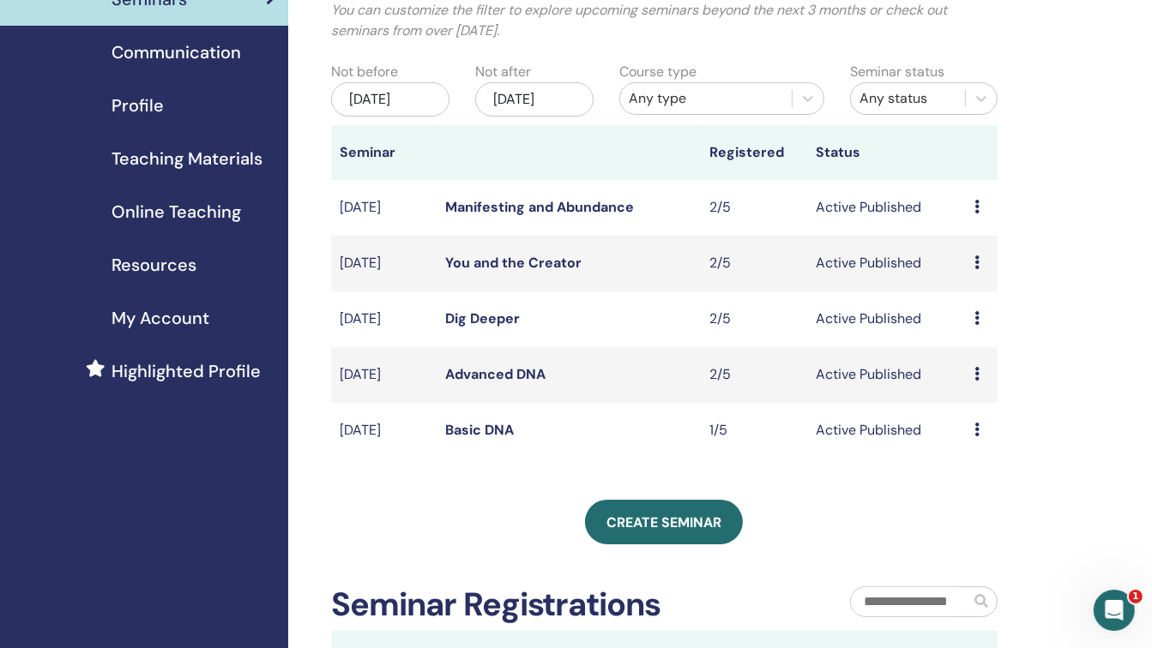
scroll to position [124, 0]
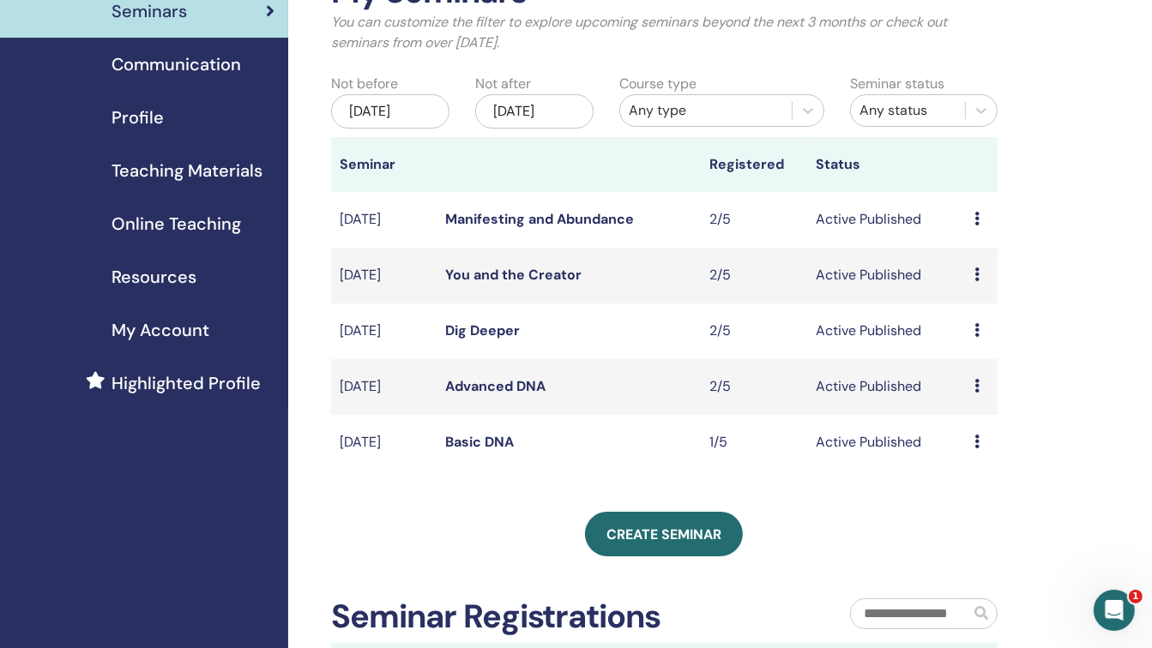
click at [886, 534] on div "Create seminar" at bounding box center [664, 534] width 666 height 45
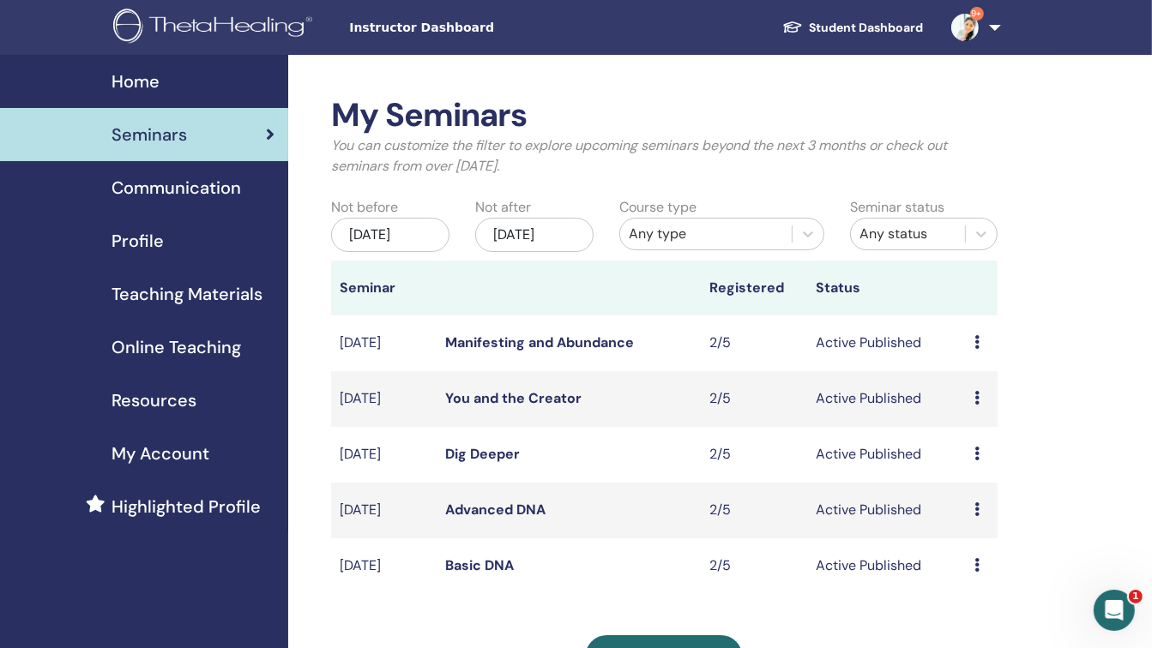
click at [972, 564] on td "Preview Edit Attendees Cancel" at bounding box center [982, 567] width 32 height 56
click at [974, 564] on icon at bounding box center [976, 565] width 5 height 14
click at [973, 628] on link "Attendees" at bounding box center [977, 629] width 65 height 18
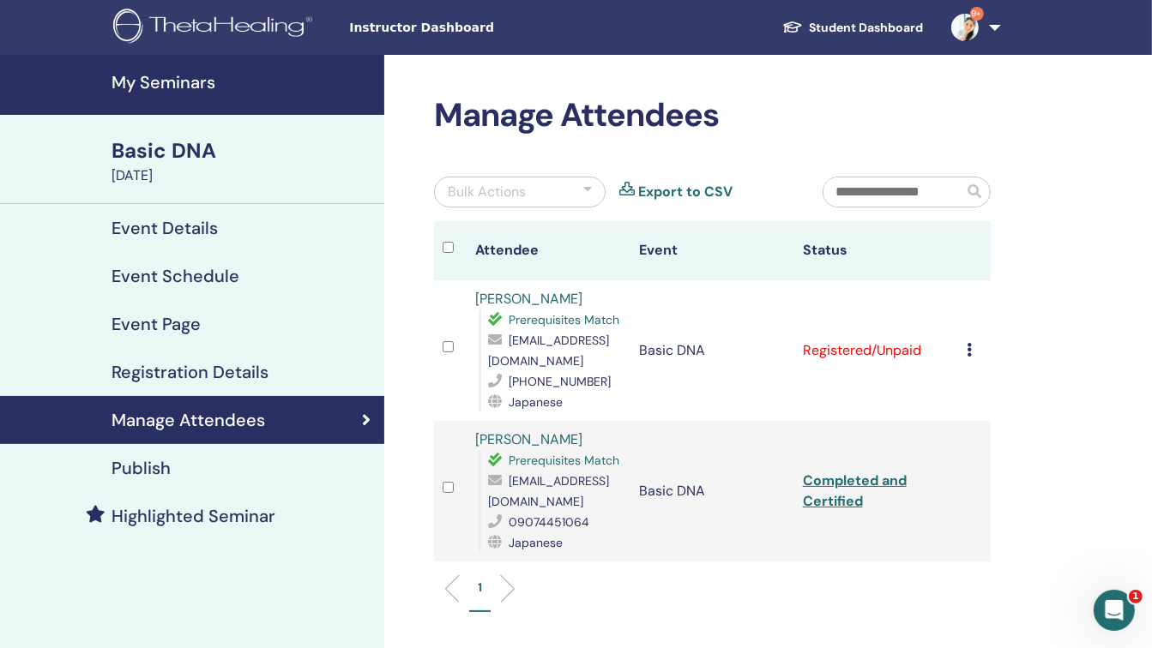
click at [969, 346] on icon at bounding box center [969, 350] width 5 height 14
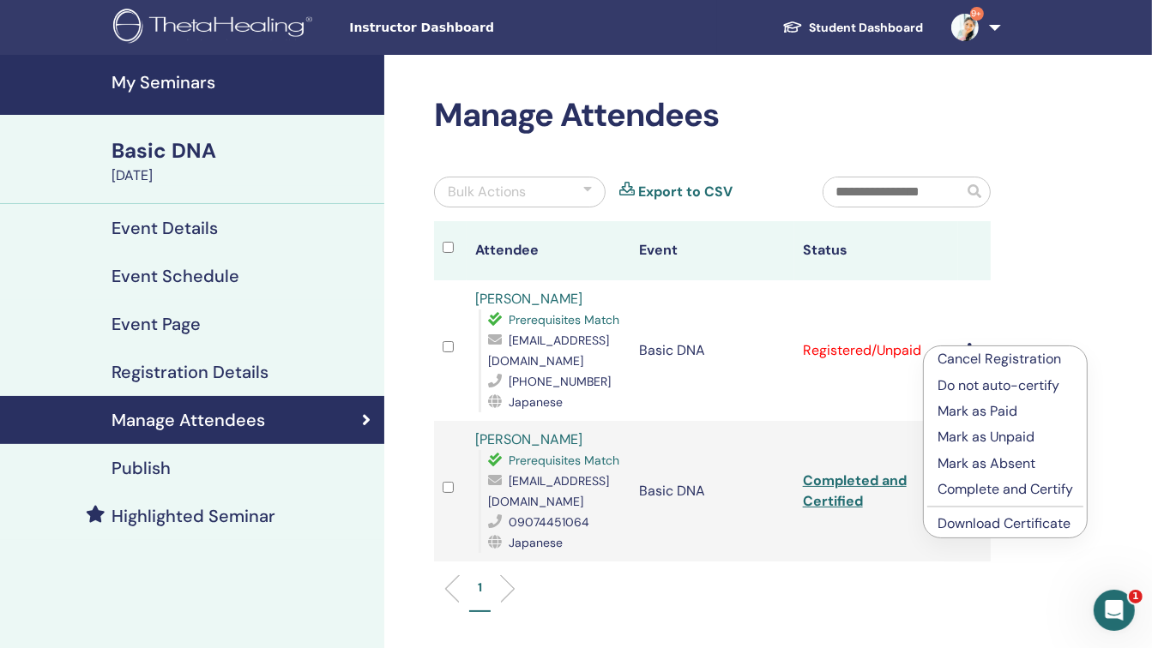
click at [974, 490] on p "Complete and Certify" at bounding box center [1005, 489] width 136 height 21
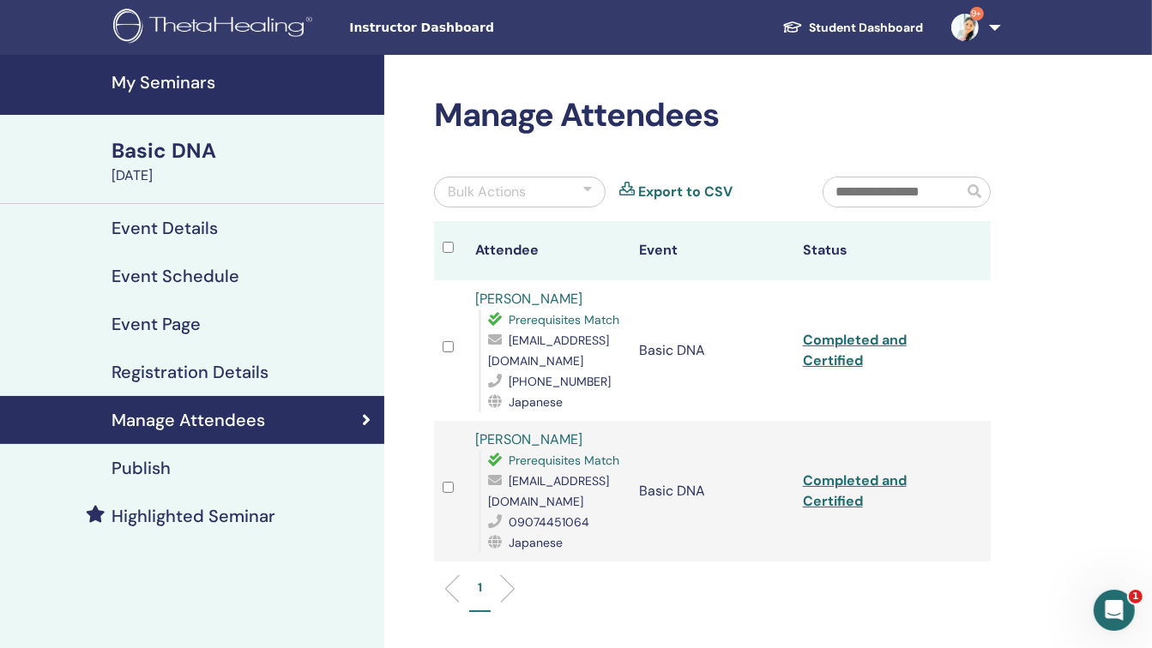
click at [190, 82] on h4 "My Seminars" at bounding box center [243, 82] width 262 height 21
